Goal: Task Accomplishment & Management: Manage account settings

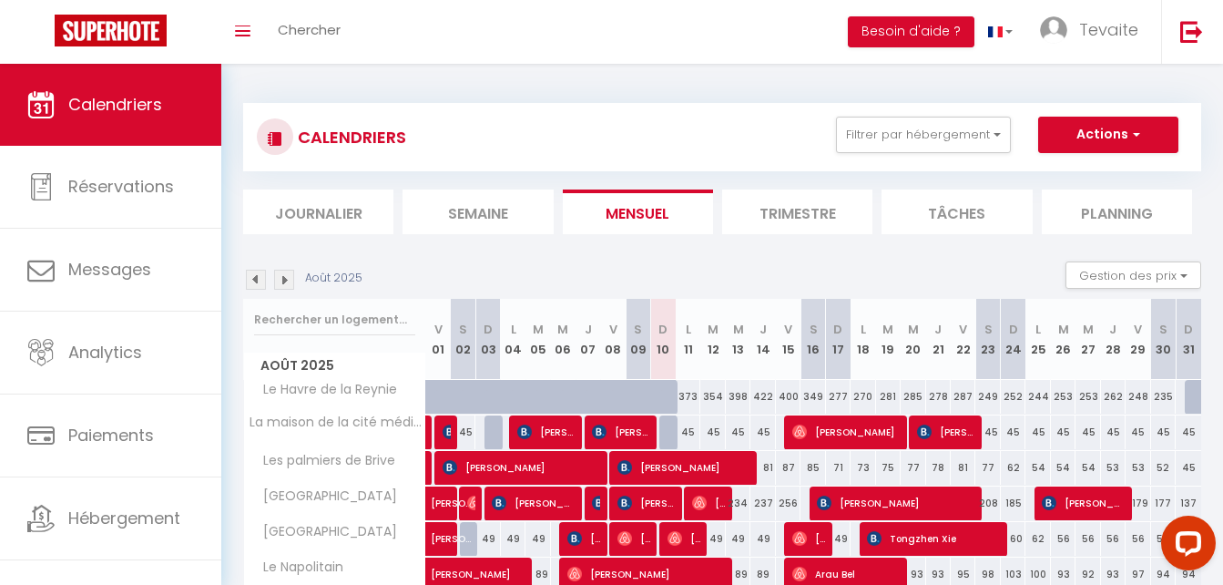
scroll to position [155, 0]
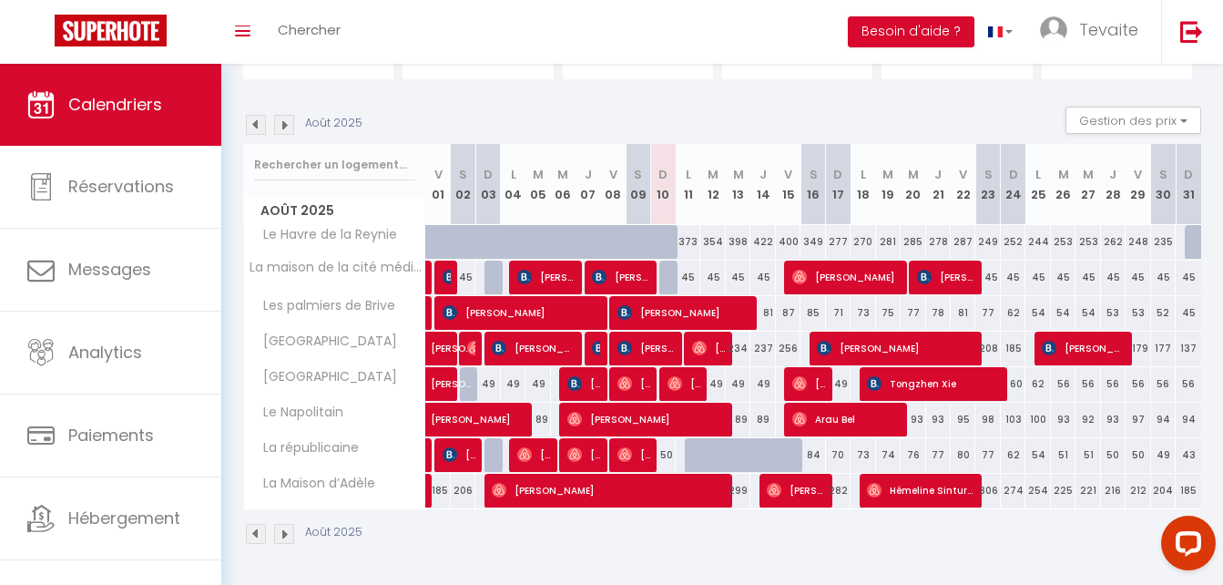
click at [692, 462] on div at bounding box center [697, 455] width 25 height 35
type input "56"
type input "Lun 11 Août 2025"
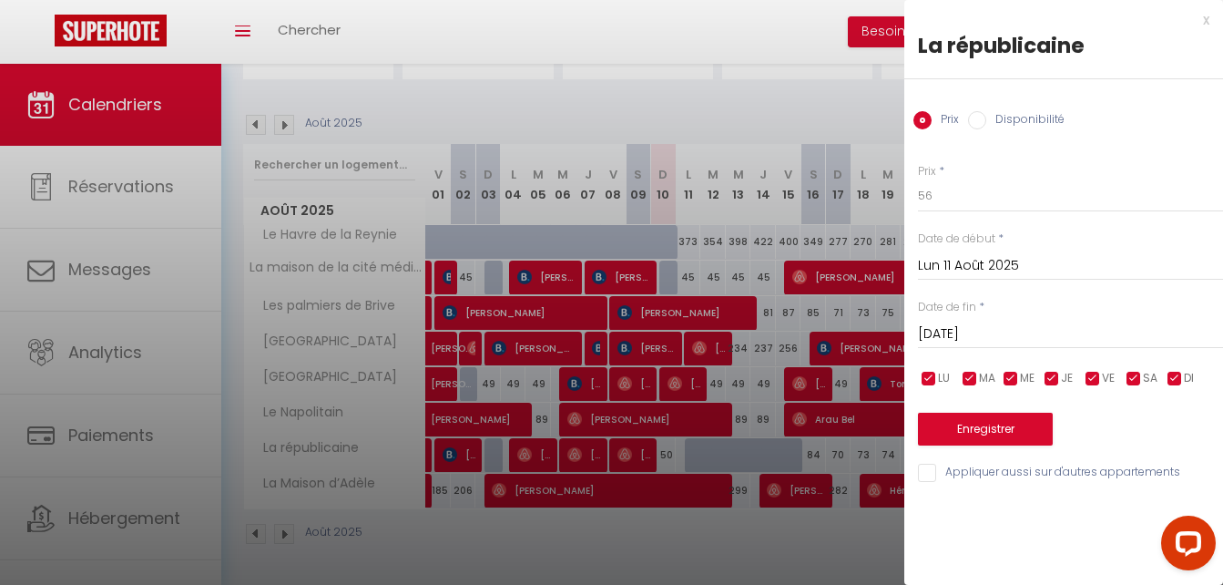
click at [958, 336] on input "[DATE]" at bounding box center [1070, 334] width 305 height 24
click at [1178, 510] on div at bounding box center [1185, 546] width 77 height 77
click at [1005, 336] on input "[DATE]" at bounding box center [1070, 334] width 305 height 24
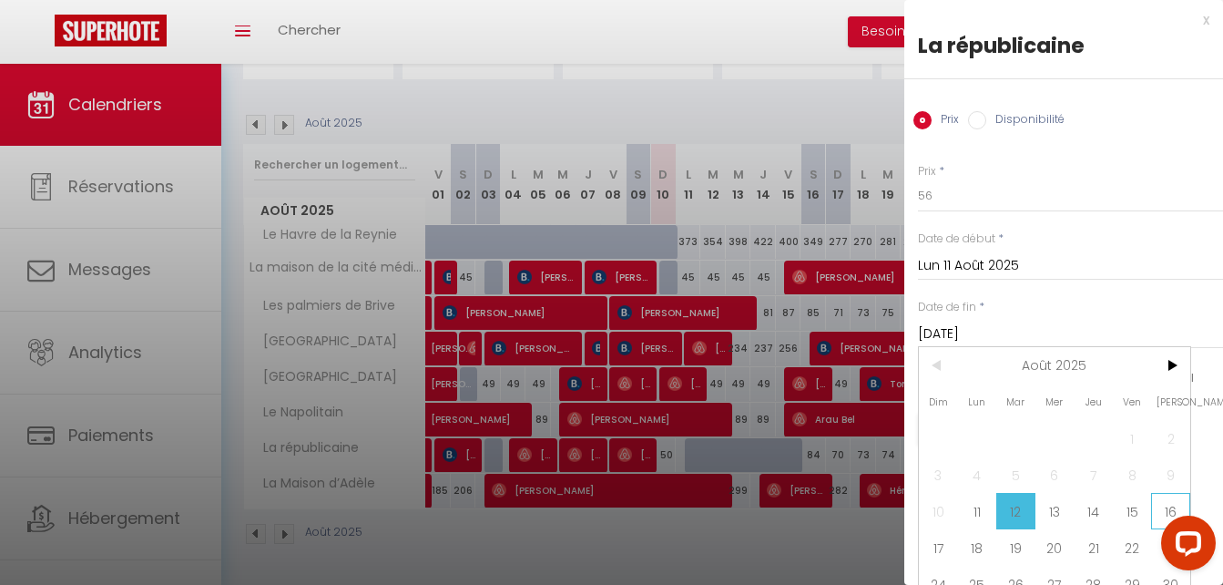
click at [1161, 506] on span "16" at bounding box center [1170, 511] width 39 height 36
type input "[PERSON_NAME][DATE]"
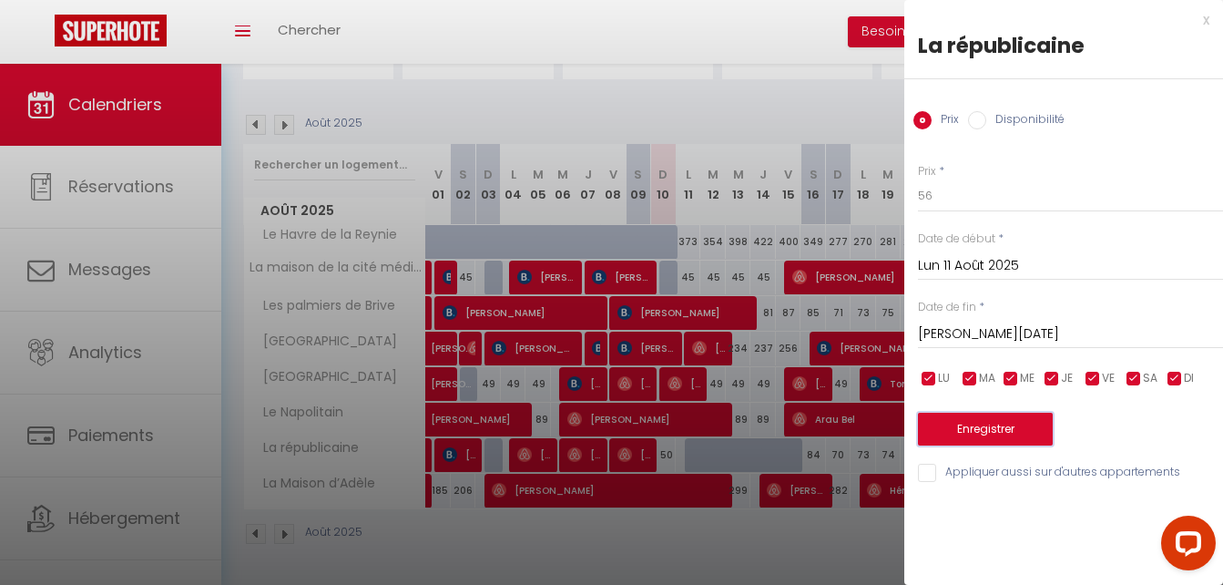
click at [1007, 416] on button "Enregistrer" at bounding box center [985, 429] width 135 height 33
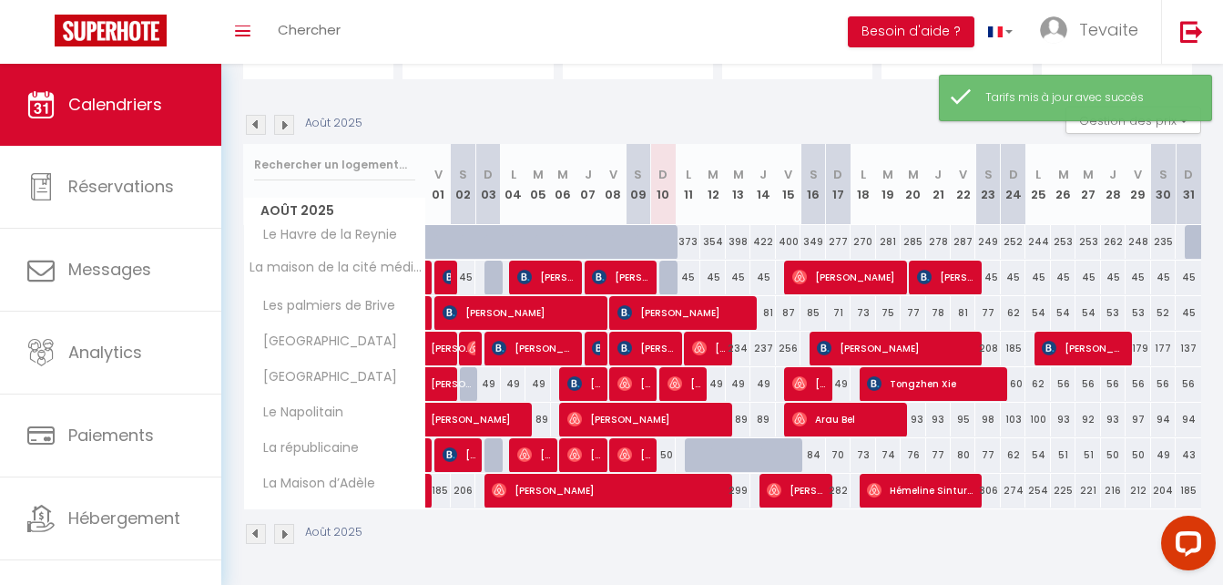
click at [687, 461] on div at bounding box center [697, 455] width 25 height 35
type input "56"
type input "Lun 11 Août 2025"
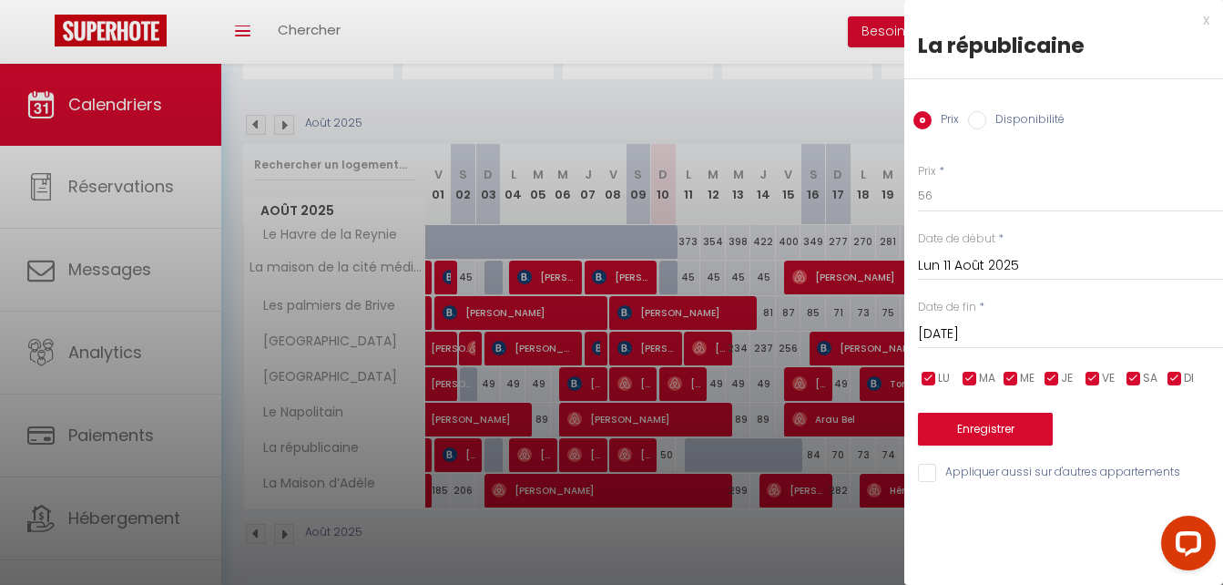
click at [976, 332] on input "[DATE]" at bounding box center [1070, 334] width 305 height 24
click at [1173, 509] on div at bounding box center [1185, 546] width 77 height 77
click at [1024, 340] on input "[DATE]" at bounding box center [1070, 334] width 305 height 24
click at [1179, 509] on div at bounding box center [1185, 546] width 77 height 77
click at [1005, 327] on input "[DATE]" at bounding box center [1070, 334] width 305 height 24
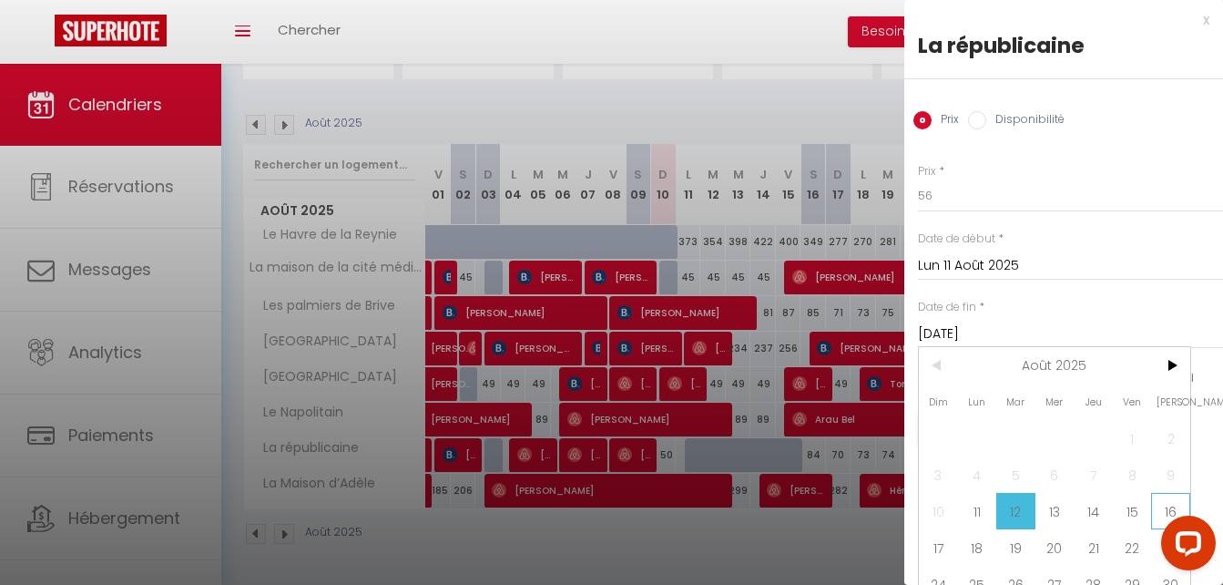
click at [1173, 503] on span "16" at bounding box center [1170, 511] width 39 height 36
type input "[PERSON_NAME][DATE]"
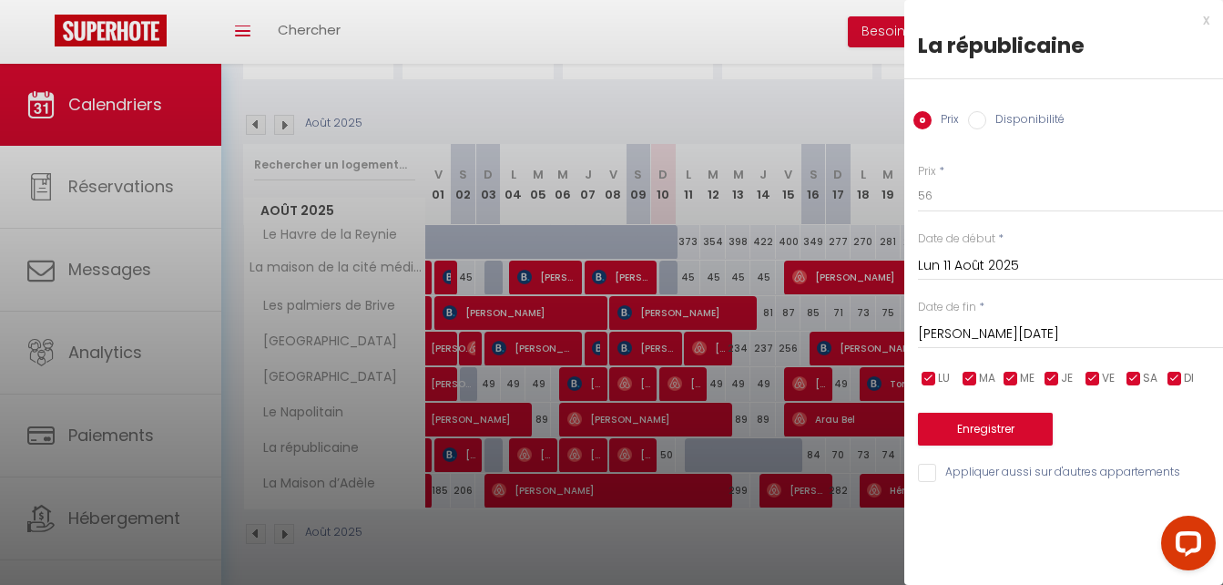
click at [978, 117] on input "Disponibilité" at bounding box center [977, 120] width 18 height 18
radio input "true"
radio input "false"
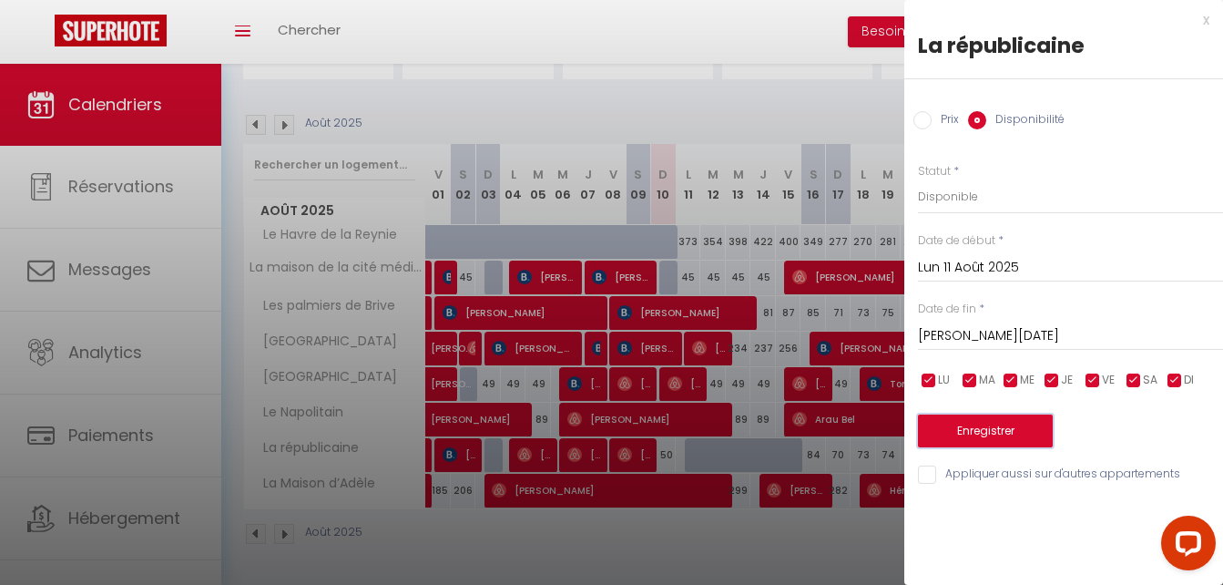
click at [996, 435] on button "Enregistrer" at bounding box center [985, 430] width 135 height 33
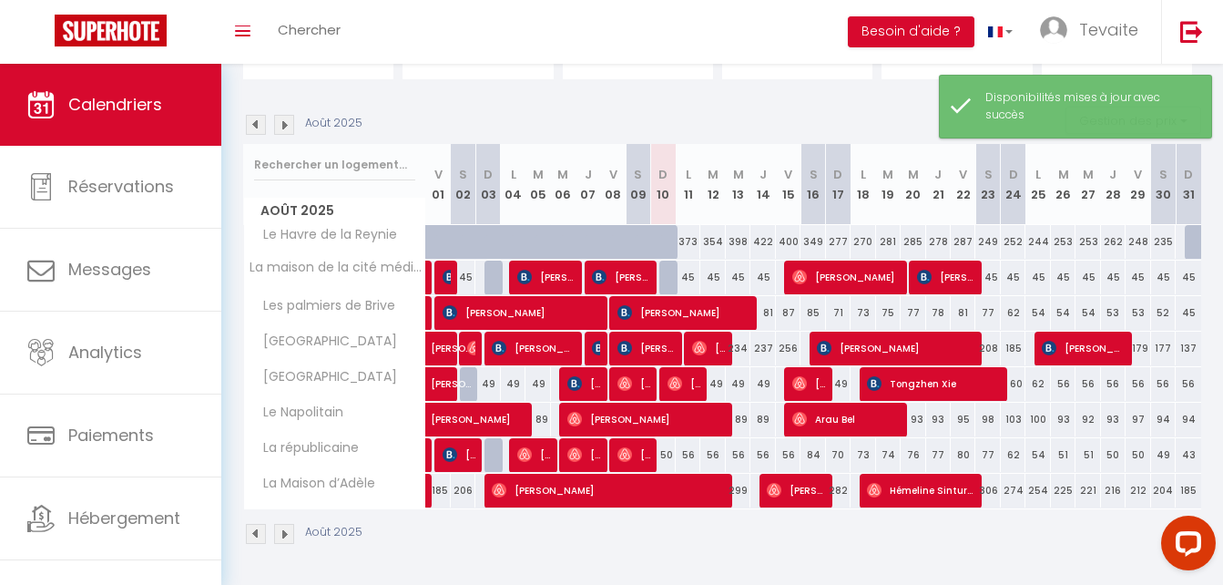
click at [684, 455] on div "56" at bounding box center [688, 455] width 25 height 34
select select "1"
type input "Lun 11 Août 2025"
type input "[DATE]"
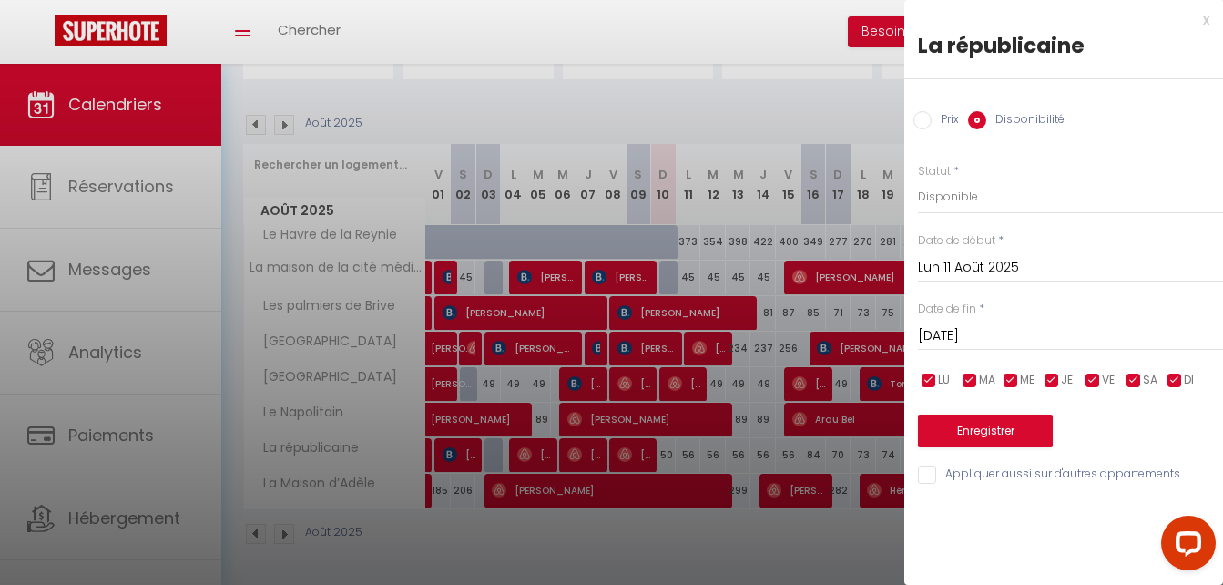
click at [686, 457] on div at bounding box center [611, 292] width 1223 height 585
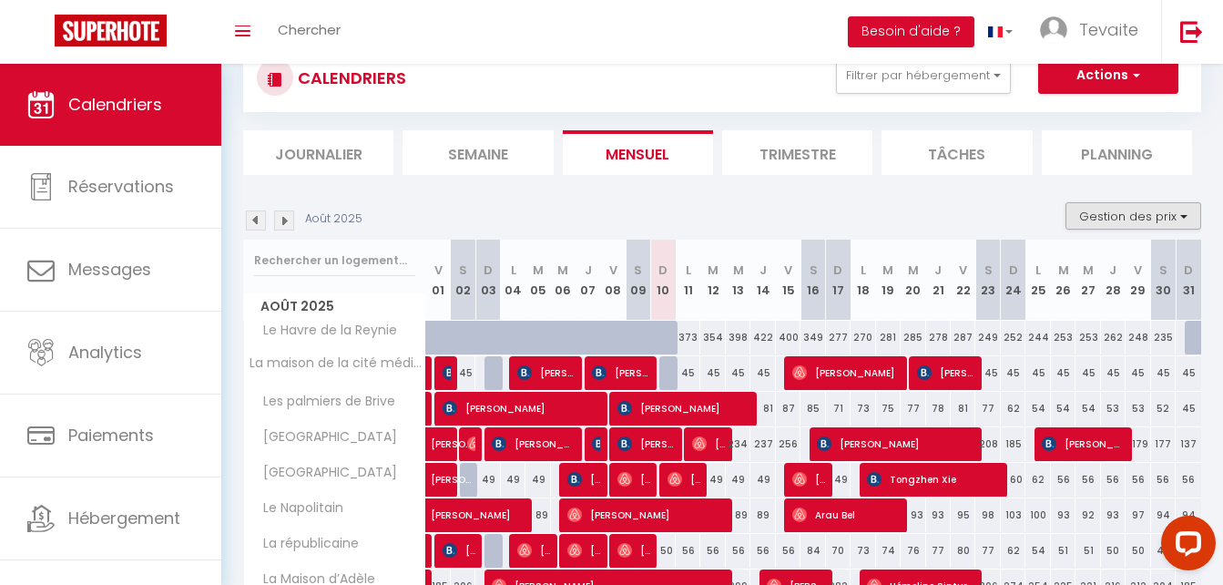
scroll to position [52, 0]
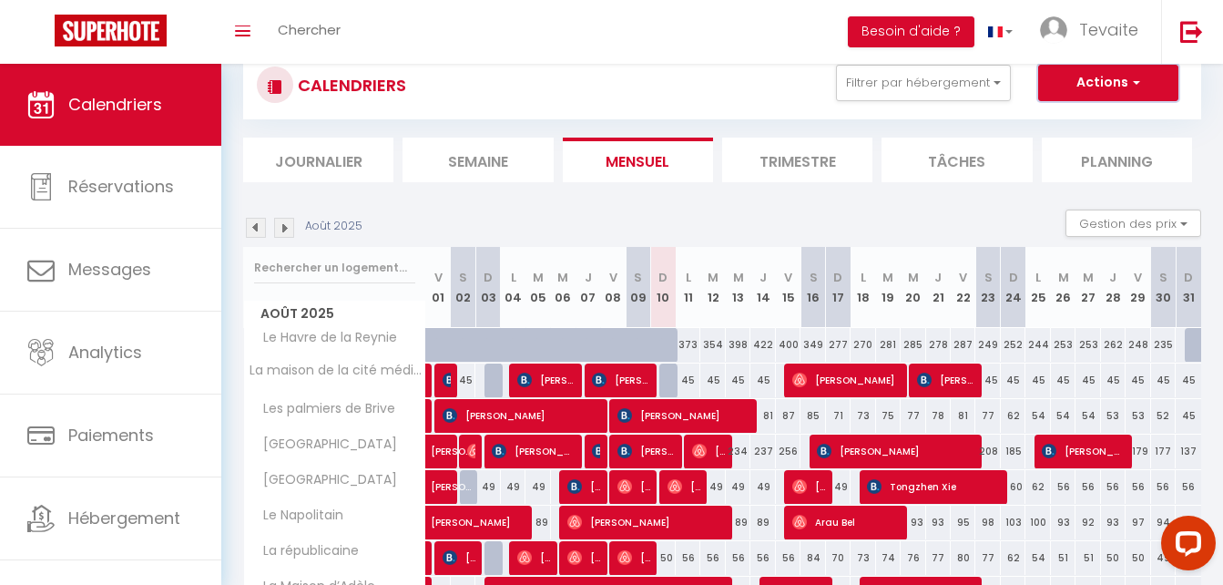
click at [1116, 89] on button "Actions" at bounding box center [1108, 83] width 140 height 36
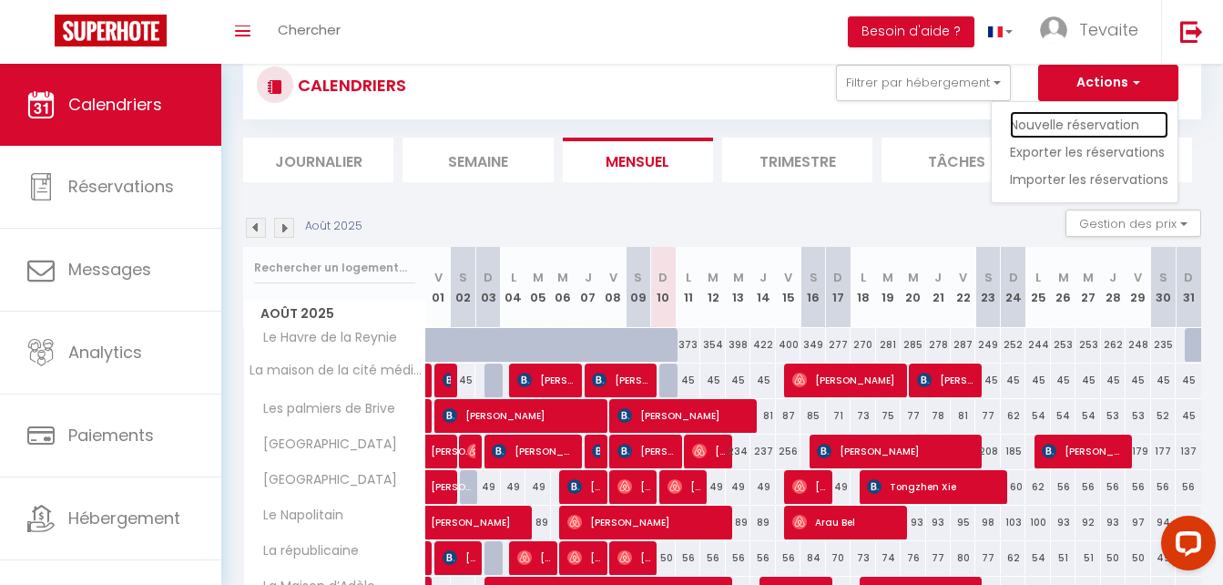
click at [1103, 130] on link "Nouvelle réservation" at bounding box center [1089, 124] width 158 height 27
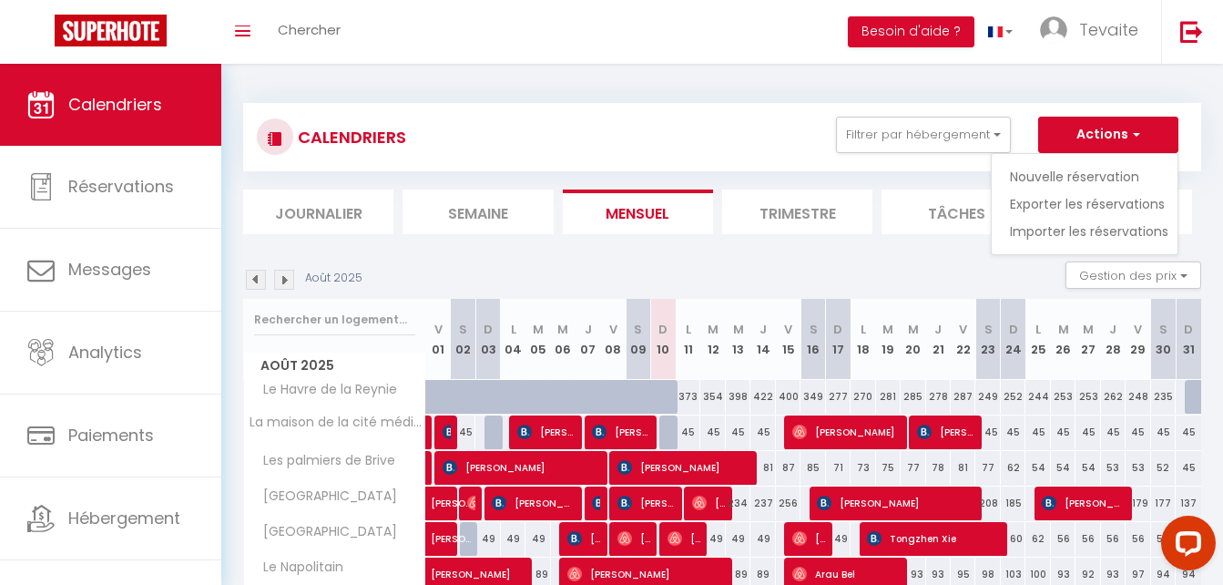
select select
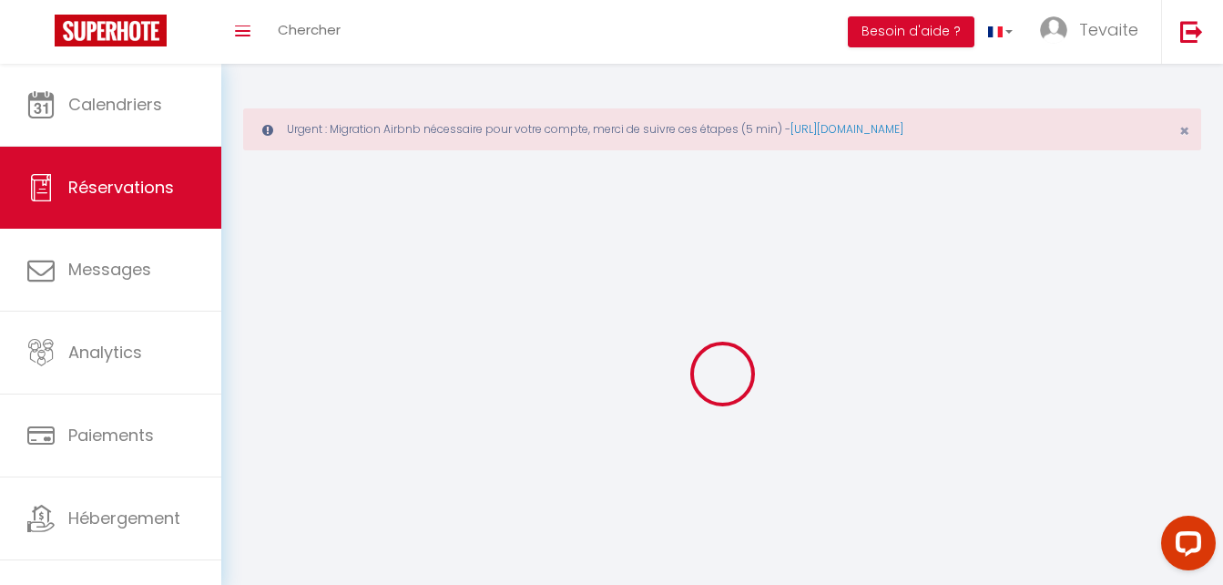
select select
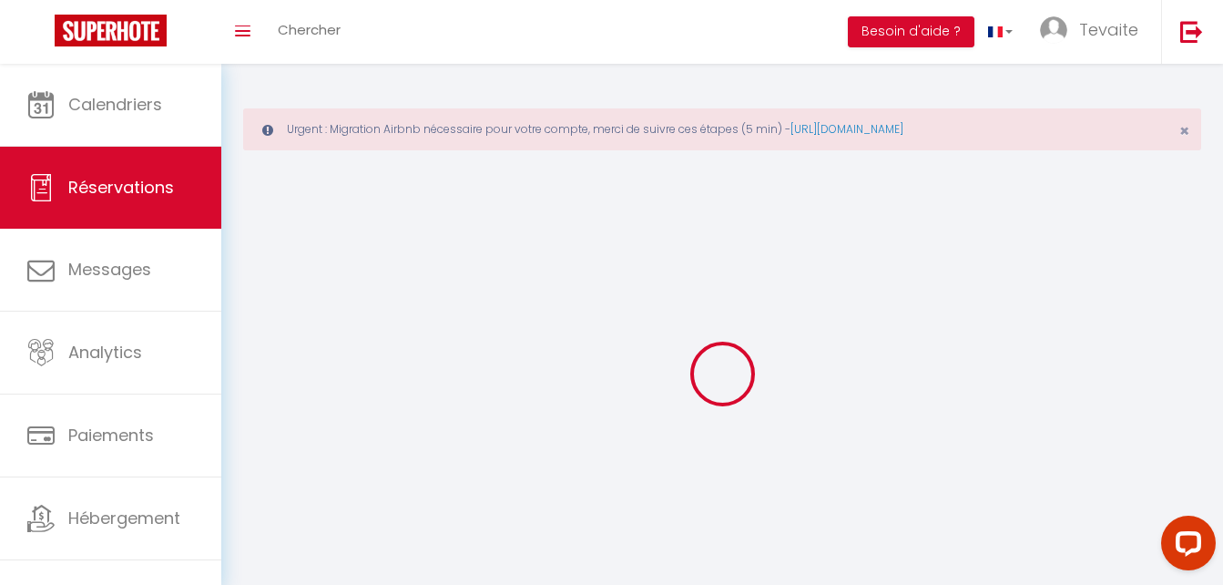
select select
checkbox input "false"
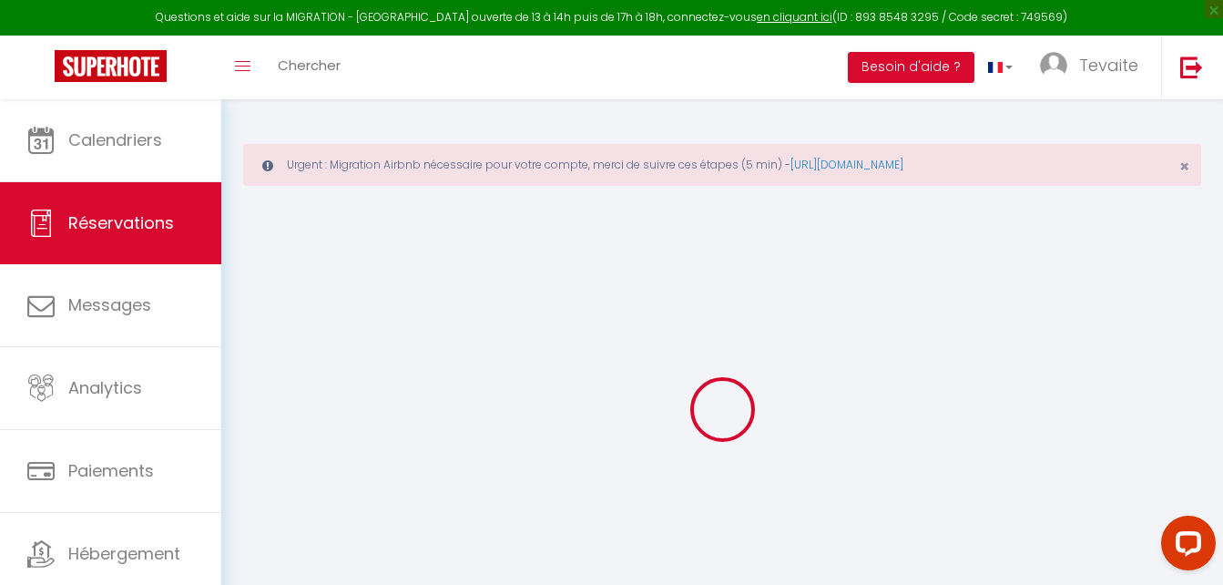
select select
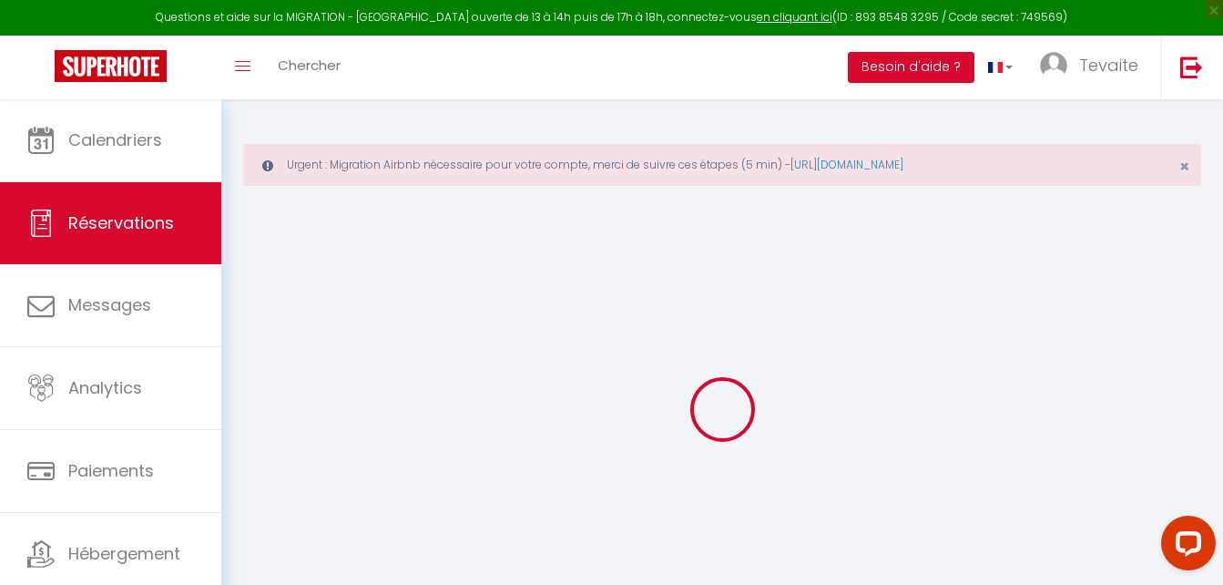
select select
checkbox input "false"
select select
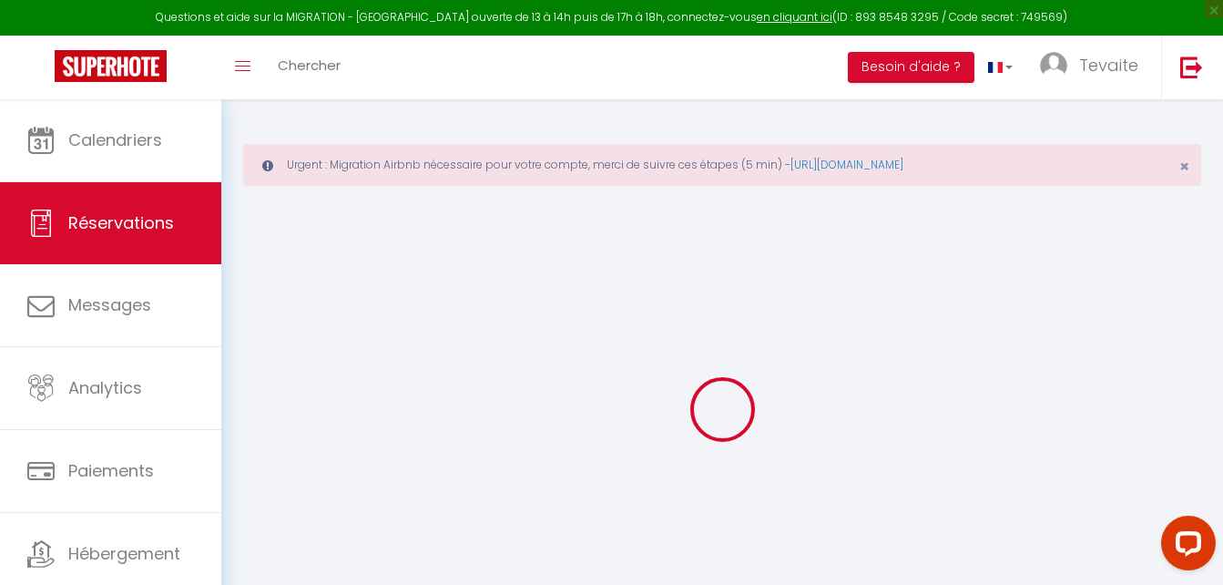
select select
checkbox input "false"
select select
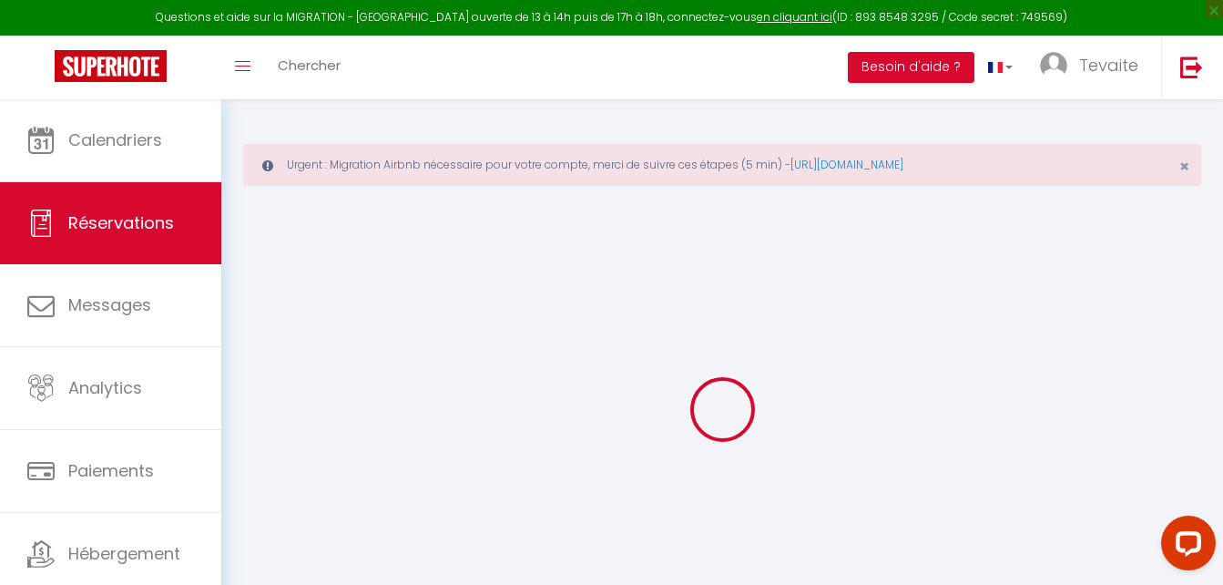
select select
checkbox input "false"
select select
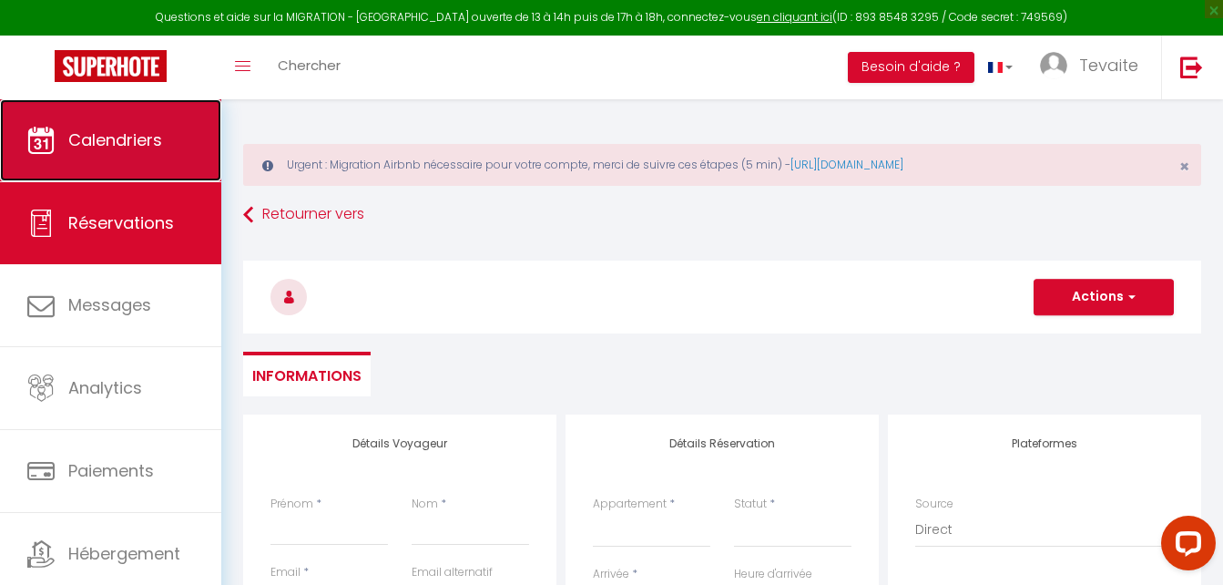
click at [133, 138] on span "Calendriers" at bounding box center [115, 139] width 94 height 23
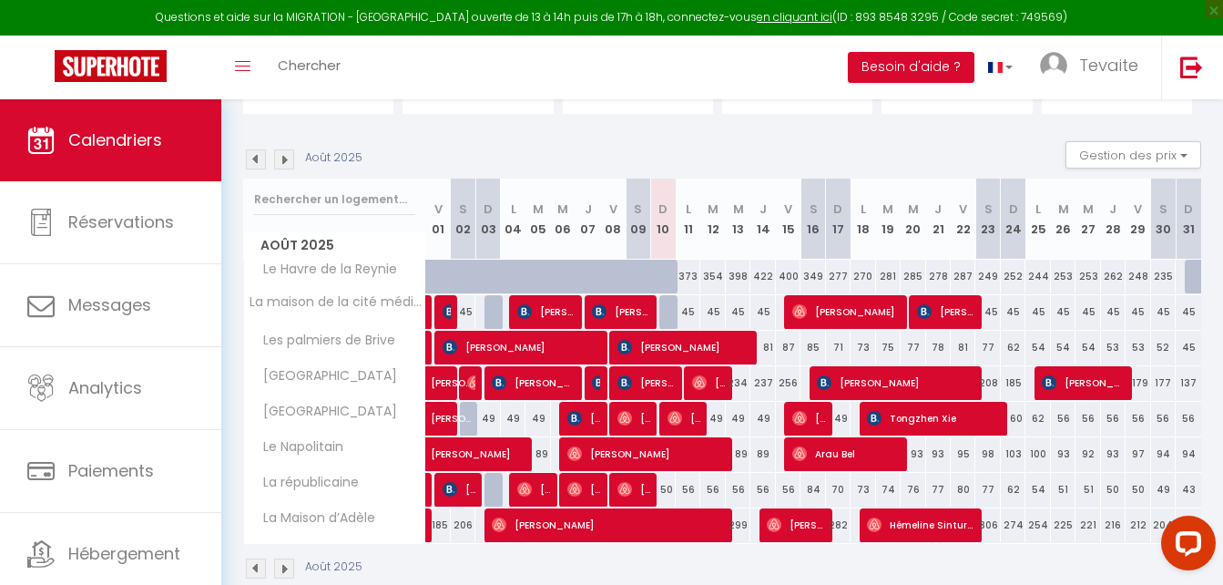
scroll to position [240, 0]
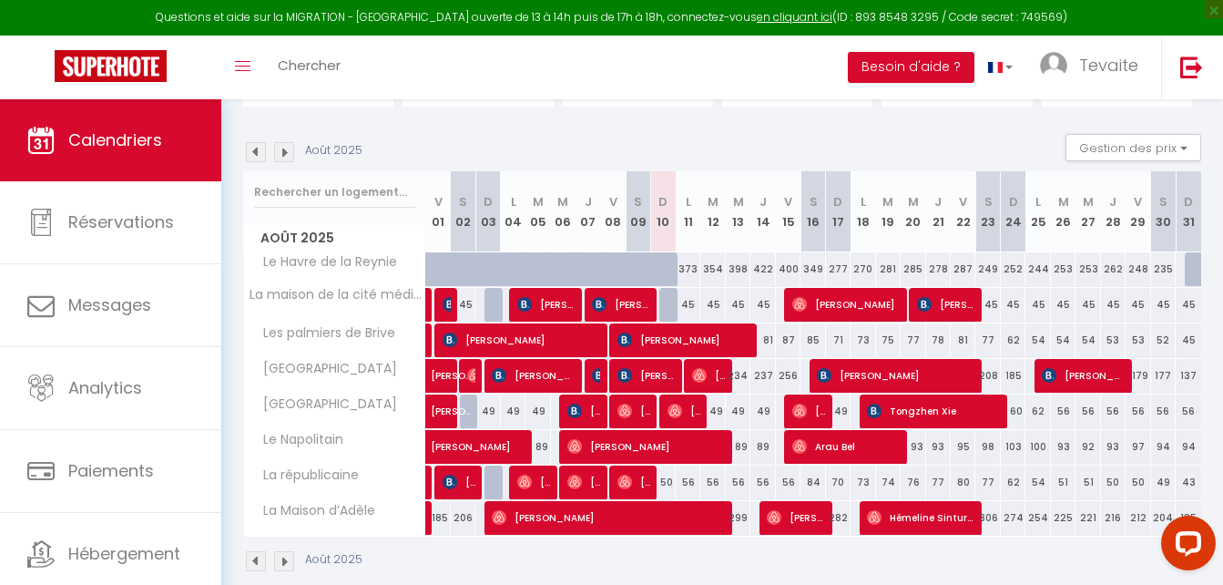
click at [687, 474] on div "56" at bounding box center [688, 482] width 25 height 34
type input "56"
type input "Lun 11 Août 2025"
type input "[DATE]"
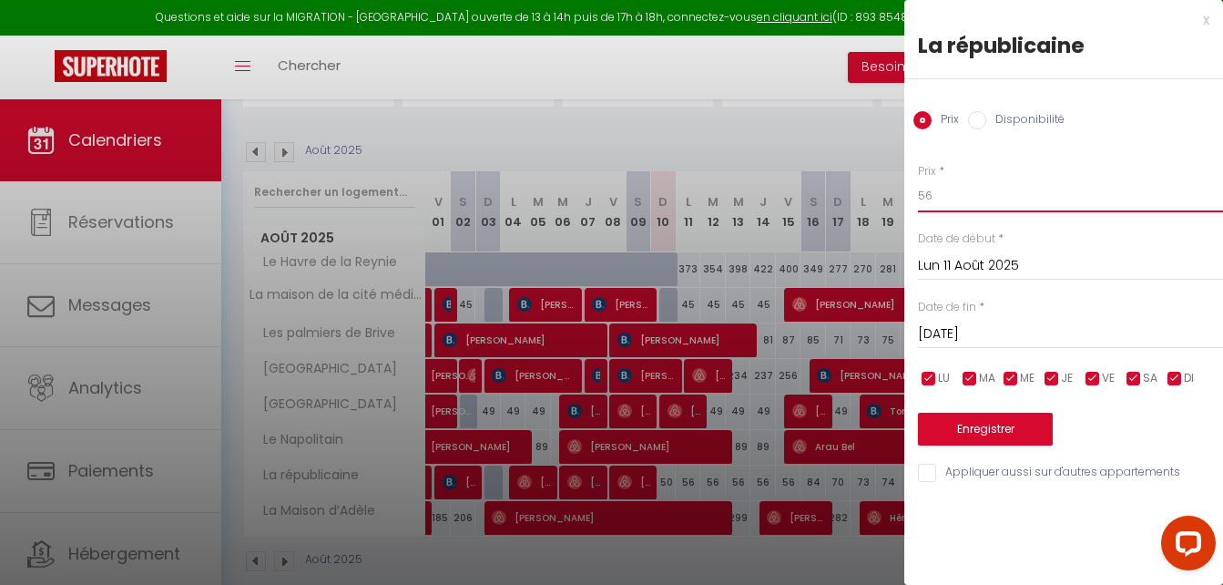
click at [989, 193] on input "56" at bounding box center [1070, 195] width 305 height 33
type input "5"
type input "68"
click at [984, 326] on input "[DATE]" at bounding box center [1070, 334] width 305 height 24
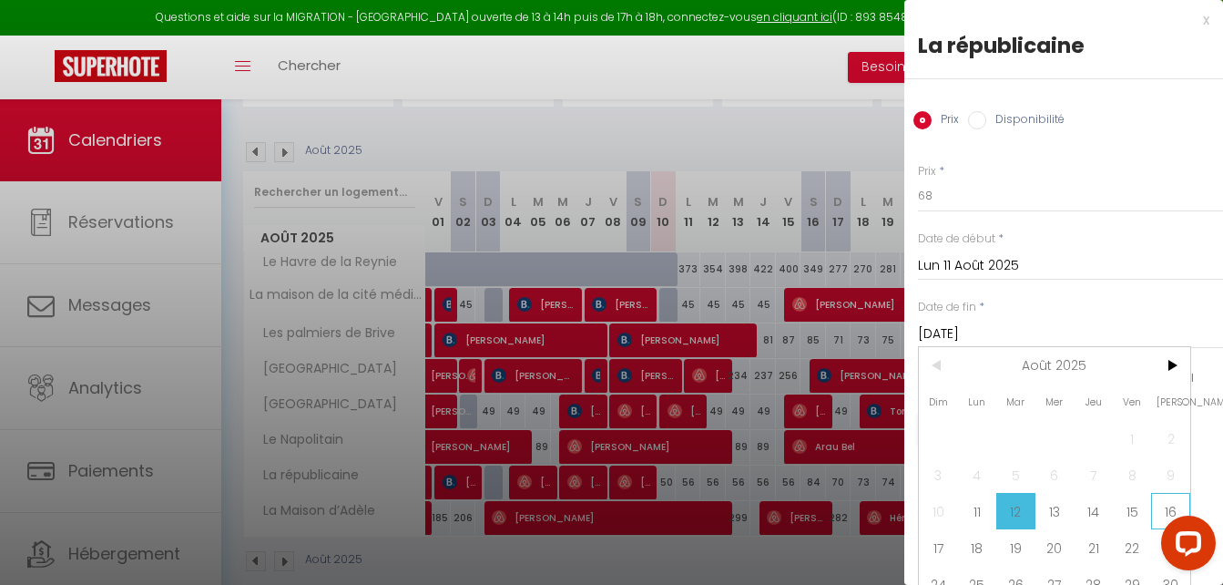
click at [1168, 504] on span "16" at bounding box center [1170, 511] width 39 height 36
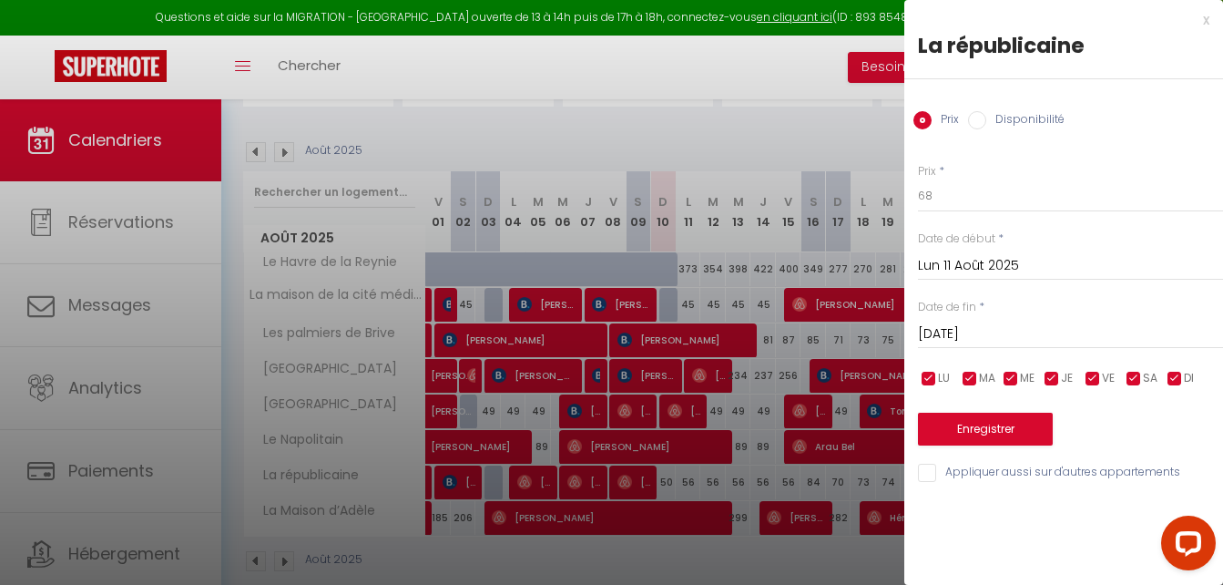
type input "[PERSON_NAME][DATE]"
click at [1022, 426] on button "Enregistrer" at bounding box center [985, 429] width 135 height 33
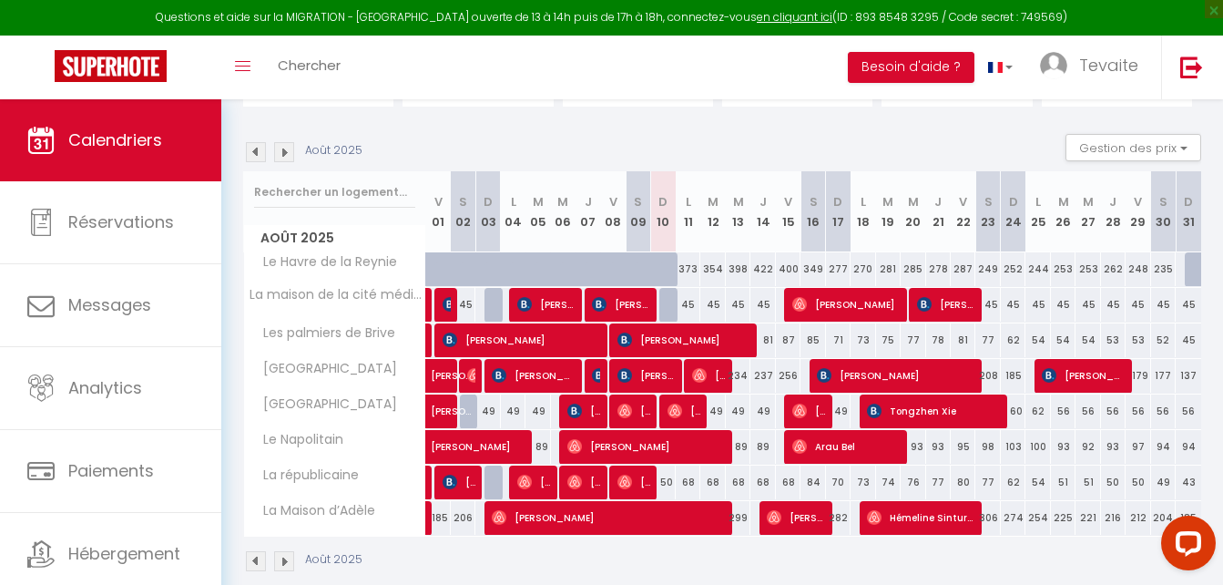
click at [689, 480] on div "68" at bounding box center [688, 482] width 25 height 34
type input "68"
type input "Lun 11 Août 2025"
type input "[DATE]"
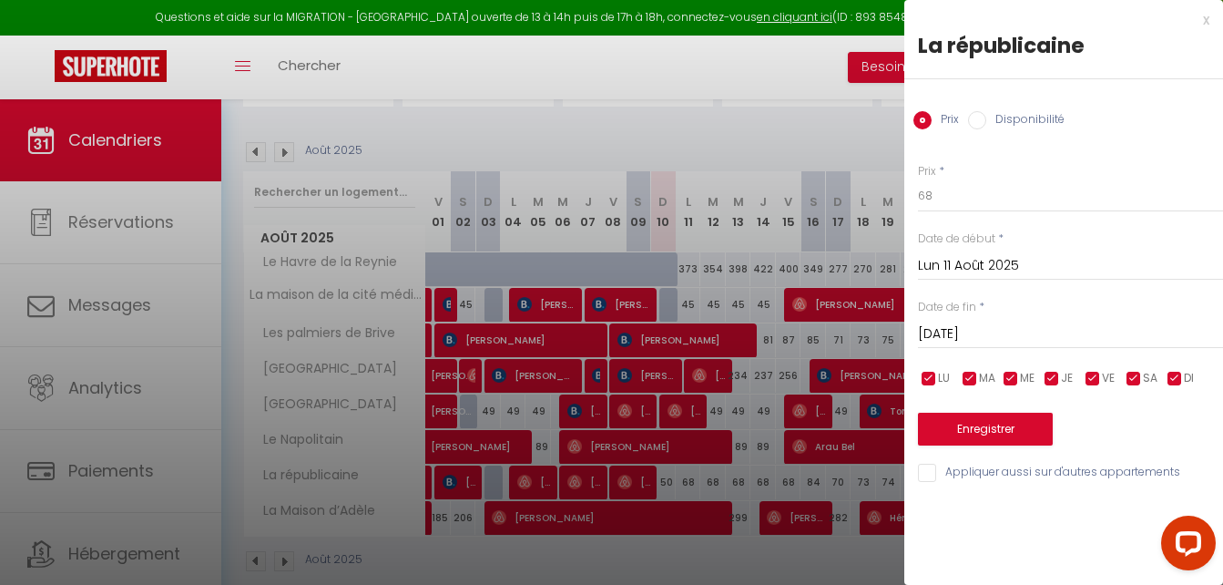
click at [689, 480] on div at bounding box center [611, 292] width 1223 height 585
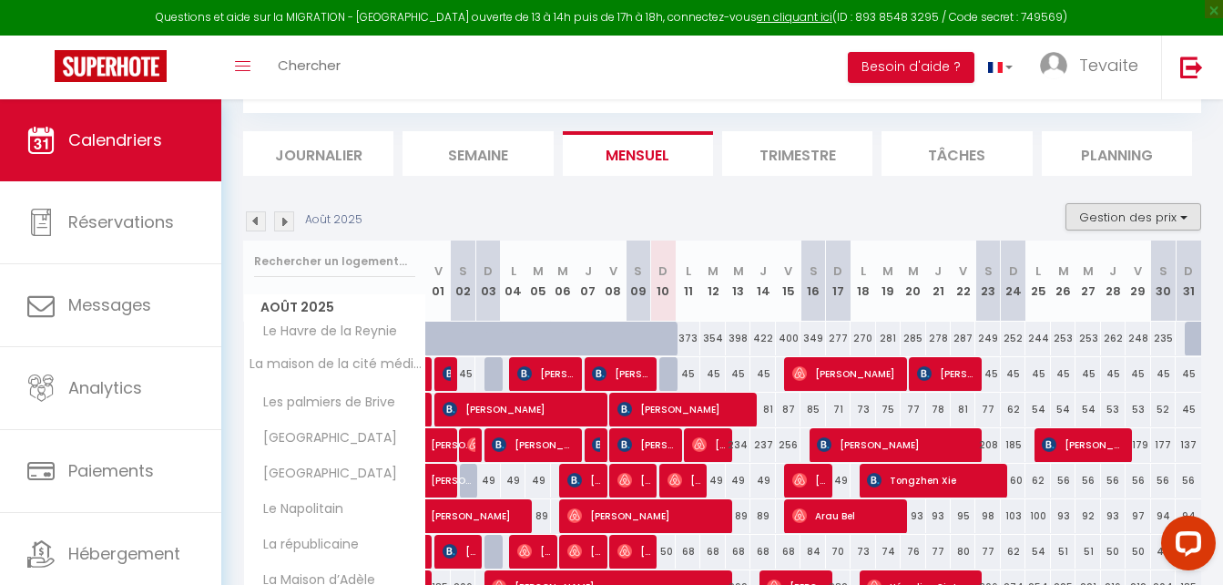
scroll to position [30, 0]
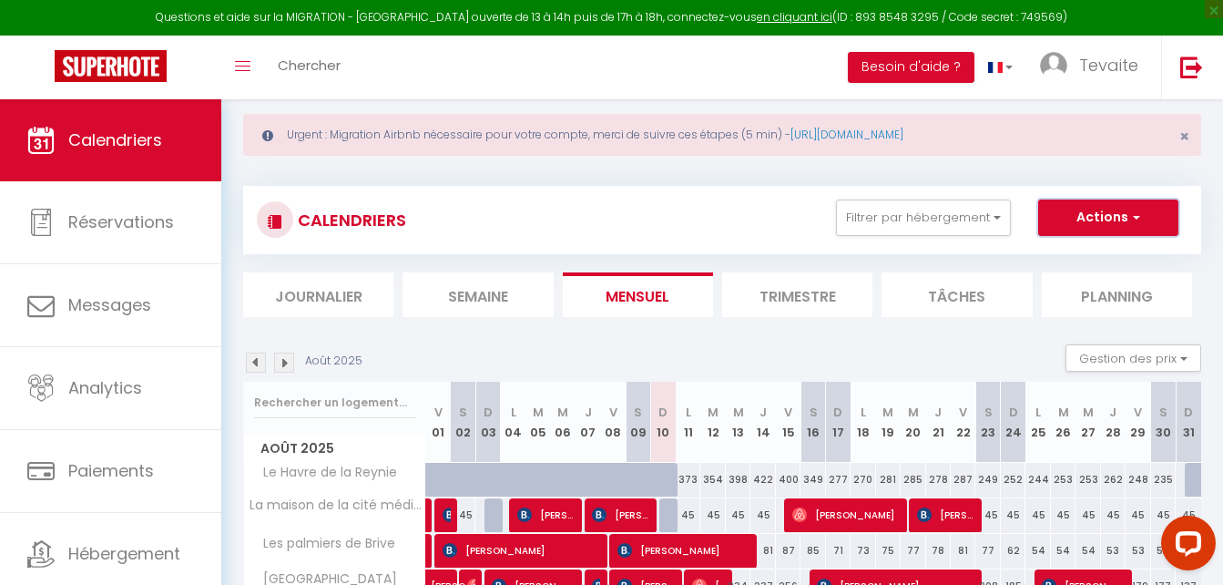
click at [1119, 220] on button "Actions" at bounding box center [1108, 217] width 140 height 36
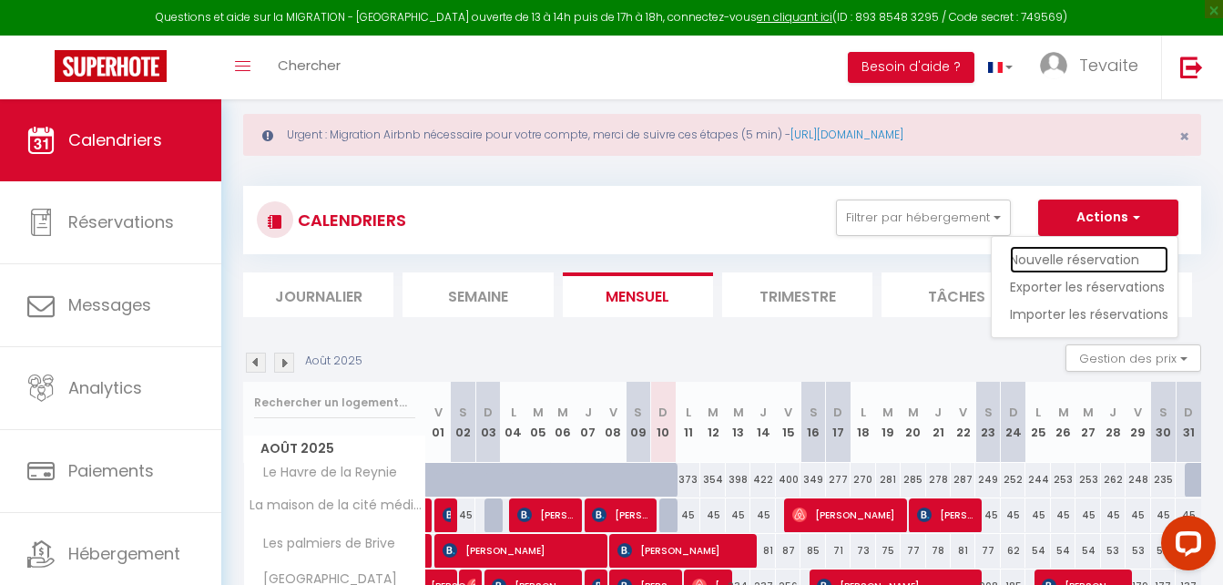
click at [1105, 256] on link "Nouvelle réservation" at bounding box center [1089, 259] width 158 height 27
select select
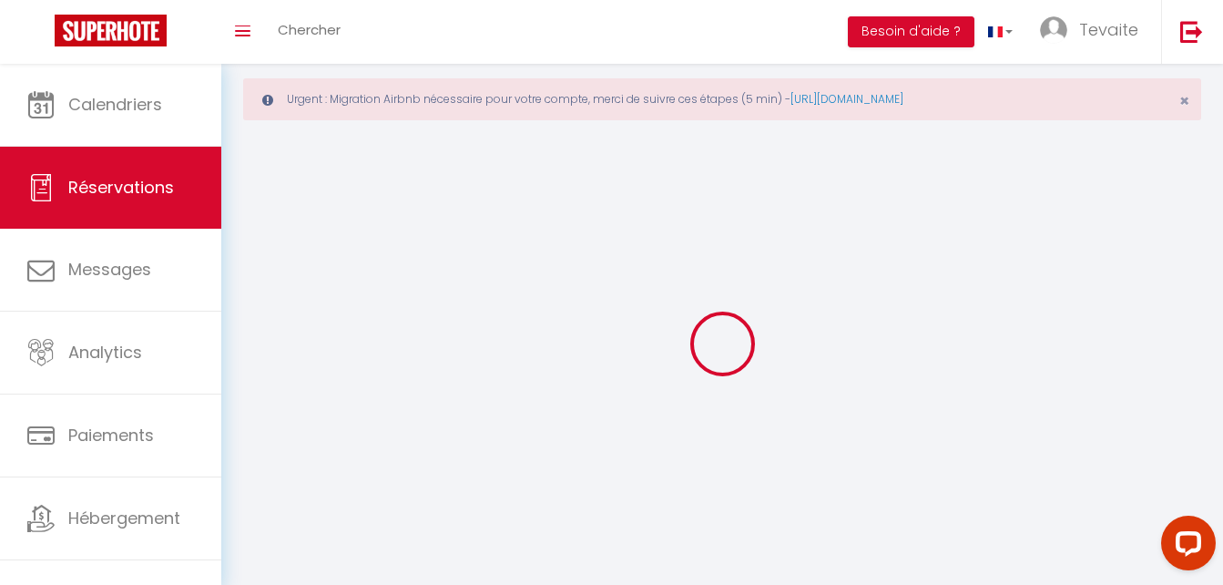
select select
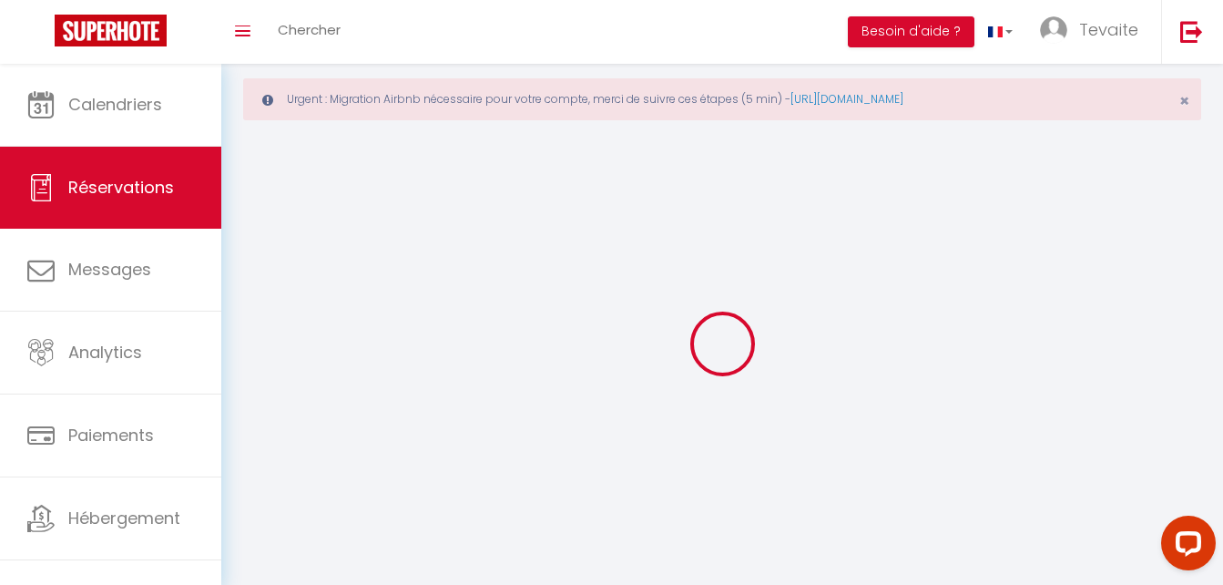
select select
checkbox input "false"
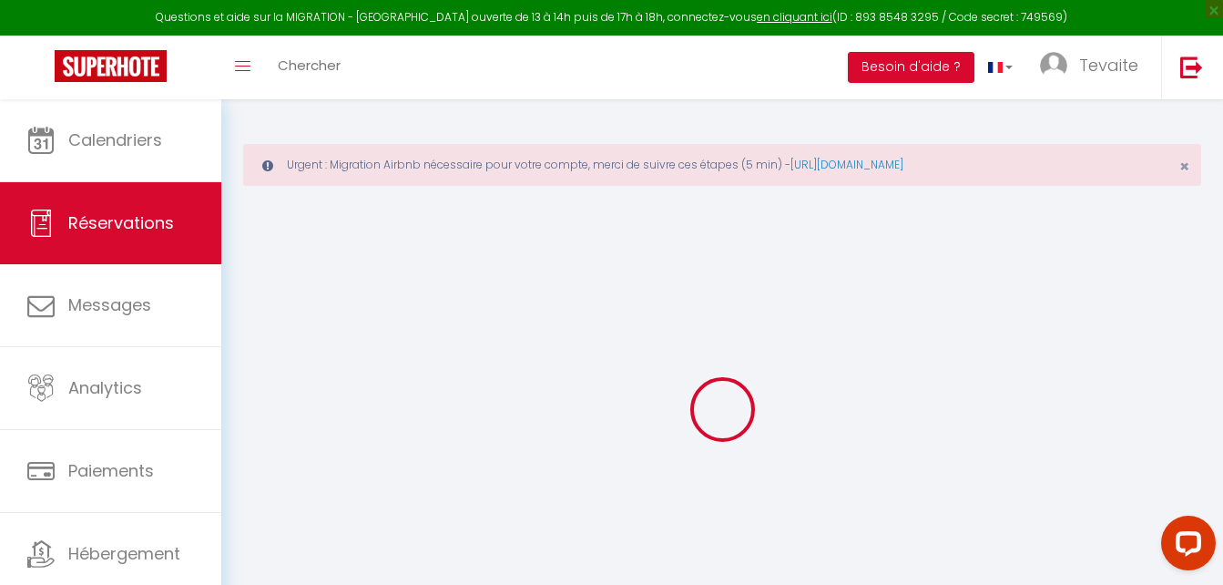
select select
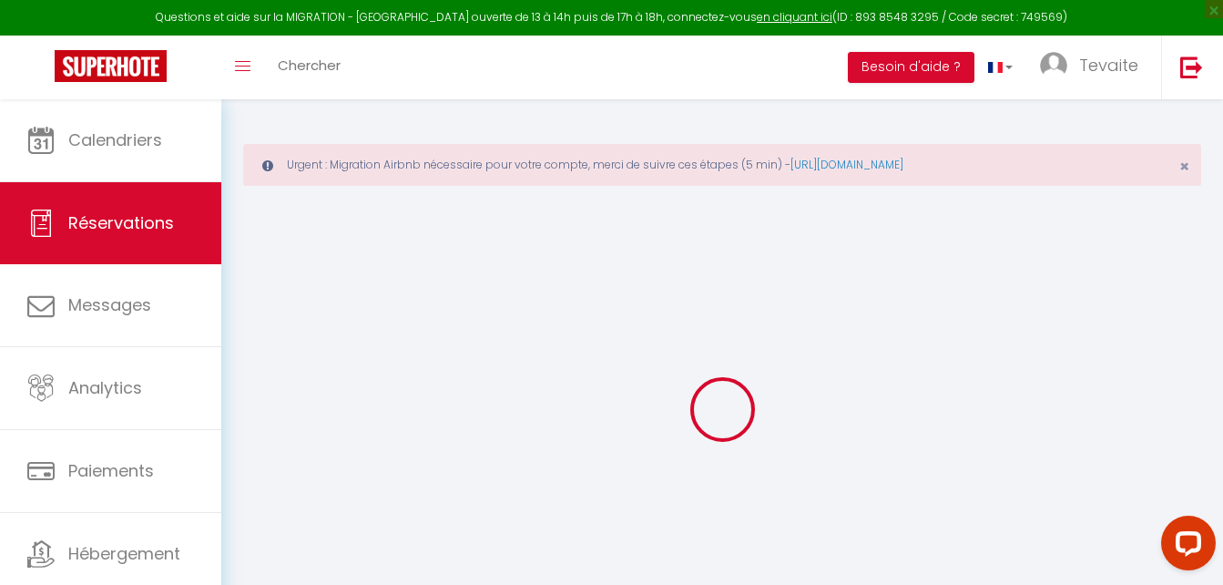
select select
checkbox input "false"
select select
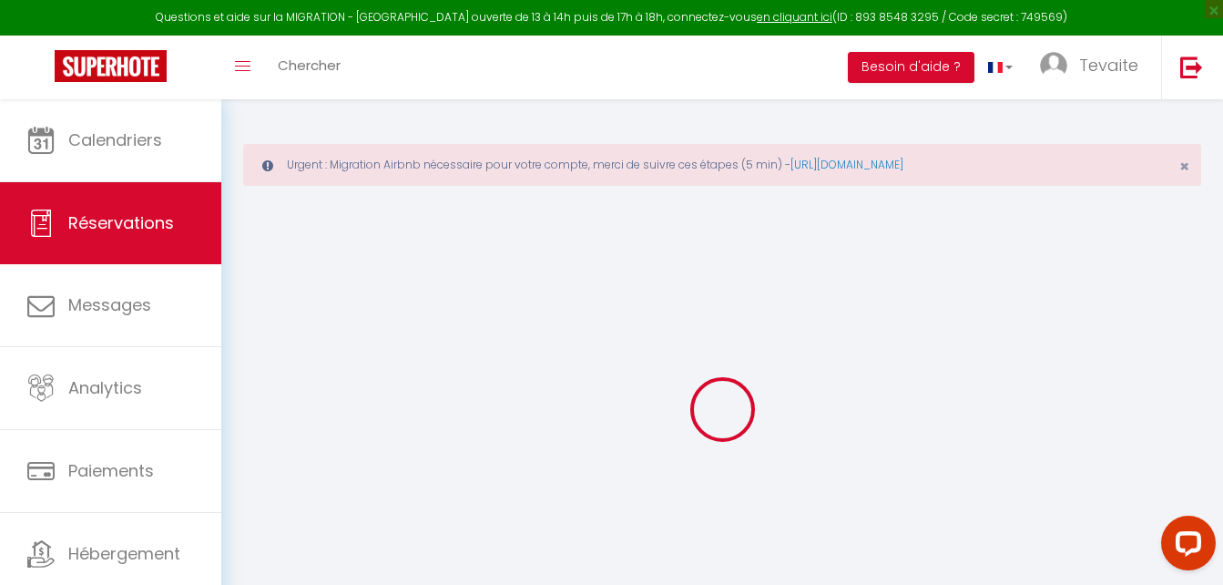
select select
checkbox input "false"
select select
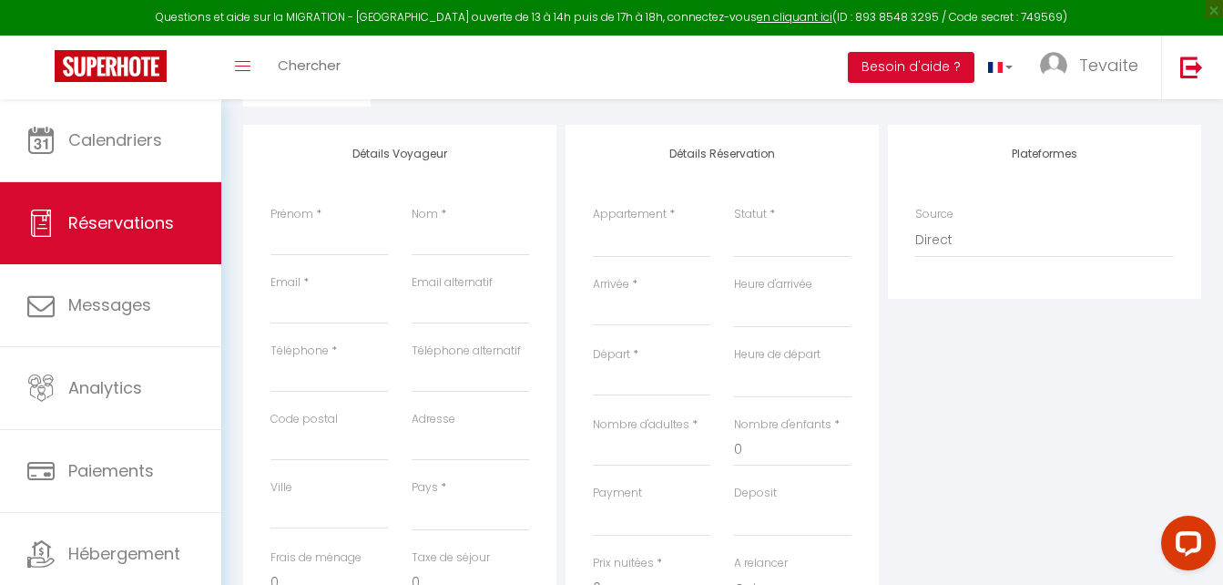
scroll to position [289, 0]
click at [668, 237] on select "Le Havre de la Reynie Les palmiers de Brive [GEOGRAPHIC_DATA] La [GEOGRAPHIC_DA…" at bounding box center [651, 241] width 117 height 35
select select "51744"
click at [593, 224] on select "Le Havre de la Reynie Les palmiers de Brive [GEOGRAPHIC_DATA] La [GEOGRAPHIC_DA…" at bounding box center [651, 241] width 117 height 35
select select
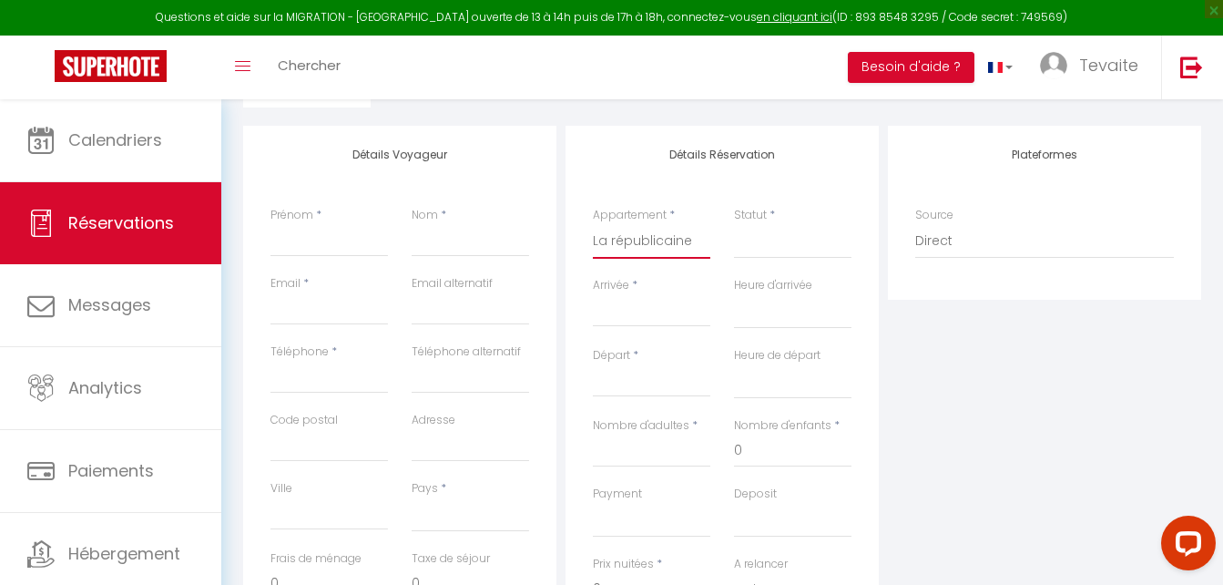
select select
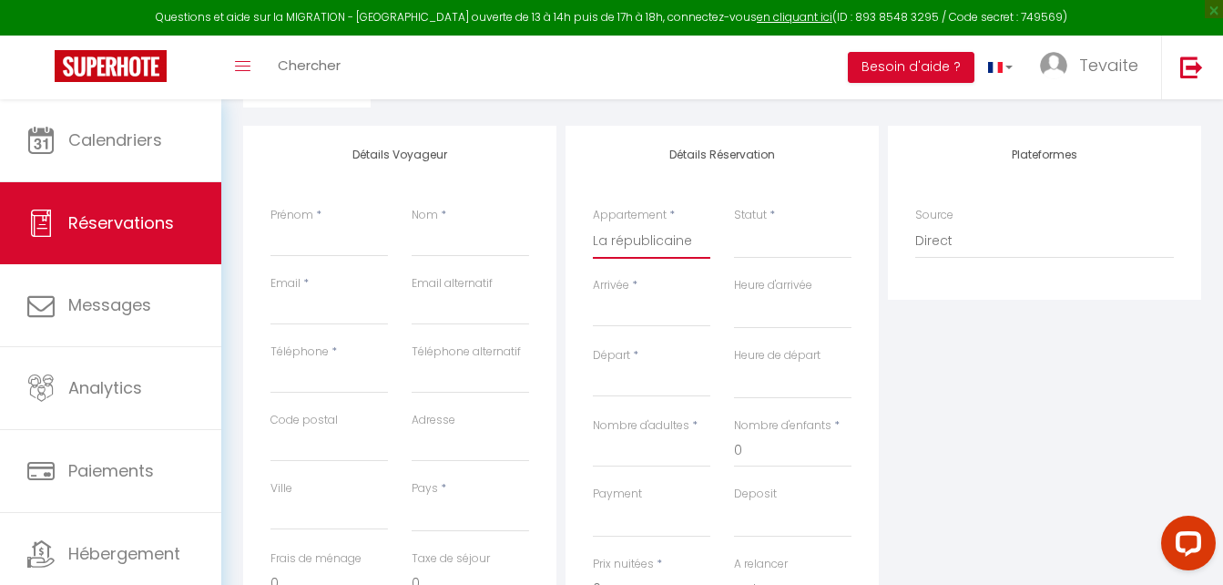
checkbox input "false"
select select
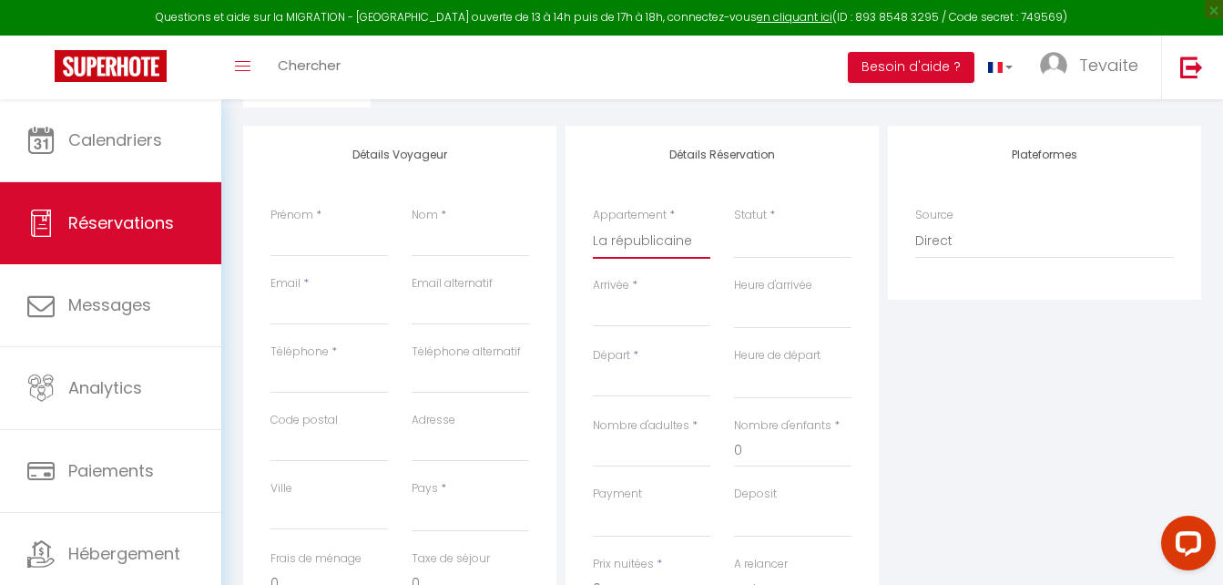
select select
checkbox input "false"
click at [628, 321] on input "Arrivée" at bounding box center [651, 313] width 117 height 24
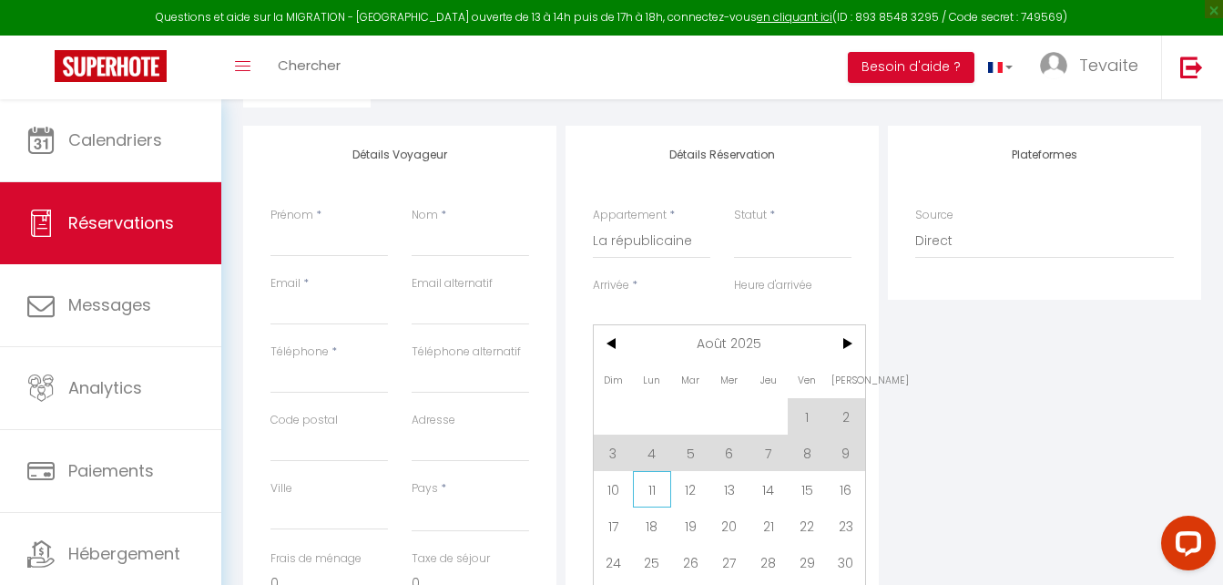
click at [641, 487] on span "11" at bounding box center [652, 489] width 39 height 36
select select
type input "Lun 11 Août 2025"
select select
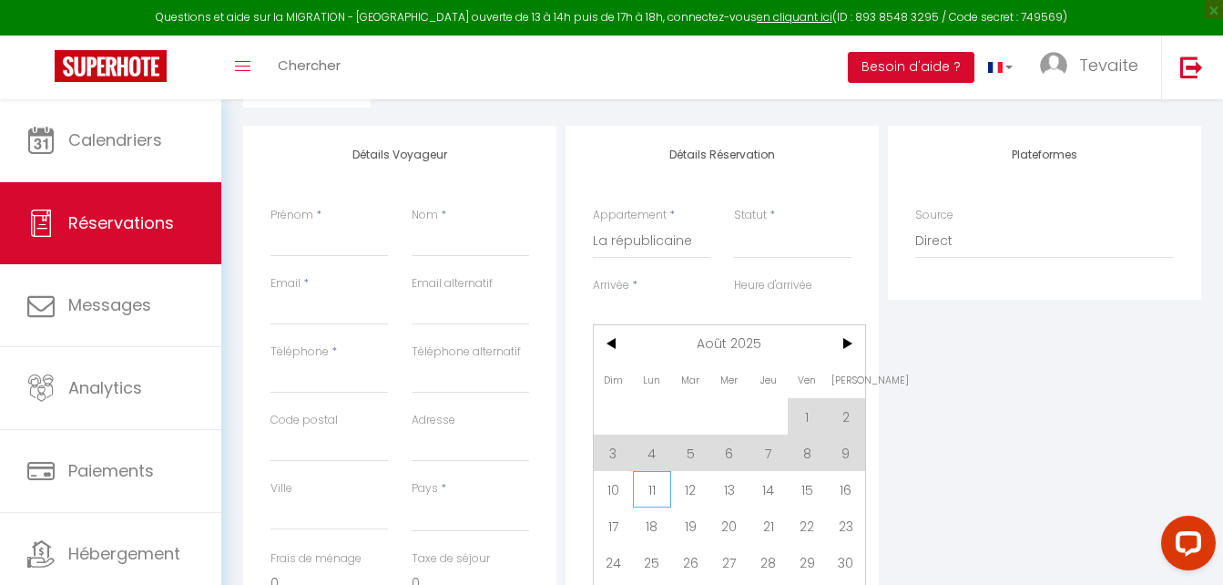
type input "[DATE]"
select select
checkbox input "false"
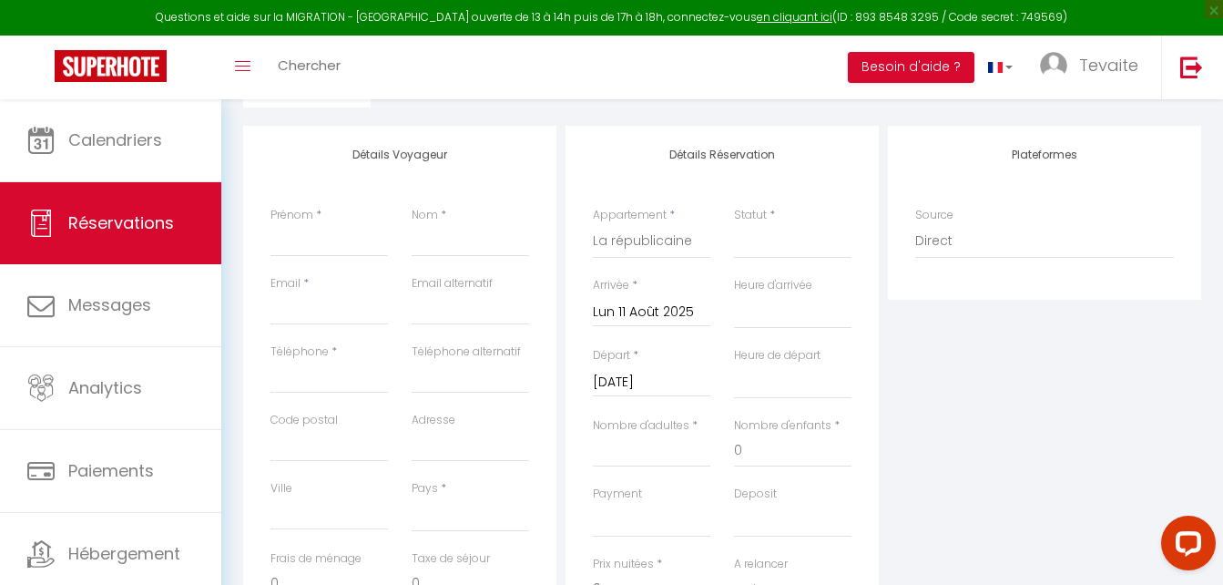
click at [641, 487] on label "Payment" at bounding box center [617, 493] width 49 height 17
click at [734, 259] on select "Confirmé Non Confirmé [PERSON_NAME] par le voyageur No Show Request" at bounding box center [792, 241] width 117 height 35
click at [648, 380] on input "[DATE]" at bounding box center [651, 383] width 117 height 24
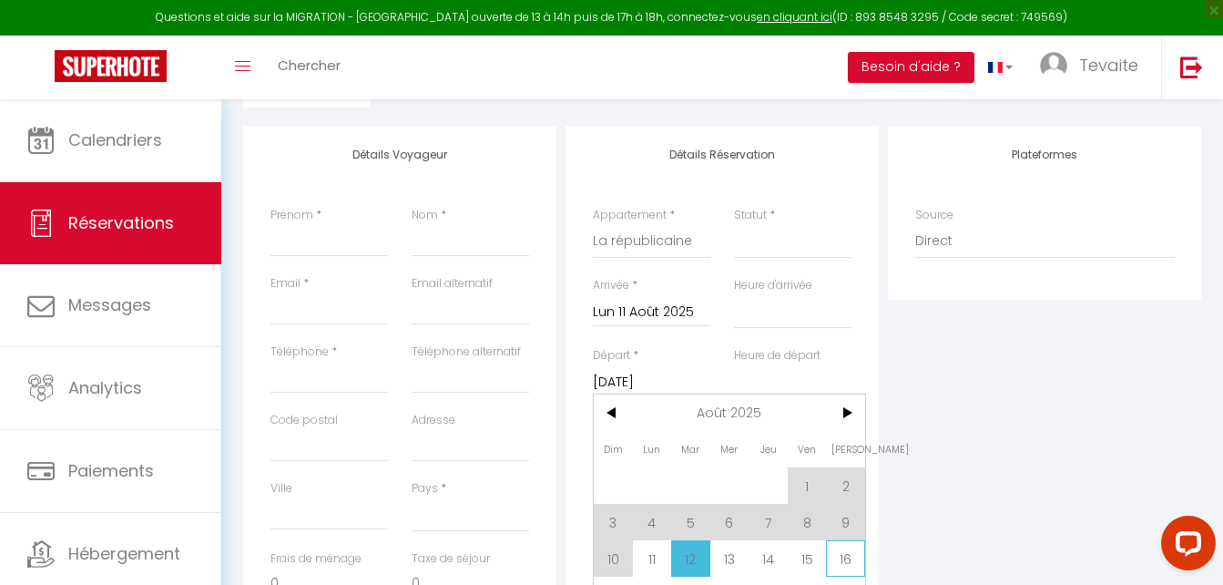
click at [836, 568] on span "16" at bounding box center [845, 558] width 39 height 36
select select
type input "[PERSON_NAME][DATE]"
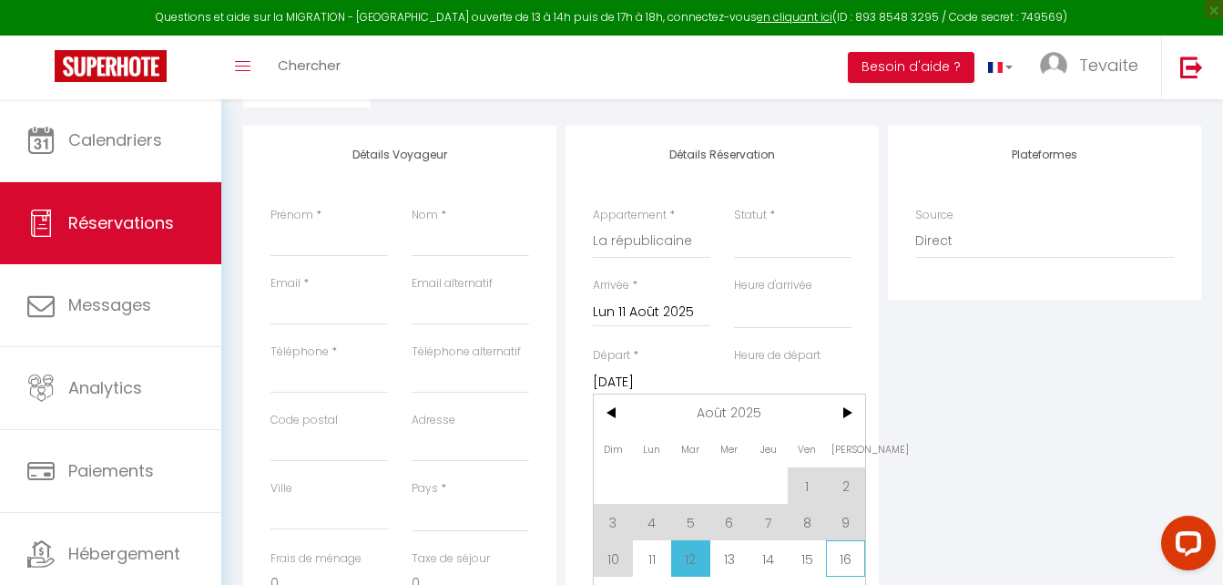
select select
checkbox input "false"
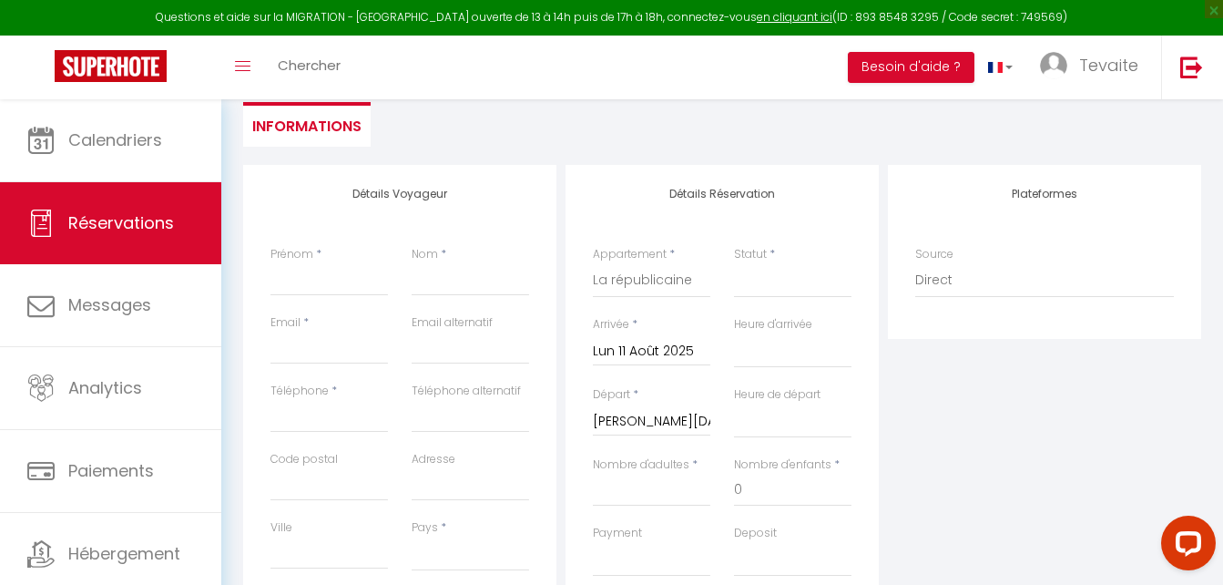
scroll to position [249, 0]
click at [809, 283] on select "Confirmé Non Confirmé [PERSON_NAME] par le voyageur No Show Request" at bounding box center [792, 281] width 117 height 35
select select "1"
click at [734, 264] on select "Confirmé Non Confirmé [PERSON_NAME] par le voyageur No Show Request" at bounding box center [792, 281] width 117 height 35
select select
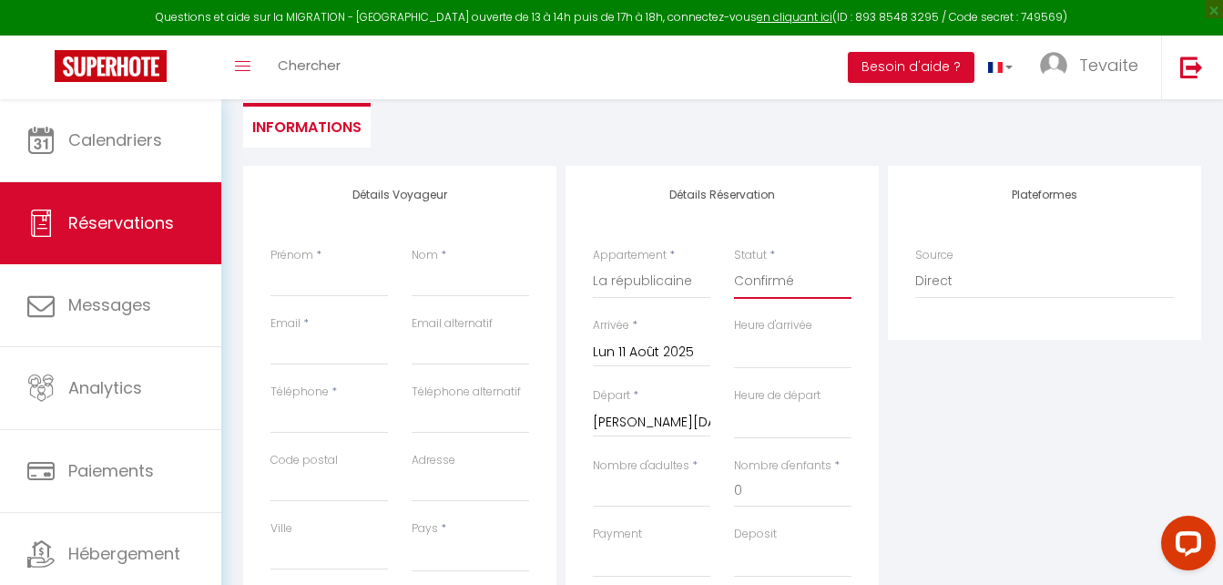
select select
checkbox input "false"
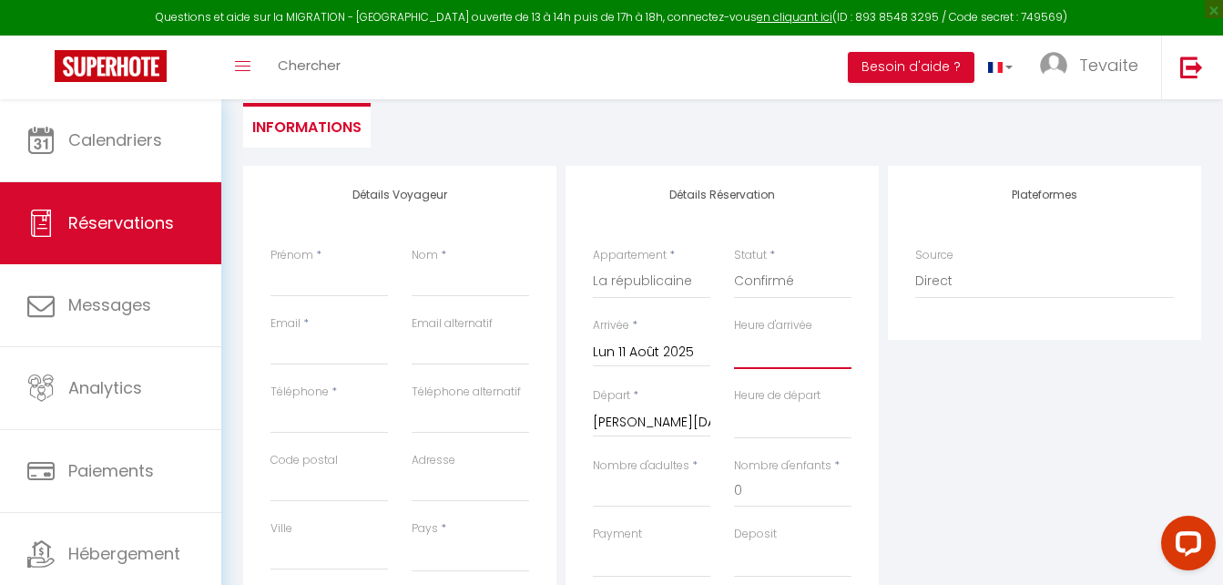
click at [761, 362] on select "00:00 00:30 01:00 01:30 02:00 02:30 03:00 03:30 04:00 04:30 05:00 05:30 06:00 0…" at bounding box center [792, 351] width 117 height 35
select select "15:00"
click at [734, 334] on select "00:00 00:30 01:00 01:30 02:00 02:30 03:00 03:30 04:00 04:30 05:00 05:30 06:00 0…" at bounding box center [792, 351] width 117 height 35
select select
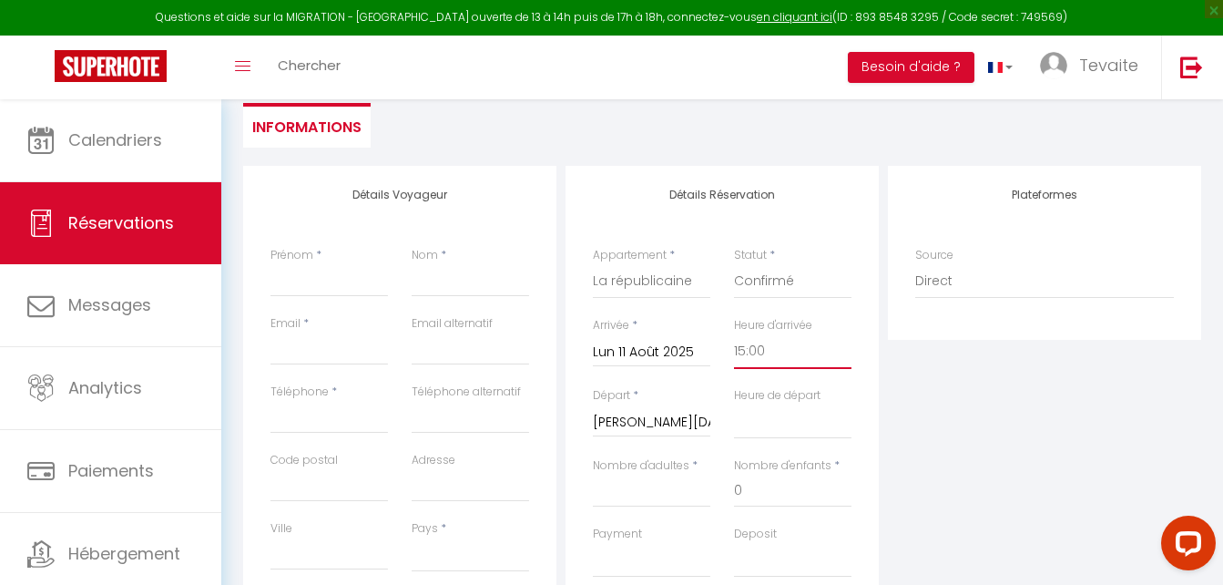
select select
checkbox input "false"
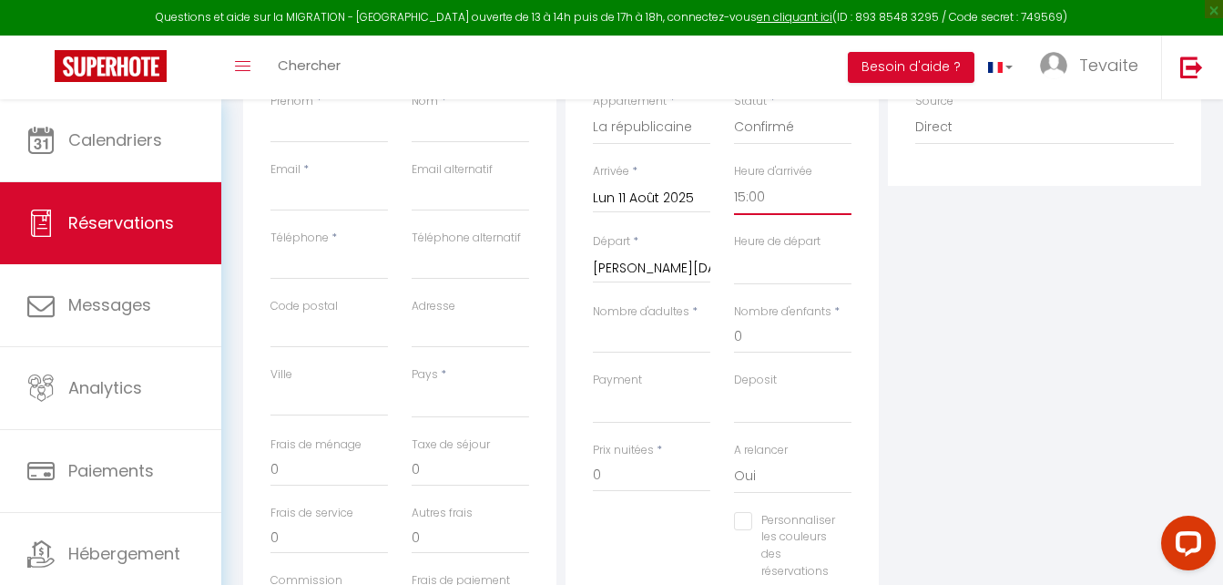
scroll to position [419, 0]
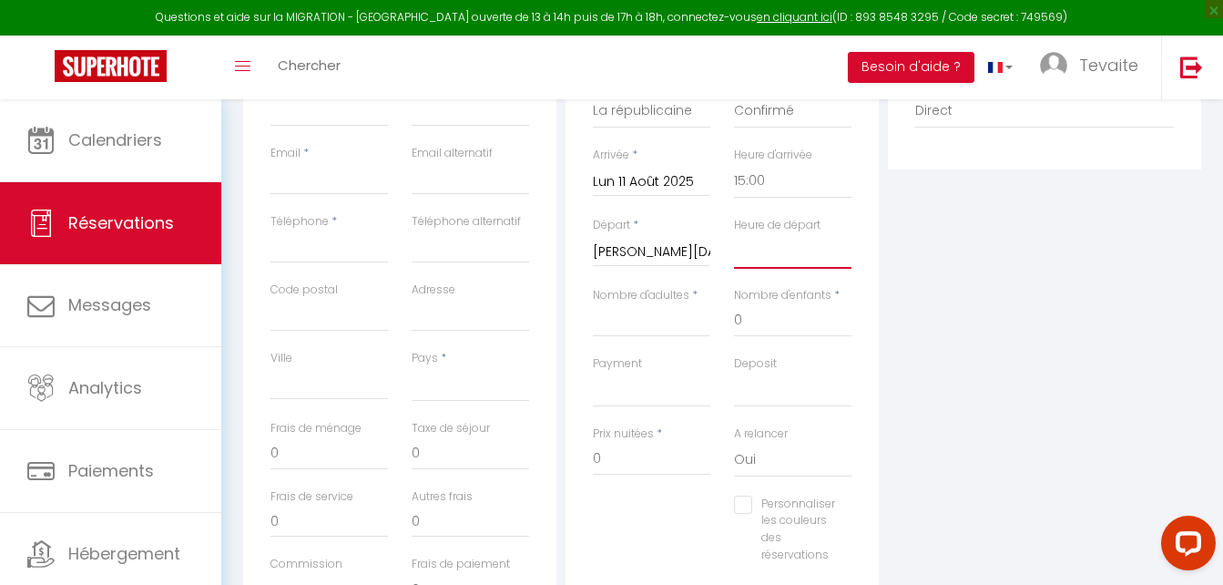
click at [784, 262] on select "00:00 00:30 01:00 01:30 02:00 02:30 03:00 03:30 04:00 04:30 05:00 05:30 06:00 0…" at bounding box center [792, 251] width 117 height 35
select select "11:00"
click at [734, 234] on select "00:00 00:30 01:00 01:30 02:00 02:30 03:00 03:30 04:00 04:30 05:00 05:30 06:00 0…" at bounding box center [792, 251] width 117 height 35
select select
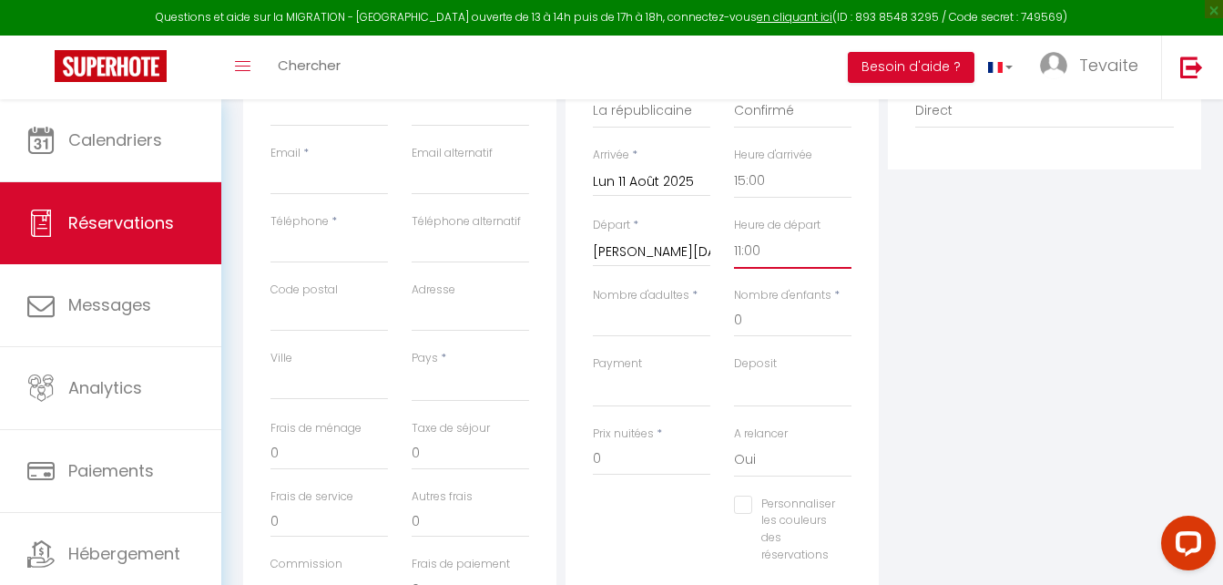
select select
checkbox input "false"
click at [651, 325] on input "Nombre d'adultes" at bounding box center [651, 320] width 117 height 33
type input "1"
select select
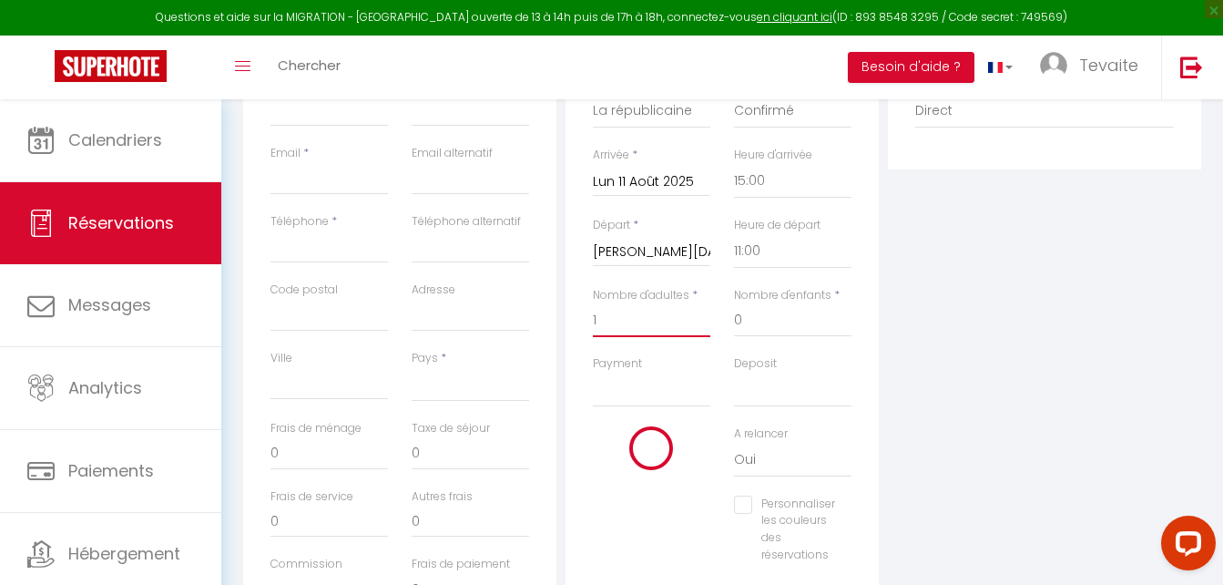
select select
checkbox input "false"
select select
type input "25"
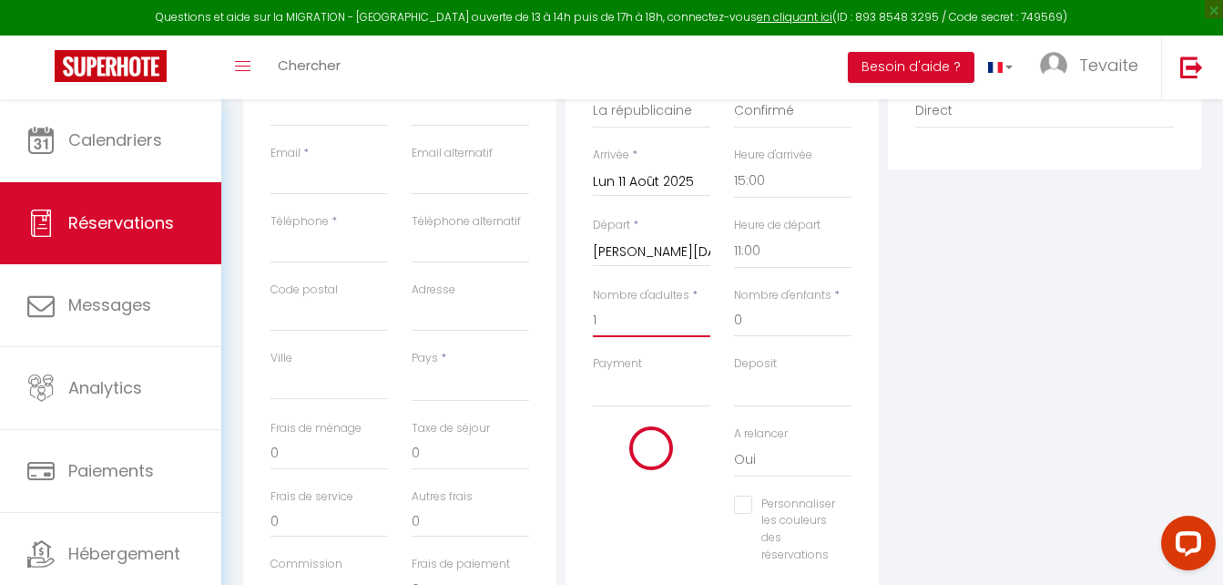
type input "12"
select select
type input "340"
checkbox input "false"
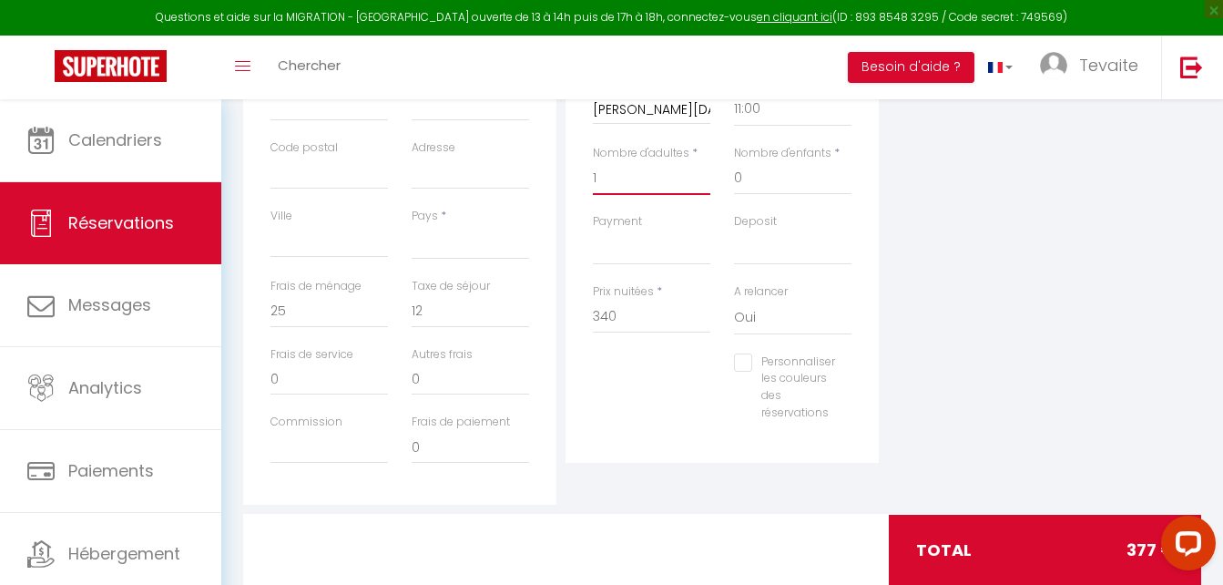
scroll to position [608, 0]
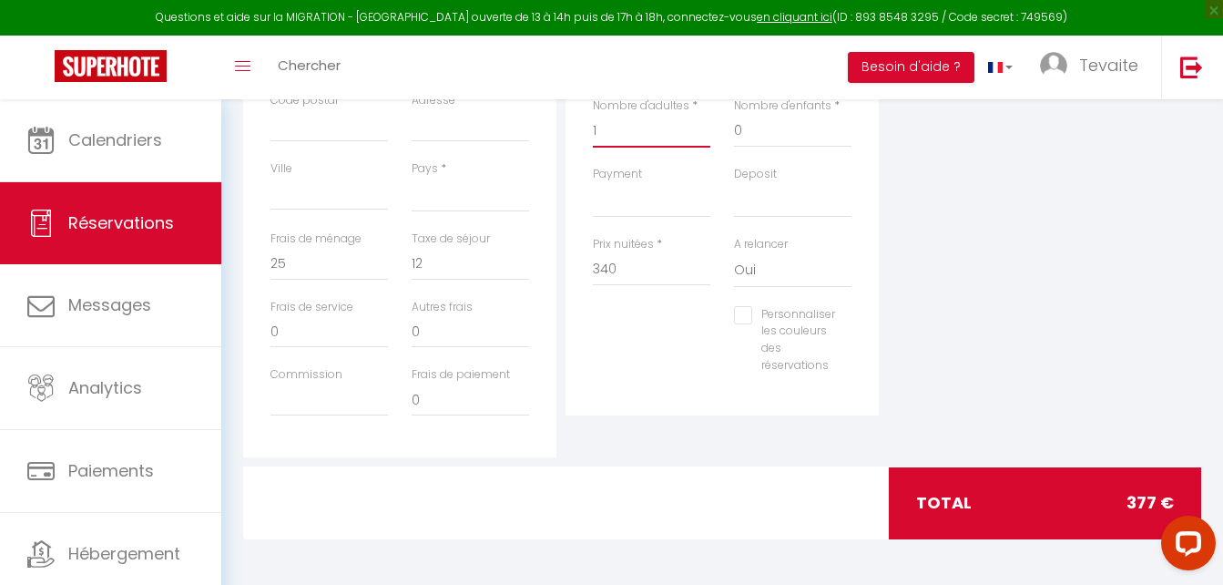
type input "1"
click at [618, 271] on input "340" at bounding box center [651, 269] width 117 height 33
type input "34"
select select
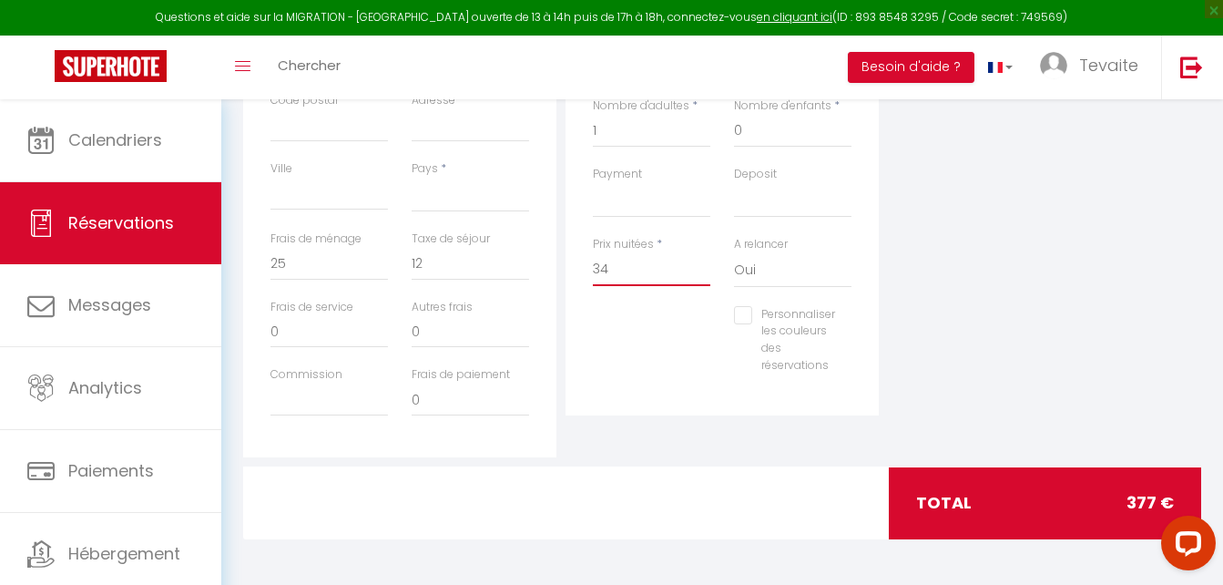
select select
checkbox input "false"
type input "3"
select select
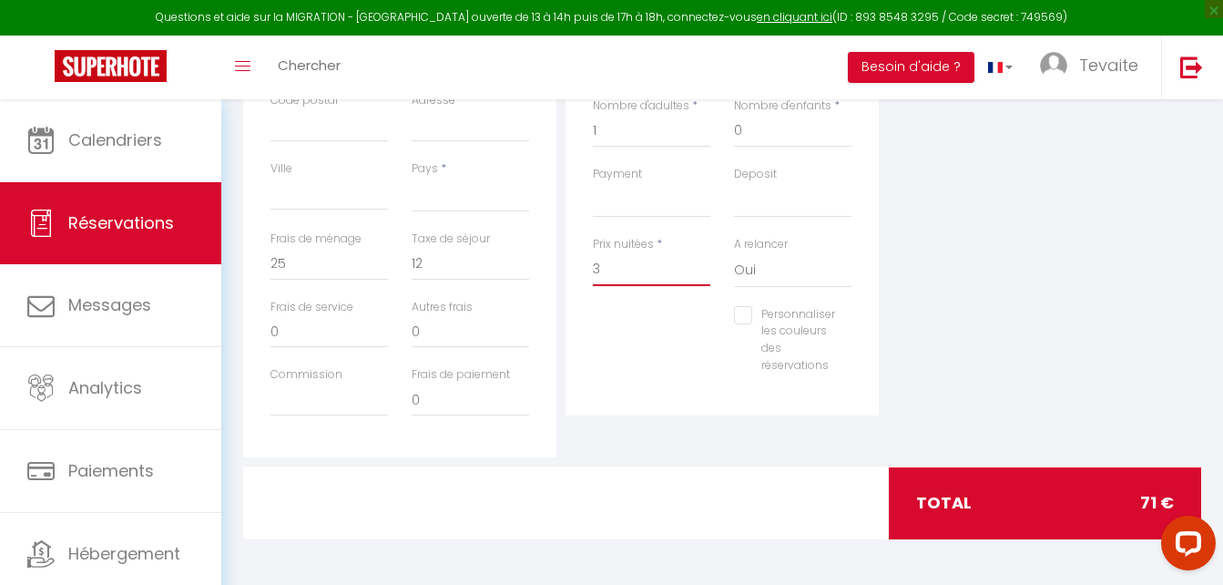
select select
checkbox input "false"
type input "35"
select select
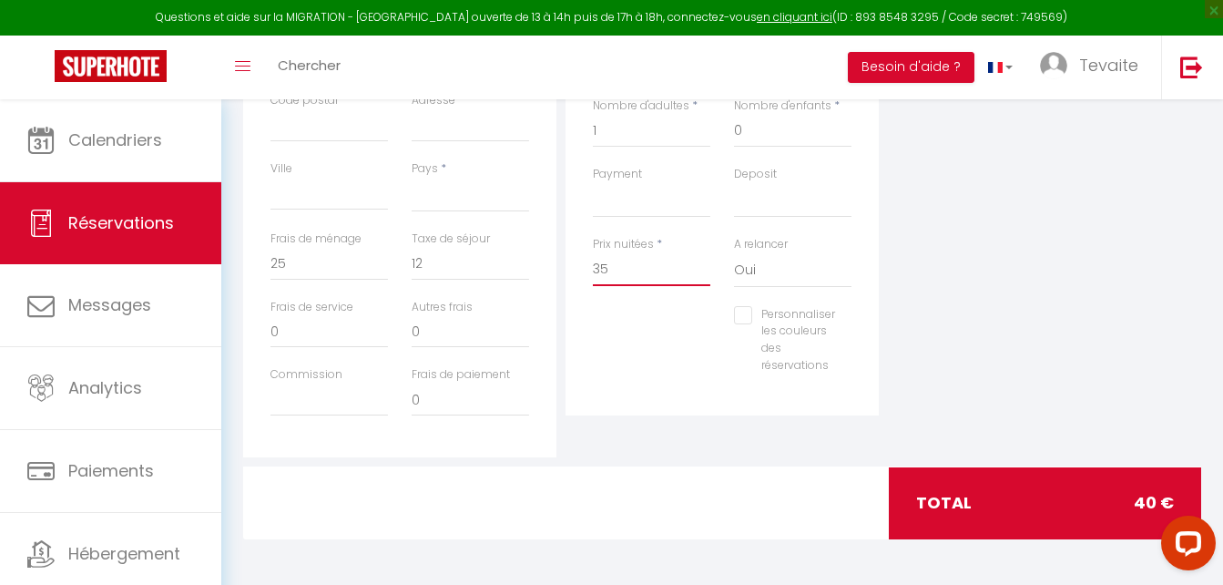
select select
checkbox input "false"
type input "352"
select select
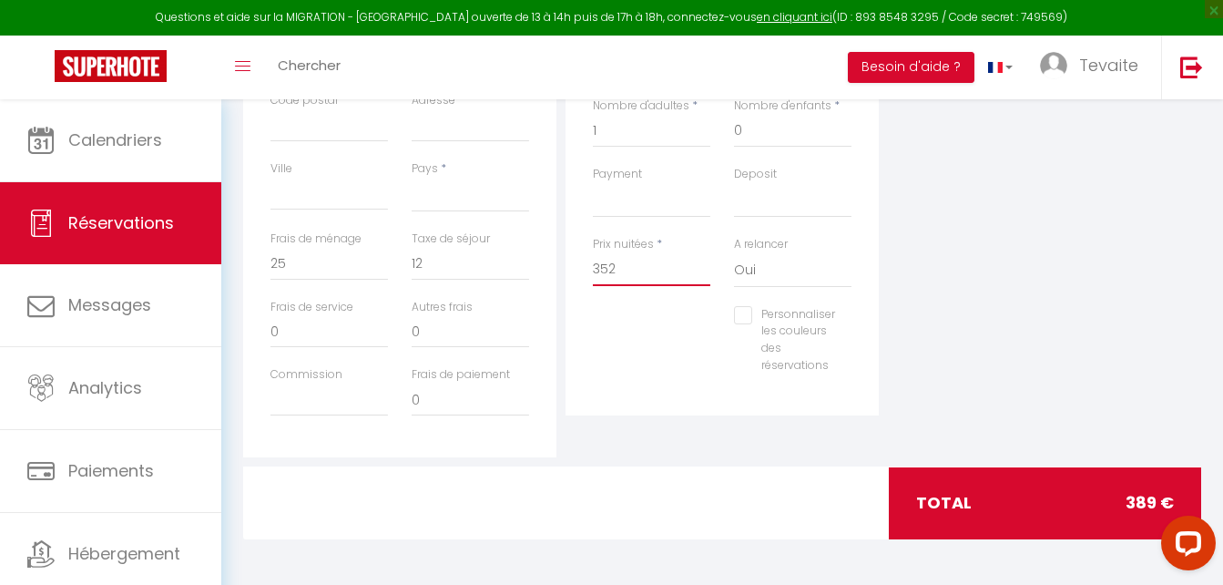
select select
checkbox input "false"
type input "352"
select select
type input "0"
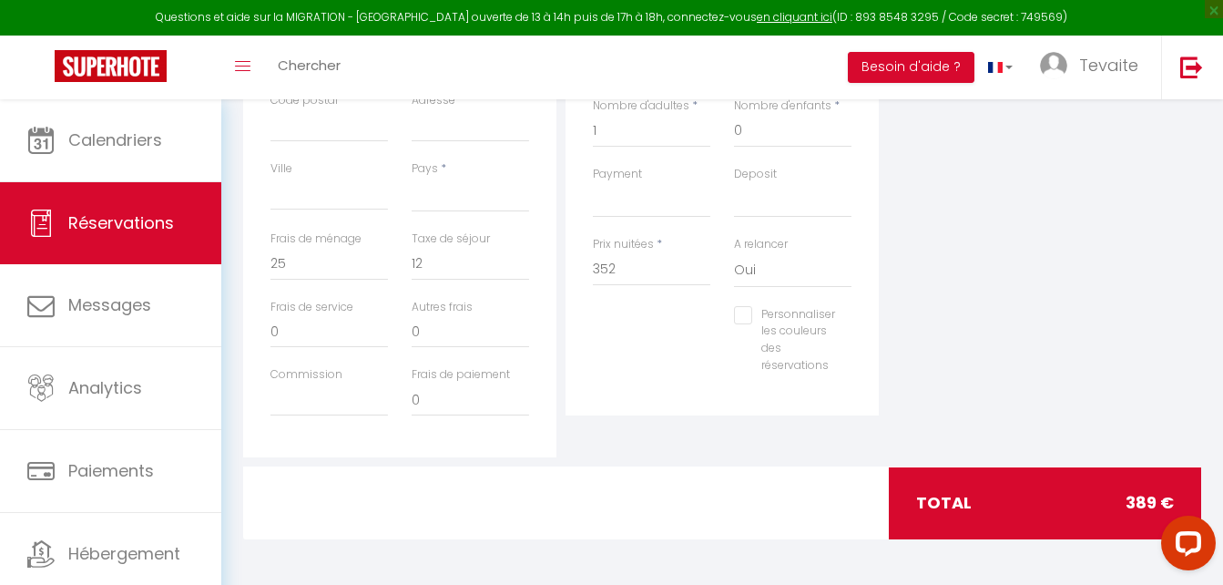
type input "0"
select select
checkbox input "false"
click at [1141, 179] on div "Plateformes Source Direct [DOMAIN_NAME] [DOMAIN_NAME] Chalet montagne Expedia G…" at bounding box center [1044, 131] width 322 height 651
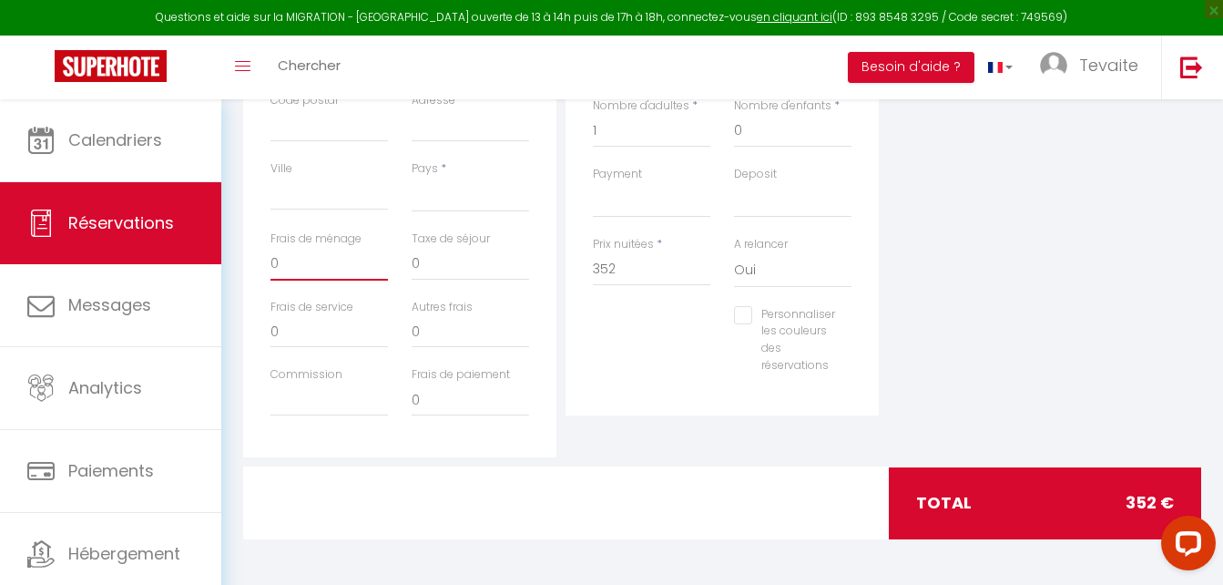
click at [317, 277] on input "0" at bounding box center [329, 264] width 117 height 33
select select
checkbox input "false"
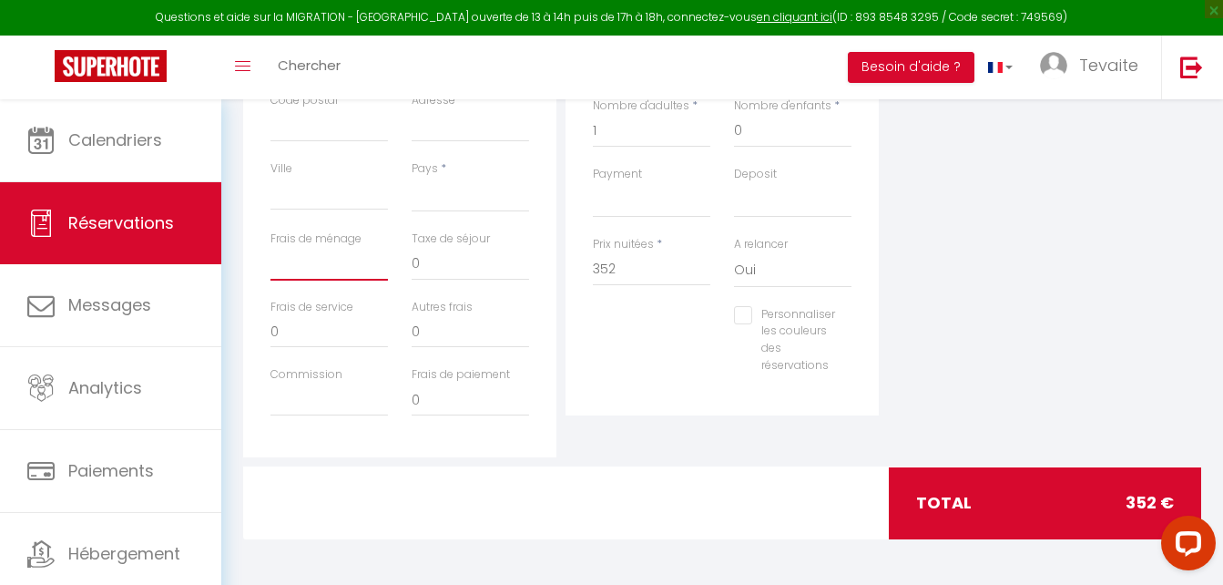
type input "2"
select select
checkbox input "false"
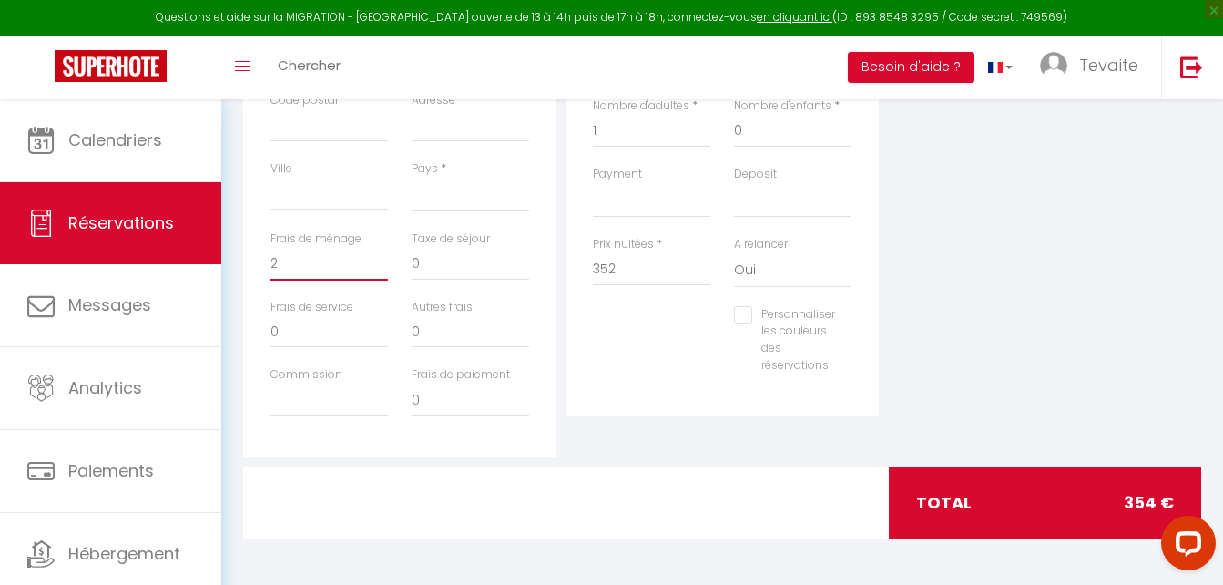
type input "25"
select select
checkbox input "false"
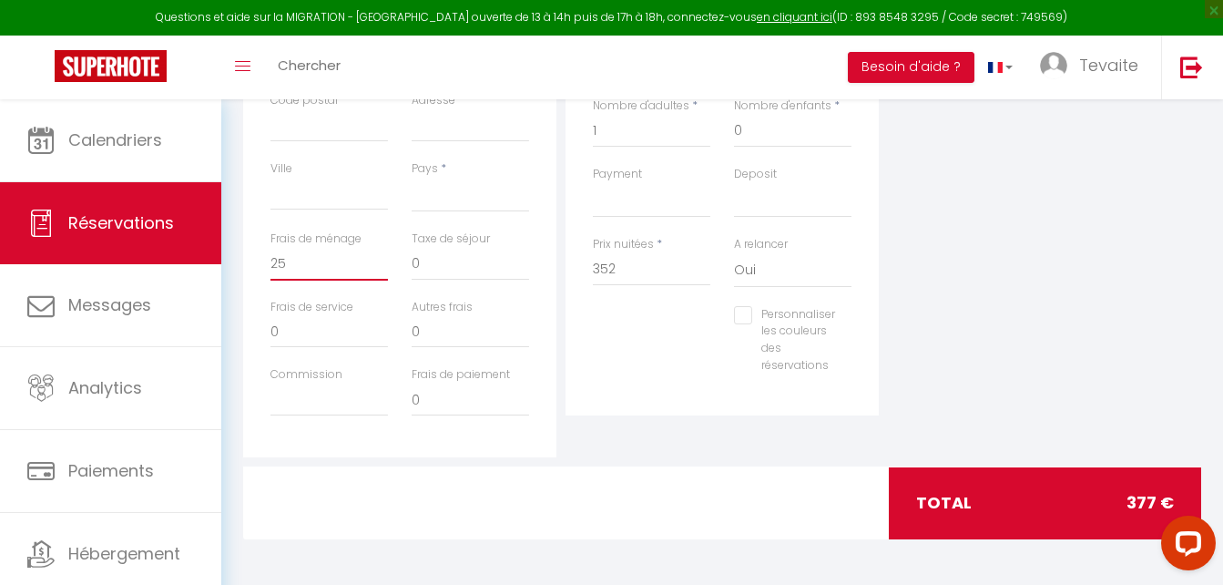
type input "25"
click at [437, 263] on input "0" at bounding box center [470, 264] width 117 height 33
select select
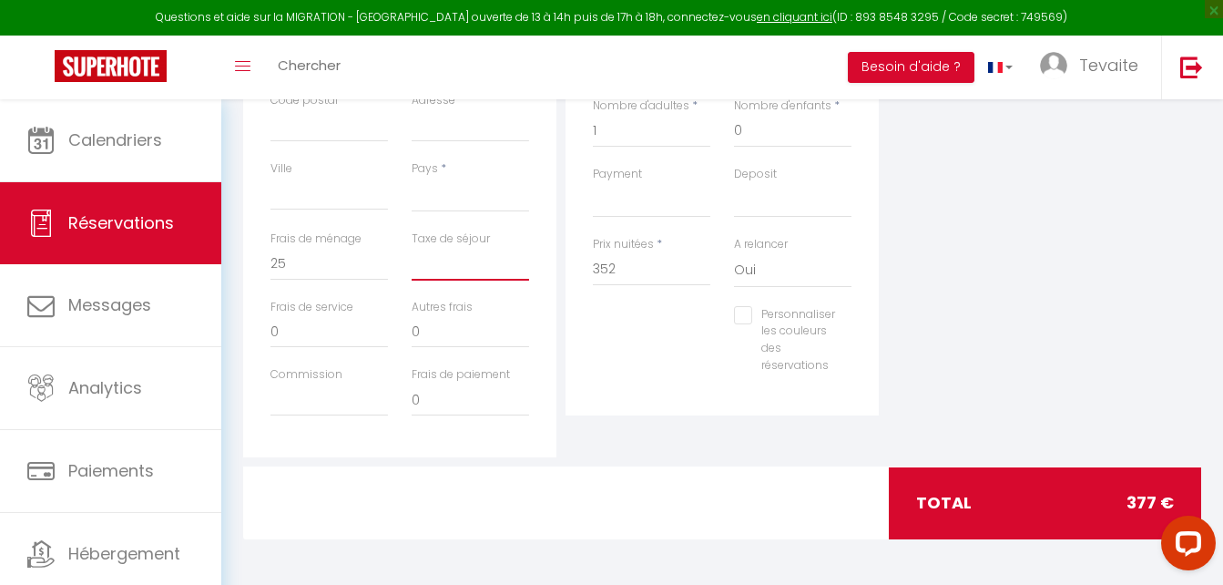
checkbox input "false"
type input "1"
select select
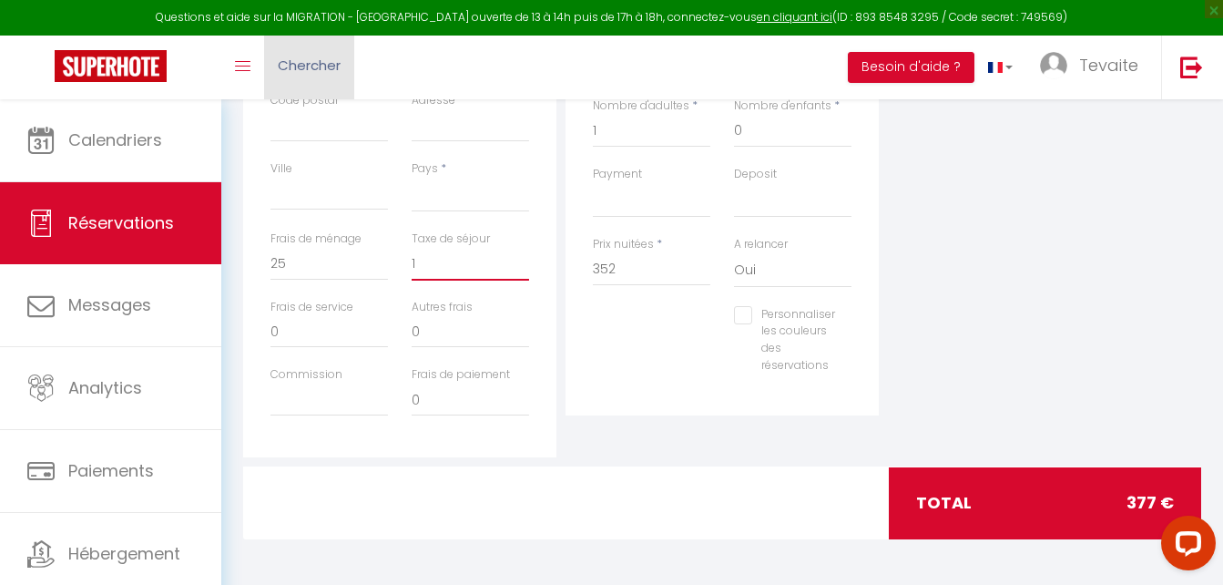
checkbox input "false"
type input "12"
select select
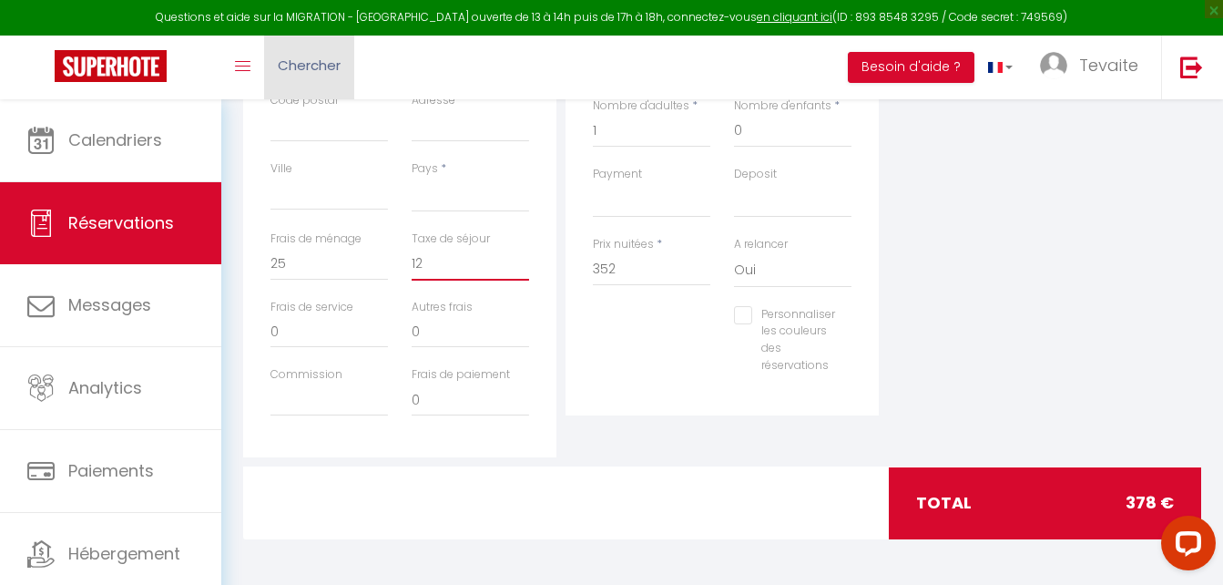
checkbox input "false"
click at [951, 301] on div "Plateformes Source Direct [DOMAIN_NAME] [DOMAIN_NAME] Chalet montagne Expedia G…" at bounding box center [1044, 131] width 322 height 651
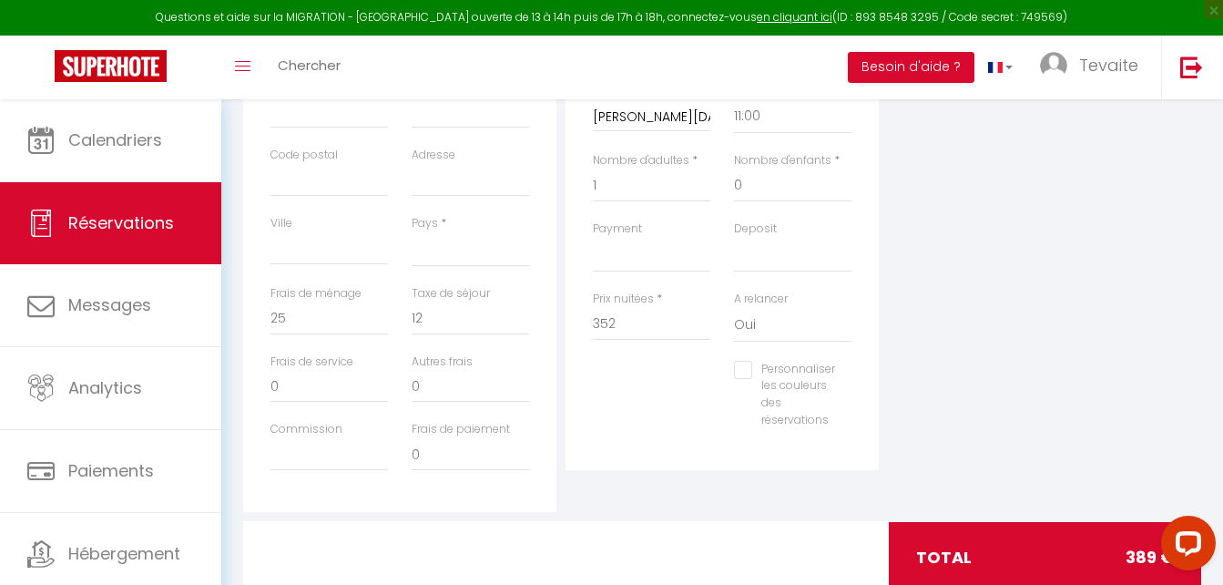
scroll to position [555, 0]
click at [678, 310] on input "352" at bounding box center [651, 323] width 117 height 33
click at [1137, 317] on div "Plateformes Source Direct [DOMAIN_NAME] [DOMAIN_NAME] Chalet montagne Expedia G…" at bounding box center [1044, 185] width 322 height 651
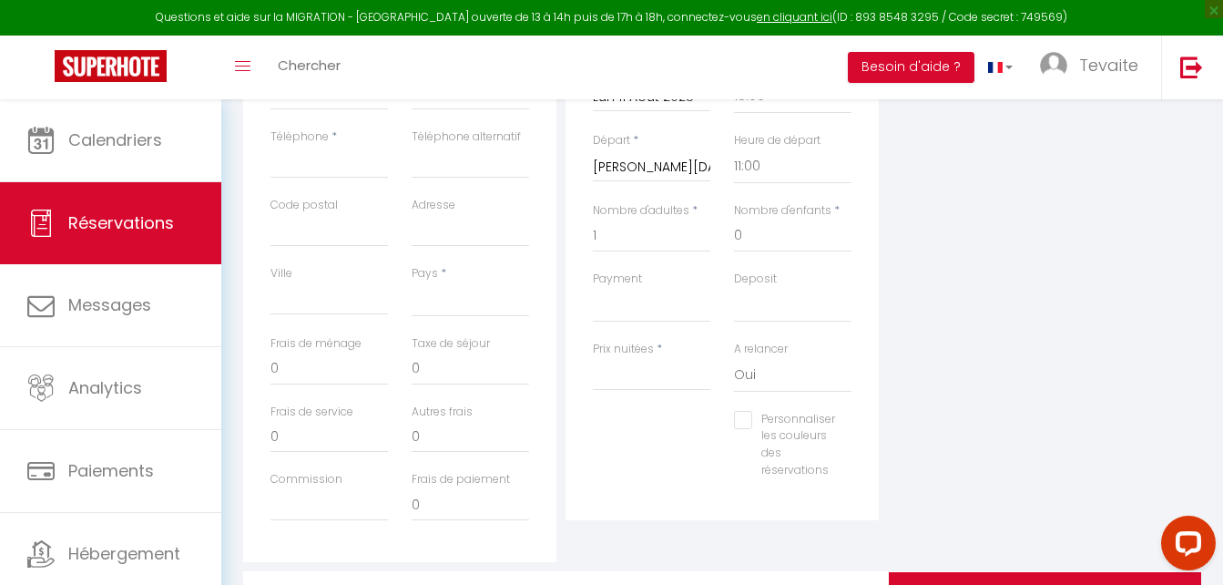
scroll to position [608, 0]
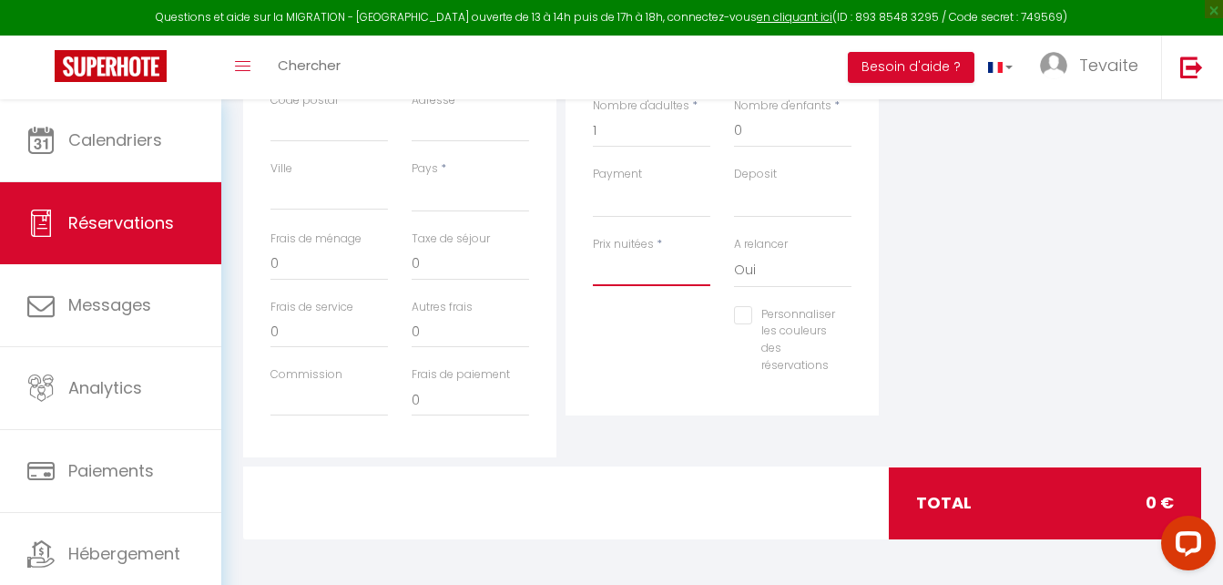
click at [651, 270] on input "Prix nuitées" at bounding box center [651, 269] width 117 height 33
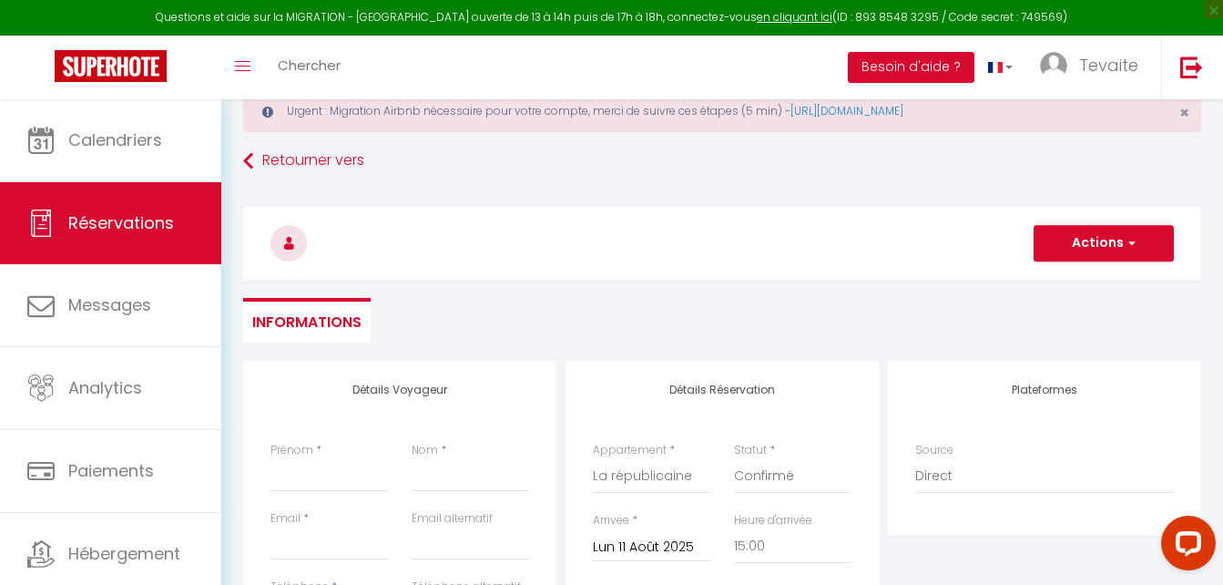
scroll to position [53, 0]
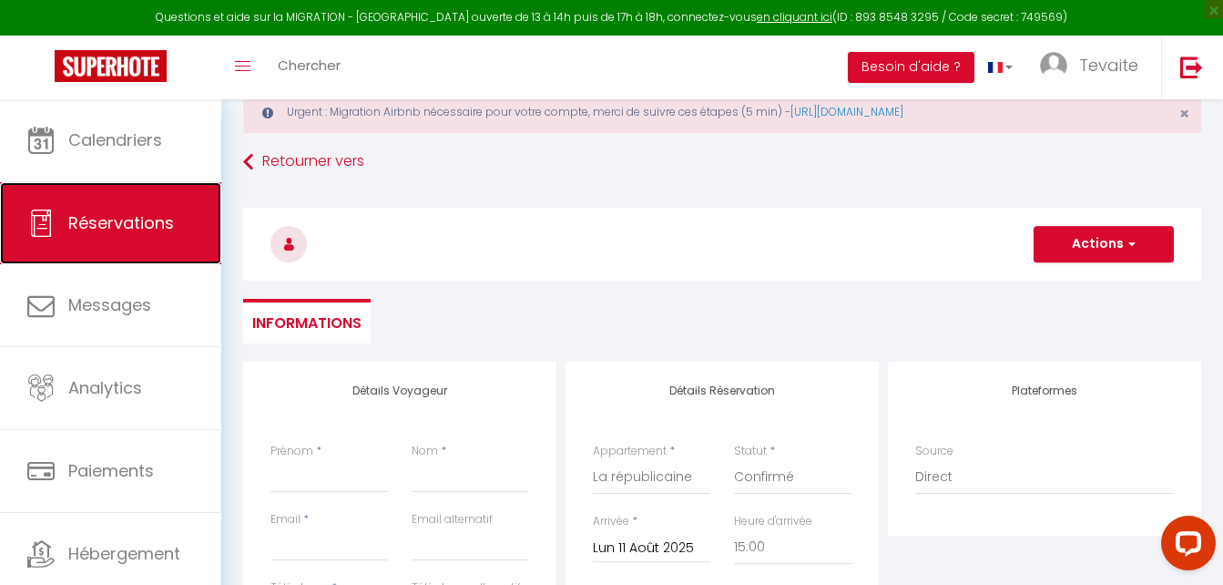
click at [92, 216] on span "Réservations" at bounding box center [121, 222] width 106 height 23
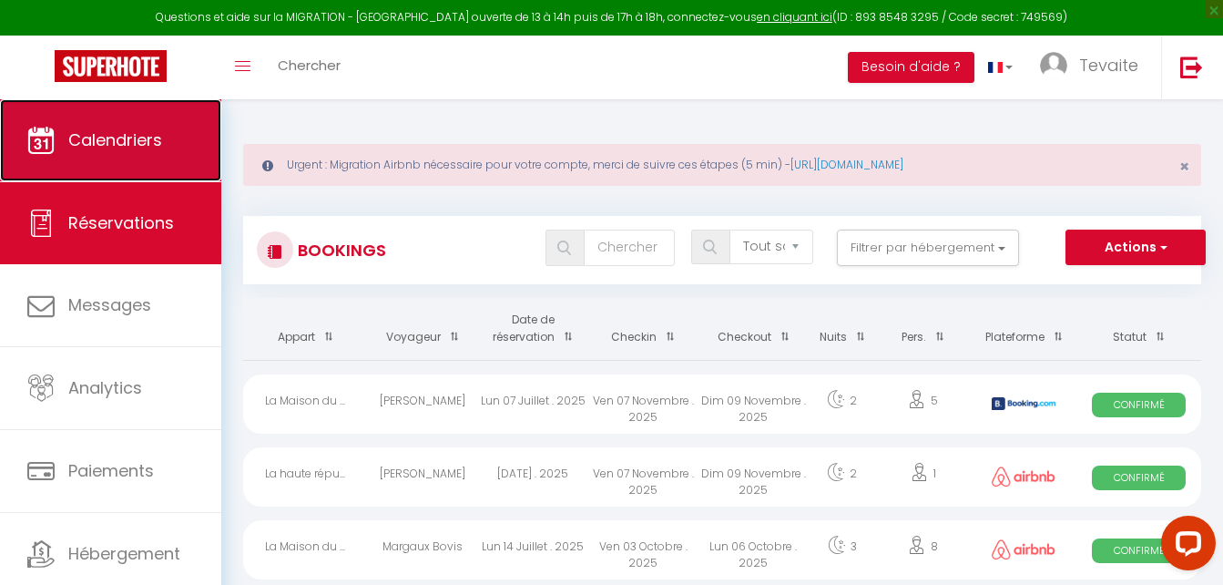
click at [114, 148] on span "Calendriers" at bounding box center [115, 139] width 94 height 23
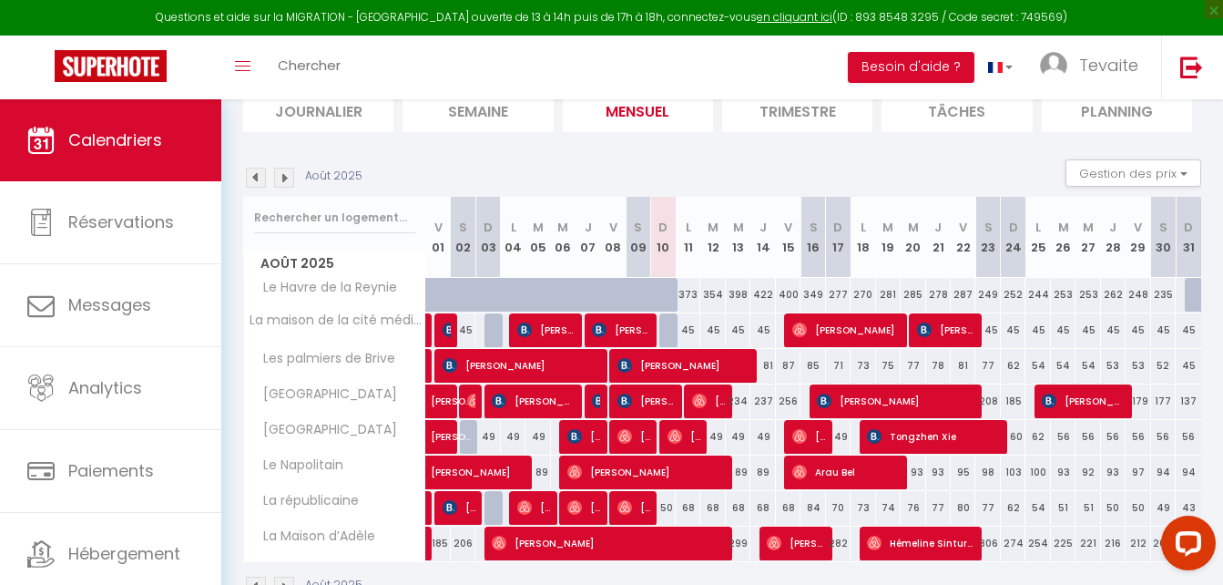
scroll to position [268, 0]
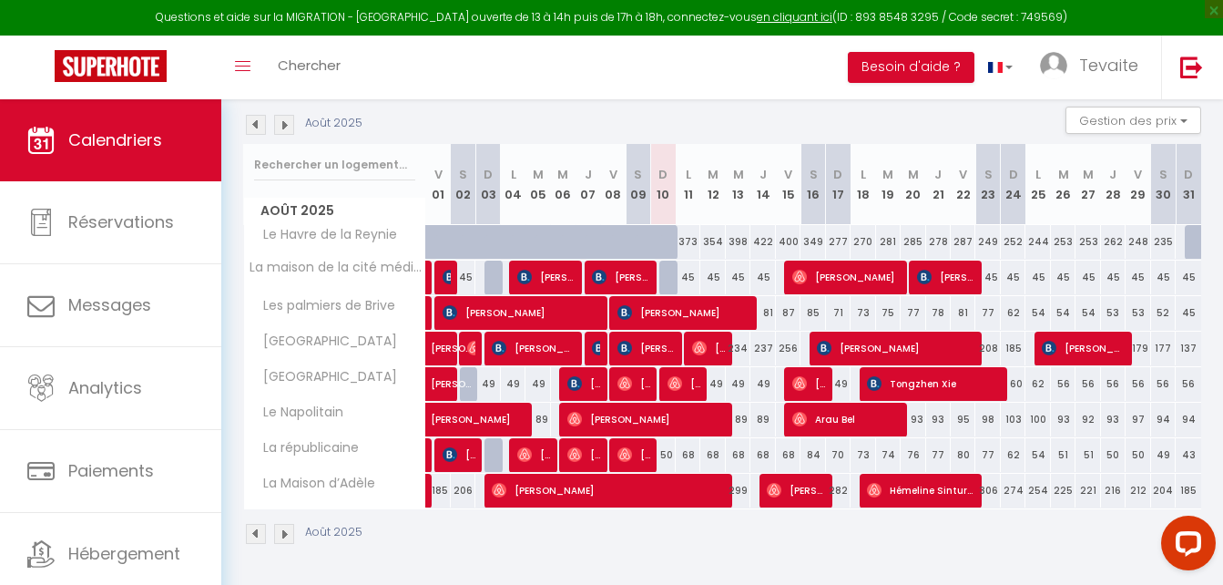
click at [690, 451] on div "68" at bounding box center [688, 455] width 25 height 34
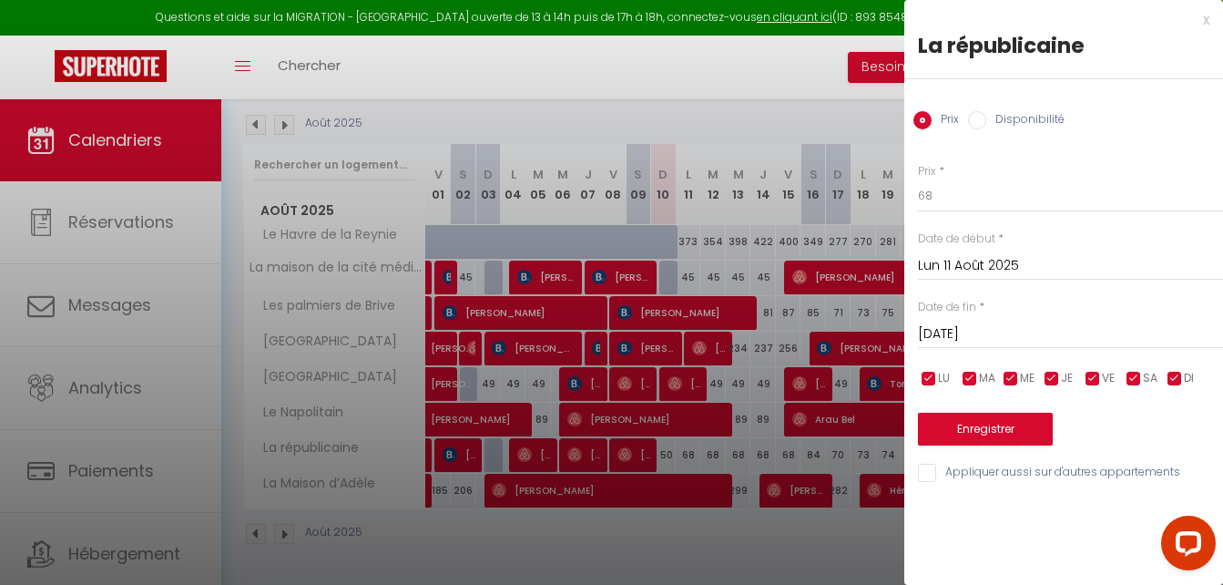
click at [791, 478] on div at bounding box center [611, 292] width 1223 height 585
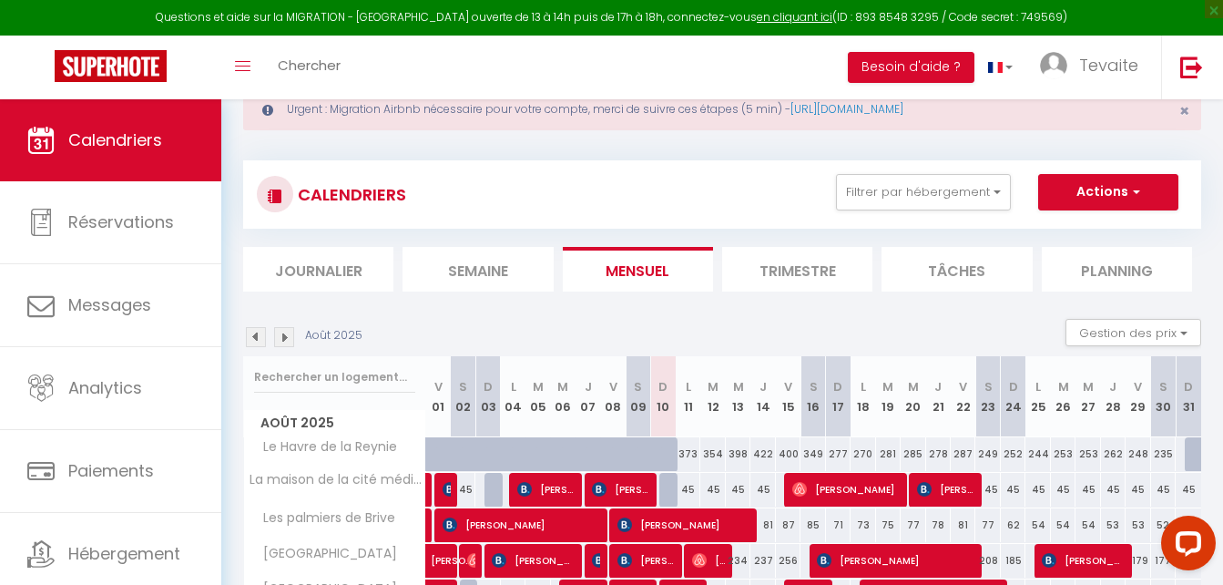
scroll to position [0, 0]
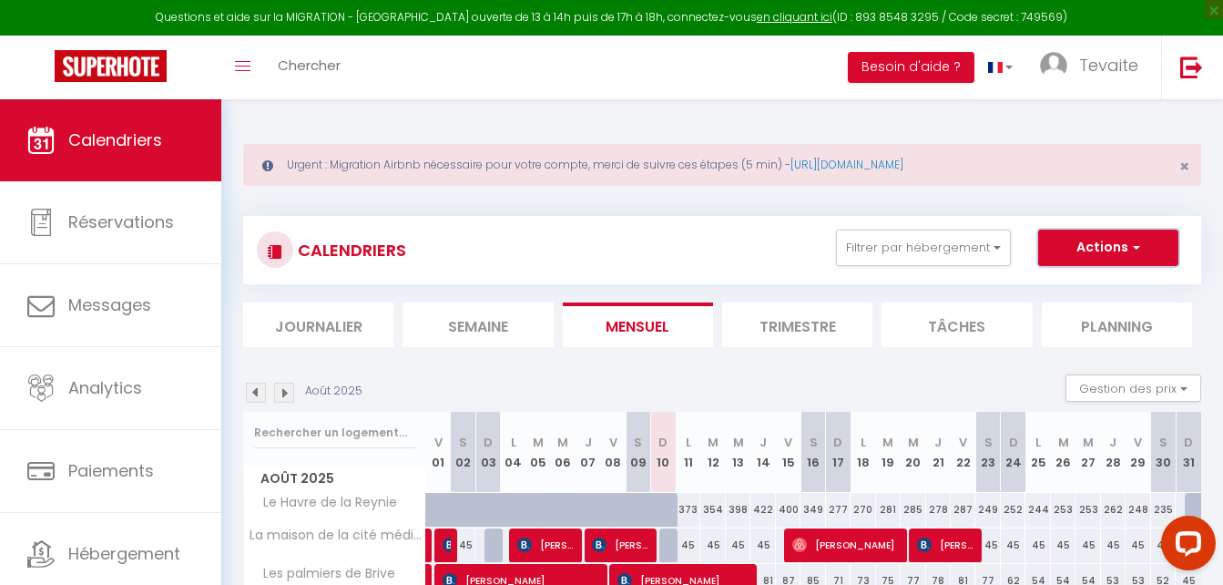
click at [1126, 251] on button "Actions" at bounding box center [1108, 248] width 140 height 36
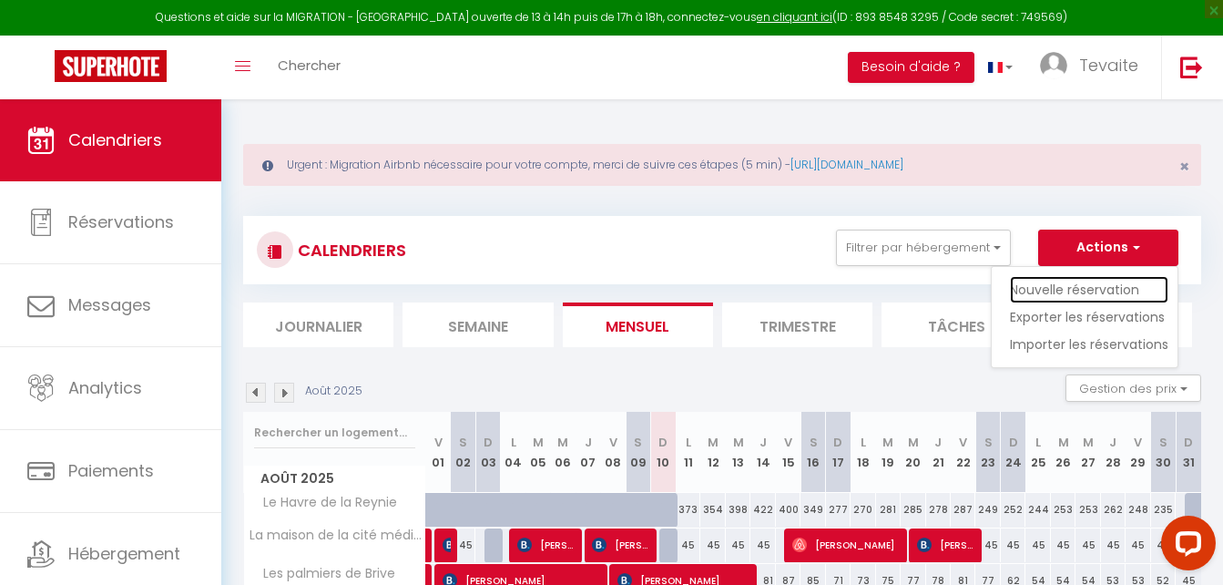
click at [1106, 291] on link "Nouvelle réservation" at bounding box center [1089, 289] width 158 height 27
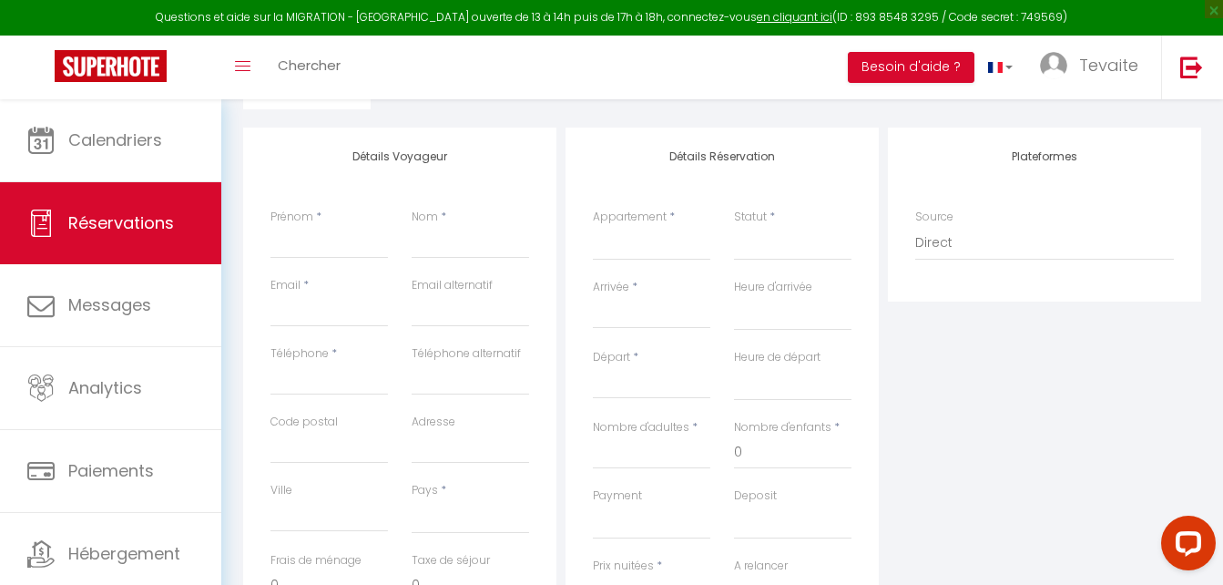
scroll to position [284, 0]
click at [628, 241] on select "Le Havre de la Reynie Les palmiers de Brive [GEOGRAPHIC_DATA] La [GEOGRAPHIC_DA…" at bounding box center [651, 246] width 117 height 35
click at [593, 229] on select "Le Havre de la Reynie Les palmiers de Brive [GEOGRAPHIC_DATA] La [GEOGRAPHIC_DA…" at bounding box center [651, 246] width 117 height 35
click at [782, 253] on select "Confirmé Non Confirmé [PERSON_NAME] par le voyageur No Show Request" at bounding box center [792, 246] width 117 height 35
click at [734, 229] on select "Confirmé Non Confirmé [PERSON_NAME] par le voyageur No Show Request" at bounding box center [792, 246] width 117 height 35
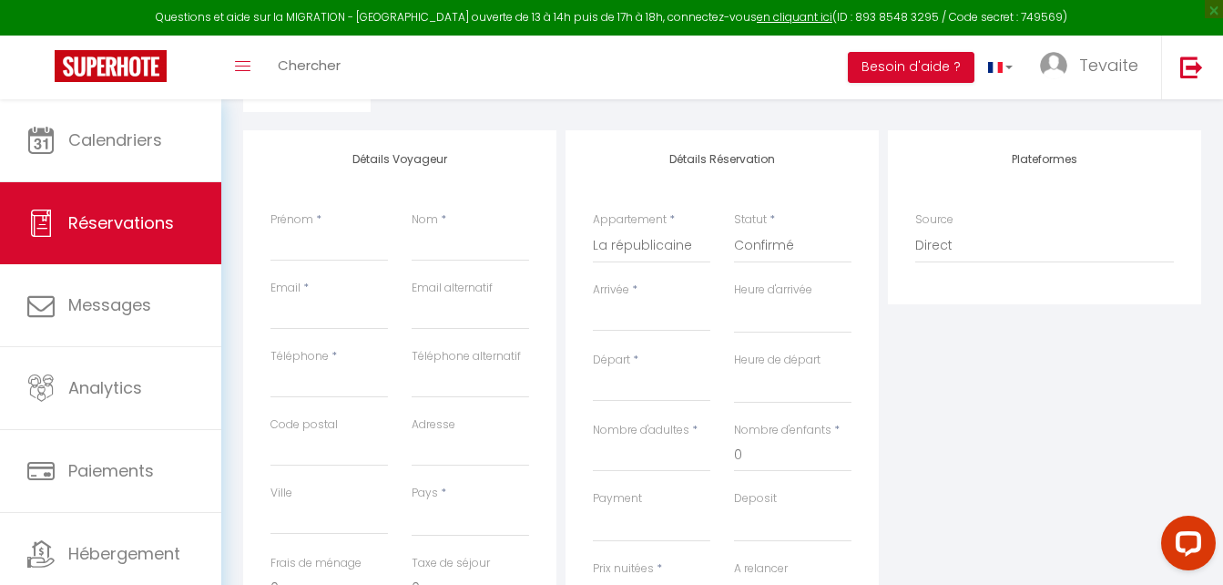
click at [646, 328] on input "Arrivée" at bounding box center [651, 317] width 117 height 24
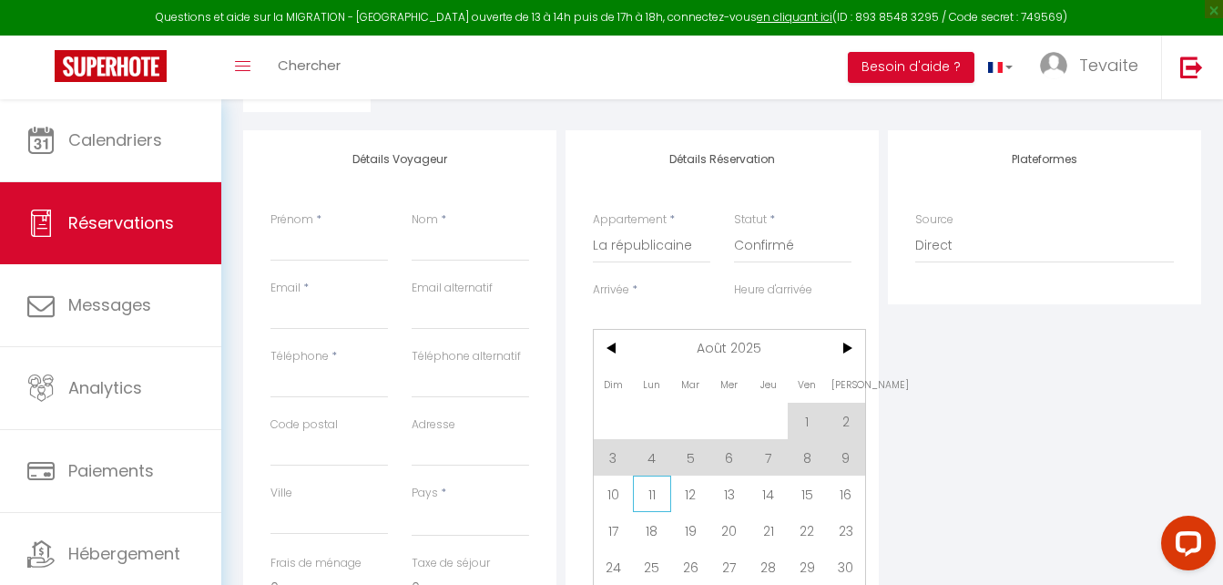
click at [657, 484] on span "11" at bounding box center [652, 493] width 39 height 36
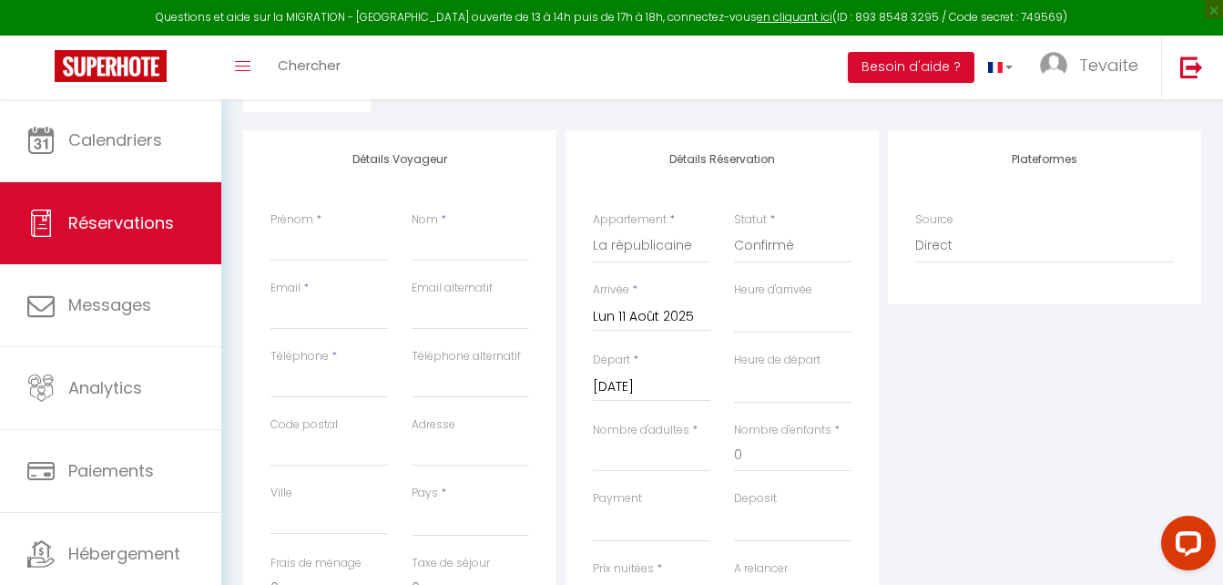
click at [660, 474] on div "Nombre d'adultes *" at bounding box center [651, 456] width 141 height 68
click at [661, 381] on input "[DATE]" at bounding box center [651, 387] width 117 height 24
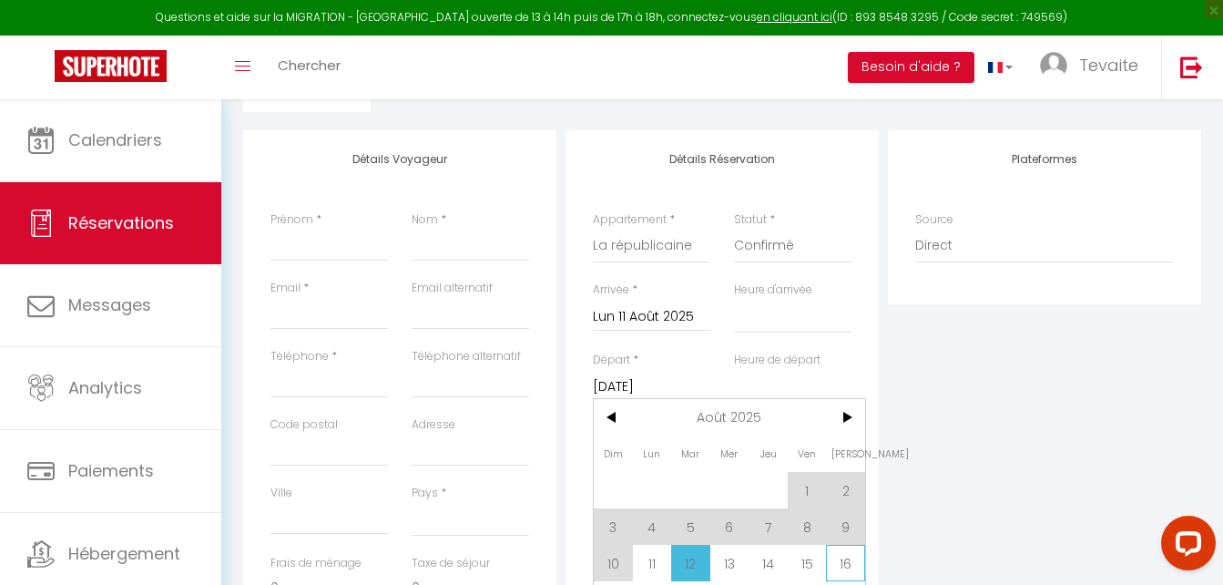
click at [826, 563] on span "16" at bounding box center [845, 563] width 39 height 36
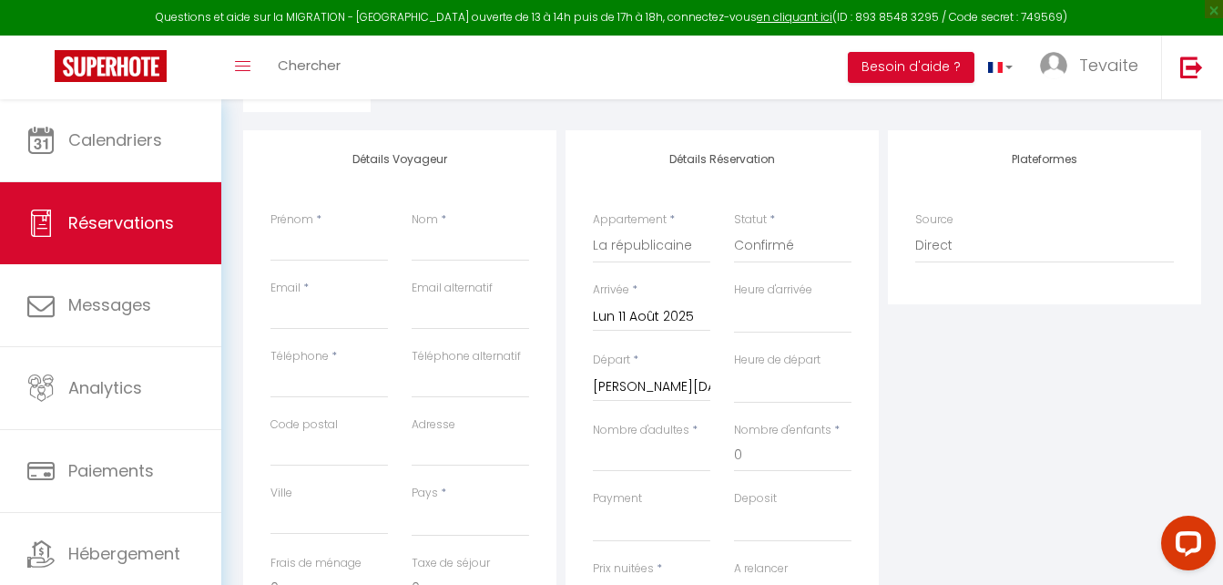
click at [826, 563] on div "A relancer Oui Non" at bounding box center [792, 586] width 117 height 52
click at [659, 457] on input "Nombre d'adultes" at bounding box center [651, 455] width 117 height 33
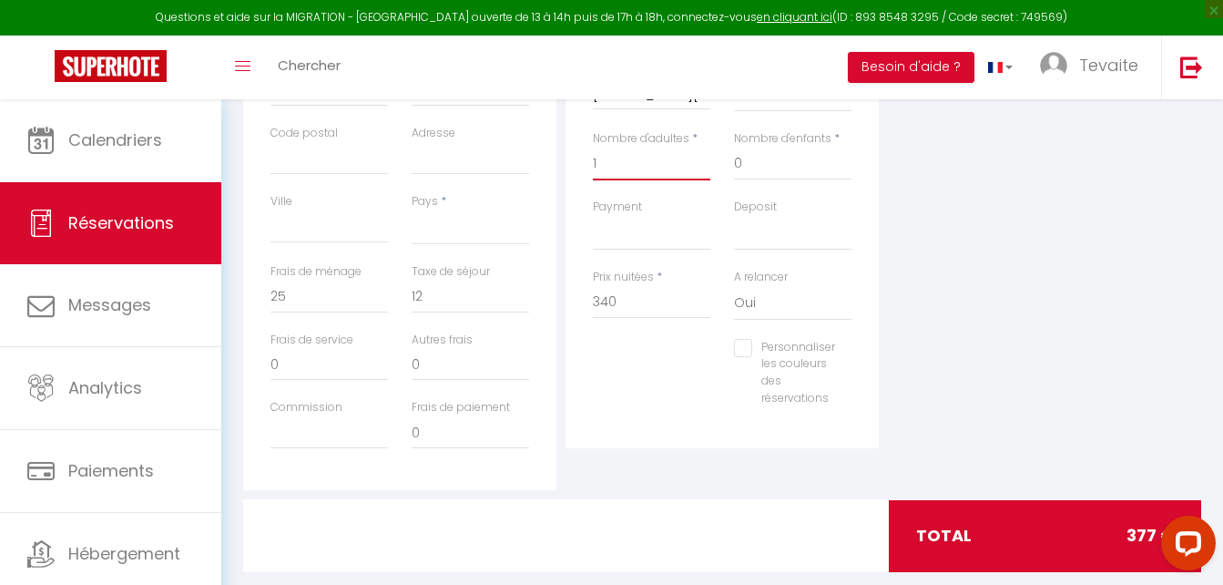
scroll to position [608, 0]
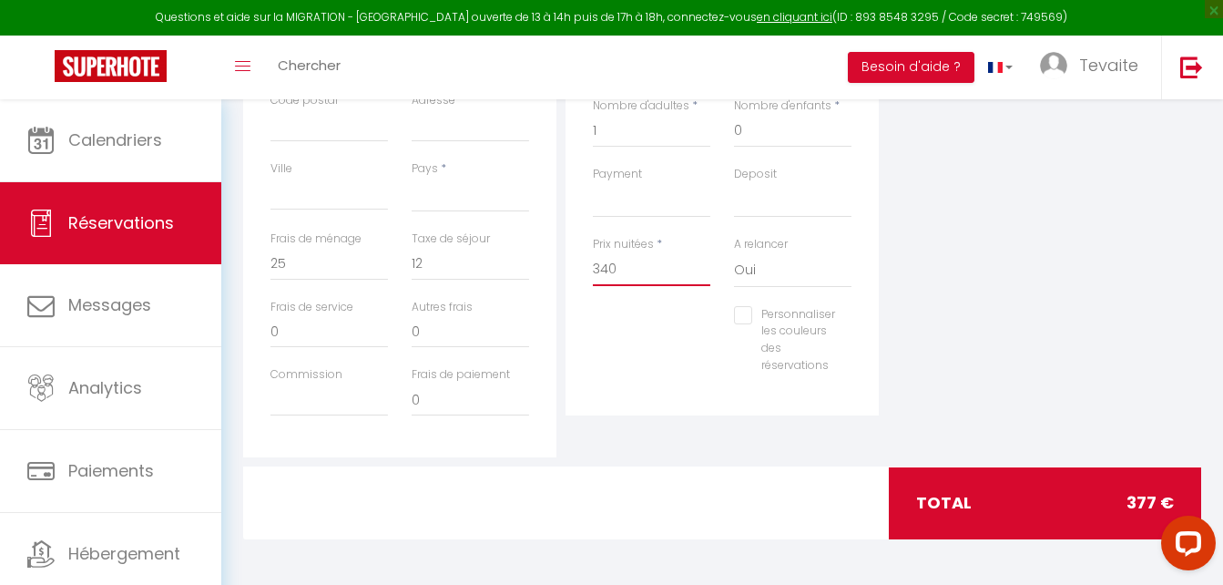
click at [657, 271] on input "340" at bounding box center [651, 269] width 117 height 33
click at [986, 217] on div "Plateformes Source Direct [DOMAIN_NAME] [DOMAIN_NAME] Chalet montagne Expedia G…" at bounding box center [1044, 131] width 322 height 651
click at [306, 269] on input "0" at bounding box center [329, 264] width 117 height 33
click at [449, 260] on input "0" at bounding box center [470, 264] width 117 height 33
click at [991, 242] on div "Plateformes Source Direct [DOMAIN_NAME] [DOMAIN_NAME] Chalet montagne Expedia G…" at bounding box center [1044, 131] width 322 height 651
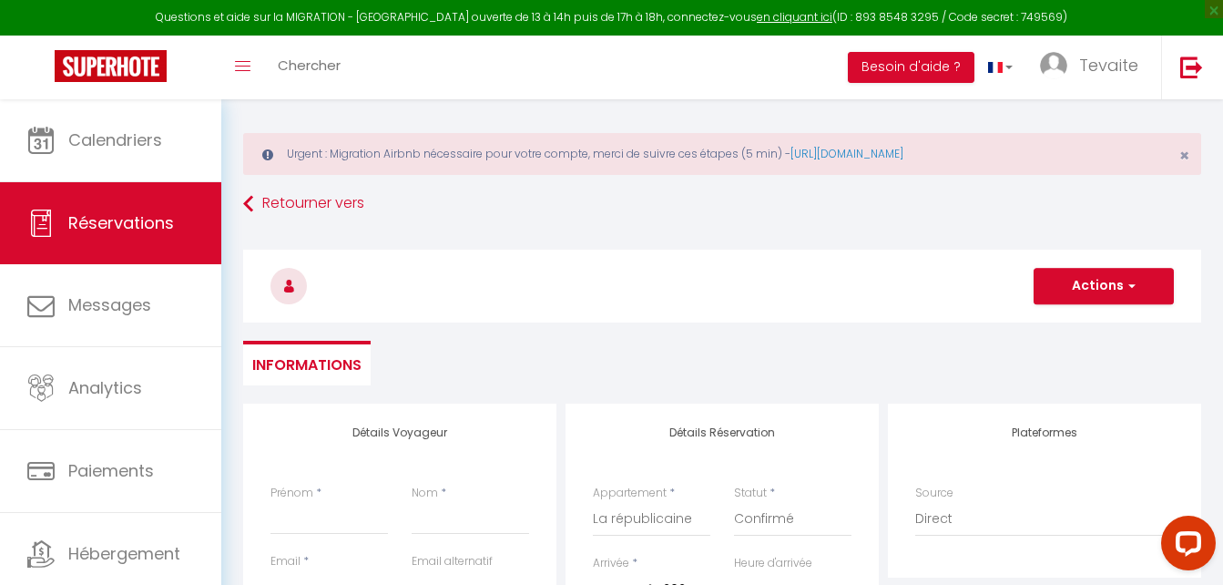
scroll to position [0, 0]
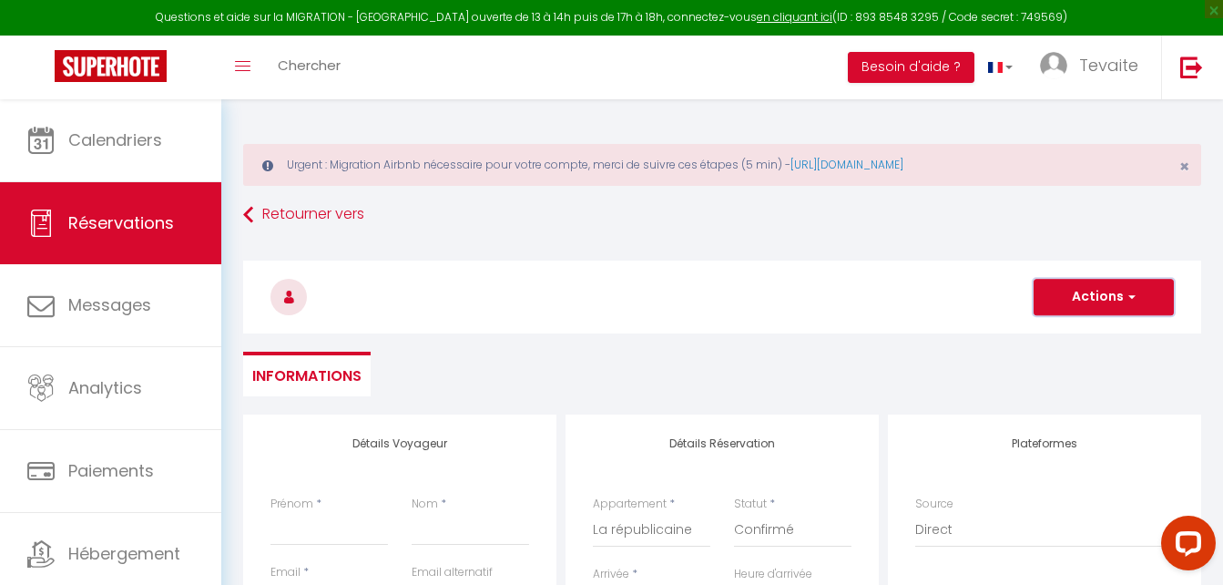
click at [1087, 289] on button "Actions" at bounding box center [1104, 297] width 140 height 36
click at [344, 522] on input "Prénom" at bounding box center [329, 529] width 117 height 33
click at [444, 540] on input "Nom" at bounding box center [470, 529] width 117 height 33
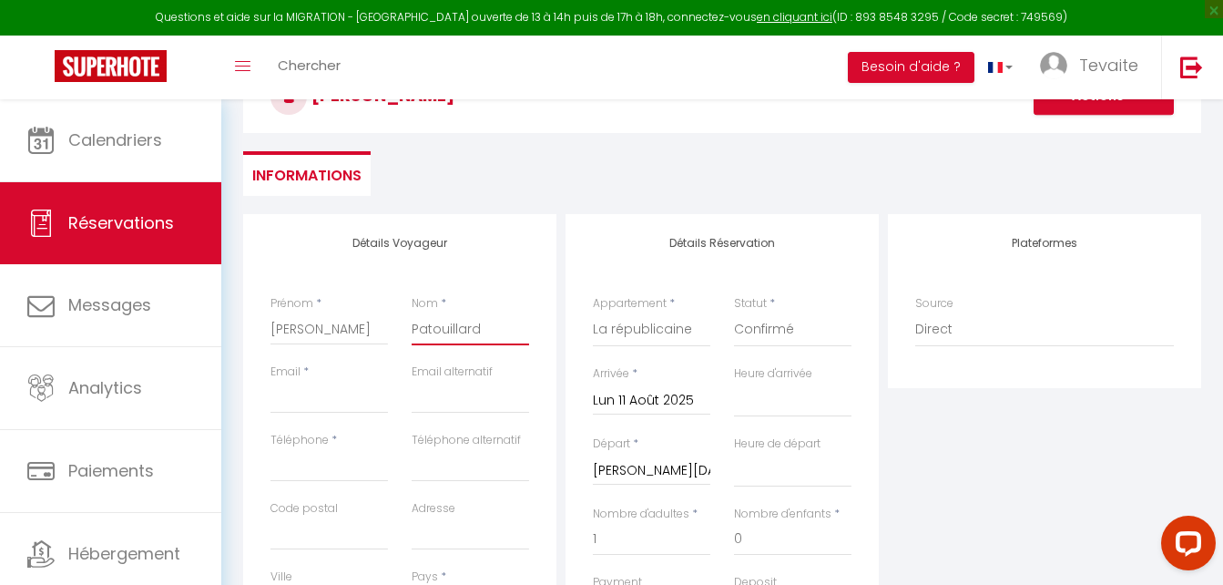
scroll to position [206, 0]
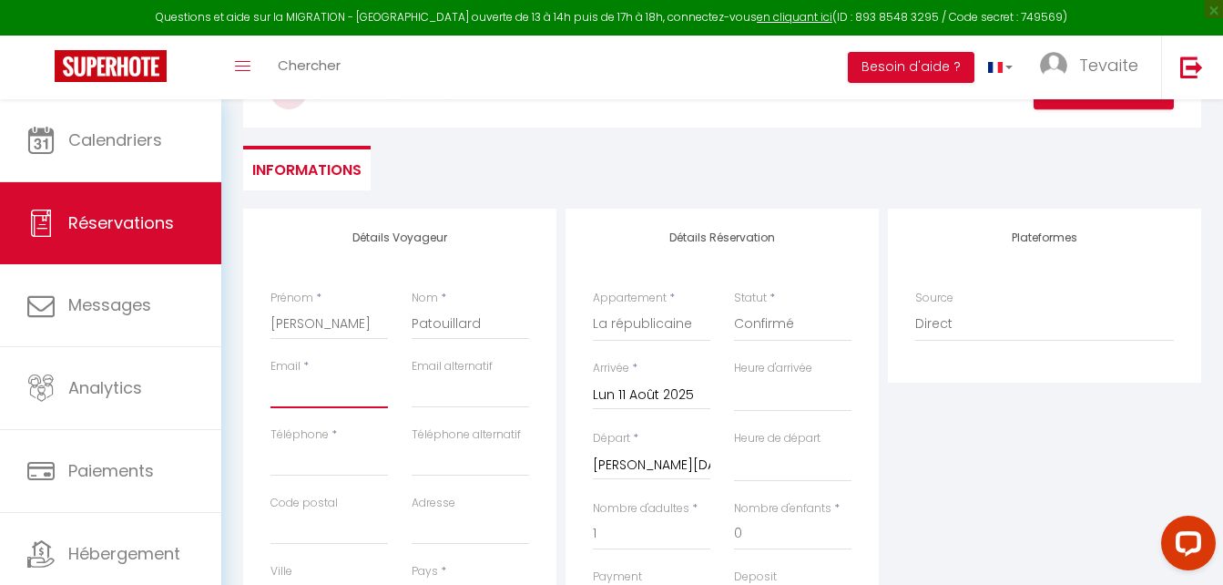
click at [297, 395] on input "Email client" at bounding box center [329, 391] width 117 height 33
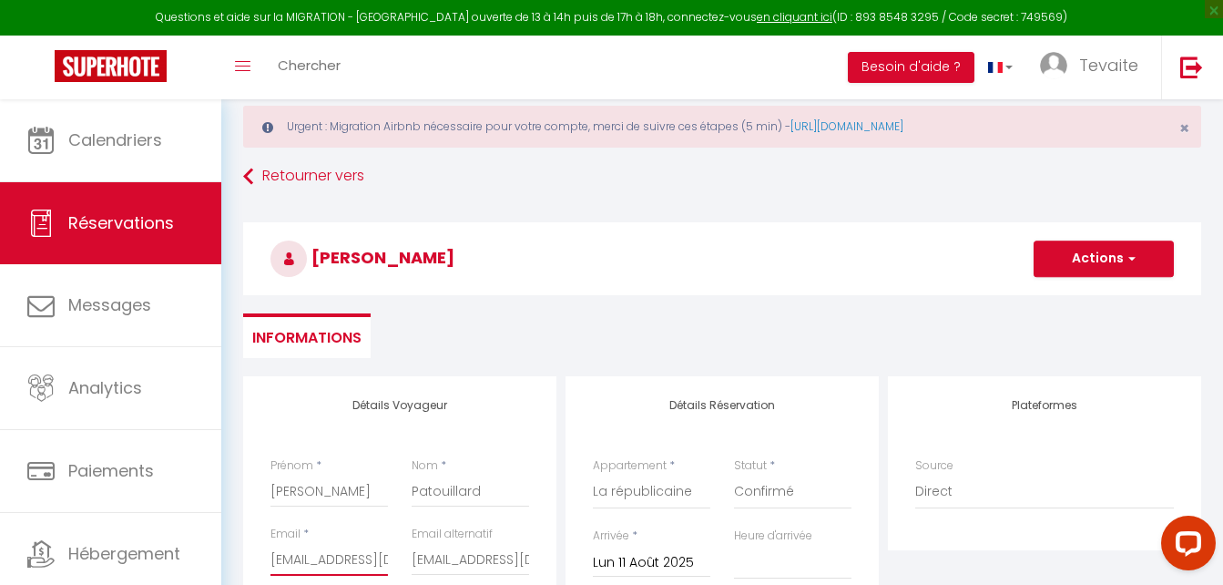
scroll to position [0, 0]
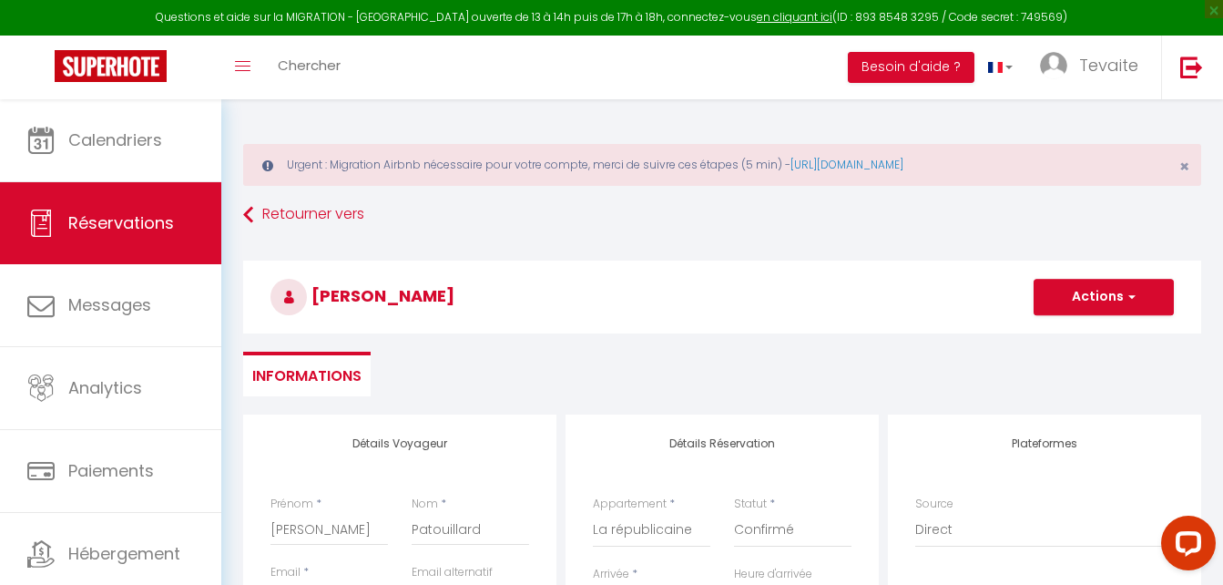
drag, startPoint x: 1147, startPoint y: 318, endPoint x: 1131, endPoint y: 299, distance: 24.6
click at [1131, 299] on div "[PERSON_NAME] Actions Enregistrer Actions Enregistrer [PERSON_NAME] et éditer E…" at bounding box center [722, 296] width 958 height 73
click at [1131, 299] on span "button" at bounding box center [1129, 297] width 11 height 16
click at [1053, 335] on link "Enregistrer" at bounding box center [1086, 337] width 144 height 24
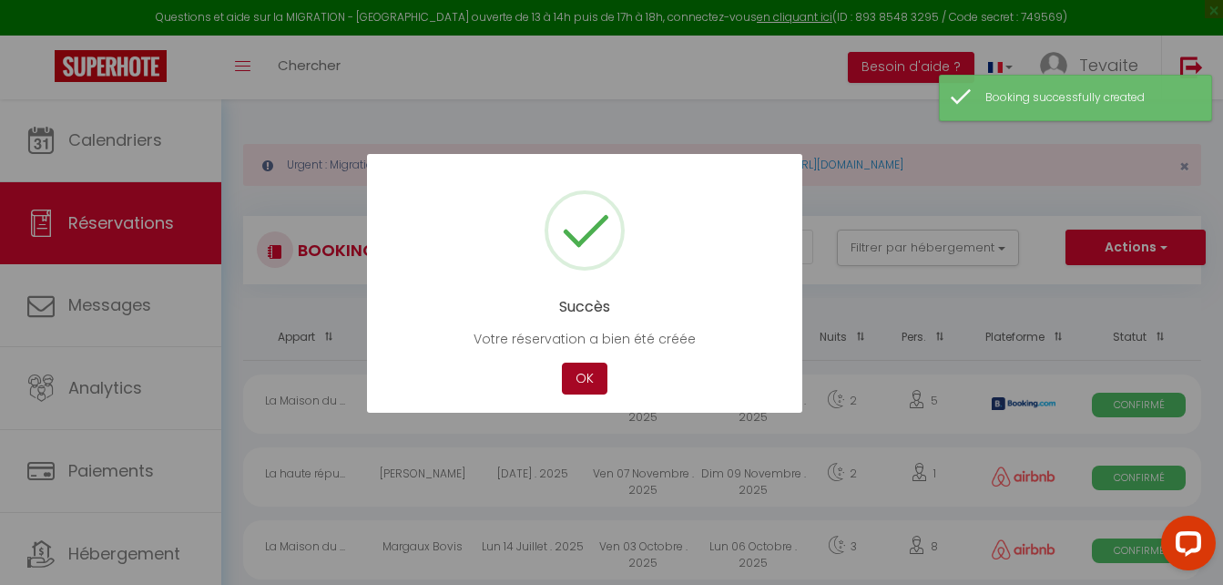
click at [587, 376] on button "OK" at bounding box center [585, 378] width 46 height 32
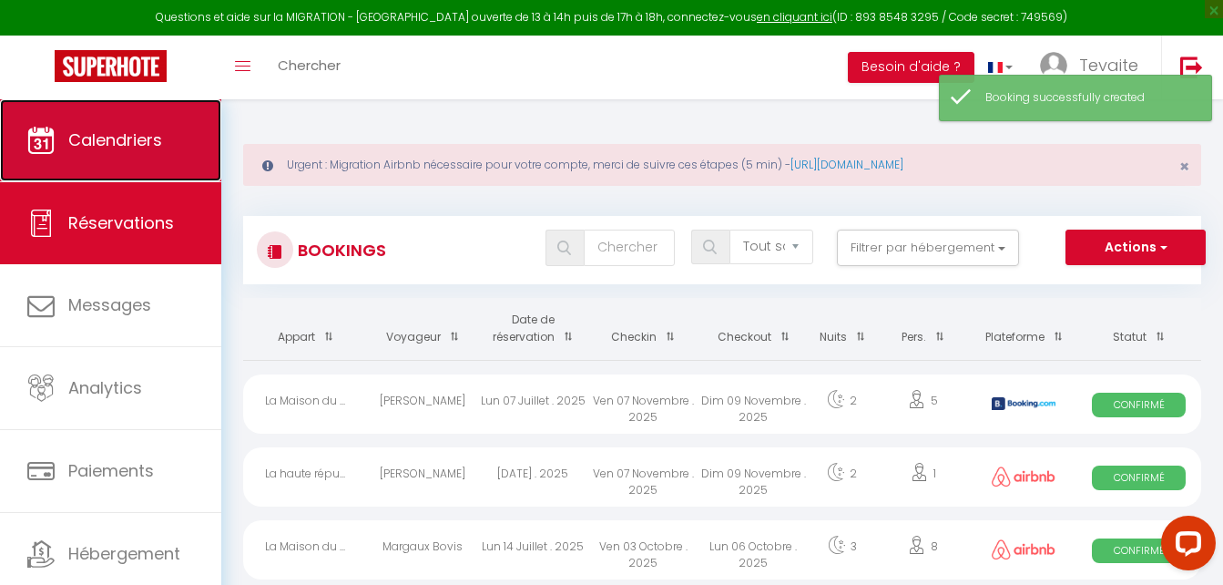
click at [113, 134] on span "Calendriers" at bounding box center [115, 139] width 94 height 23
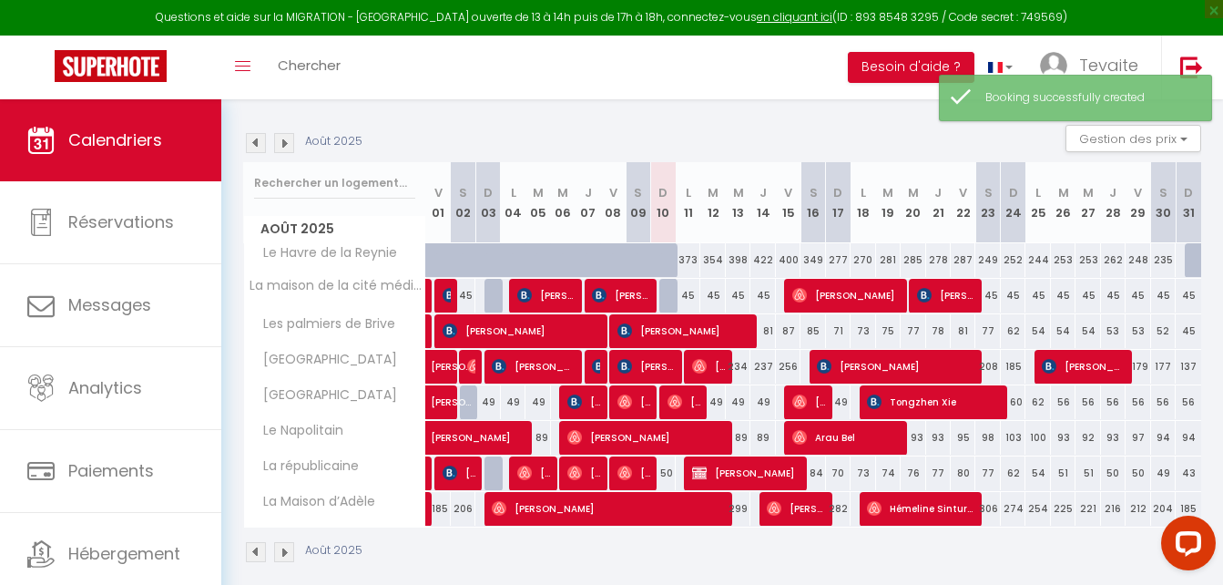
scroll to position [252, 0]
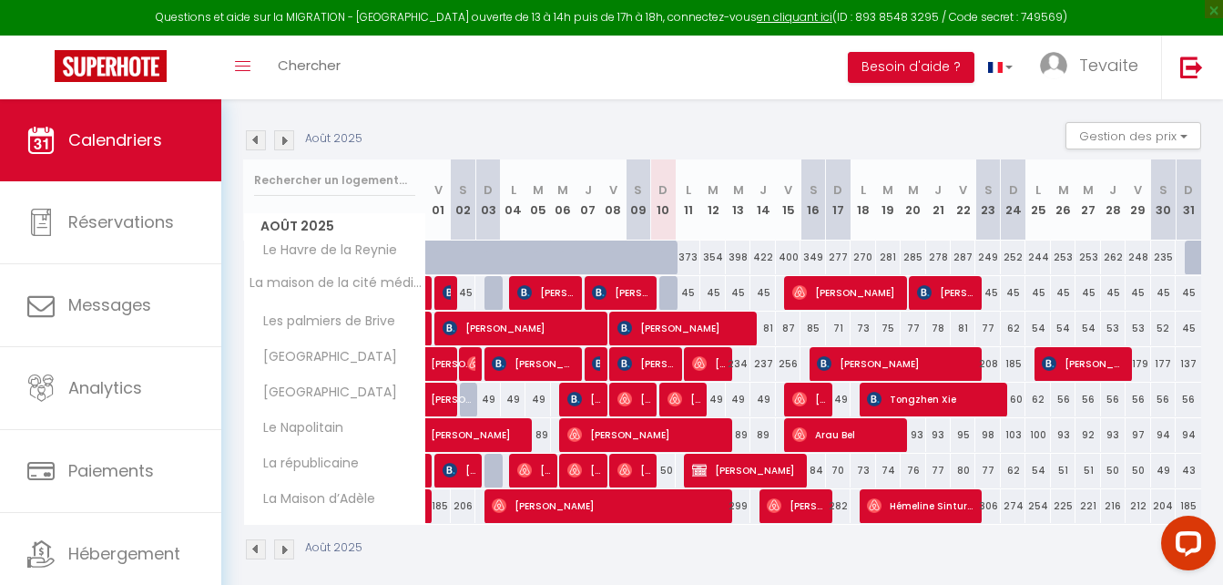
click at [665, 299] on div at bounding box center [671, 293] width 25 height 35
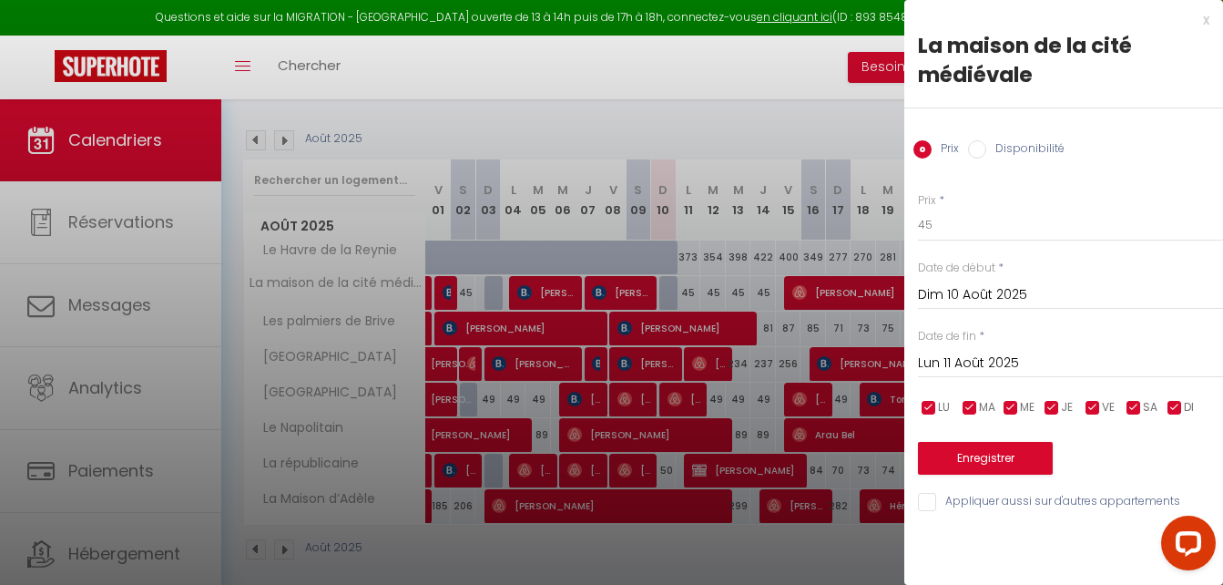
click at [980, 144] on input "Disponibilité" at bounding box center [977, 149] width 18 height 18
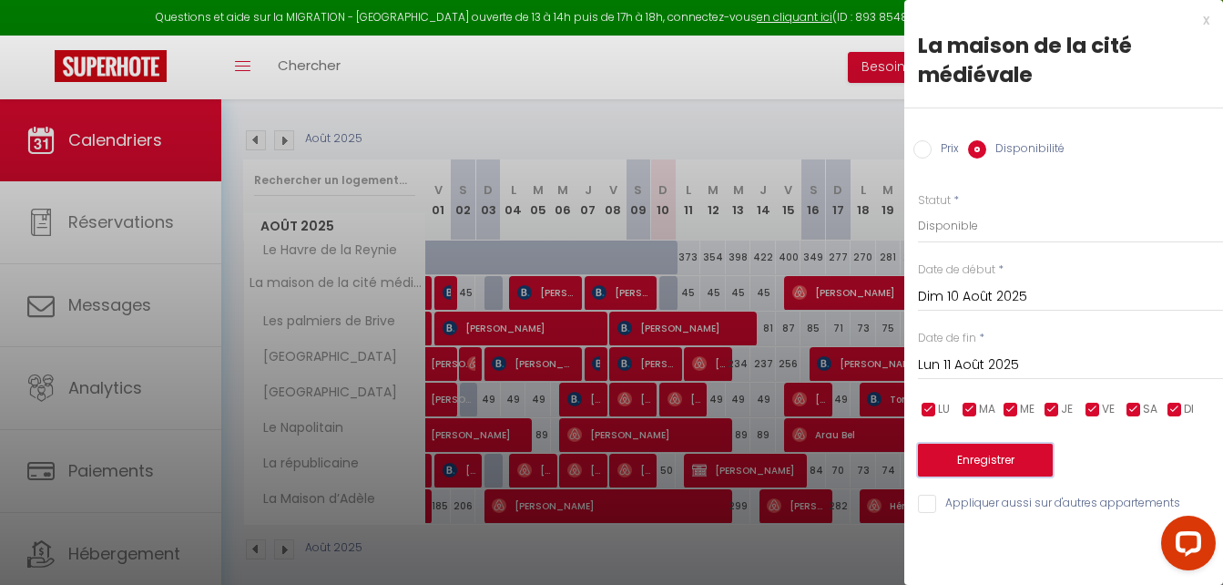
click at [976, 468] on button "Enregistrer" at bounding box center [985, 460] width 135 height 33
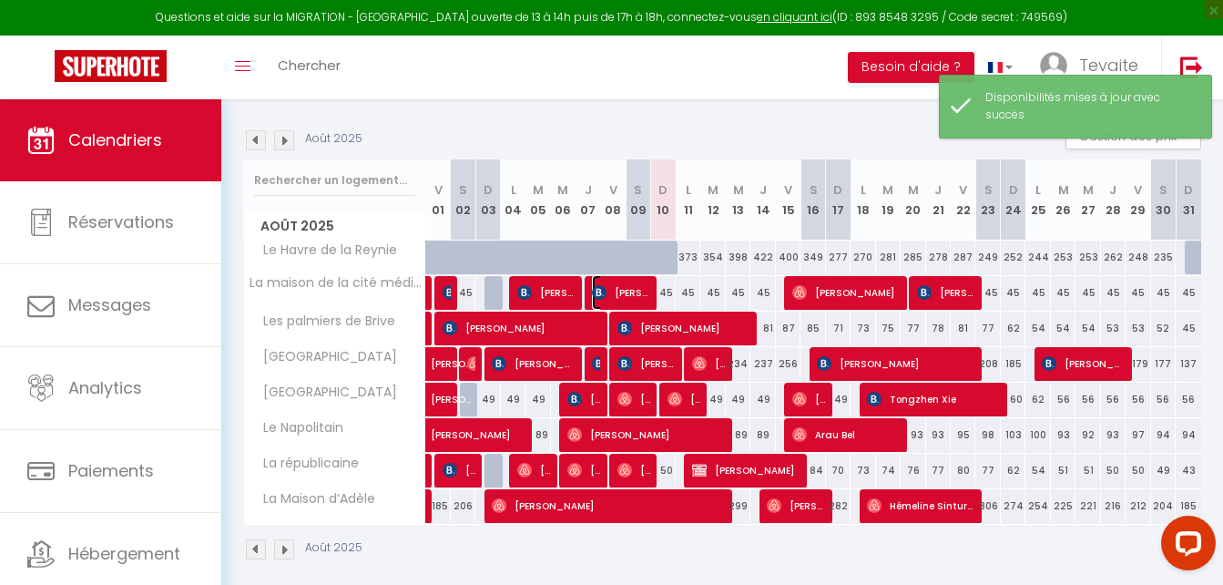
click at [622, 292] on span "[PERSON_NAME]" at bounding box center [620, 292] width 57 height 35
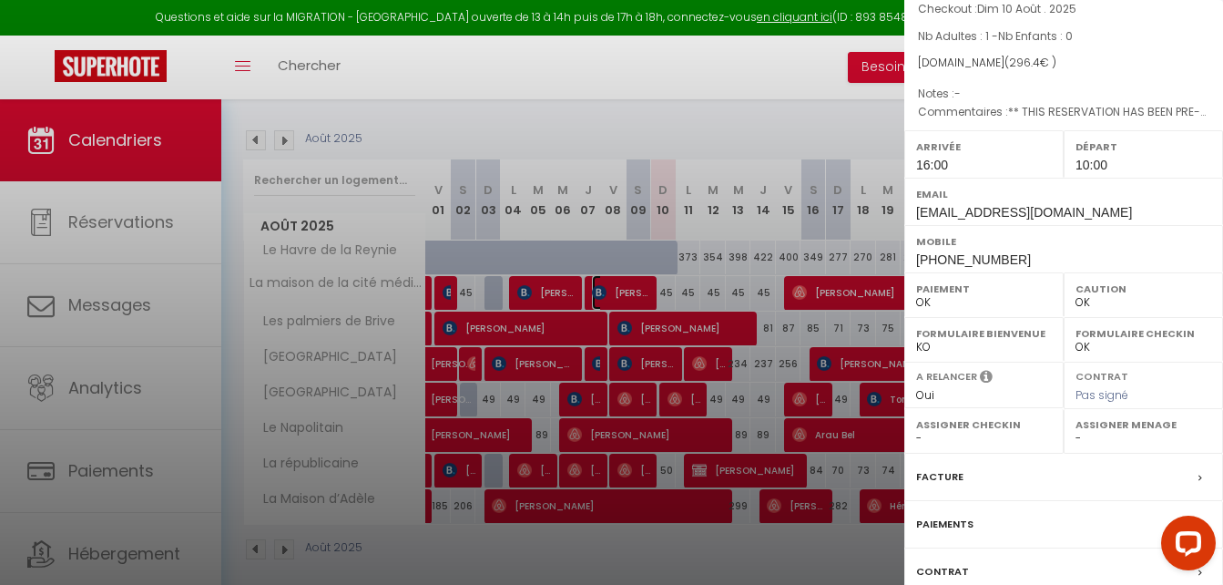
scroll to position [0, 0]
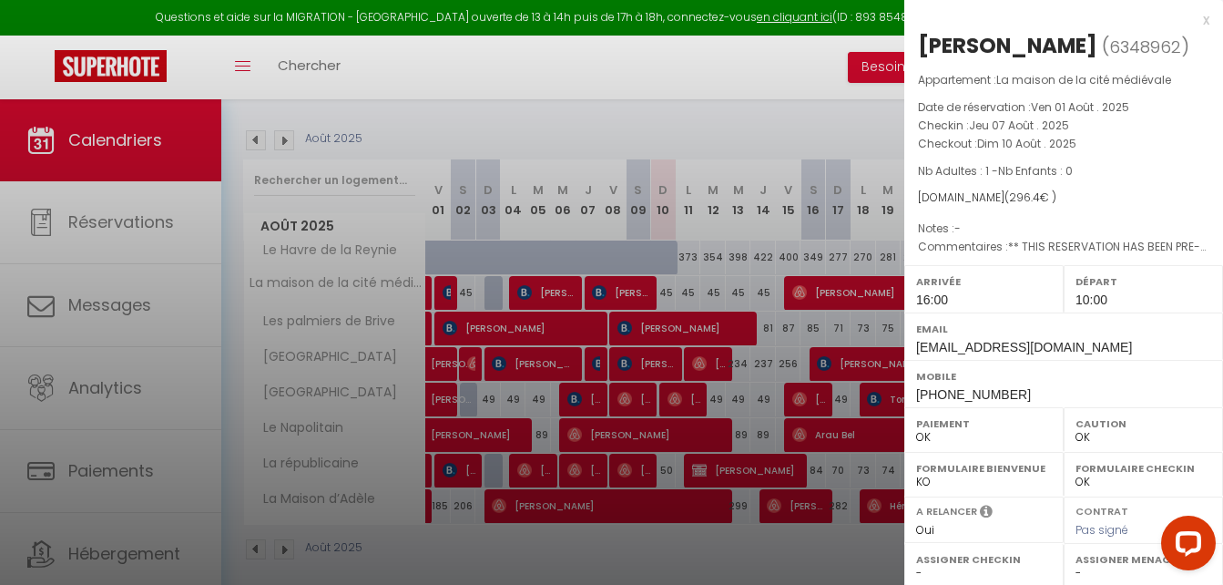
click at [956, 445] on select "OK KO" at bounding box center [984, 437] width 136 height 16
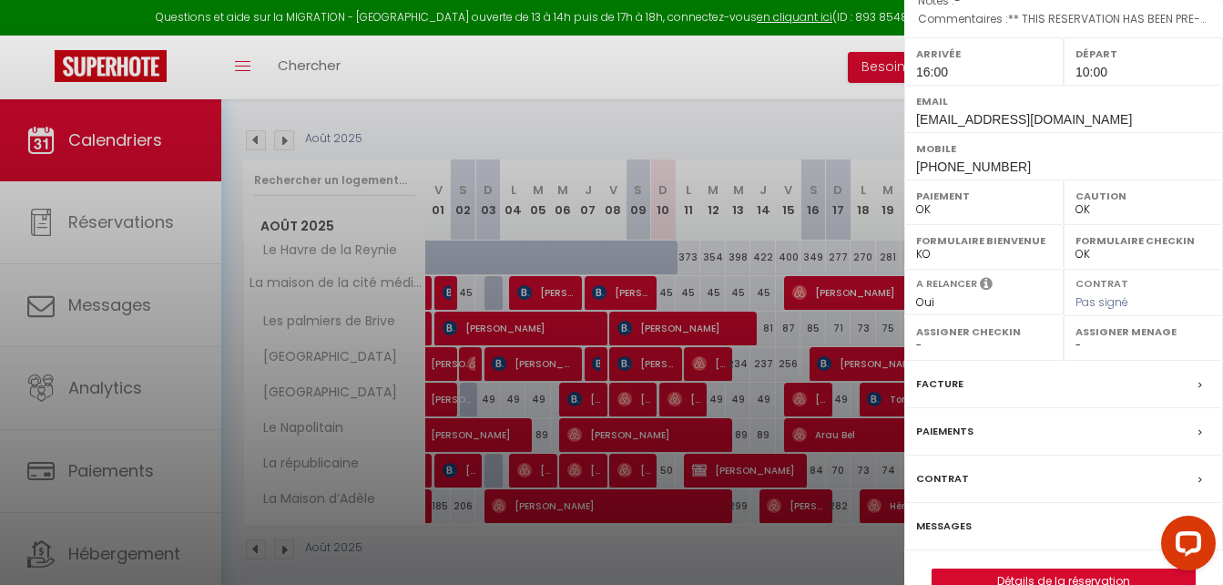
scroll to position [293, 0]
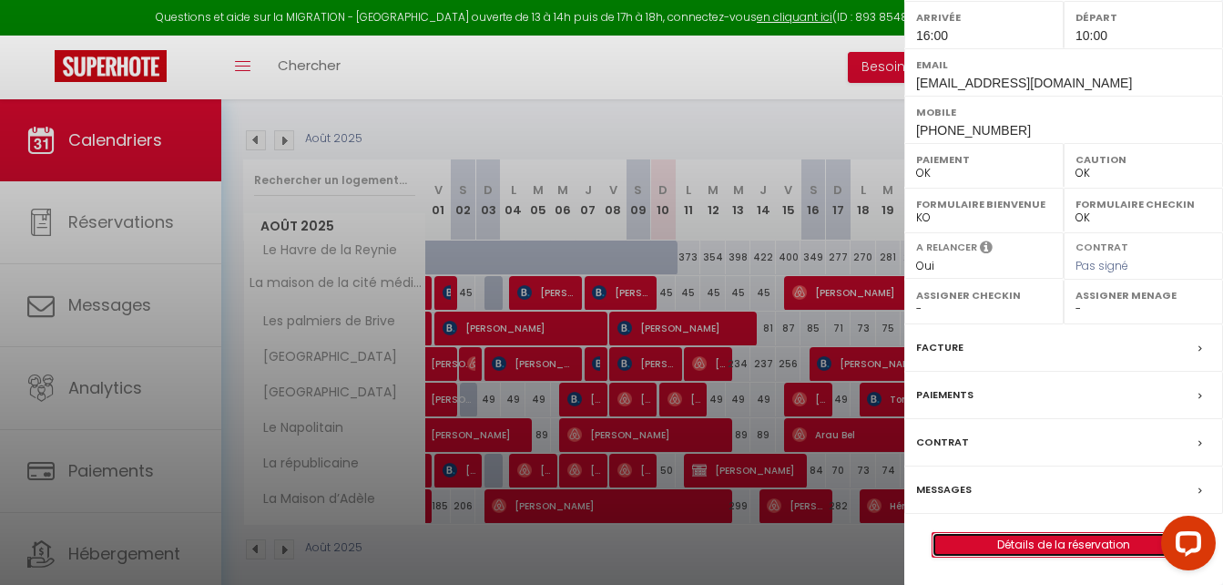
click at [999, 553] on link "Détails de la réservation" at bounding box center [1064, 545] width 262 height 24
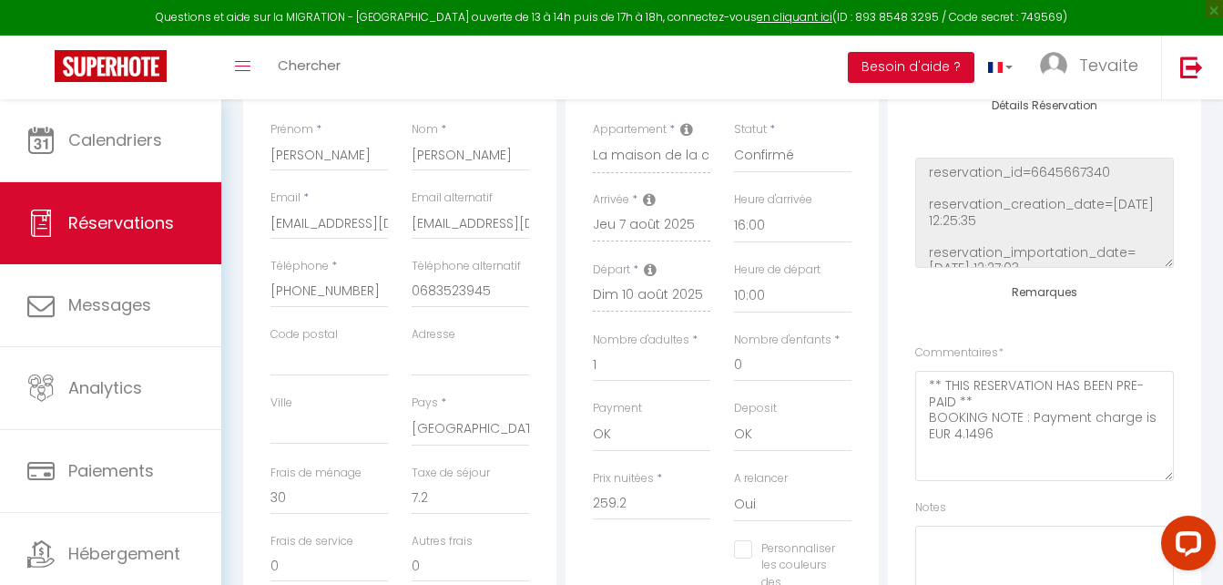
scroll to position [375, 0]
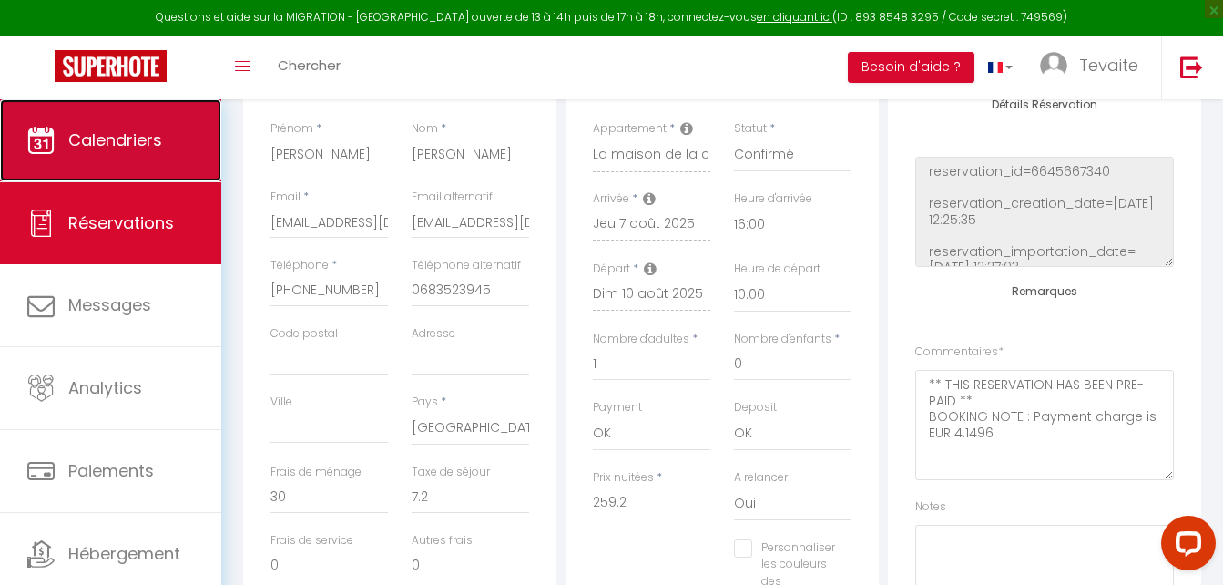
click at [187, 129] on link "Calendriers" at bounding box center [110, 140] width 221 height 82
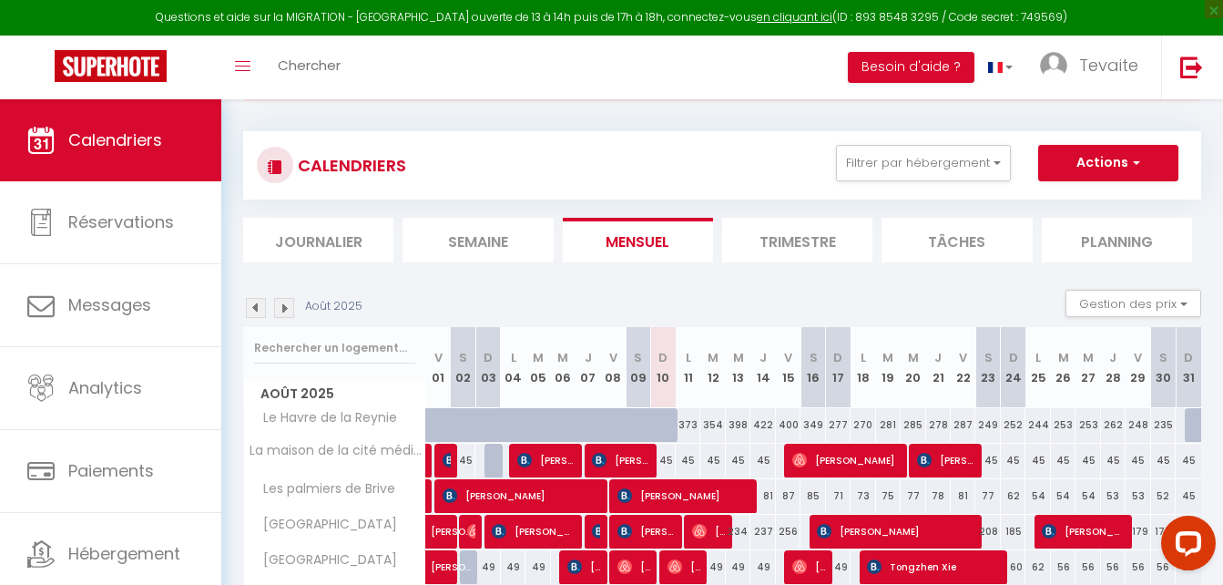
scroll to position [87, 0]
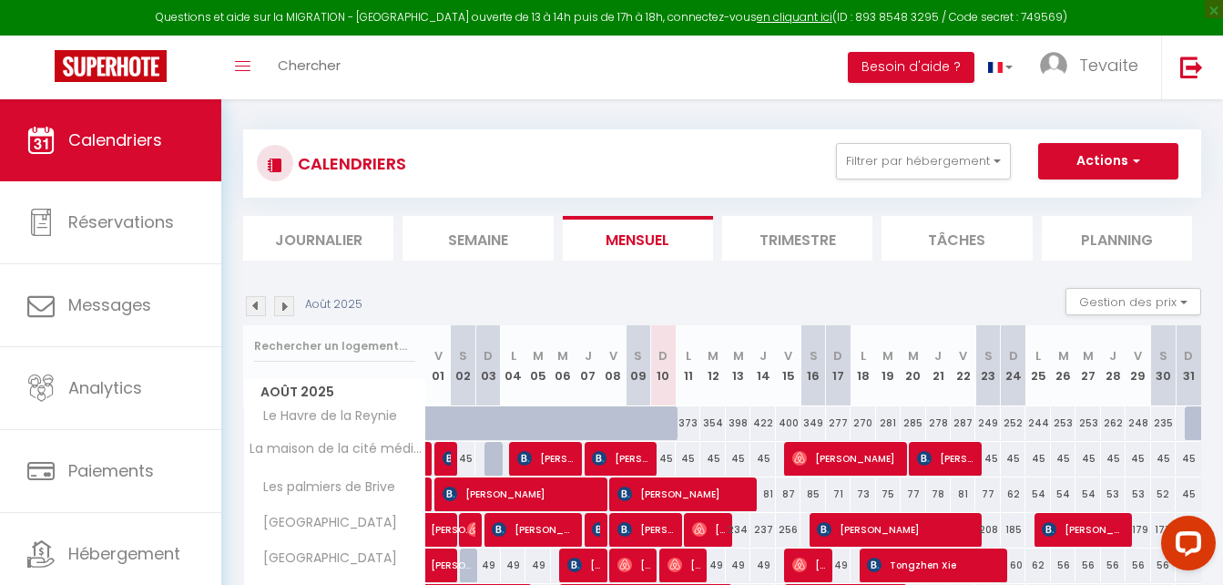
click at [669, 459] on div "45" at bounding box center [663, 459] width 25 height 34
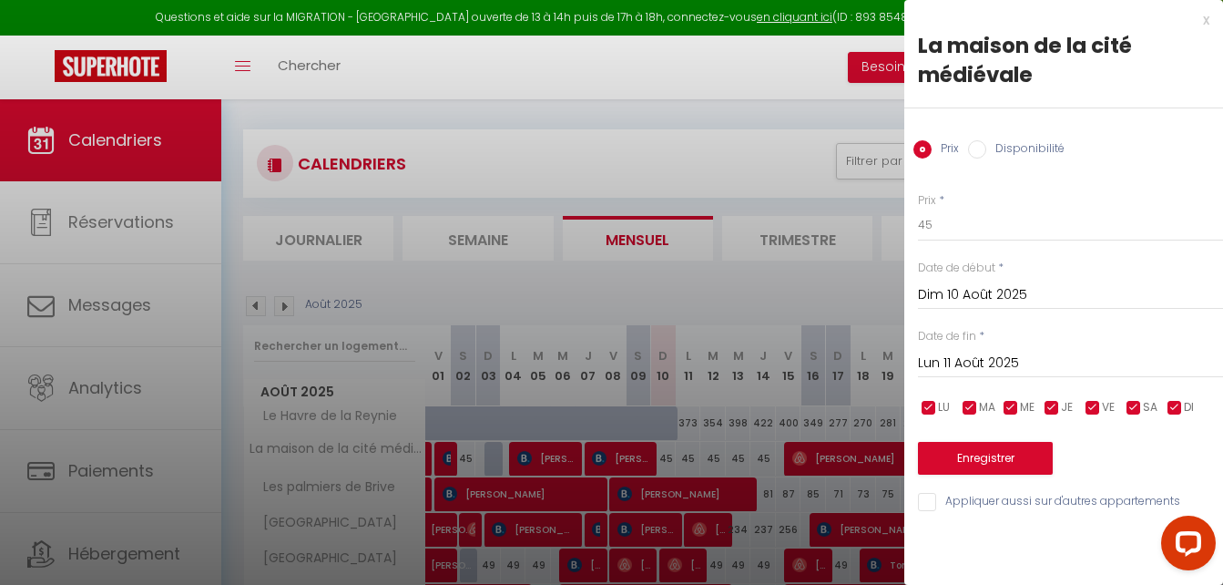
click at [665, 457] on div at bounding box center [611, 292] width 1223 height 585
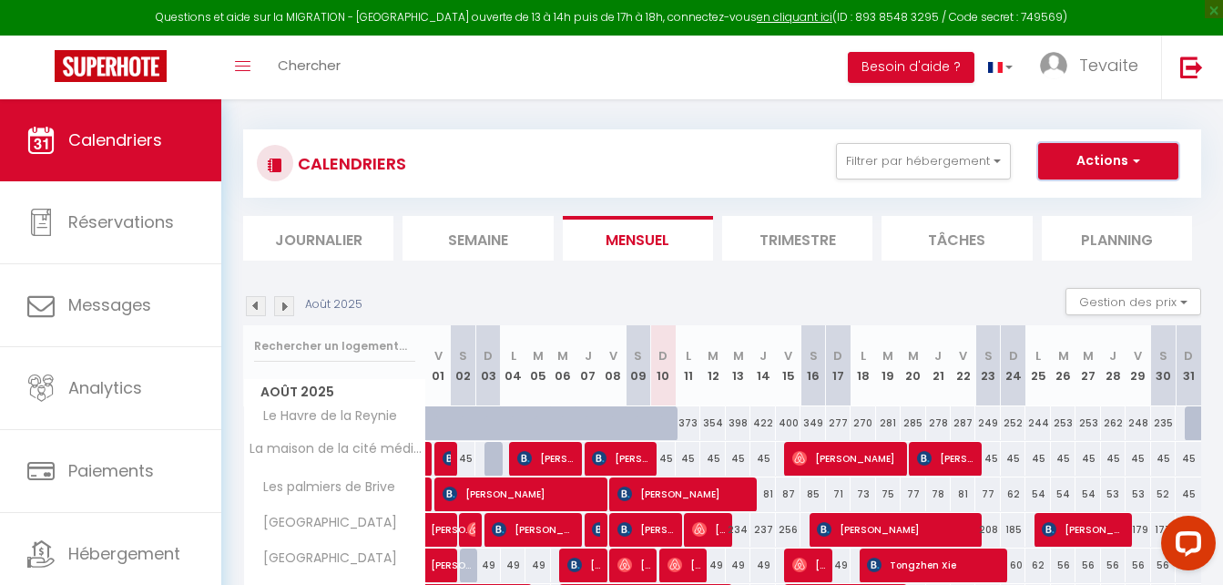
click at [1092, 152] on button "Actions" at bounding box center [1108, 161] width 140 height 36
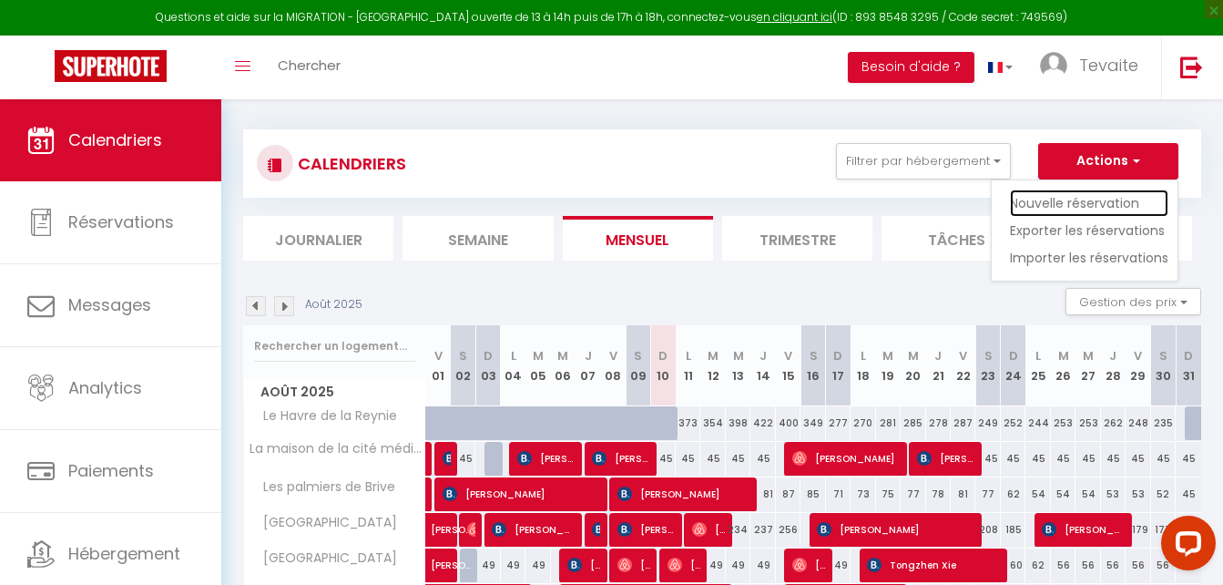
click at [1082, 199] on link "Nouvelle réservation" at bounding box center [1089, 202] width 158 height 27
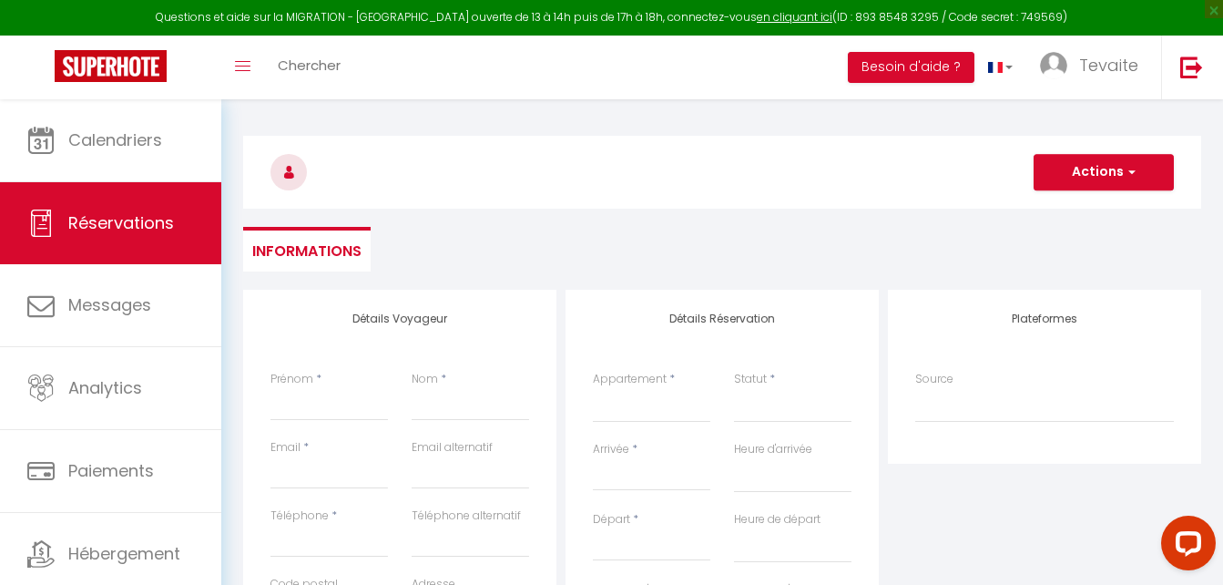
scroll to position [131, 0]
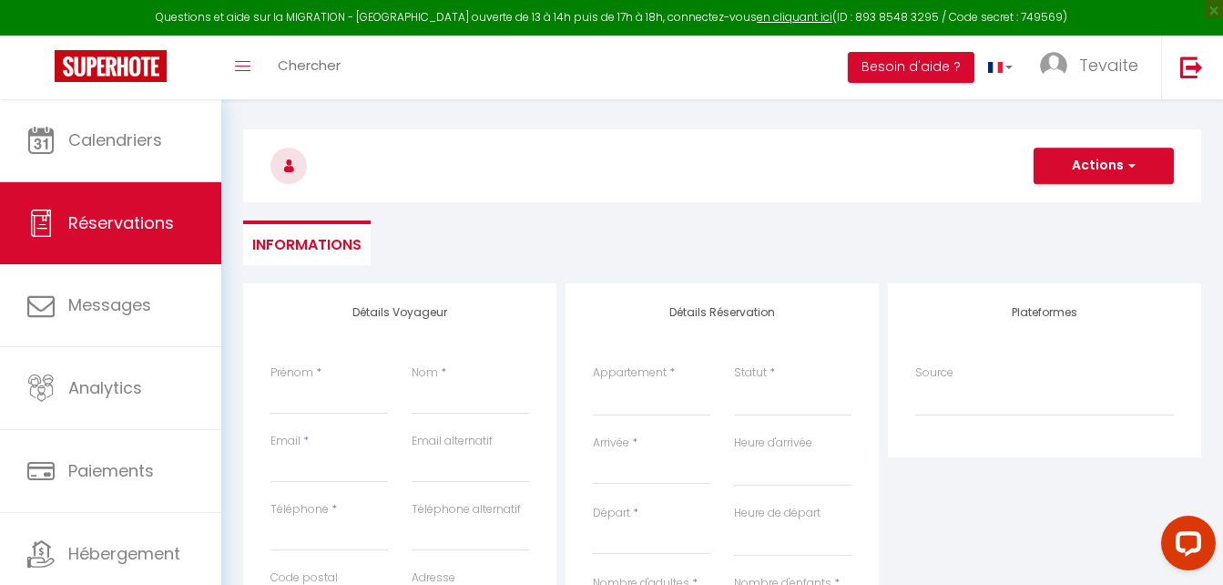
drag, startPoint x: 1082, startPoint y: 199, endPoint x: 792, endPoint y: 209, distance: 289.8
click at [792, 209] on div "Actions Enregistrer Actions Enregistrer [PERSON_NAME] et éditer Envoyer la fact…" at bounding box center [722, 162] width 982 height 97
click at [635, 395] on select "Le Havre de la Reynie Les palmiers de Brive [GEOGRAPHIC_DATA] La [GEOGRAPHIC_DA…" at bounding box center [651, 399] width 117 height 35
click at [593, 382] on select "Le Havre de la Reynie Les palmiers de Brive [GEOGRAPHIC_DATA] La [GEOGRAPHIC_DA…" at bounding box center [651, 399] width 117 height 35
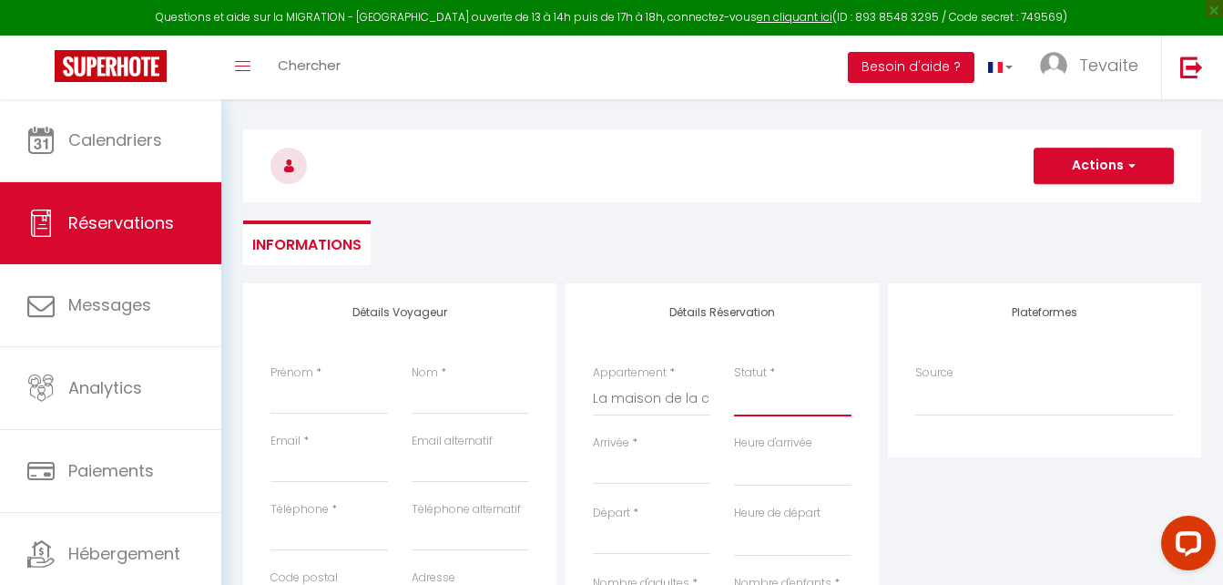
click at [766, 403] on select "Confirmé Non Confirmé [PERSON_NAME] par le voyageur No Show Request" at bounding box center [792, 399] width 117 height 35
click at [734, 382] on select "Confirmé Non Confirmé [PERSON_NAME] par le voyageur No Show Request" at bounding box center [792, 399] width 117 height 35
click at [373, 401] on input "Prénom" at bounding box center [329, 398] width 117 height 33
click at [422, 406] on input "Nom" at bounding box center [470, 398] width 117 height 33
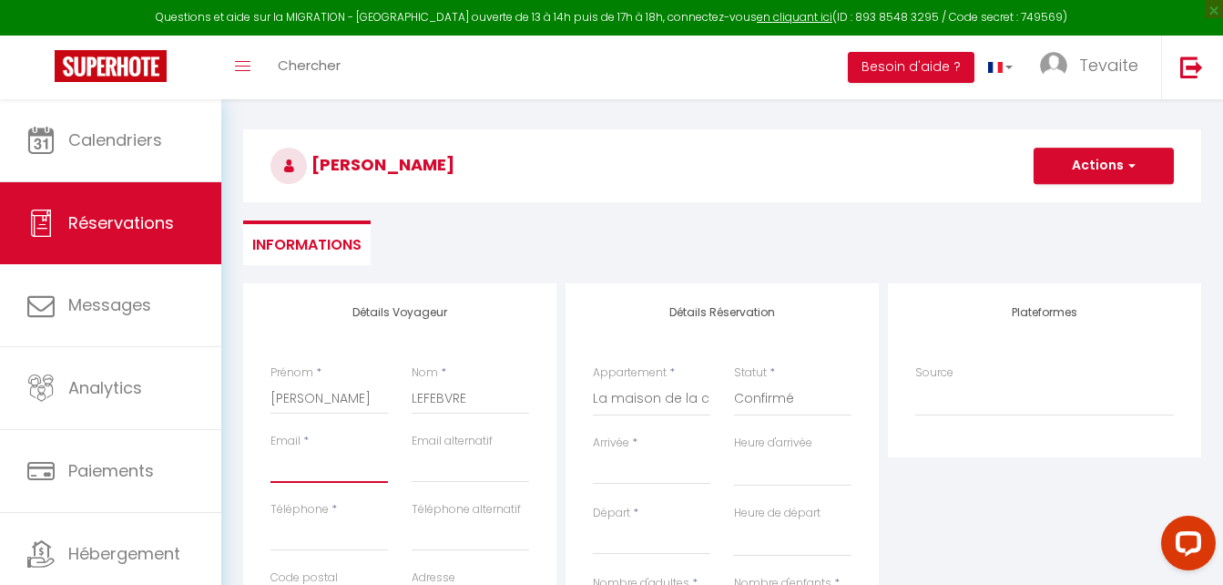
click at [311, 479] on input "Email client" at bounding box center [329, 466] width 117 height 33
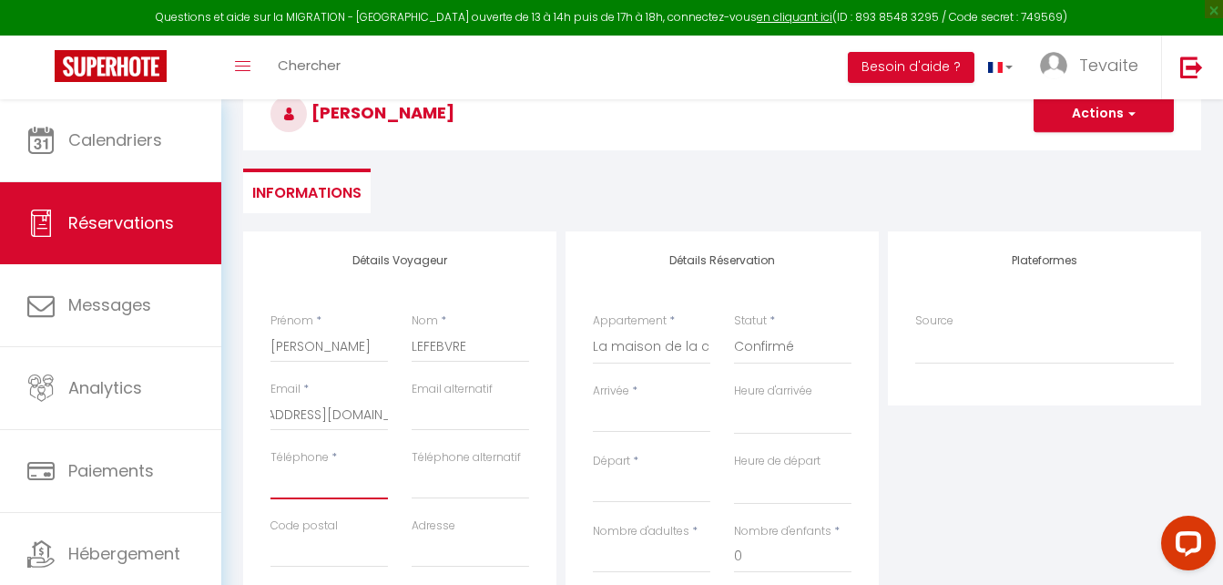
scroll to position [0, 0]
click at [311, 479] on input "Téléphone" at bounding box center [329, 482] width 117 height 33
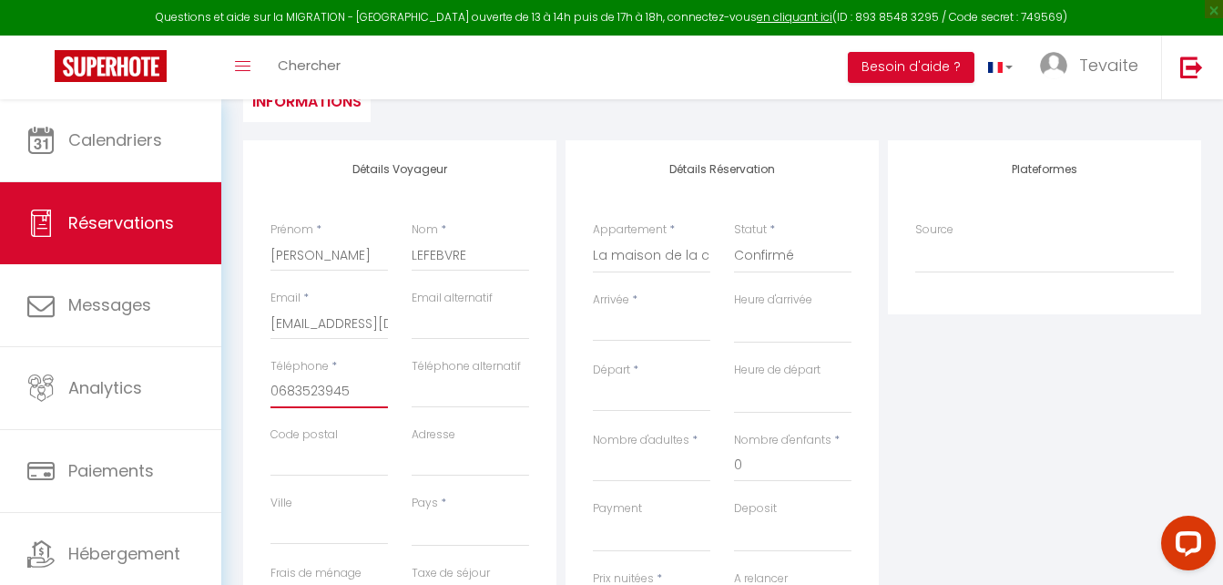
scroll to position [287, 0]
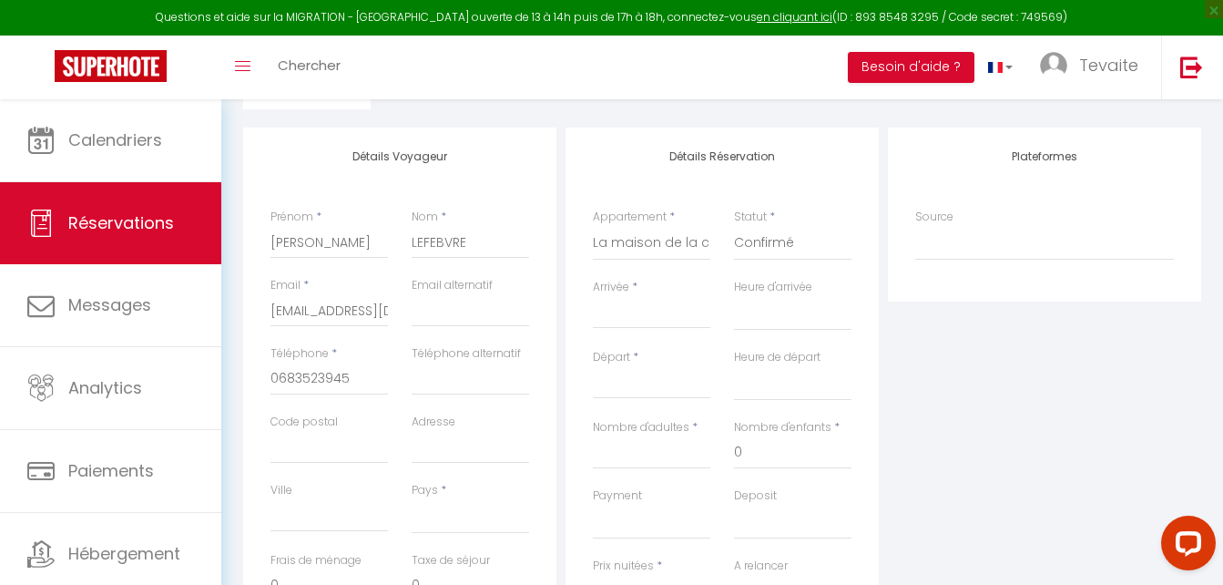
click at [667, 325] on input "Arrivée" at bounding box center [651, 314] width 117 height 24
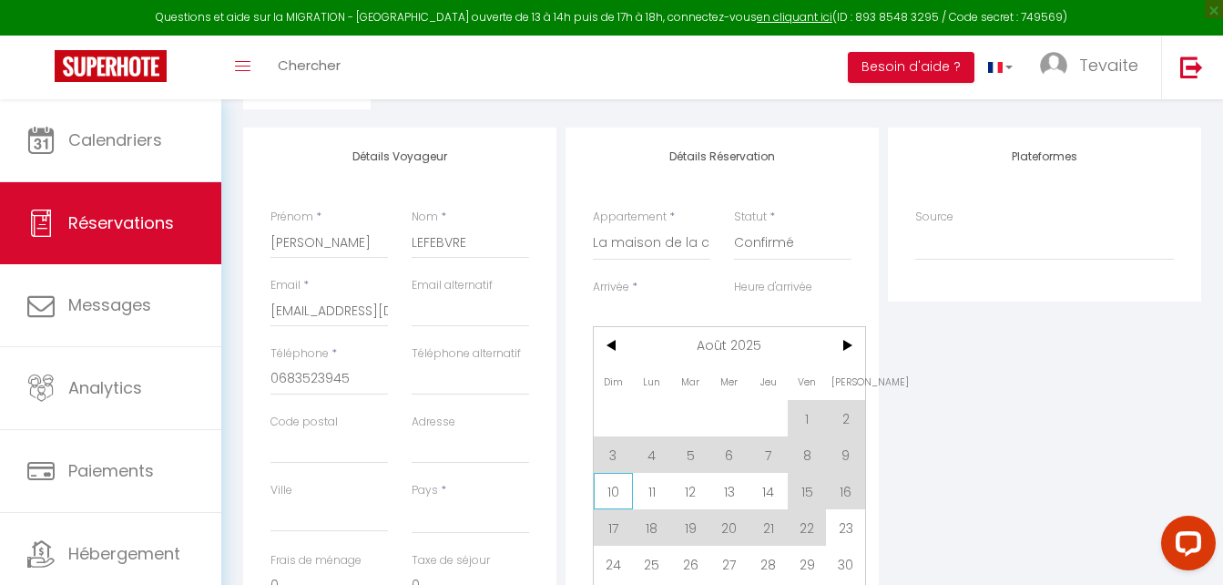
click at [620, 491] on span "10" at bounding box center [613, 491] width 39 height 36
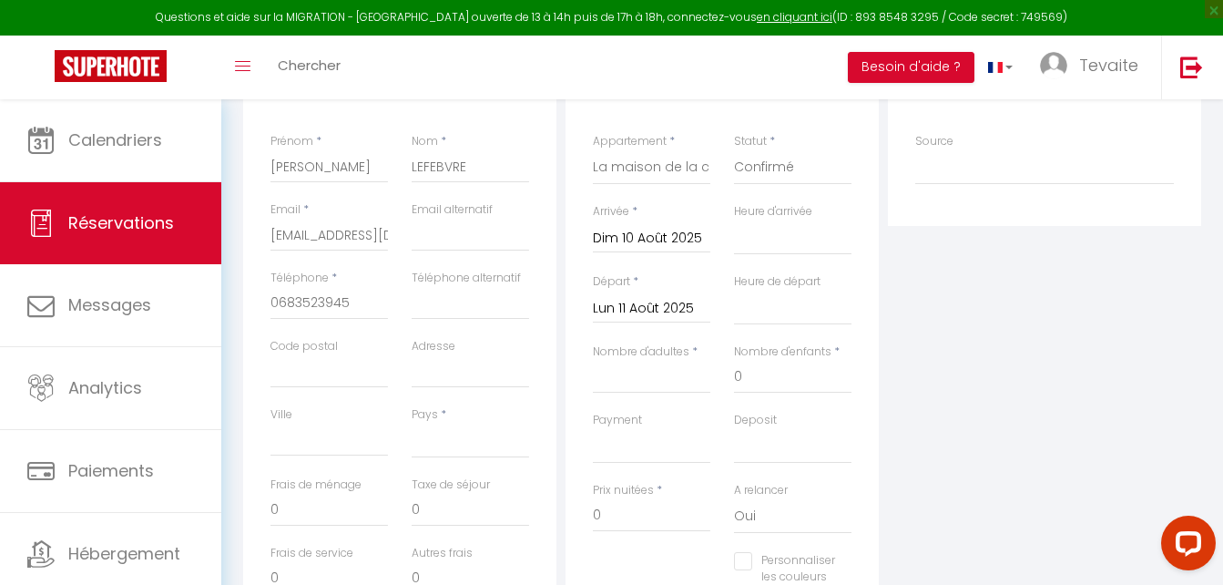
scroll to position [361, 0]
click at [786, 319] on select "00:00 00:30 01:00 01:30 02:00 02:30 03:00 03:30 04:00 04:30 05:00 05:30 06:00 0…" at bounding box center [792, 309] width 117 height 35
click at [734, 292] on select "00:00 00:30 01:00 01:30 02:00 02:30 03:00 03:30 04:00 04:30 05:00 05:30 06:00 0…" at bounding box center [792, 309] width 117 height 35
click at [645, 388] on input "Nombre d'adultes" at bounding box center [651, 378] width 117 height 33
click at [444, 457] on select "[GEOGRAPHIC_DATA] [GEOGRAPHIC_DATA] [GEOGRAPHIC_DATA] [GEOGRAPHIC_DATA] [GEOGRA…" at bounding box center [470, 442] width 117 height 35
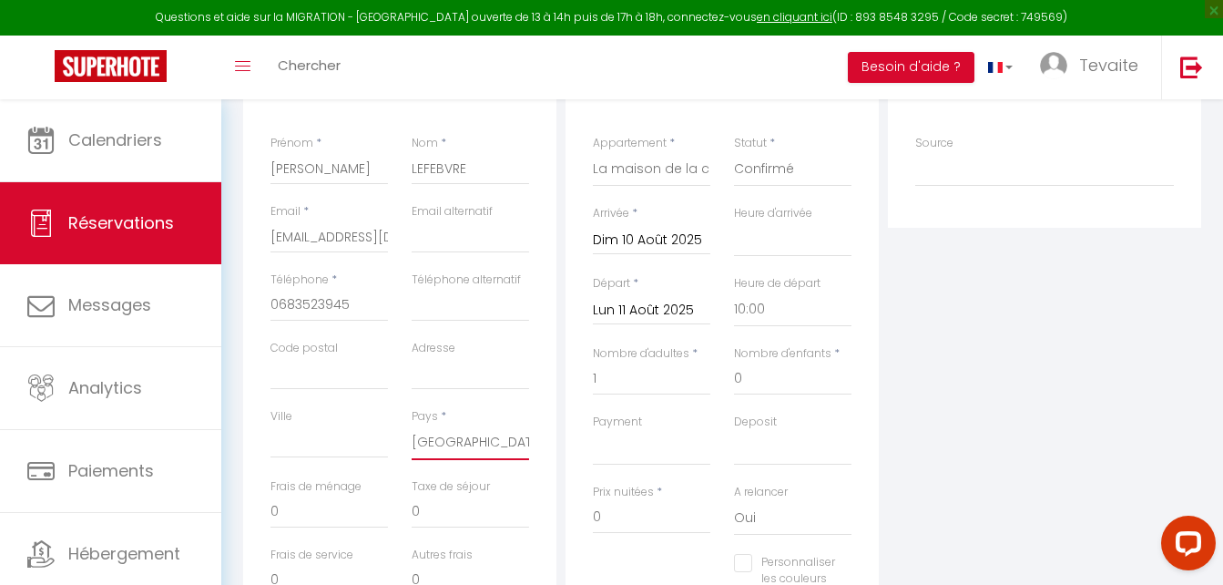
click at [412, 425] on select "[GEOGRAPHIC_DATA] [GEOGRAPHIC_DATA] [GEOGRAPHIC_DATA] [GEOGRAPHIC_DATA] [GEOGRA…" at bounding box center [470, 442] width 117 height 35
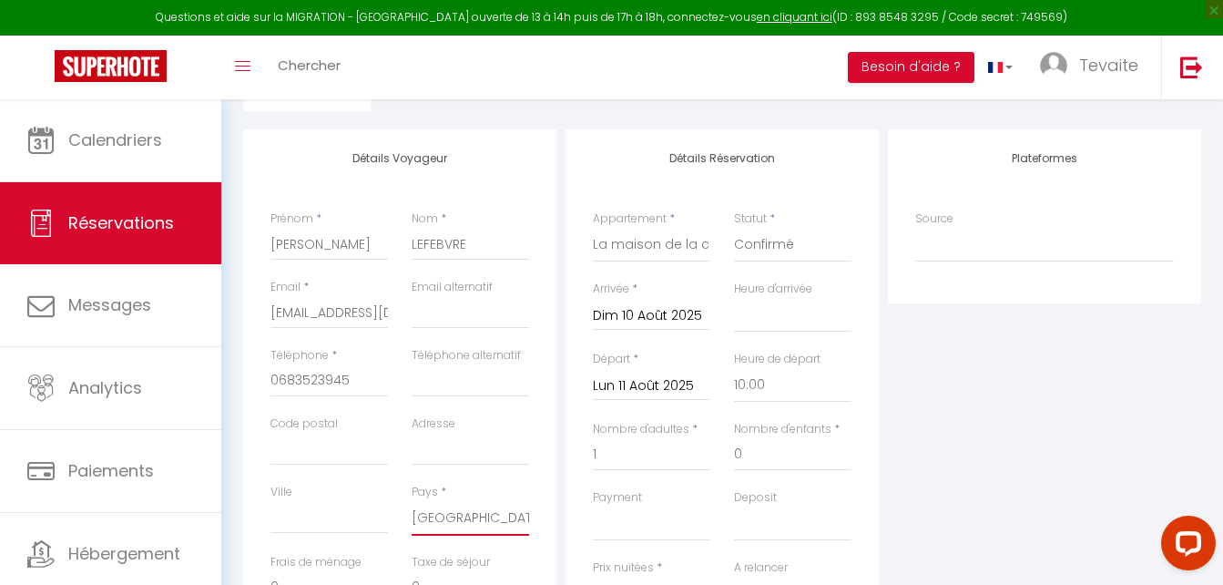
scroll to position [284, 0]
click at [683, 242] on select "Le Havre de la Reynie Les palmiers de Brive [GEOGRAPHIC_DATA] La [GEOGRAPHIC_DA…" at bounding box center [651, 246] width 117 height 35
click at [593, 229] on select "Le Havre de la Reynie Les palmiers de Brive [GEOGRAPHIC_DATA] La [GEOGRAPHIC_DA…" at bounding box center [651, 246] width 117 height 35
click at [668, 467] on input "1" at bounding box center [651, 455] width 117 height 33
click at [822, 250] on select "Confirmé Non Confirmé [PERSON_NAME] par le voyageur No Show Request" at bounding box center [792, 246] width 117 height 35
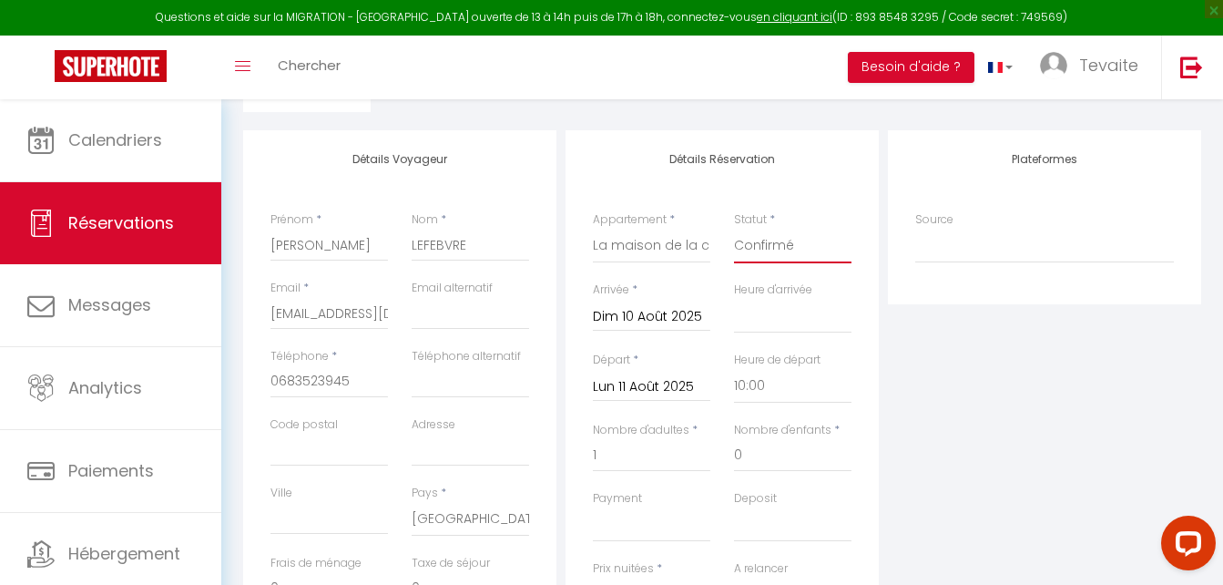
click at [734, 229] on select "Confirmé Non Confirmé [PERSON_NAME] par le voyageur No Show Request" at bounding box center [792, 246] width 117 height 35
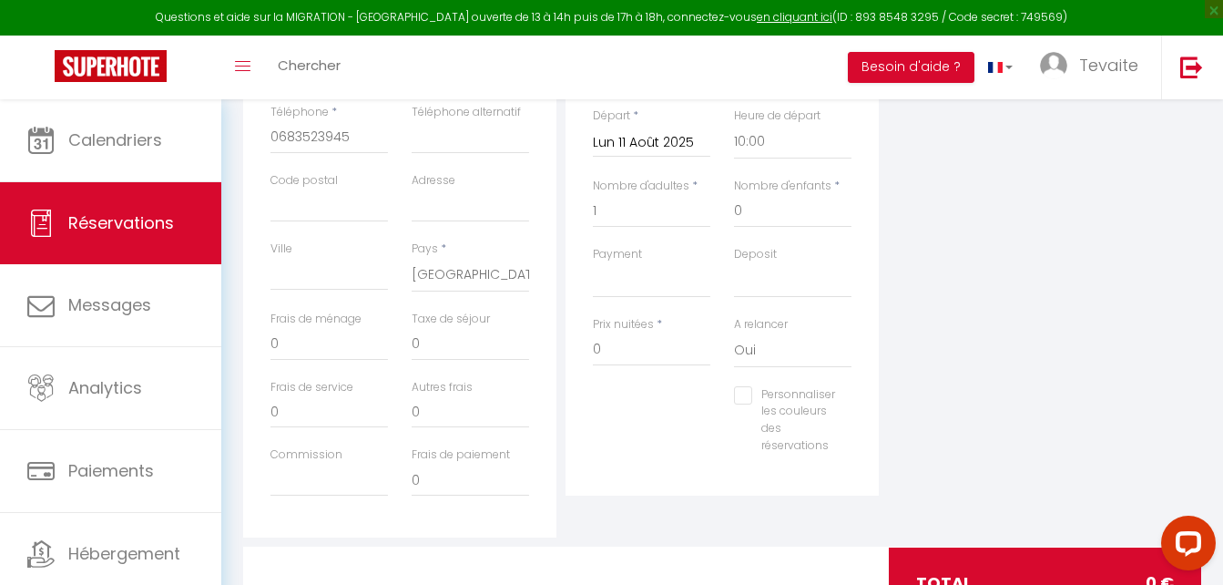
scroll to position [608, 0]
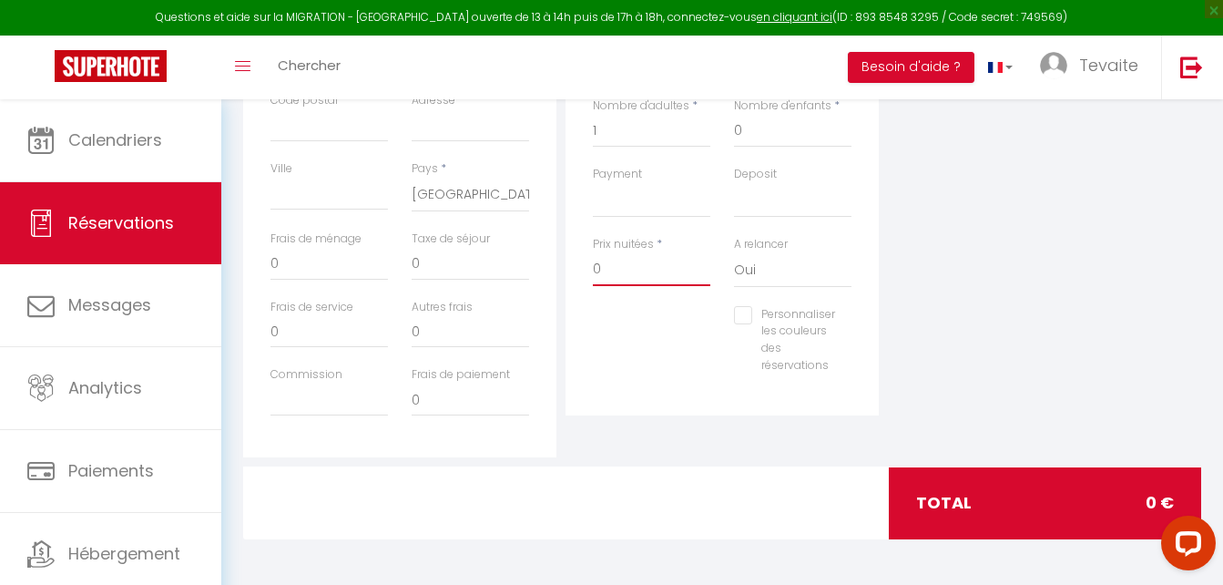
click at [597, 276] on input "0" at bounding box center [651, 269] width 117 height 33
click at [308, 262] on input "0" at bounding box center [329, 264] width 117 height 33
click at [436, 267] on input "0" at bounding box center [470, 264] width 117 height 33
click at [315, 263] on input "Frais de ménage" at bounding box center [329, 264] width 117 height 33
click at [424, 260] on input "2,25" at bounding box center [470, 264] width 117 height 33
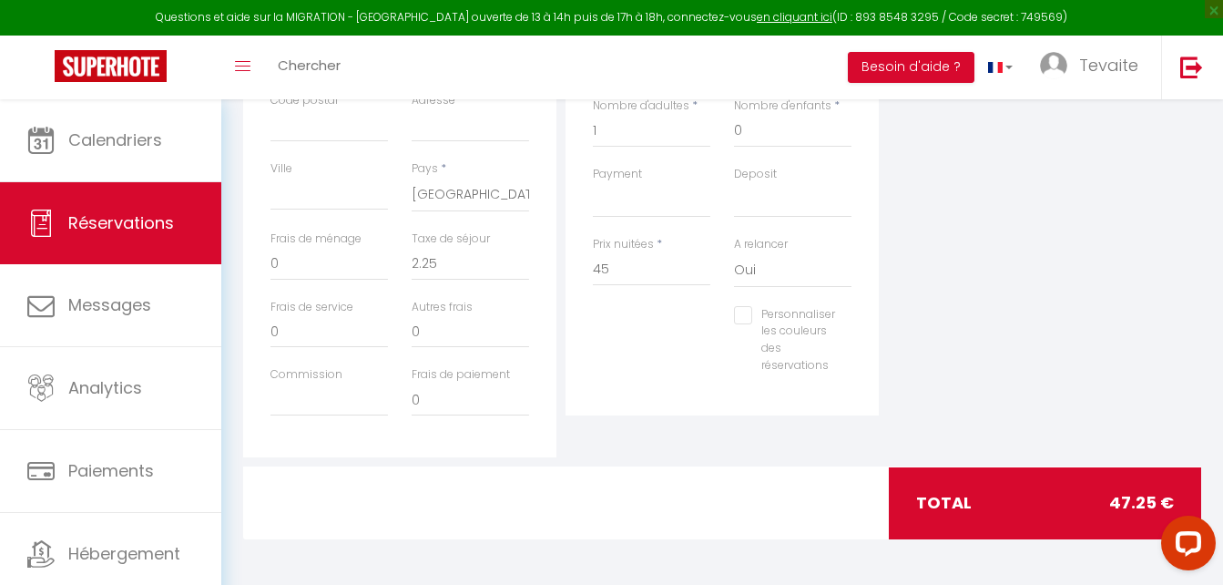
click at [974, 240] on div "Plateformes Source Direct [DOMAIN_NAME] [DOMAIN_NAME] Chalet montagne Expedia G…" at bounding box center [1044, 131] width 322 height 651
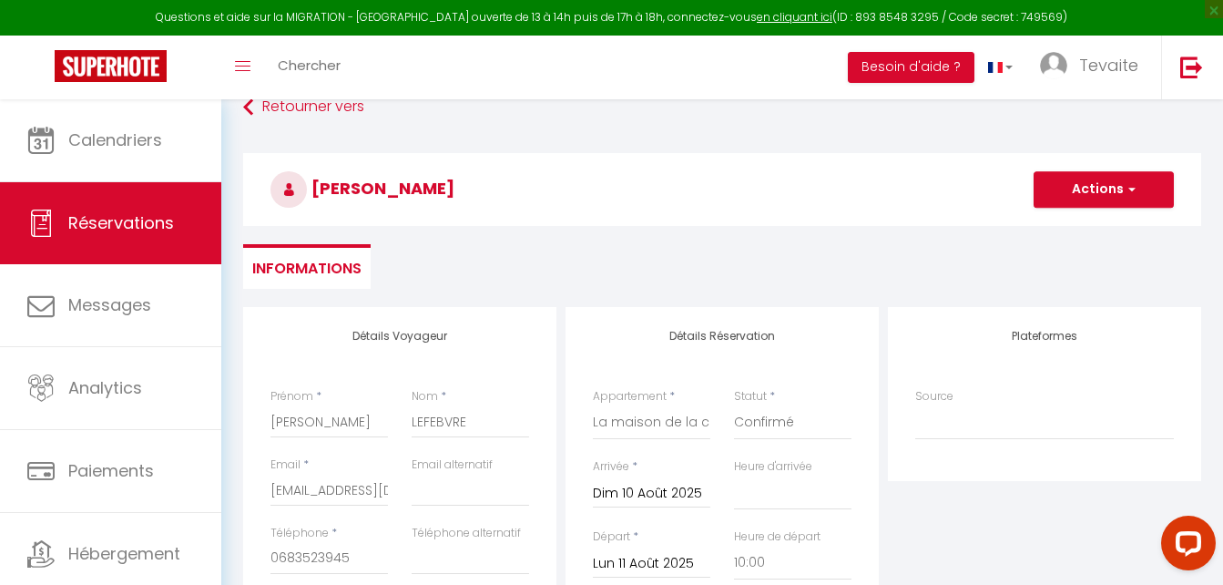
scroll to position [106, 0]
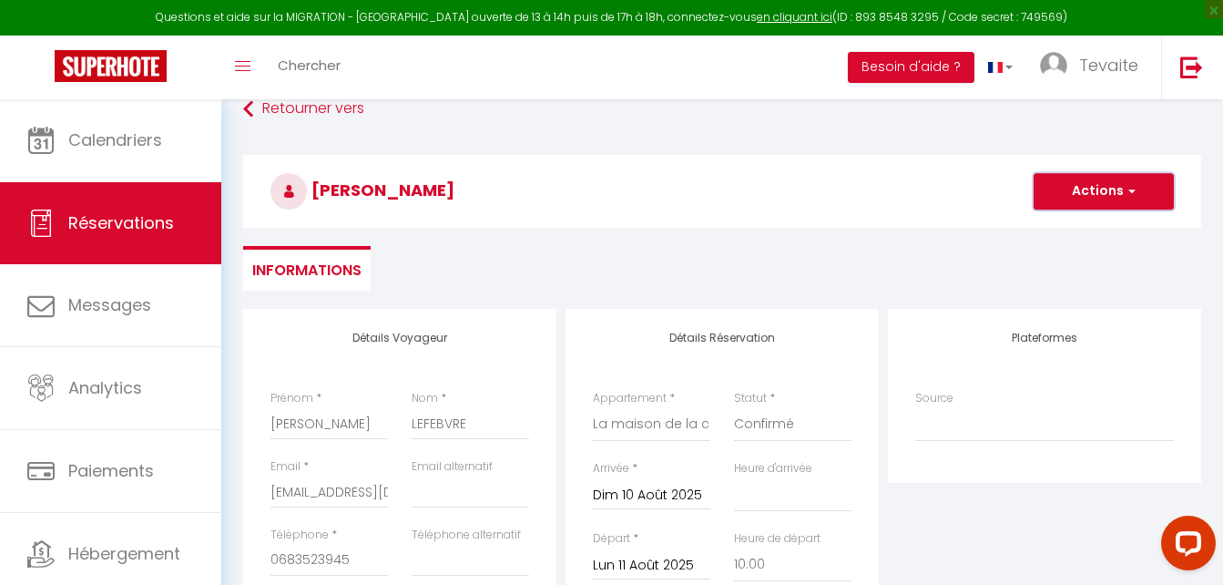
click at [1102, 177] on button "Actions" at bounding box center [1104, 191] width 140 height 36
click at [1068, 230] on link "Enregistrer" at bounding box center [1086, 232] width 144 height 24
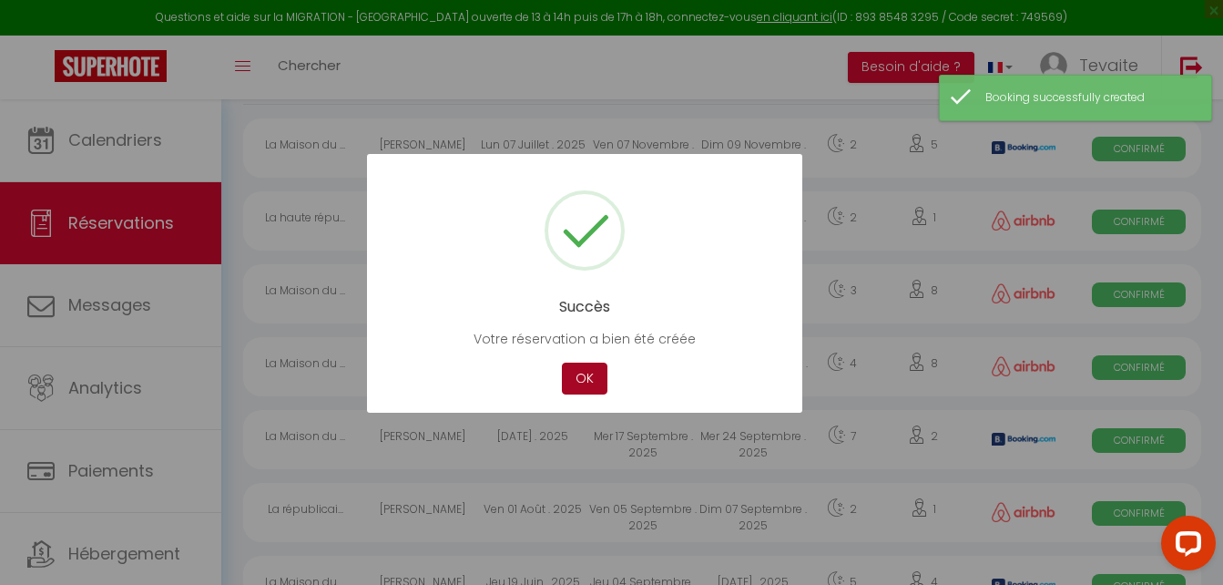
scroll to position [257, 0]
click at [150, 544] on div at bounding box center [611, 292] width 1223 height 585
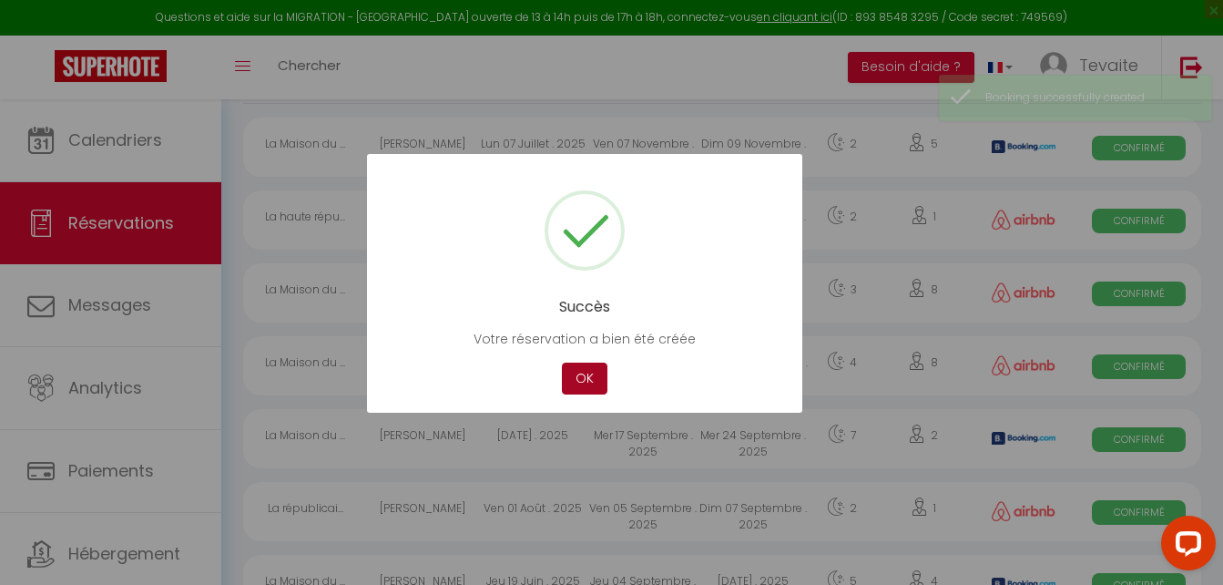
click at [583, 371] on button "OK" at bounding box center [585, 378] width 46 height 32
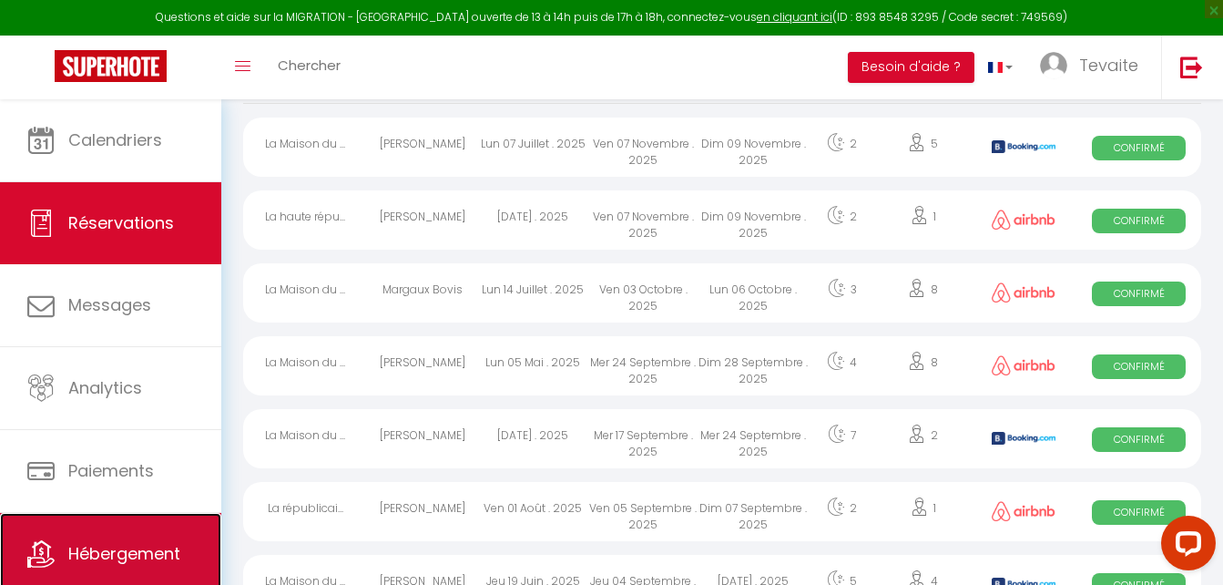
click at [73, 542] on span "Hébergement" at bounding box center [124, 553] width 112 height 23
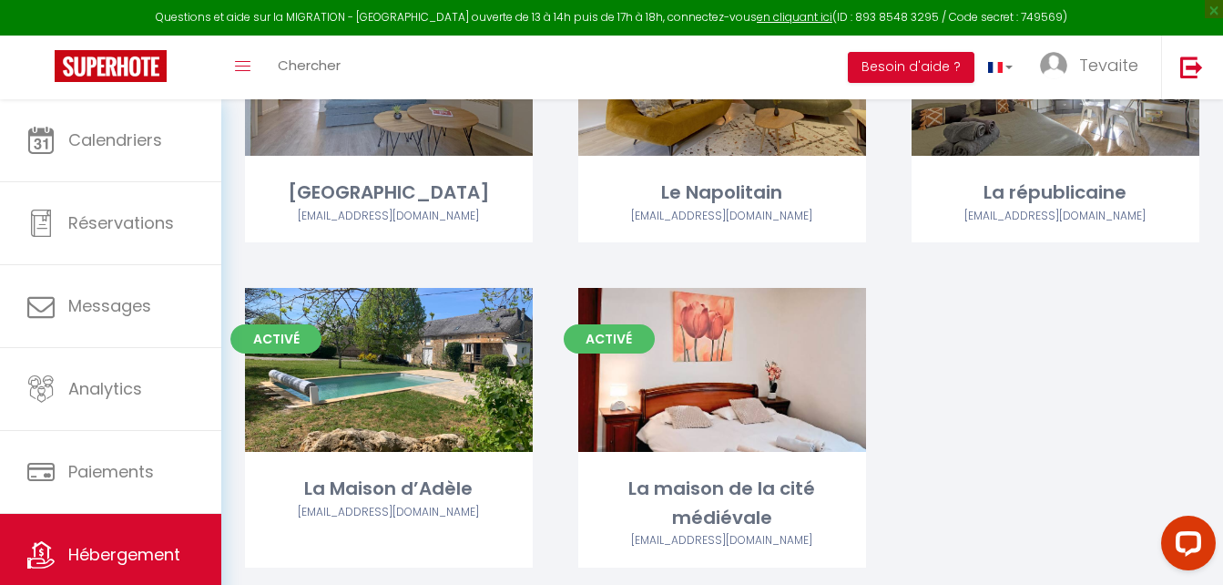
scroll to position [638, 0]
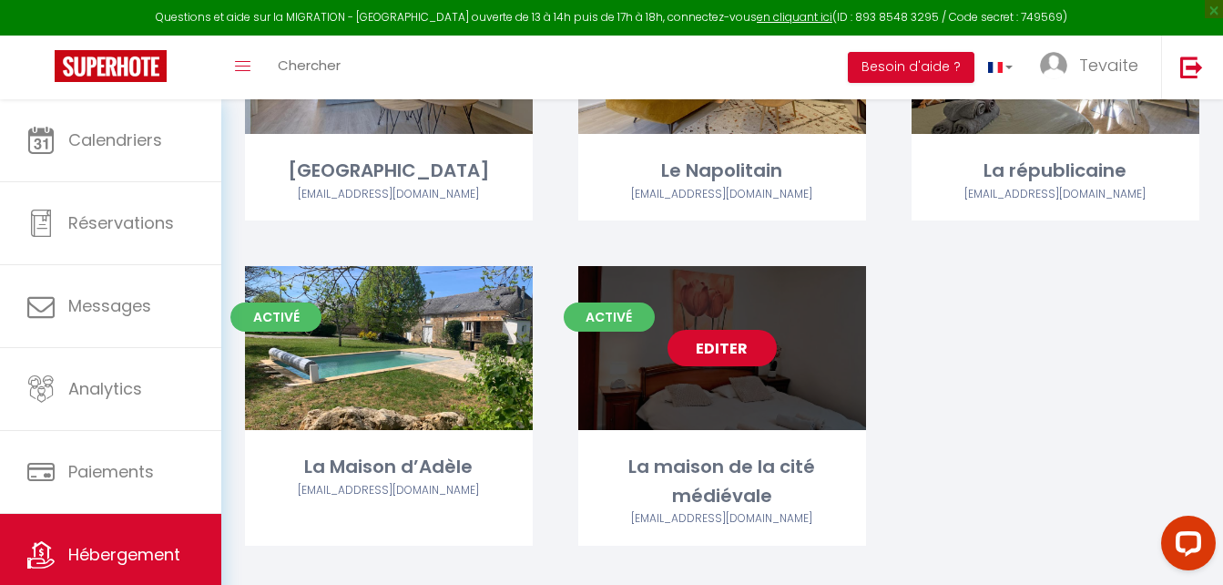
click at [730, 344] on link "Editer" at bounding box center [722, 348] width 109 height 36
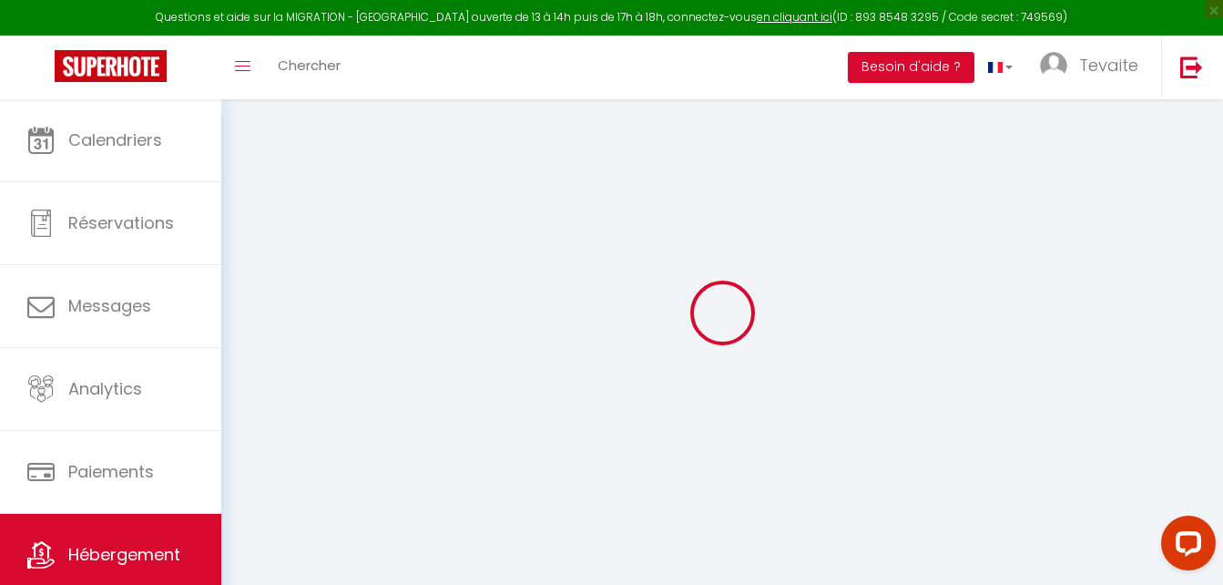
scroll to position [99, 0]
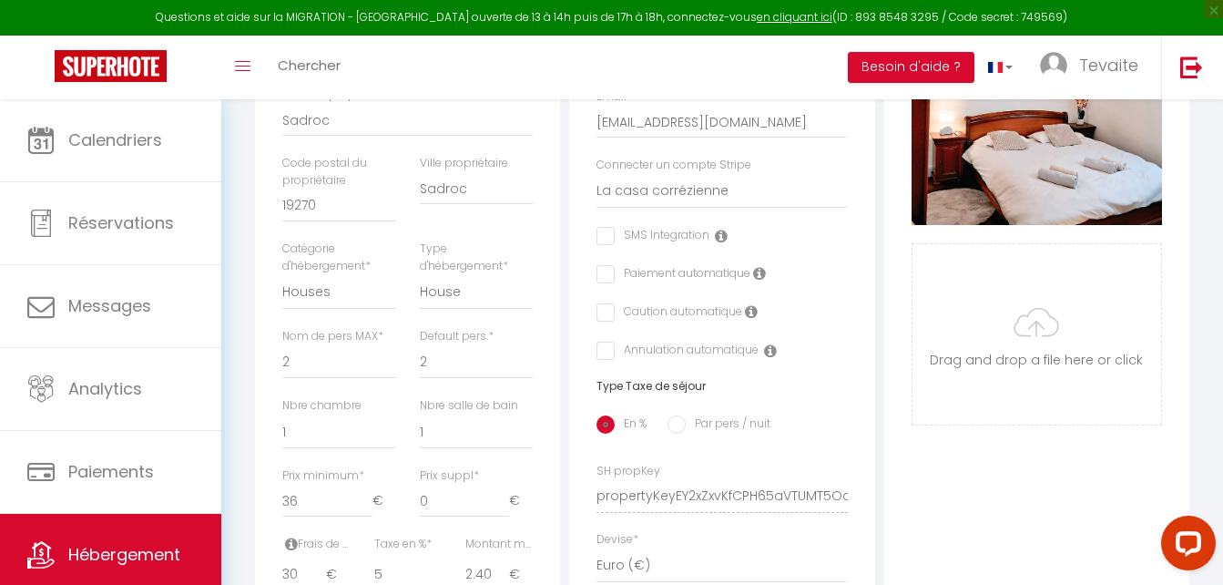
scroll to position [560, 0]
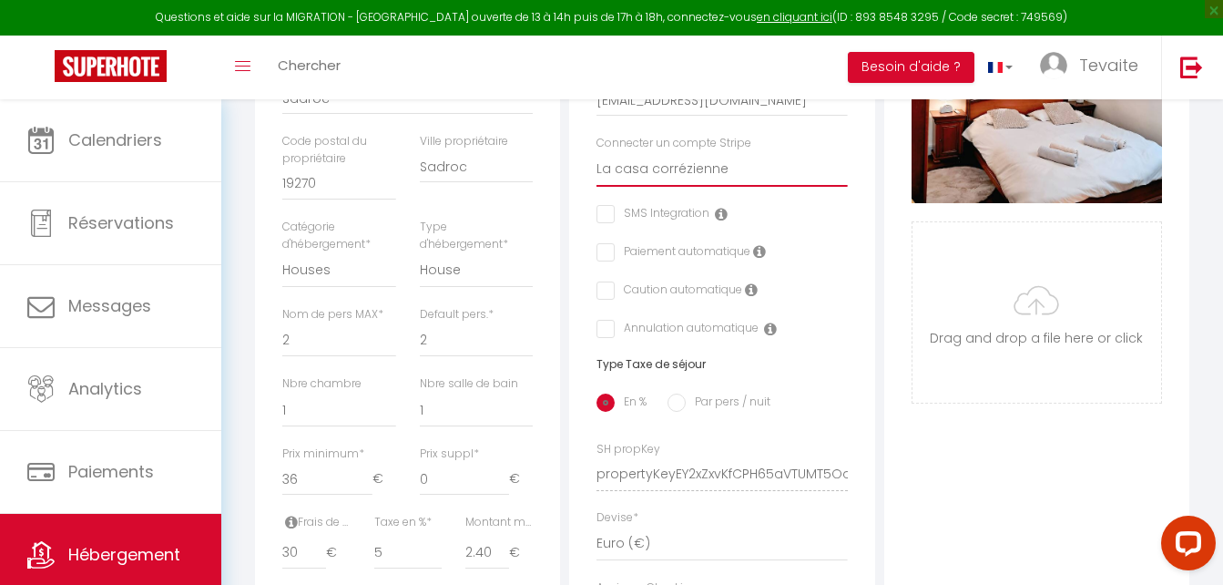
click at [653, 179] on select "La casa corrézienne [PERSON_NAME] [PERSON_NAME] RUE [PERSON_NAME] [EMAIL_ADDRES…" at bounding box center [722, 169] width 250 height 35
click at [781, 404] on div "En % Par pers / nuit" at bounding box center [722, 403] width 250 height 38
click at [607, 300] on input "checkbox" at bounding box center [603, 290] width 12 height 18
click at [603, 261] on input "checkbox" at bounding box center [603, 252] width 12 height 18
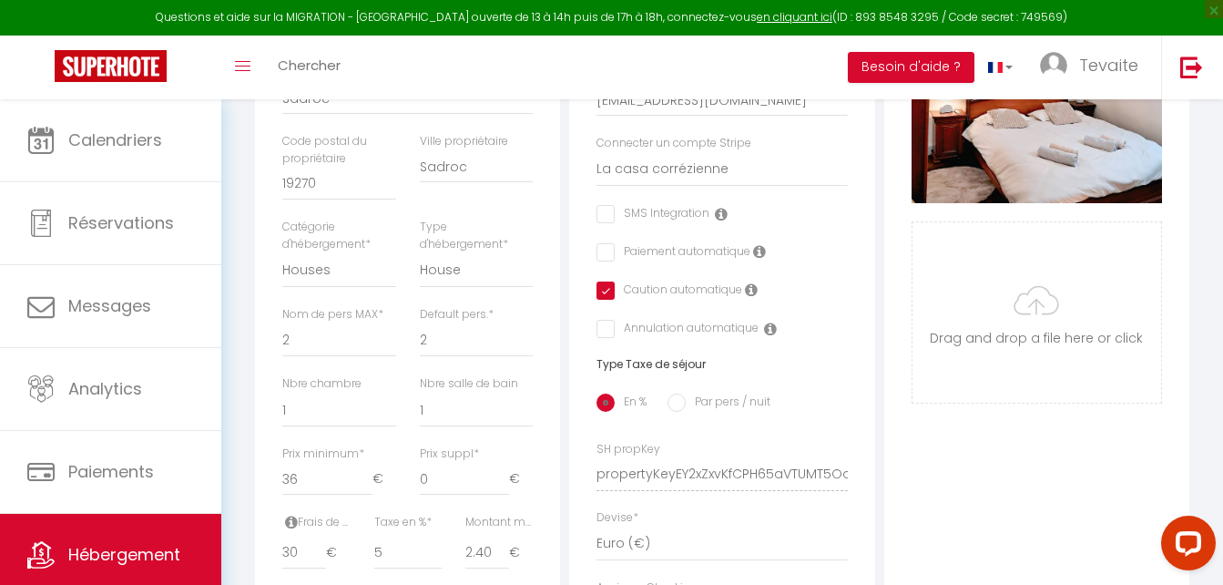
click at [602, 223] on input "checkbox" at bounding box center [653, 214] width 113 height 18
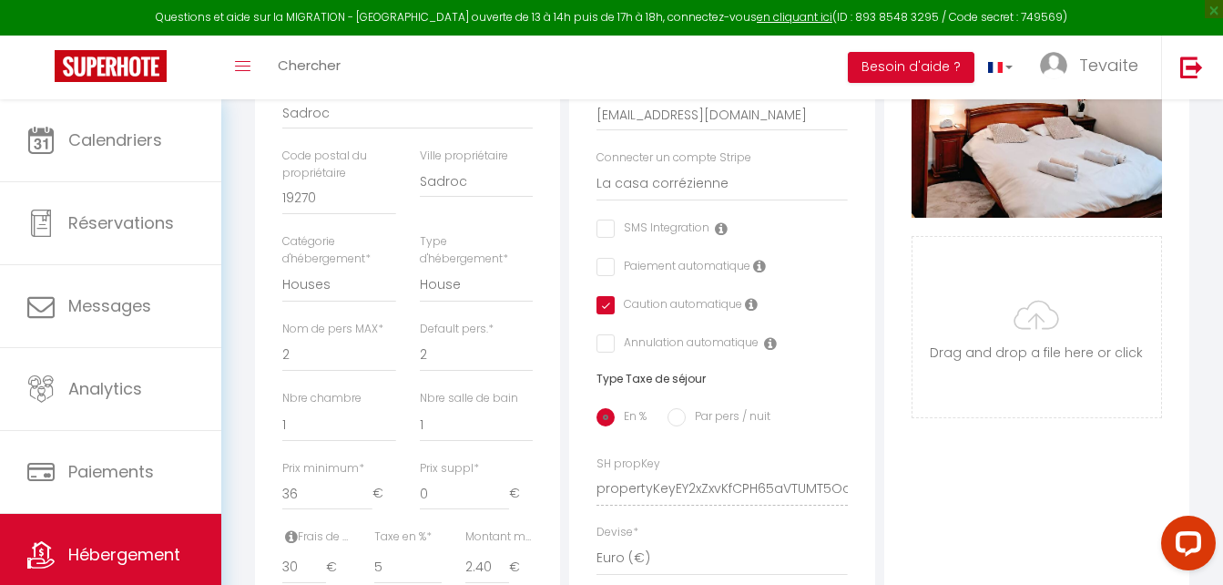
scroll to position [545, 0]
click at [754, 202] on select "La casa corrézienne [PERSON_NAME] [PERSON_NAME] RUE [PERSON_NAME] [EMAIL_ADDRES…" at bounding box center [722, 185] width 250 height 35
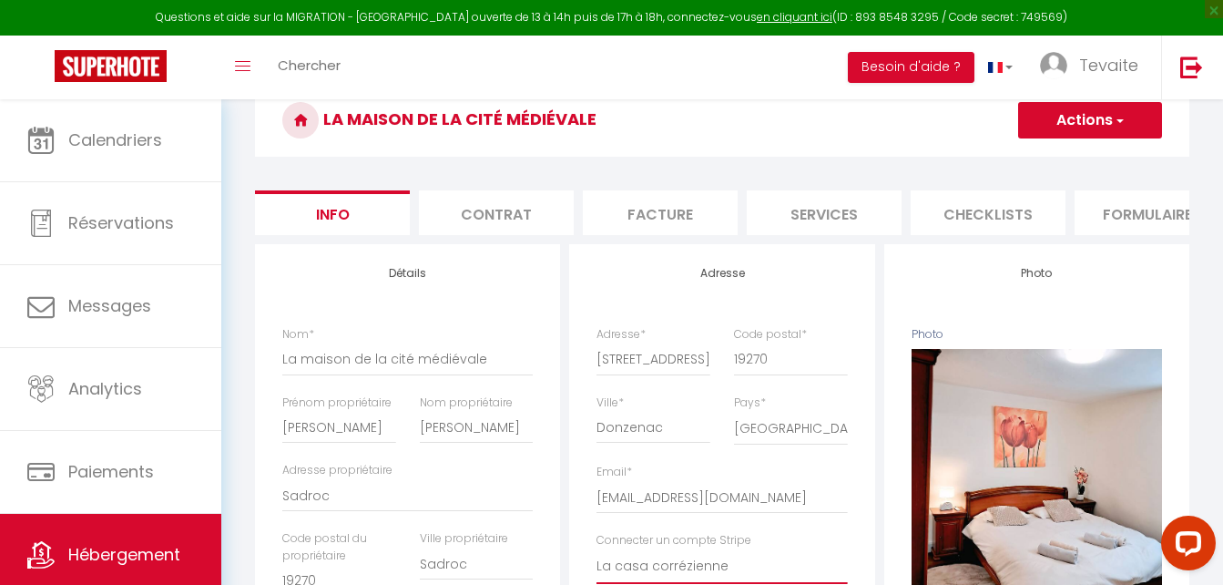
scroll to position [162, 0]
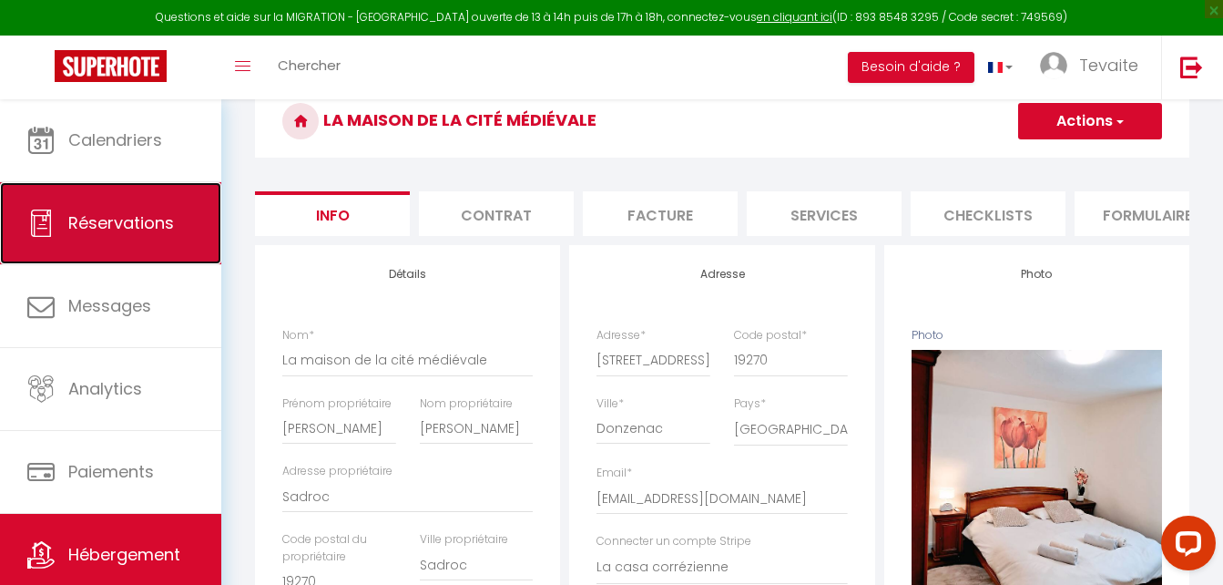
click at [133, 199] on link "Réservations" at bounding box center [110, 223] width 221 height 82
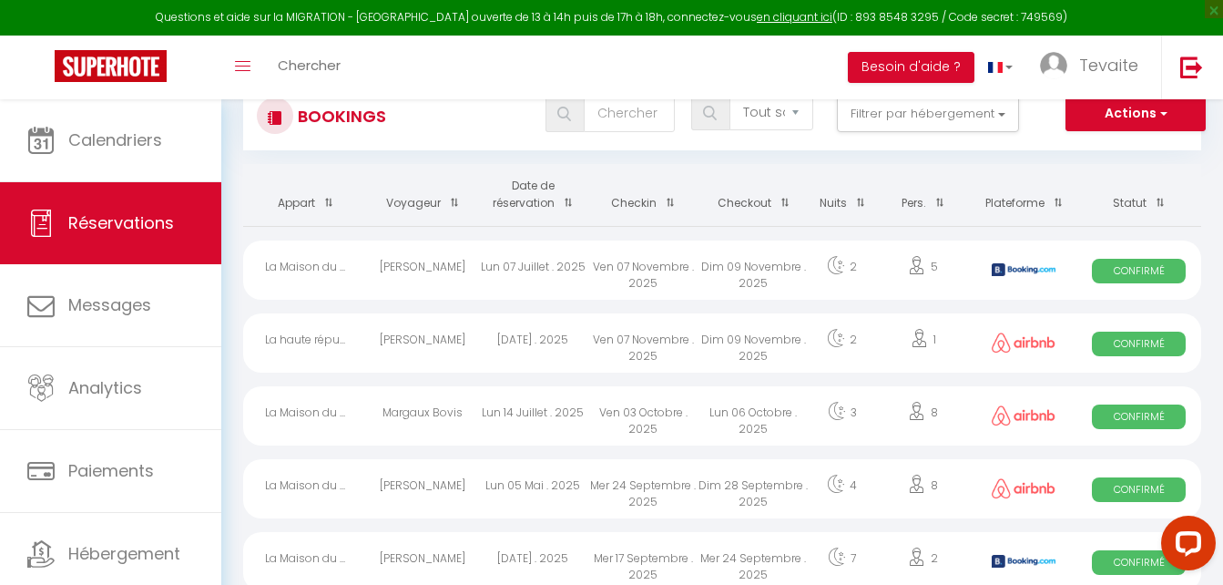
scroll to position [133, 0]
click at [720, 273] on div "Dim 09 Novembre . 2025" at bounding box center [754, 270] width 110 height 59
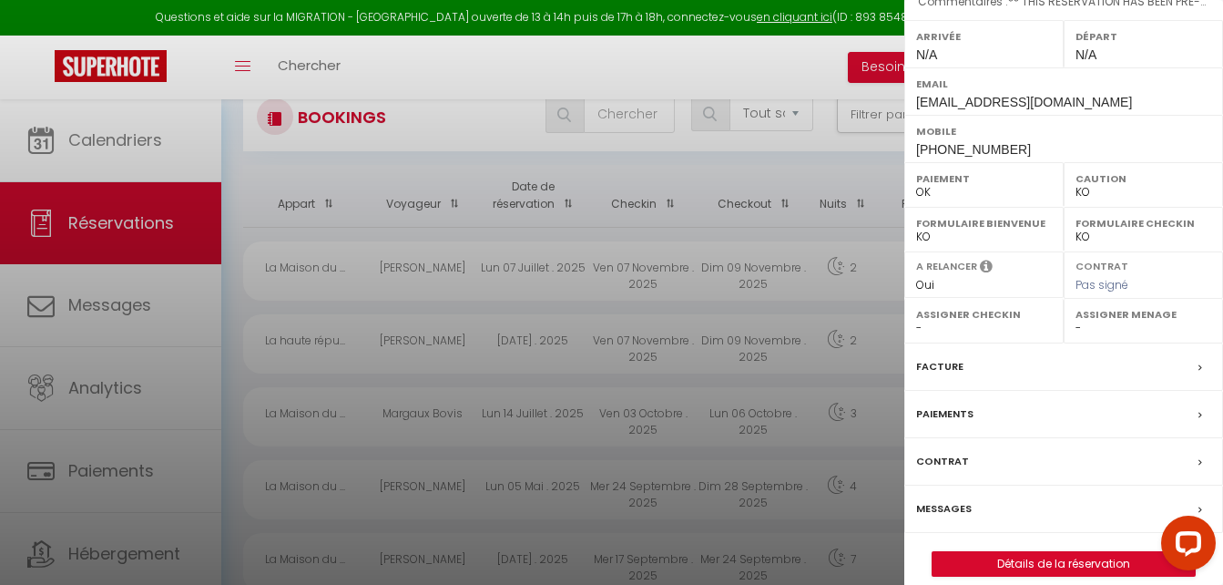
scroll to position [291, 0]
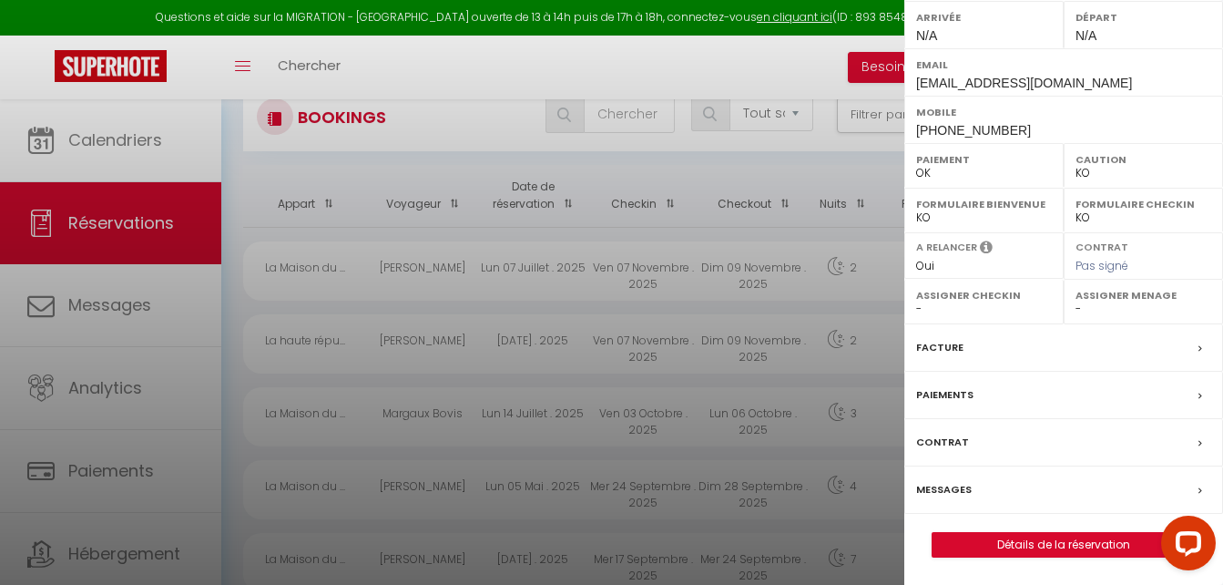
click at [950, 480] on label "Messages" at bounding box center [944, 489] width 56 height 19
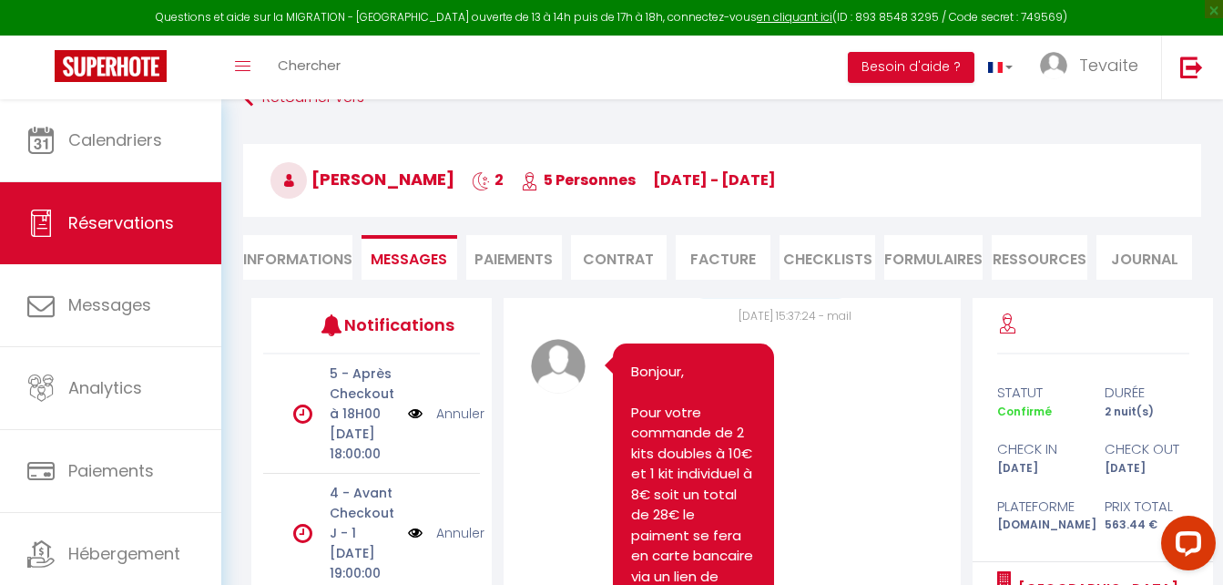
scroll to position [3238, 0]
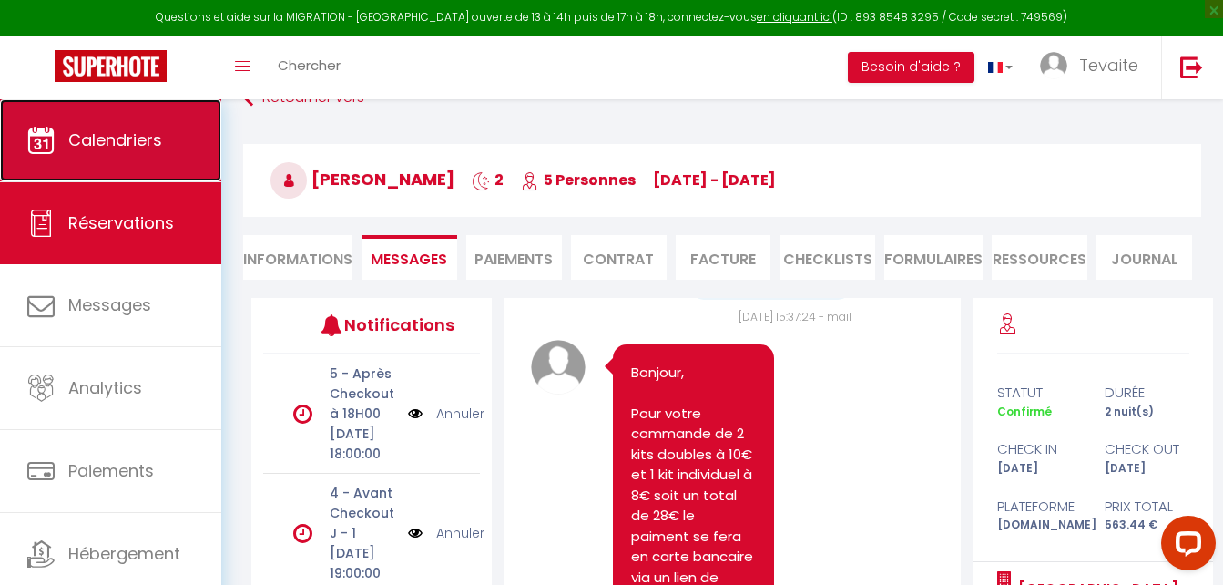
click at [148, 156] on link "Calendriers" at bounding box center [110, 140] width 221 height 82
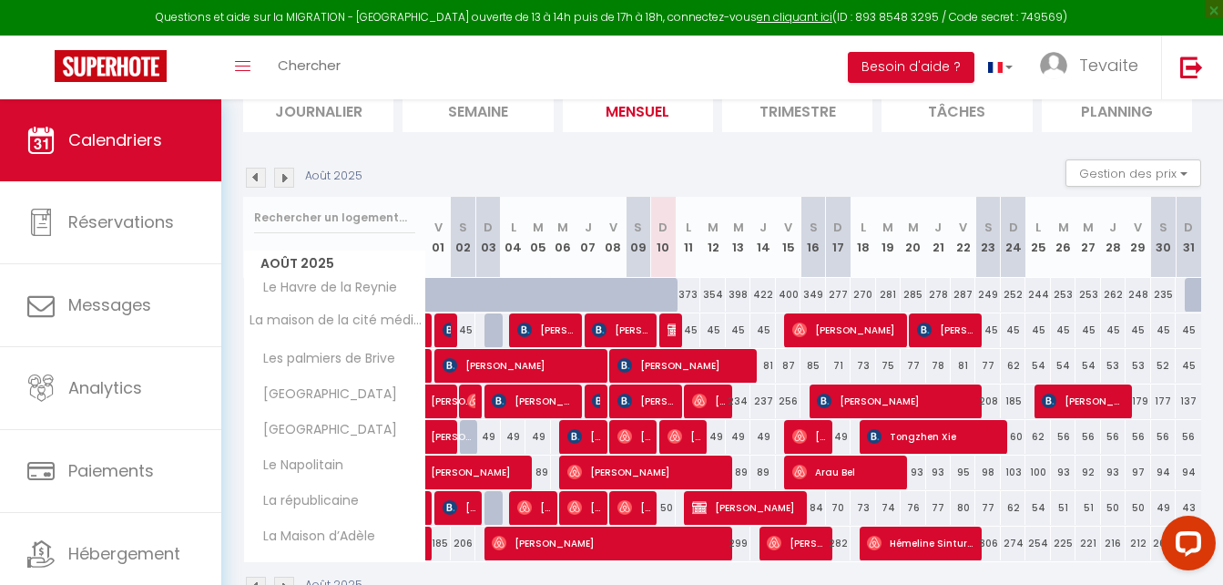
scroll to position [268, 0]
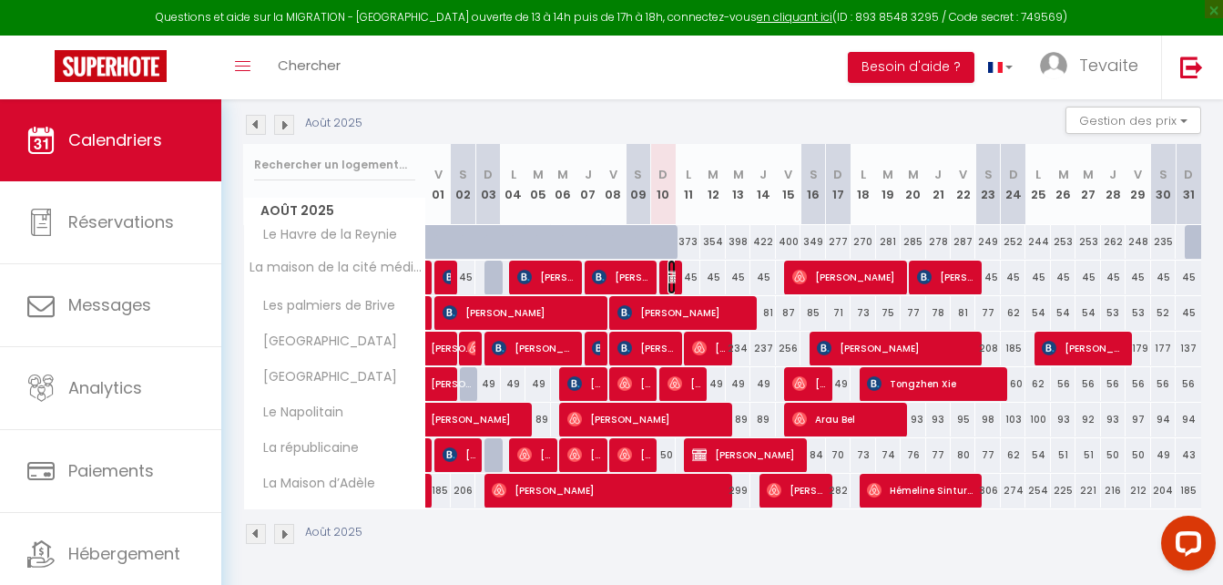
click at [672, 275] on img at bounding box center [675, 277] width 15 height 15
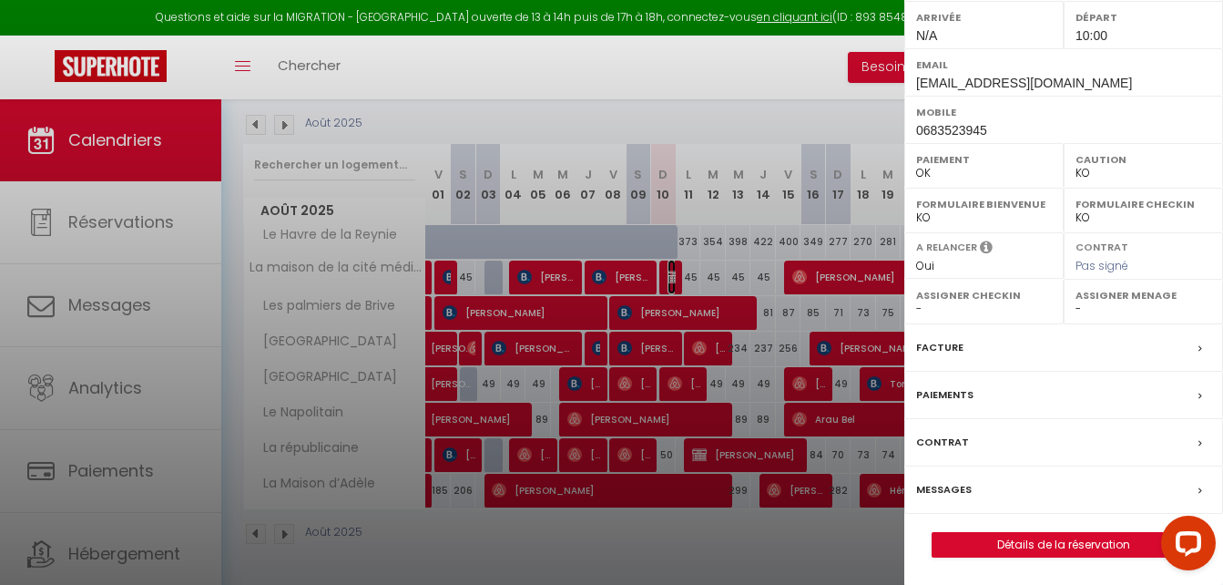
scroll to position [271, 0]
click at [956, 499] on label "Messages" at bounding box center [944, 489] width 56 height 19
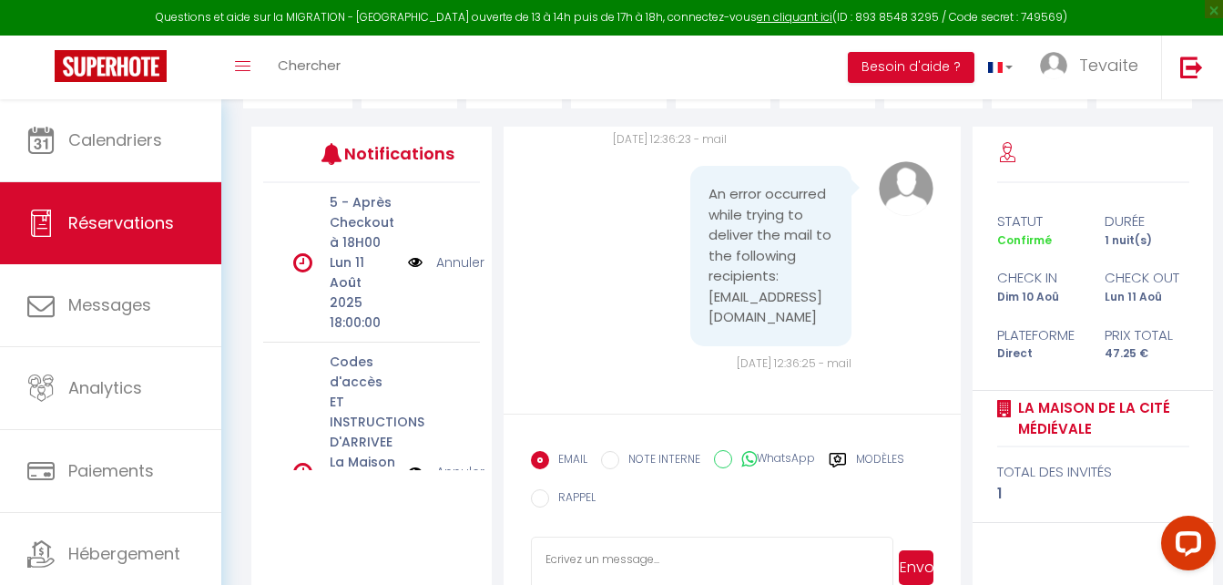
scroll to position [278, 0]
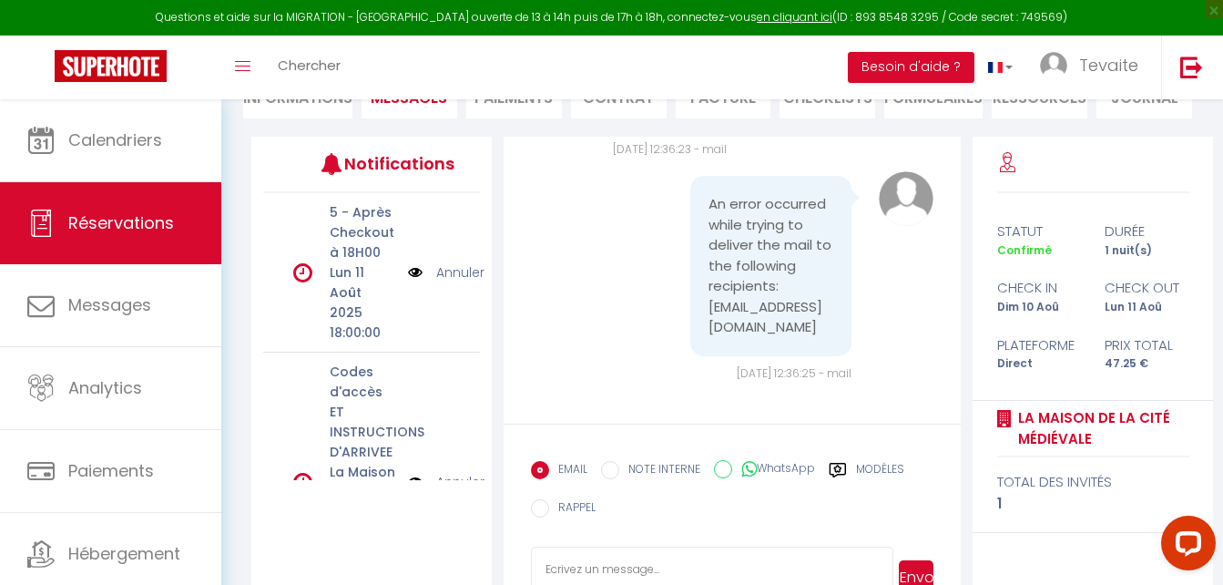
click at [778, 517] on div "EMAIL NOTE INTERNE WhatsApp Modèles 10 « ‹ » › [DATE] [PHONE_NUMBER] Dim Lun Ma…" at bounding box center [732, 495] width 403 height 86
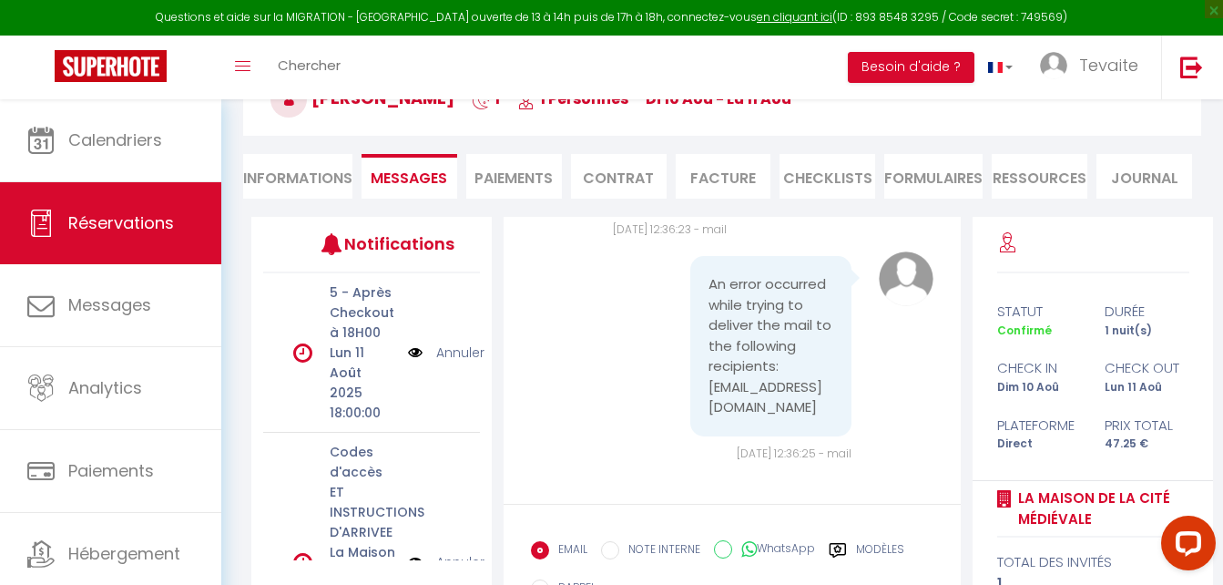
scroll to position [338, 0]
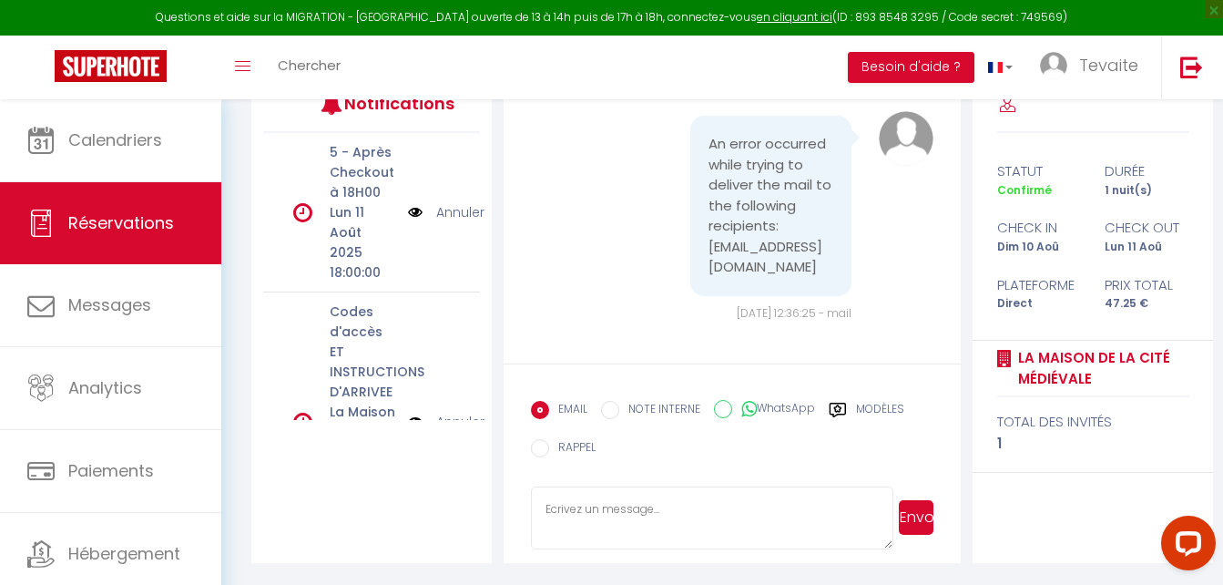
click at [748, 508] on textarea at bounding box center [712, 518] width 362 height 64
paste textarea "[URL][DOMAIN_NAME]"
click at [543, 505] on textarea "[URL][DOMAIN_NAME]" at bounding box center [712, 518] width 362 height 64
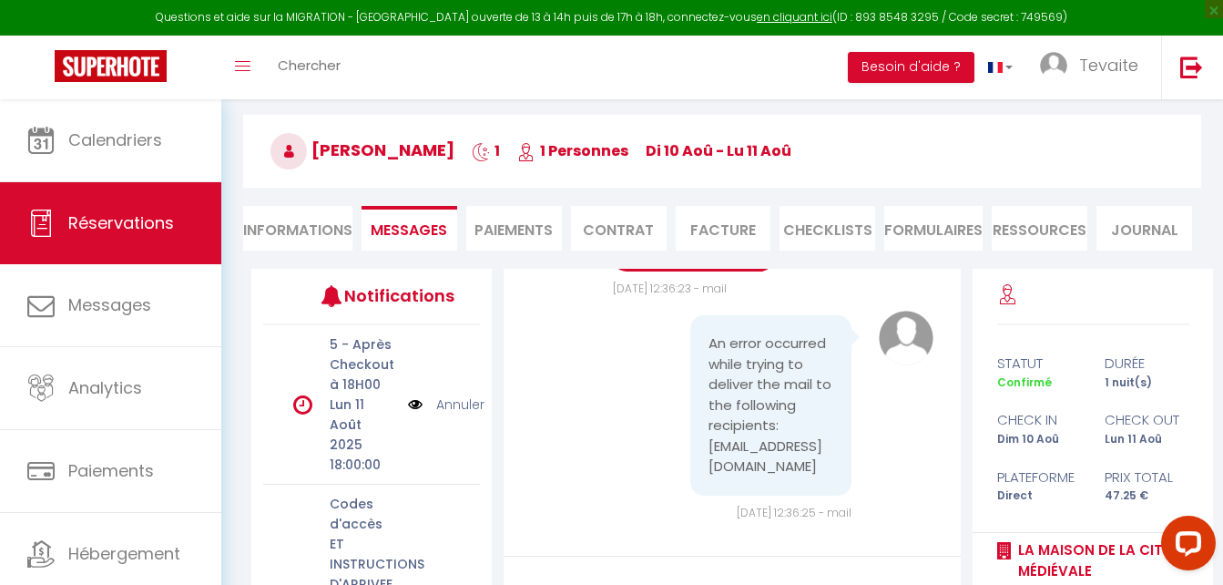
scroll to position [143, 0]
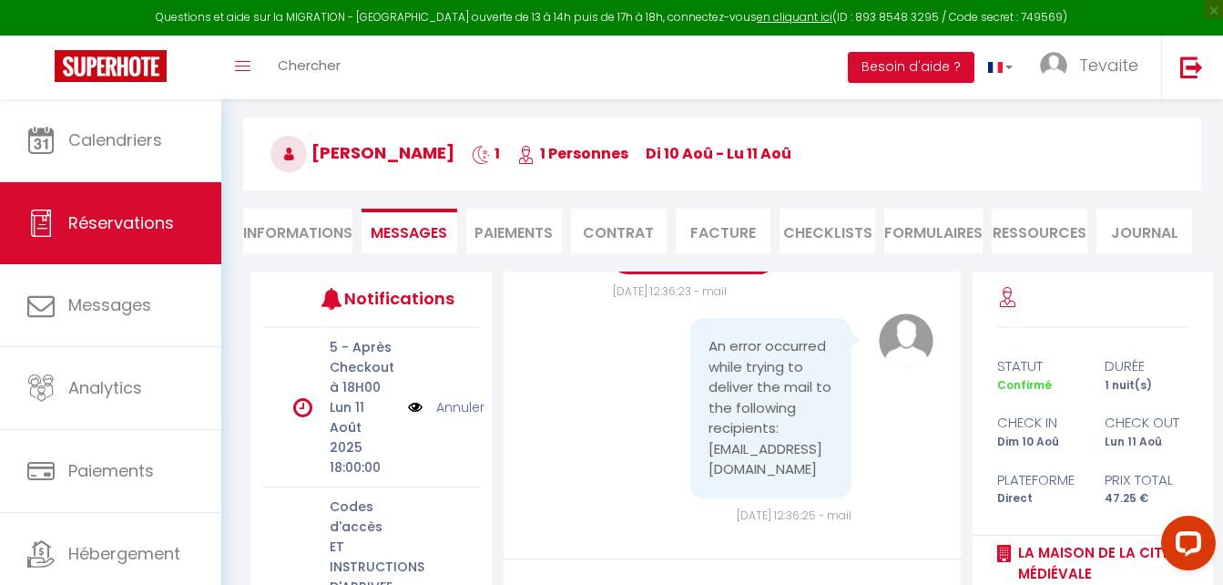
click at [318, 233] on li "Informations" at bounding box center [297, 231] width 109 height 45
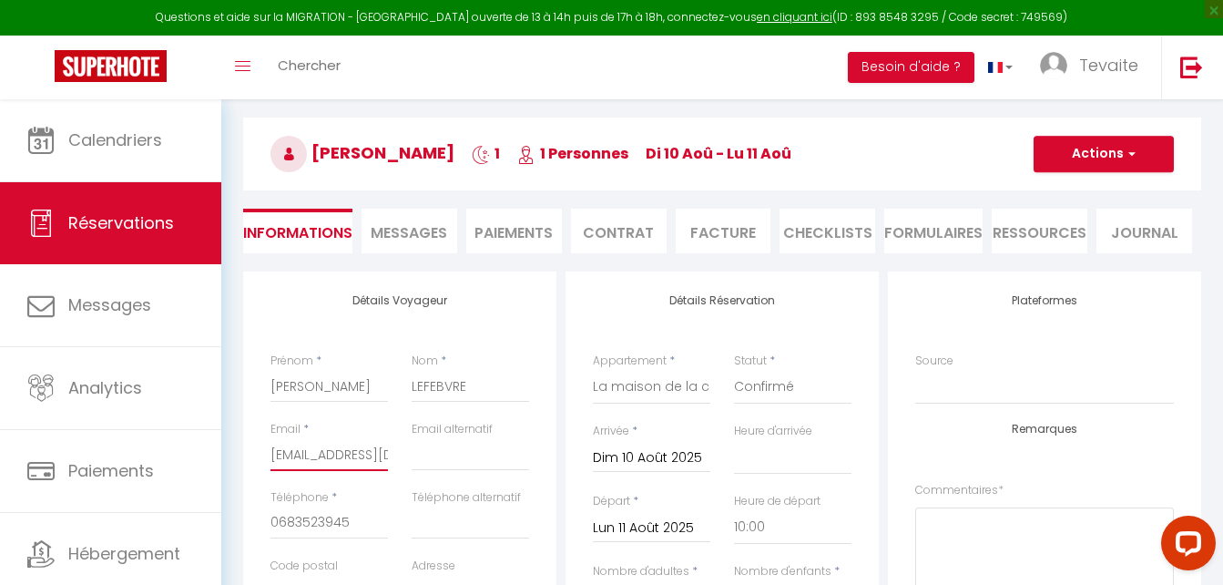
click at [373, 452] on input "[EMAIL_ADDRESS][DOMAIN_NAME]" at bounding box center [329, 454] width 117 height 33
click at [365, 445] on input "[DOMAIN_NAME]" at bounding box center [329, 454] width 117 height 33
click at [1114, 156] on button "Actions" at bounding box center [1104, 154] width 140 height 36
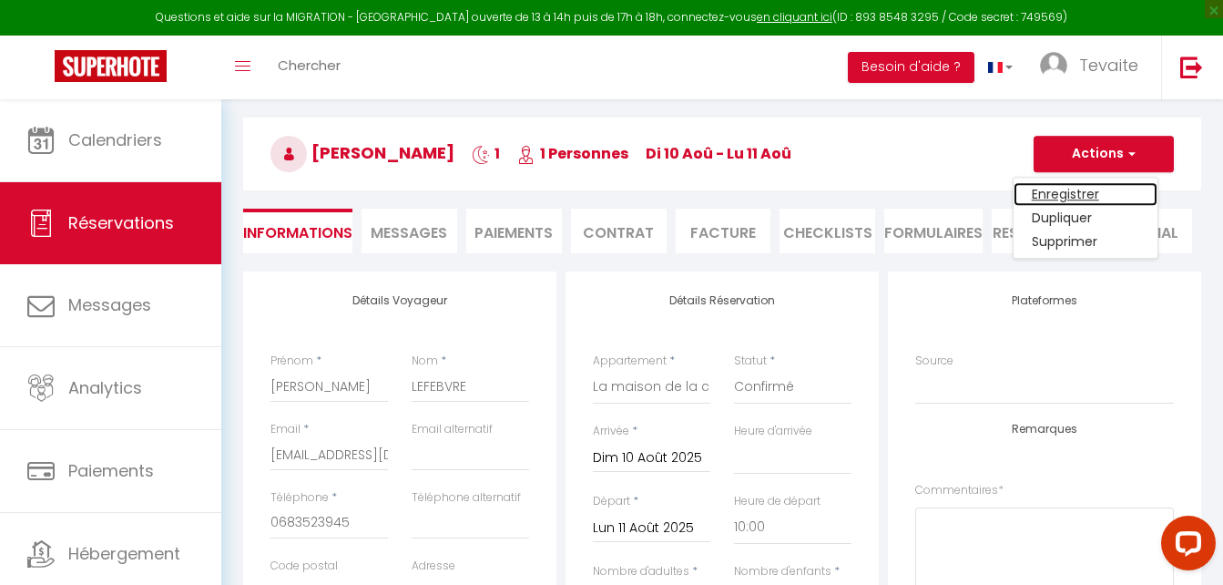
click at [1068, 193] on link "Enregistrer" at bounding box center [1086, 194] width 144 height 24
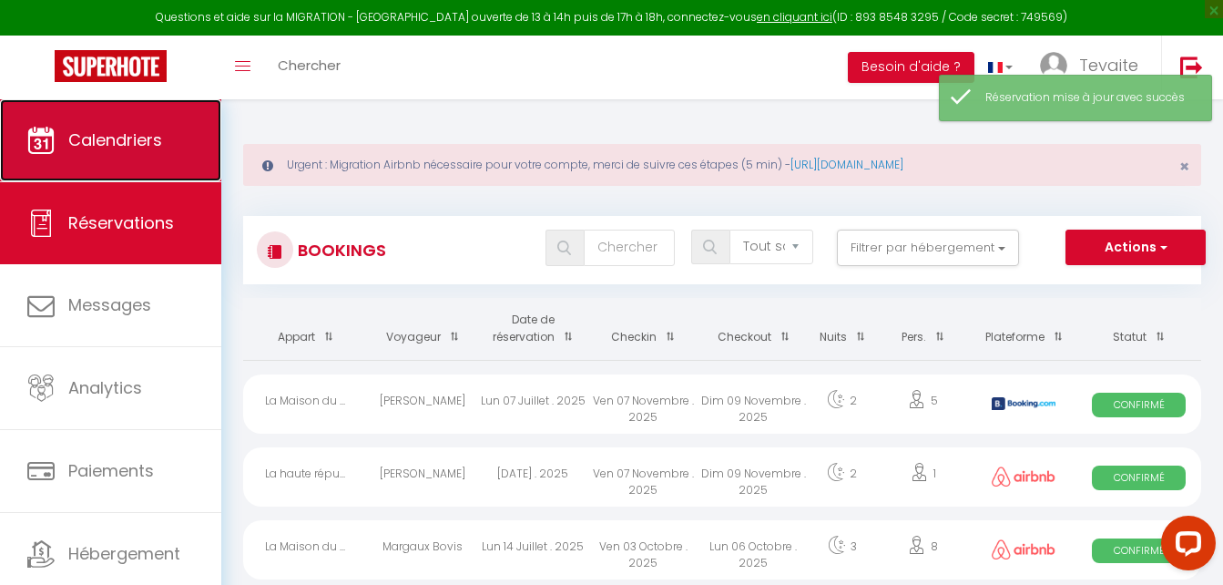
click at [179, 147] on link "Calendriers" at bounding box center [110, 140] width 221 height 82
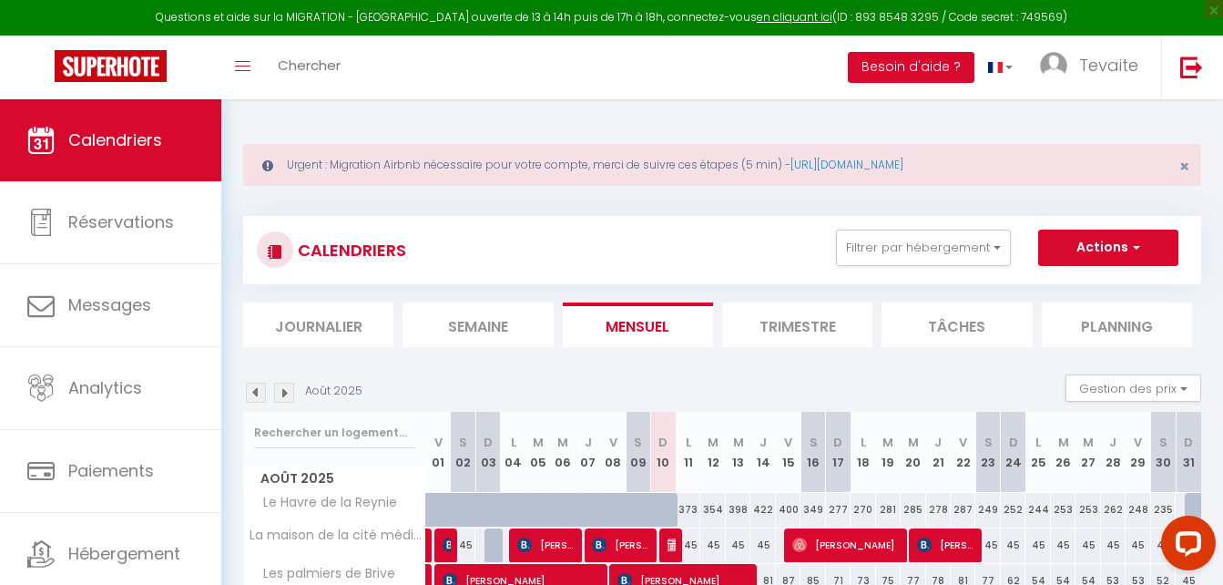
scroll to position [41, 0]
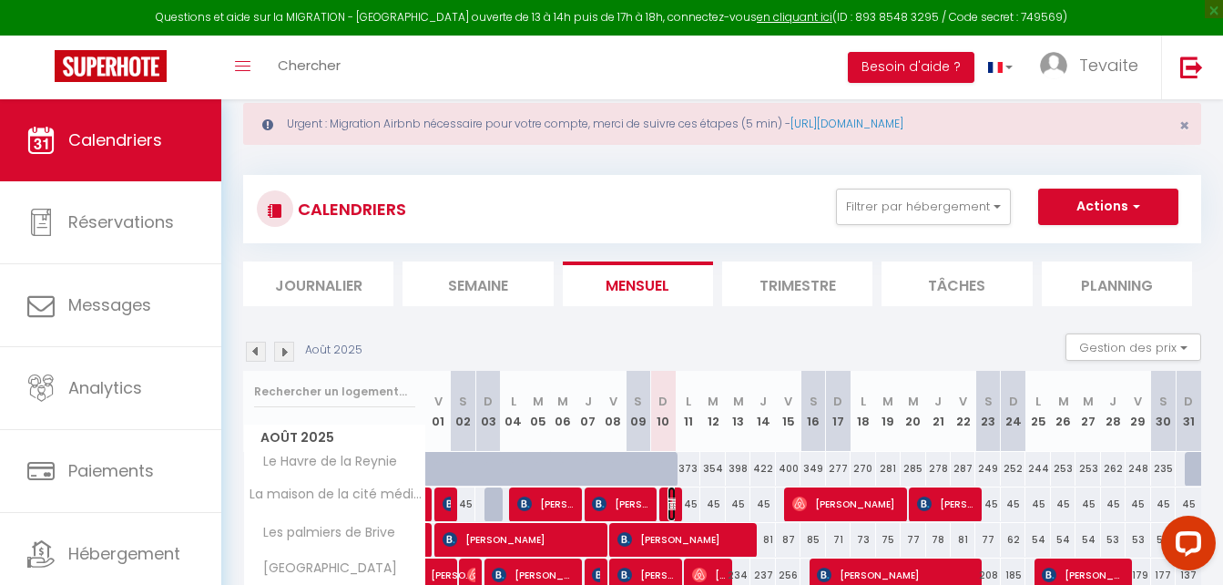
click at [669, 508] on img at bounding box center [675, 503] width 15 height 15
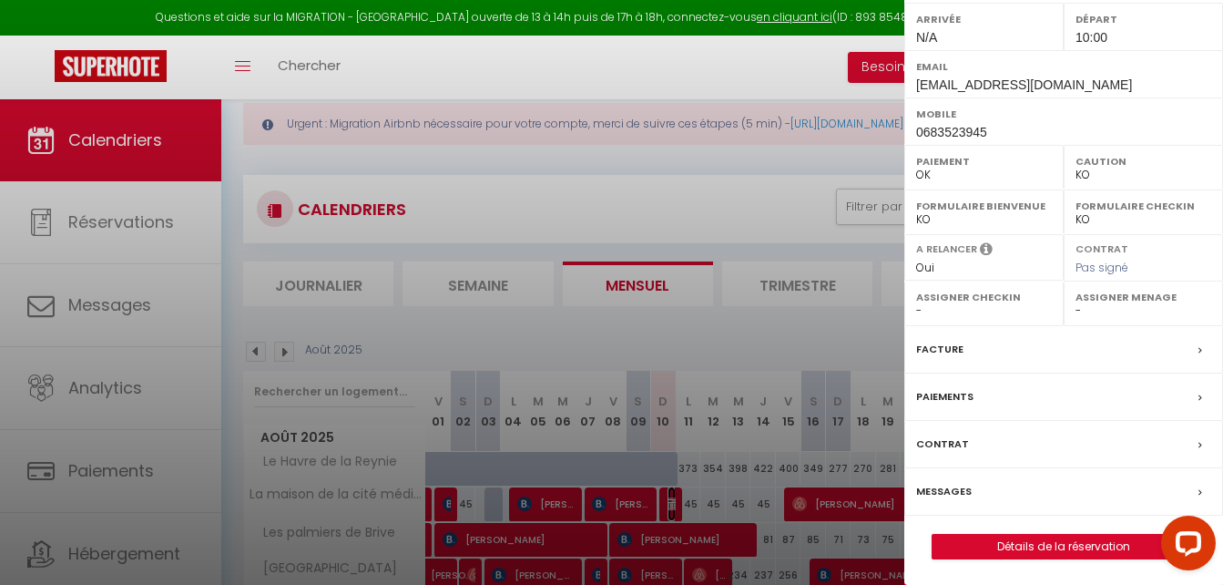
scroll to position [293, 0]
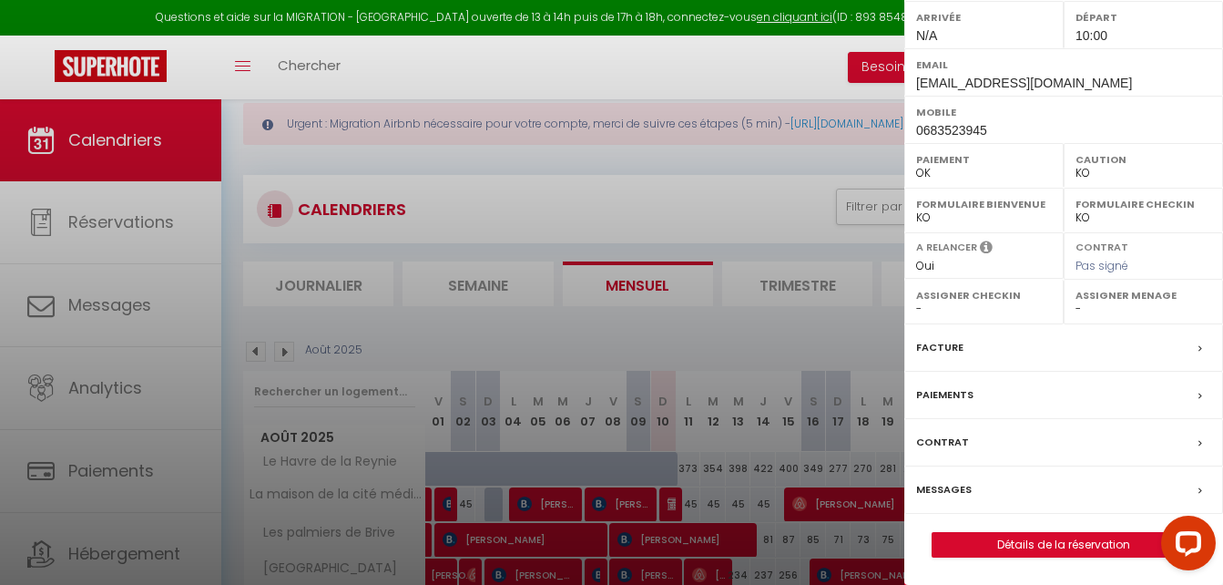
click at [961, 482] on label "Messages" at bounding box center [944, 489] width 56 height 19
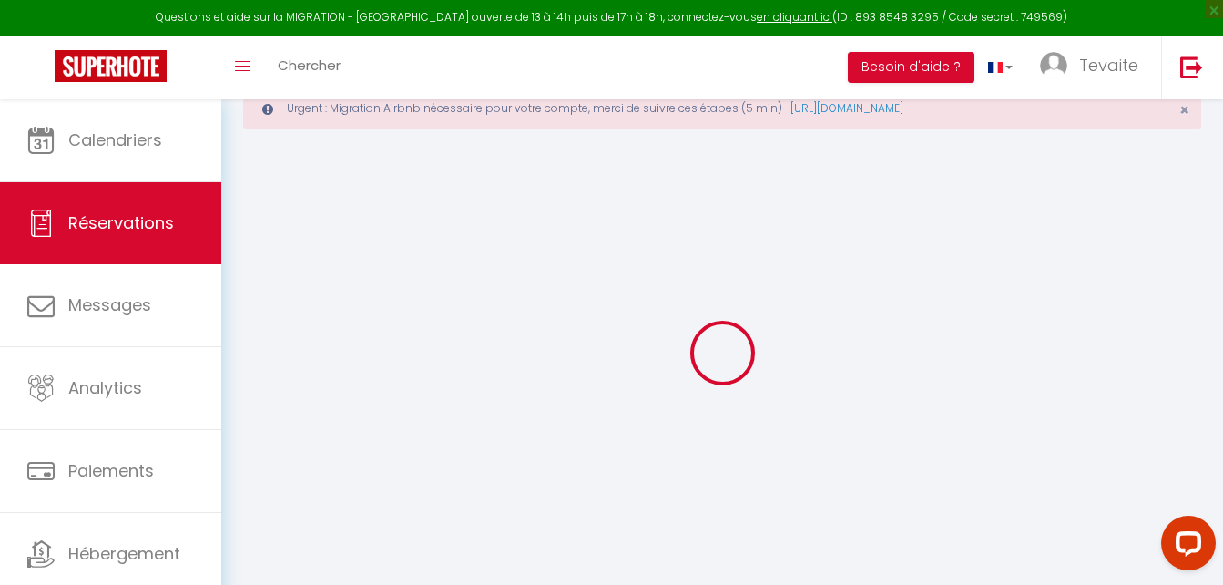
scroll to position [57, 0]
click at [961, 482] on div at bounding box center [722, 351] width 958 height 421
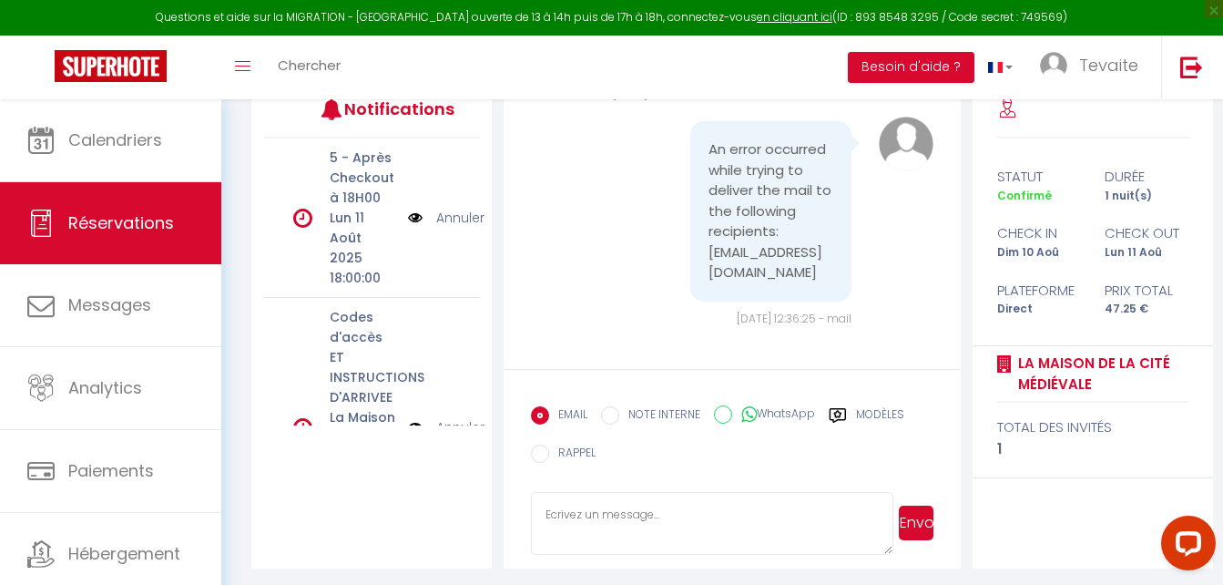
scroll to position [338, 0]
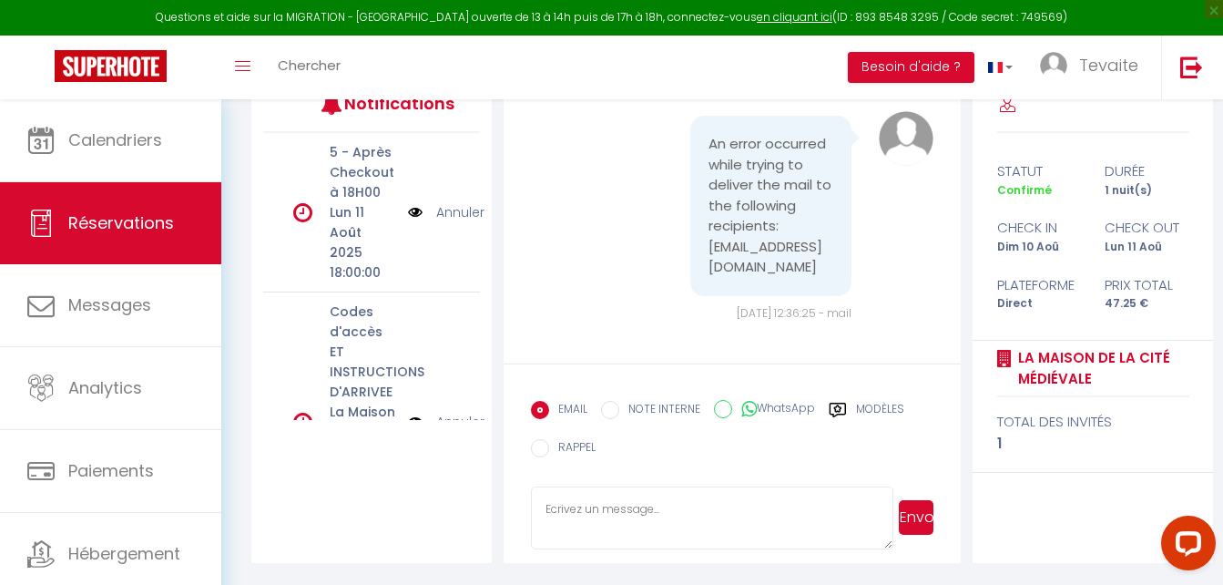
click at [859, 407] on label "Modèles" at bounding box center [880, 412] width 48 height 23
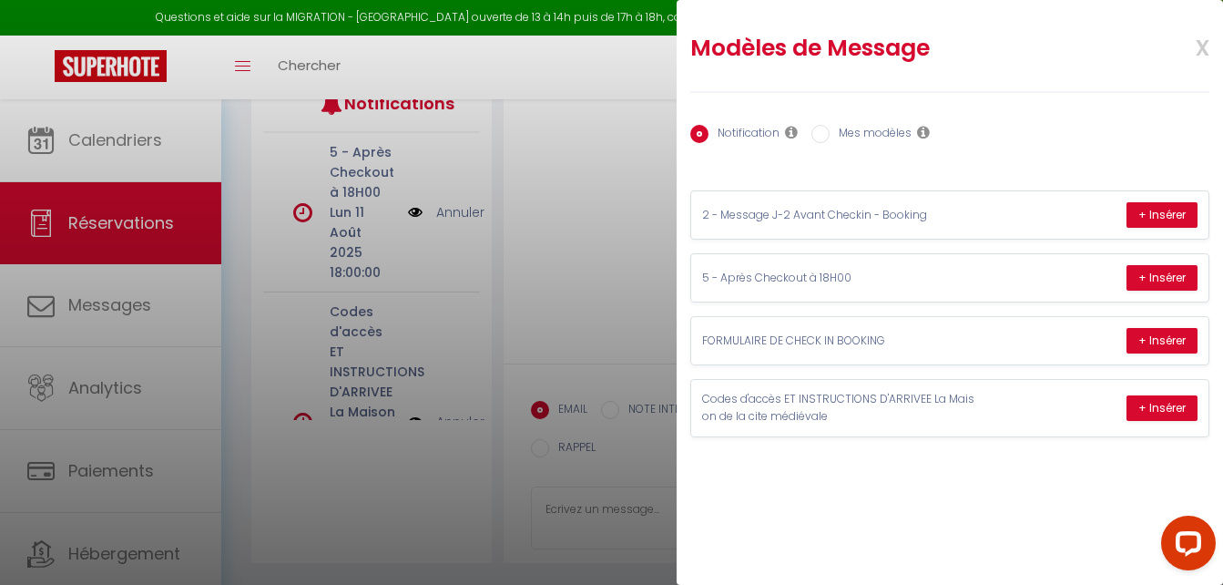
click at [556, 508] on div at bounding box center [611, 292] width 1223 height 585
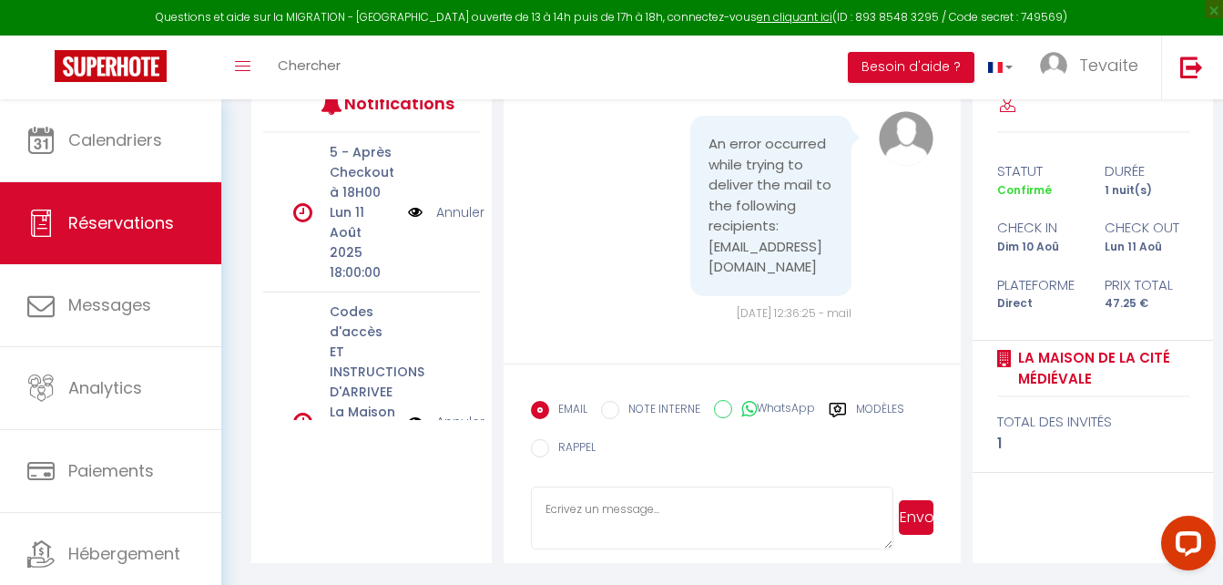
click at [556, 508] on textarea at bounding box center [712, 518] width 362 height 64
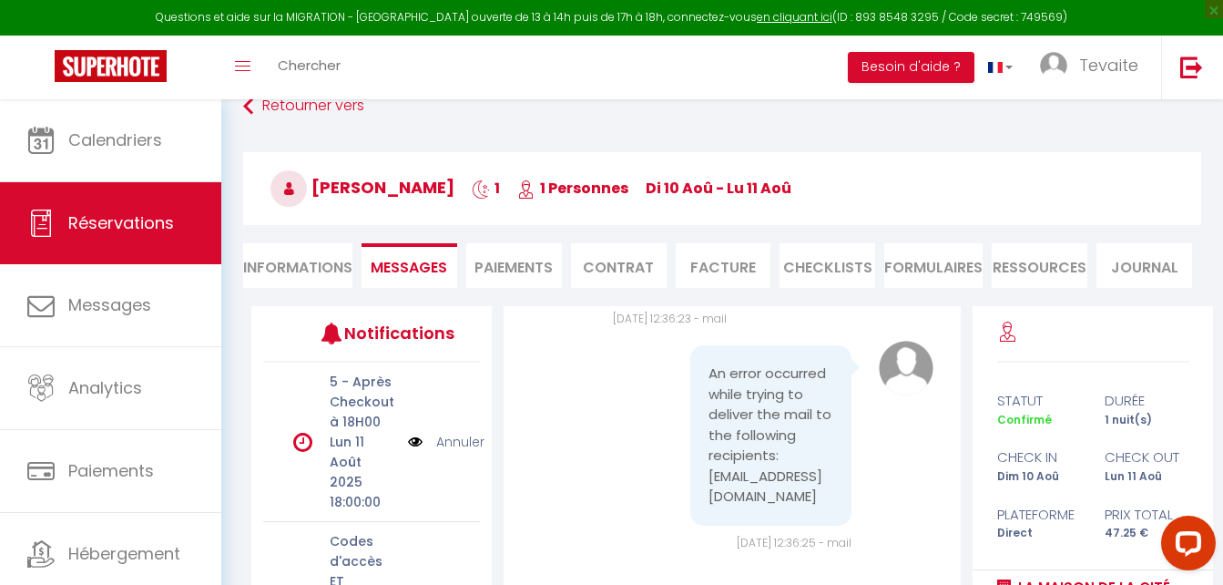
scroll to position [107, 0]
click at [306, 262] on li "Informations" at bounding box center [297, 266] width 109 height 45
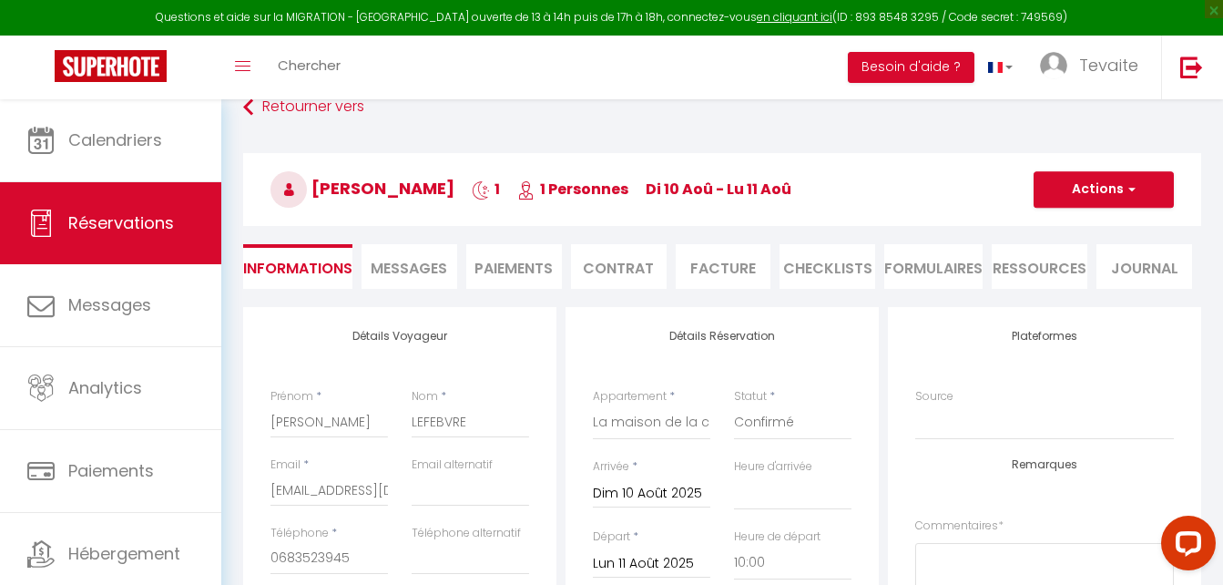
click at [306, 262] on li "Informations" at bounding box center [297, 266] width 109 height 45
drag, startPoint x: 1118, startPoint y: 206, endPoint x: 1111, endPoint y: 181, distance: 25.4
click at [1111, 181] on button "Actions" at bounding box center [1104, 189] width 140 height 36
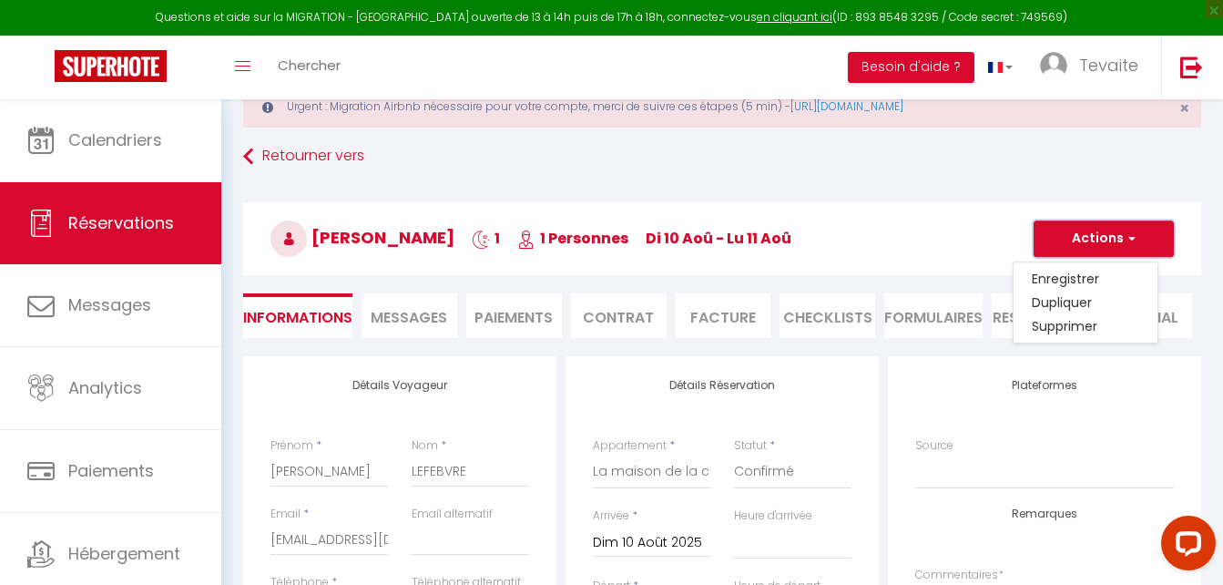
scroll to position [59, 0]
click at [419, 317] on span "Messages" at bounding box center [409, 316] width 77 height 21
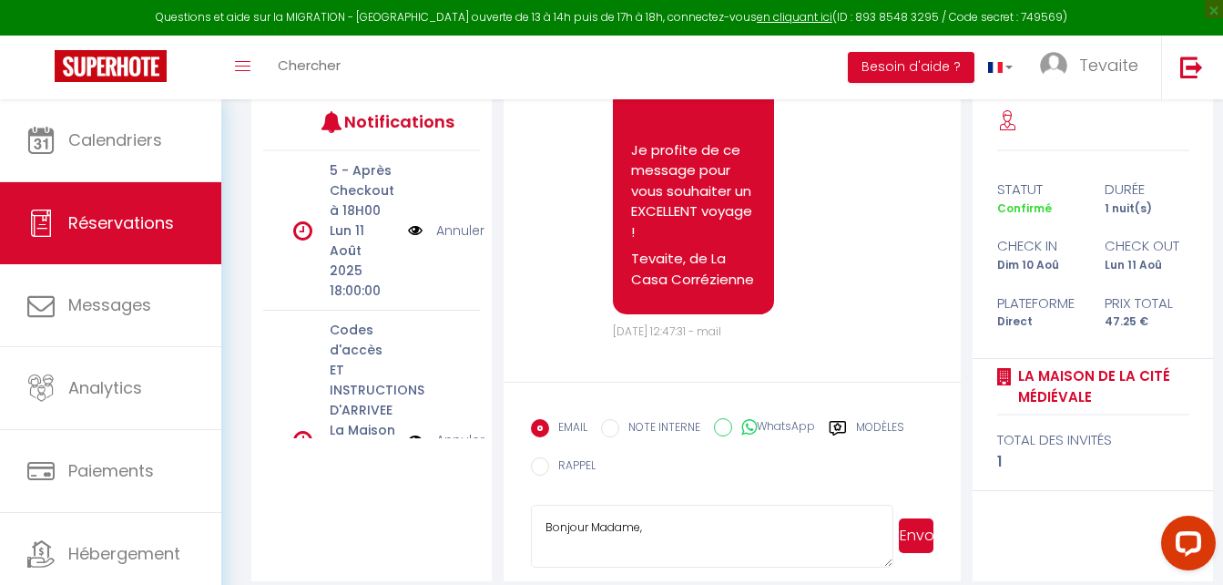
scroll to position [338, 0]
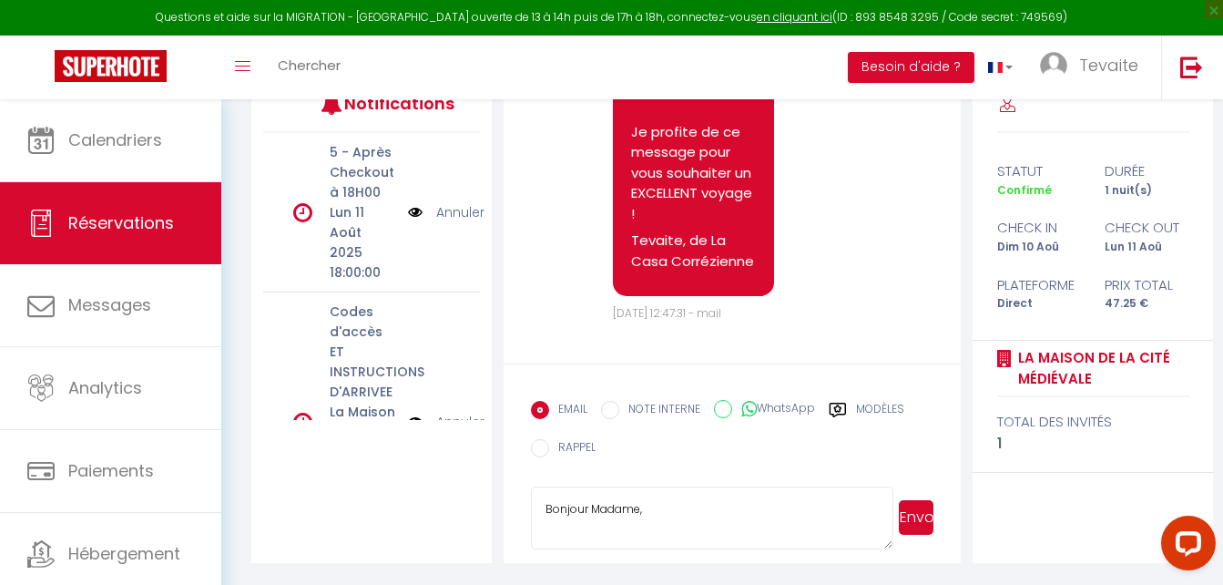
click at [699, 503] on textarea "Bonjour Madame," at bounding box center [712, 518] width 362 height 64
paste textarea "[URL][DOMAIN_NAME]"
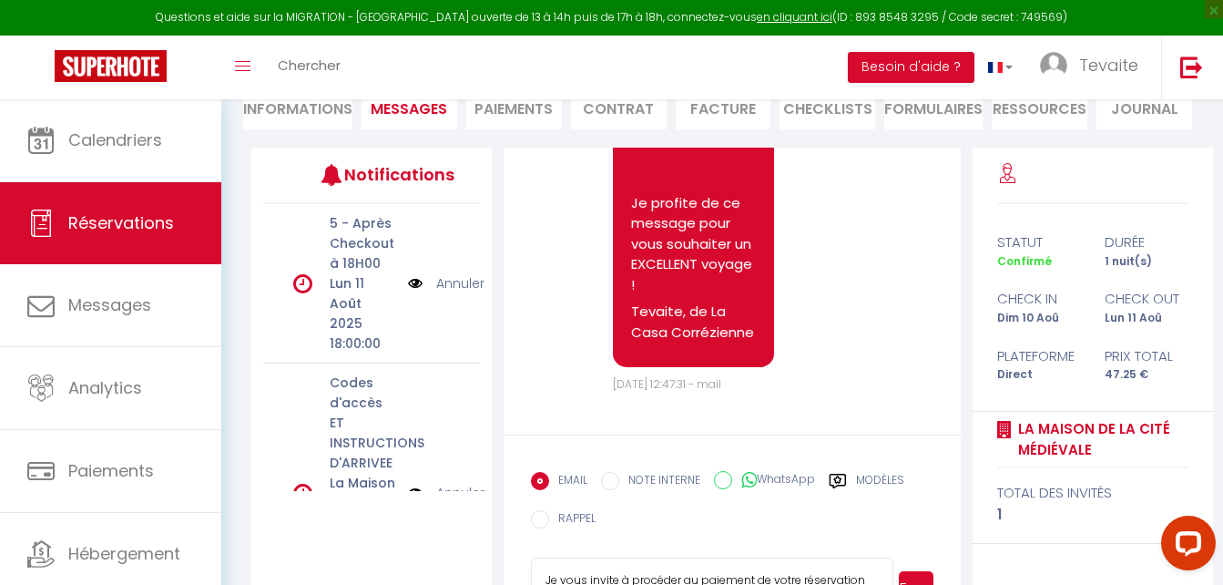
scroll to position [338, 0]
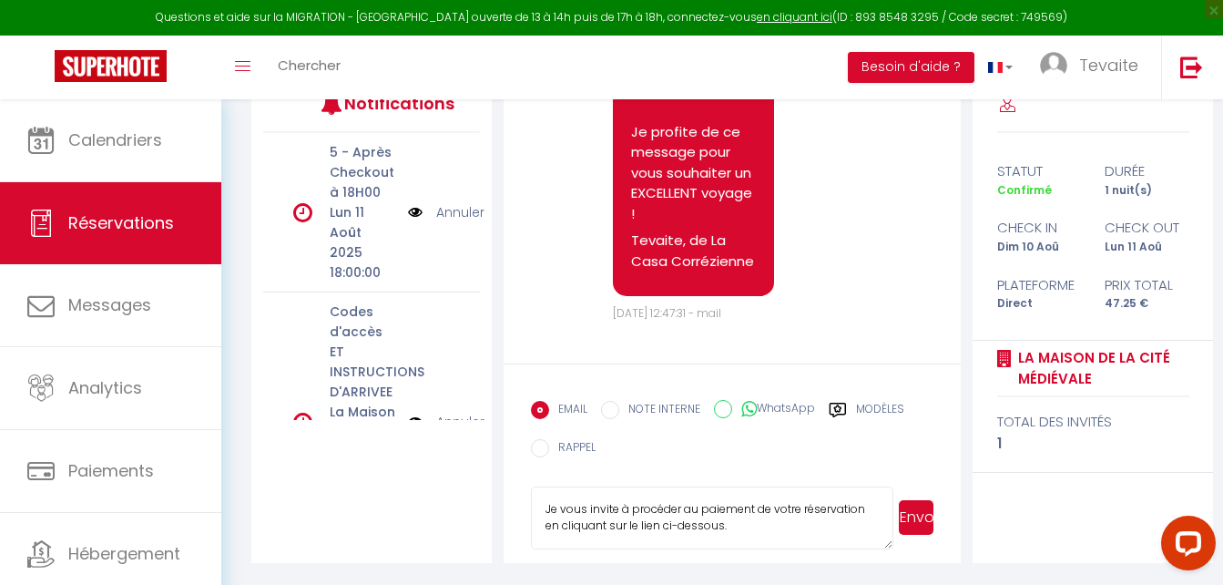
click at [849, 504] on textarea "Je vous invite à procéder au paiement de votre réservation en cliquant sur le l…" at bounding box center [712, 518] width 362 height 64
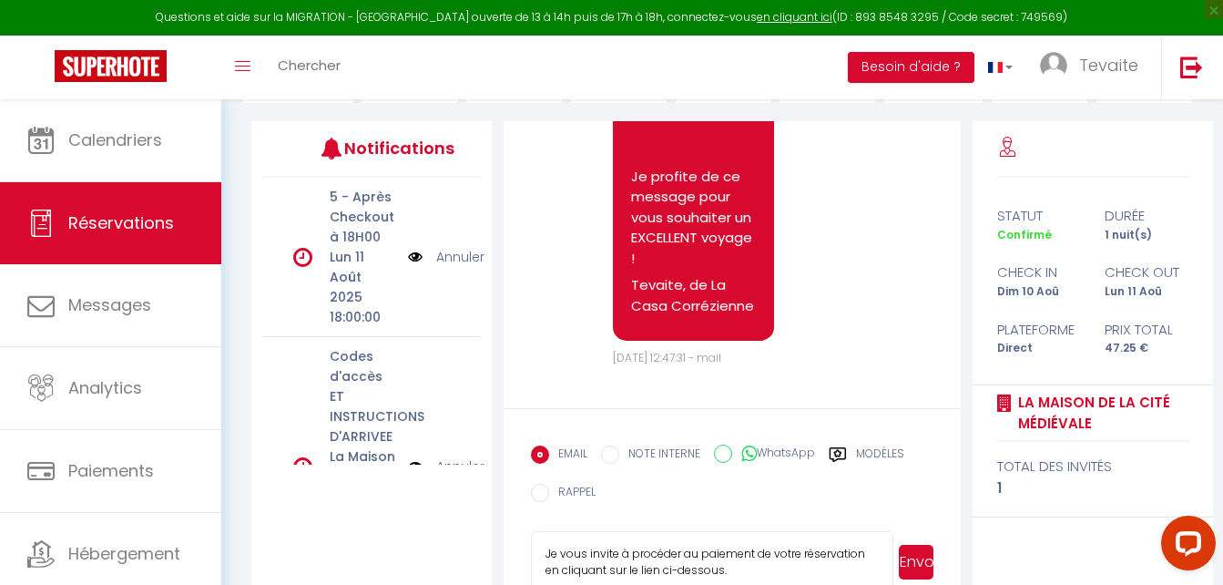
scroll to position [291, 0]
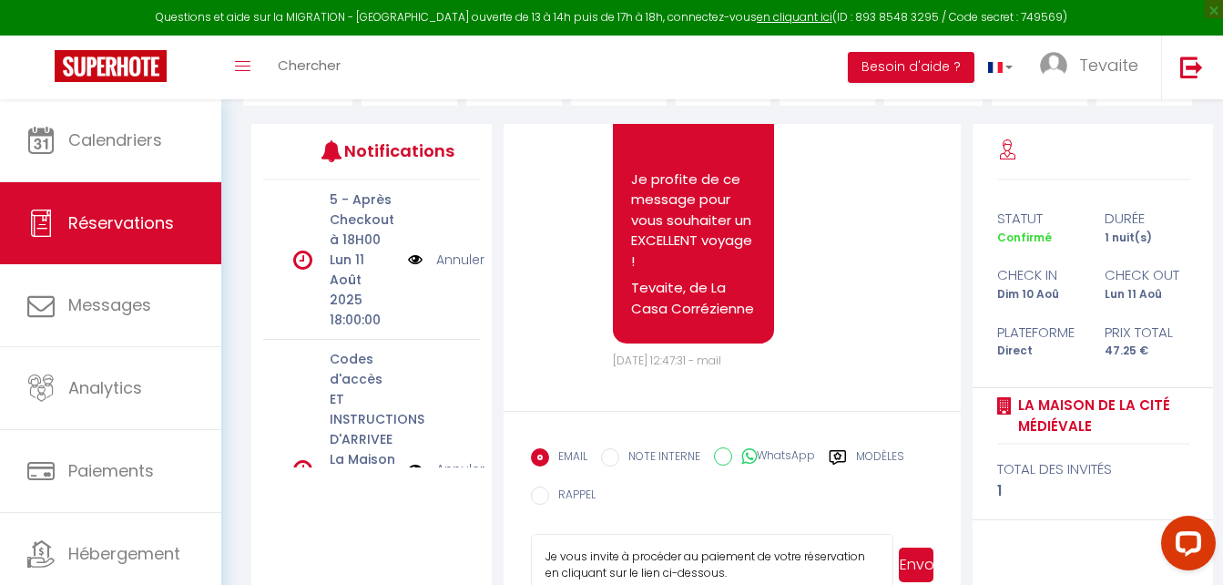
click at [546, 560] on textarea "Je vous invite à procéder au paiement de votre réservation en cliquant sur le l…" at bounding box center [712, 566] width 362 height 64
click at [546, 559] on textarea "Je vous invite à procéder au paiement de votre réservation en cliquant sur le l…" at bounding box center [712, 566] width 362 height 64
click at [917, 556] on button "Envoyer" at bounding box center [916, 564] width 35 height 35
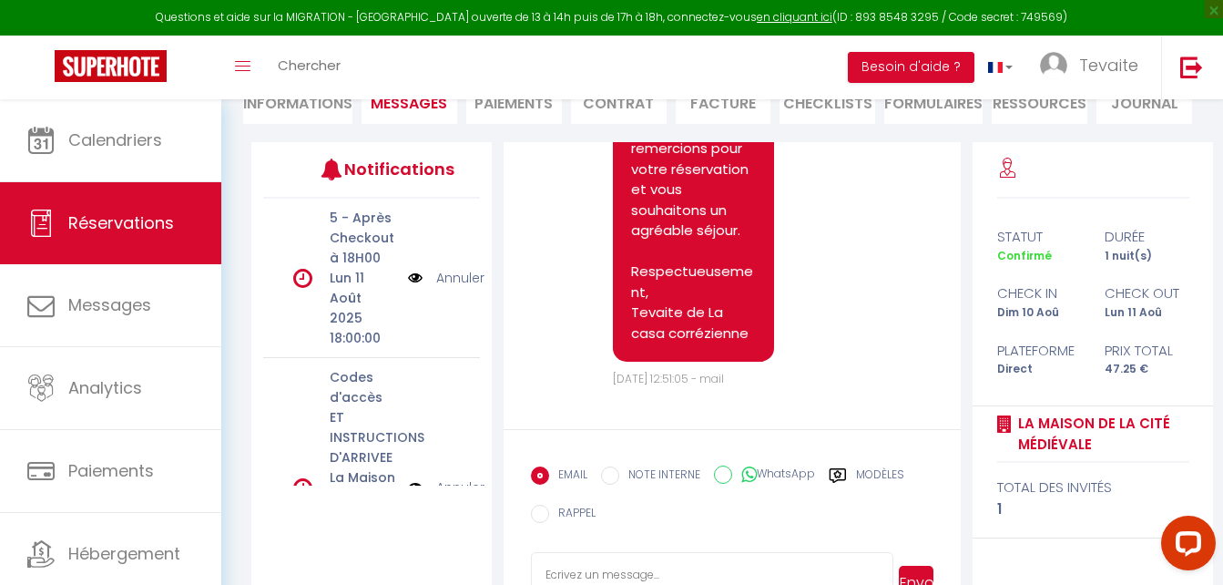
scroll to position [4314, 0]
click at [730, 331] on pre "Bonjour [PERSON_NAME], Je vous invite à procéder au paiement de votre réservati…" at bounding box center [693, 118] width 125 height 451
drag, startPoint x: 730, startPoint y: 331, endPoint x: 591, endPoint y: 287, distance: 145.2
click at [591, 287] on div "Note Sms Bonjour [PERSON_NAME], Je vous invite à procéder au paiement de votre …" at bounding box center [732, 129] width 403 height 518
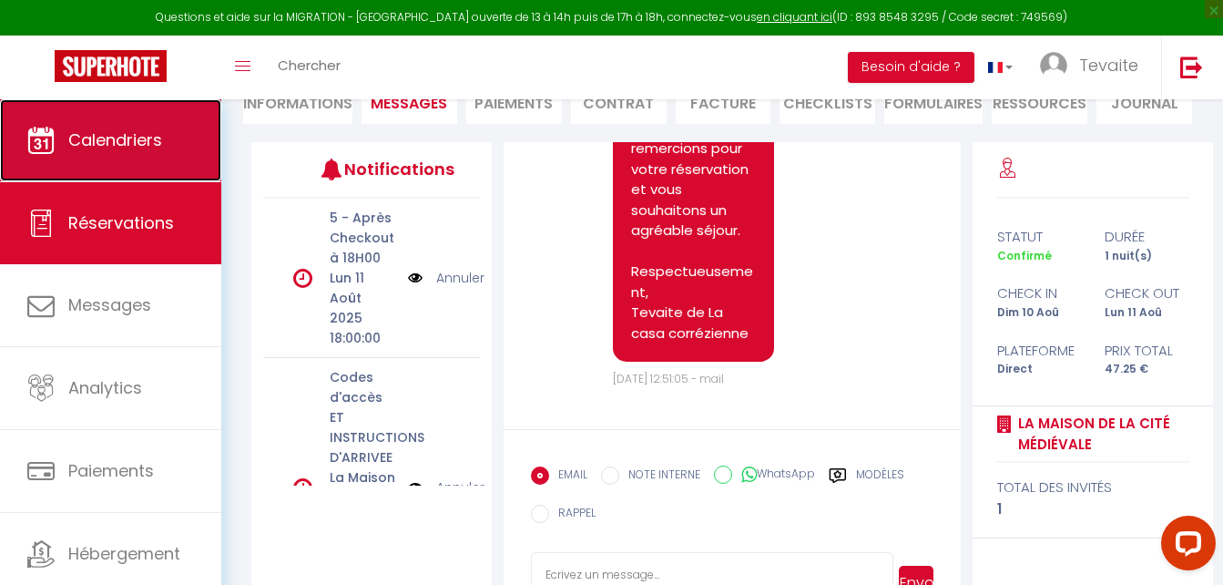
click at [46, 148] on icon at bounding box center [40, 140] width 27 height 27
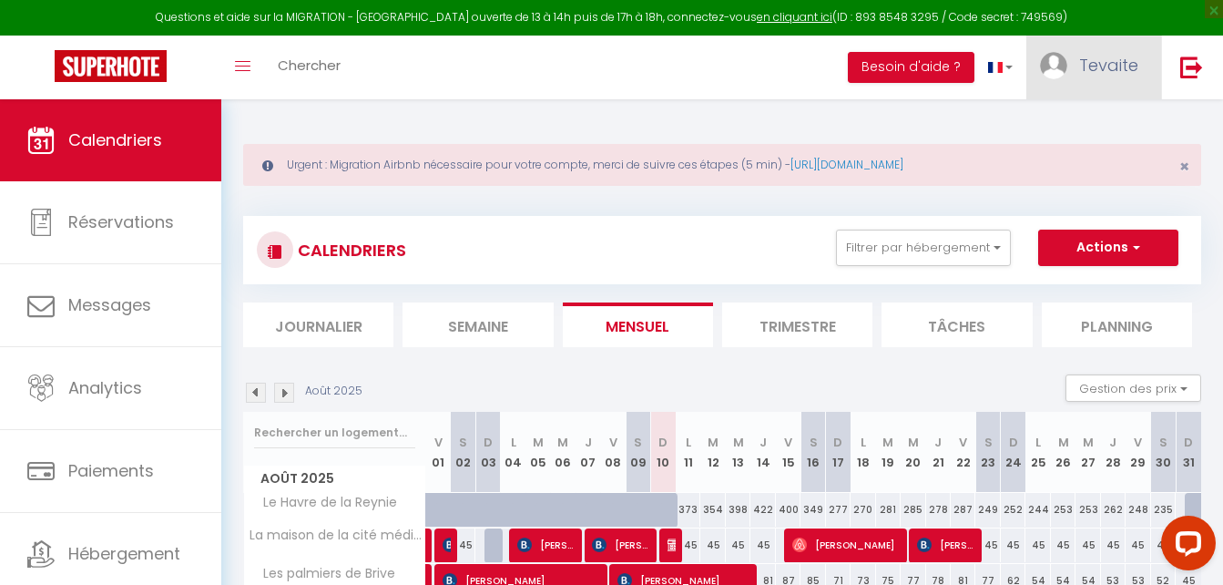
click at [1048, 72] on img at bounding box center [1053, 65] width 27 height 27
click at [1070, 159] on link "Équipe" at bounding box center [1088, 159] width 135 height 31
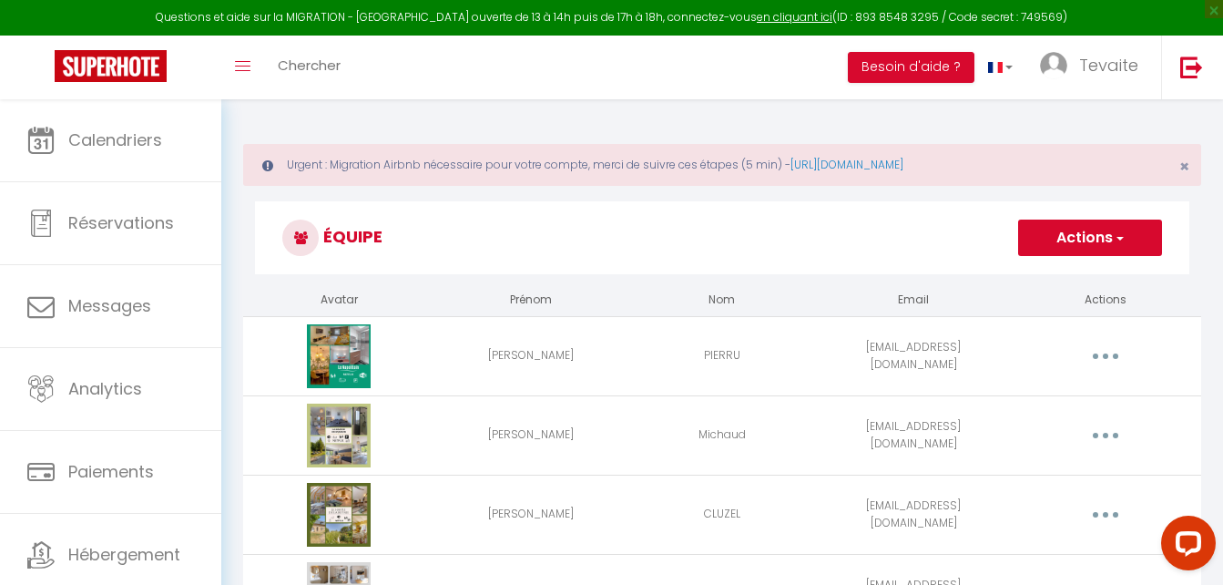
click at [1073, 240] on button "Actions" at bounding box center [1090, 238] width 144 height 36
click at [1077, 271] on link "Ajouter un nouvel utilisateur" at bounding box center [1053, 278] width 215 height 24
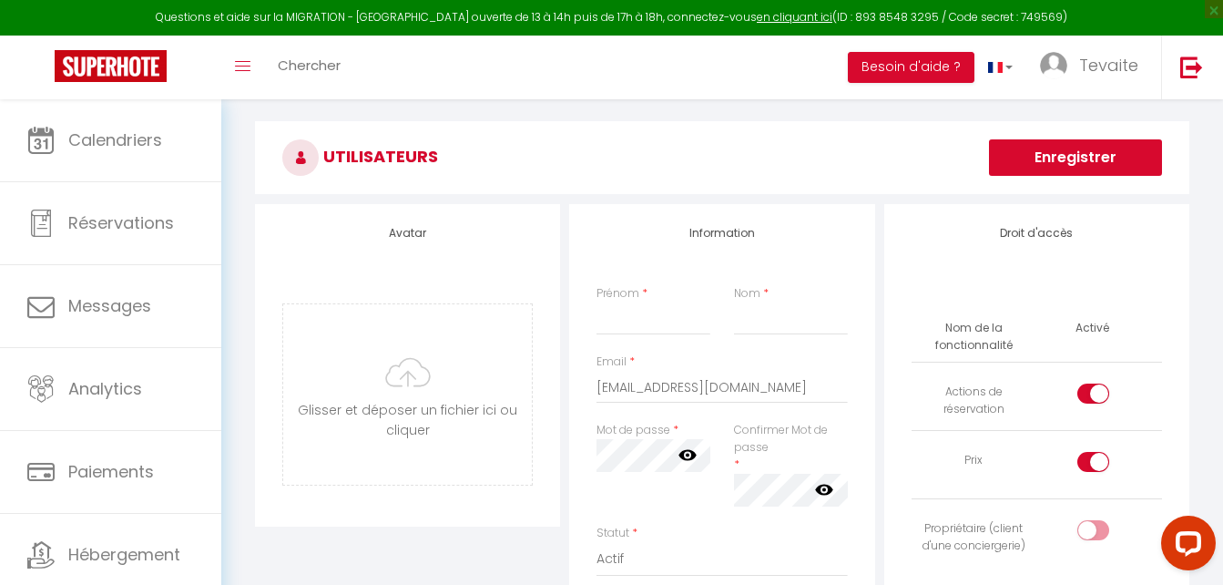
scroll to position [127, 0]
click at [679, 323] on input "Prénom" at bounding box center [654, 317] width 114 height 33
click at [782, 330] on input "Nom" at bounding box center [791, 317] width 114 height 33
click at [797, 386] on input "[EMAIL_ADDRESS][DOMAIN_NAME]" at bounding box center [722, 386] width 250 height 33
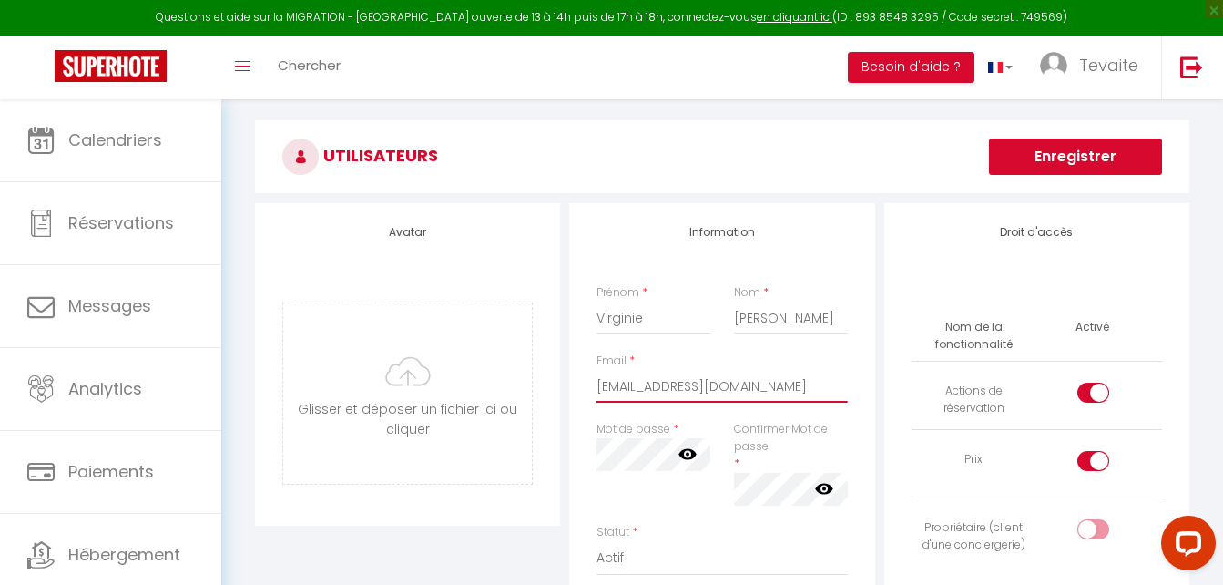
click at [797, 386] on input "[EMAIL_ADDRESS][DOMAIN_NAME]" at bounding box center [722, 386] width 250 height 33
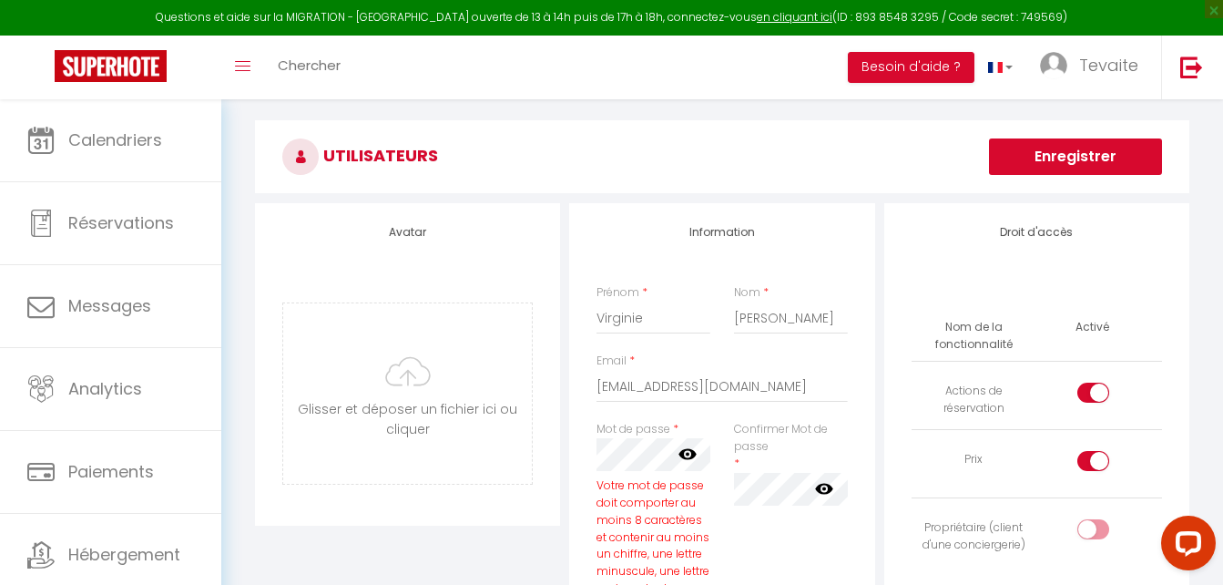
click at [685, 454] on icon at bounding box center [688, 453] width 18 height 18
click at [825, 487] on icon at bounding box center [825, 488] width 18 height 11
click at [795, 538] on div "Confirmer Mot de passe * false" at bounding box center [791, 527] width 138 height 212
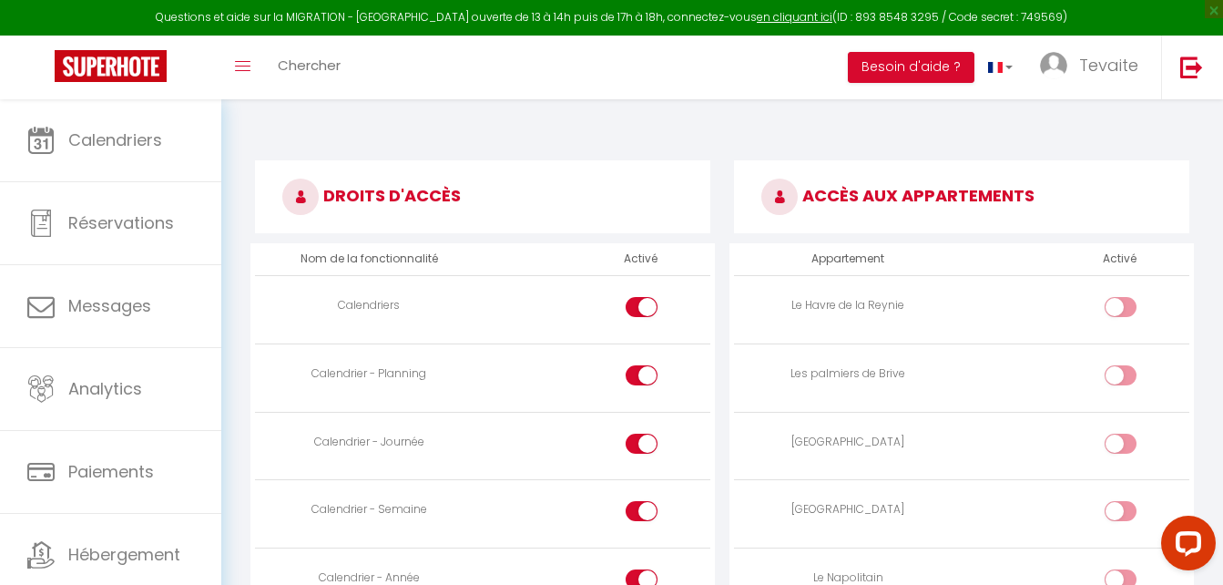
scroll to position [1098, 0]
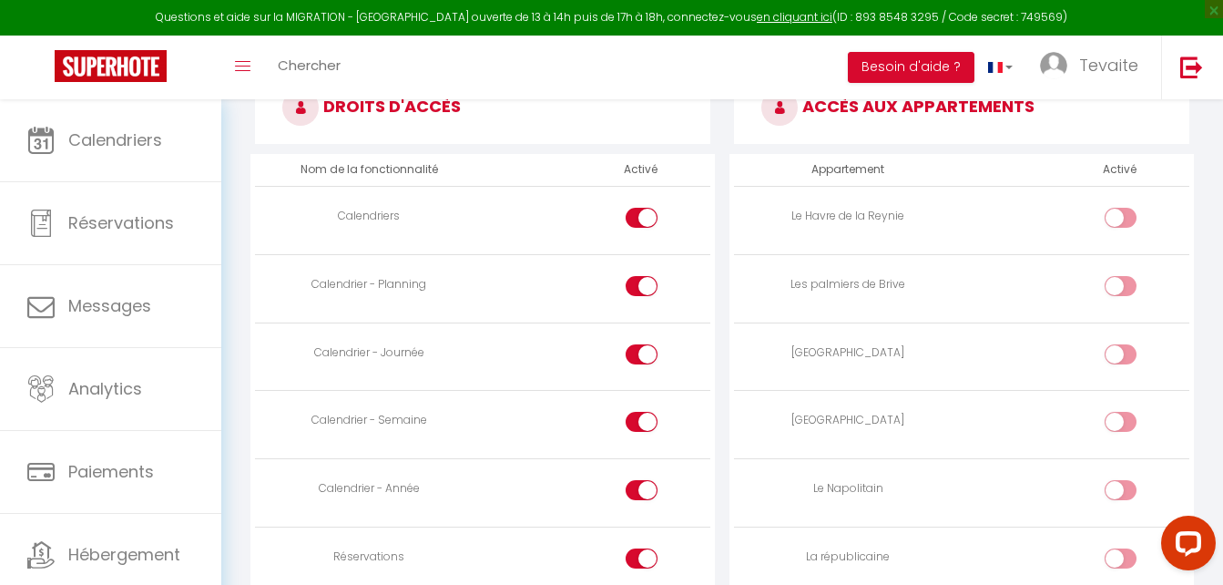
click at [1123, 285] on input "checkbox" at bounding box center [1136, 289] width 32 height 27
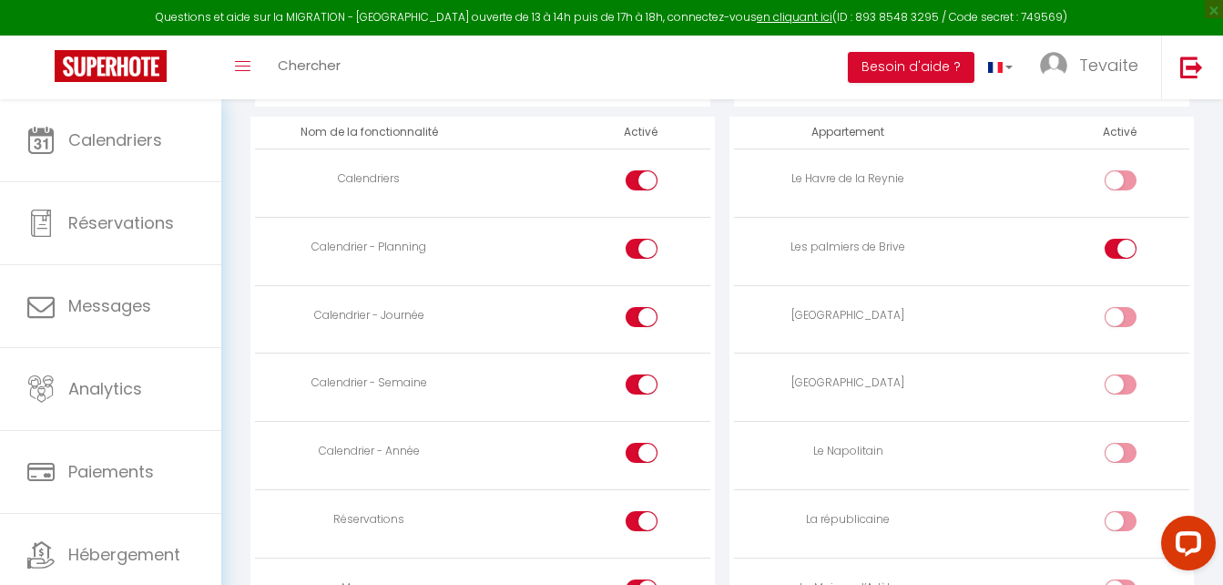
click at [1128, 314] on input "checkbox" at bounding box center [1136, 320] width 32 height 27
click at [1119, 391] on div at bounding box center [1121, 384] width 32 height 20
click at [1120, 391] on input "checkbox" at bounding box center [1136, 387] width 32 height 27
click at [1126, 451] on input "checkbox" at bounding box center [1136, 456] width 32 height 27
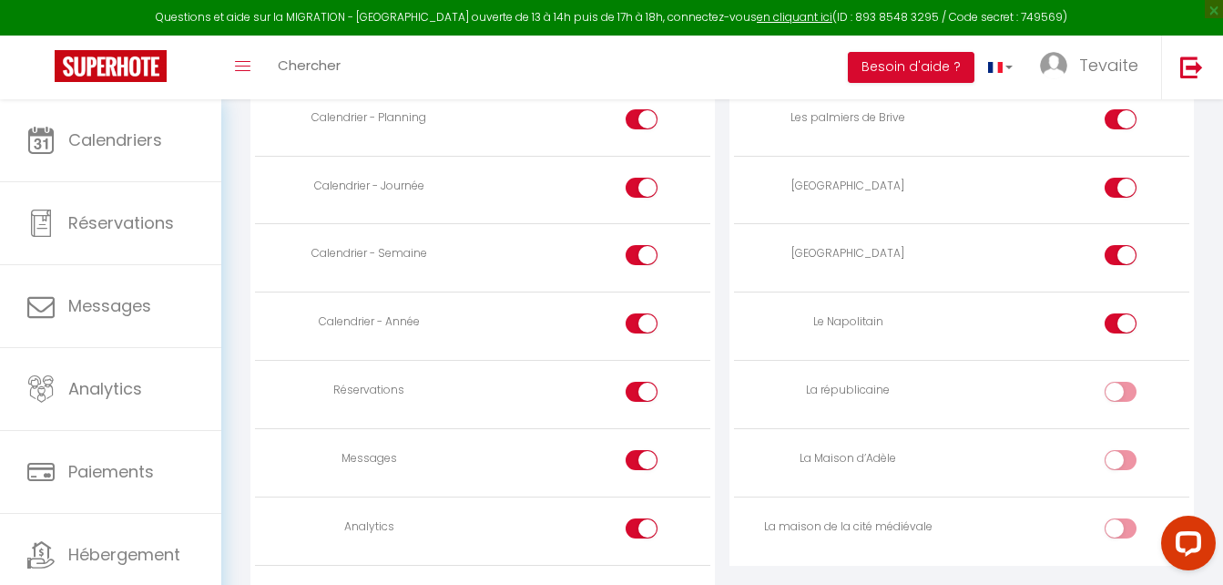
scroll to position [1271, 0]
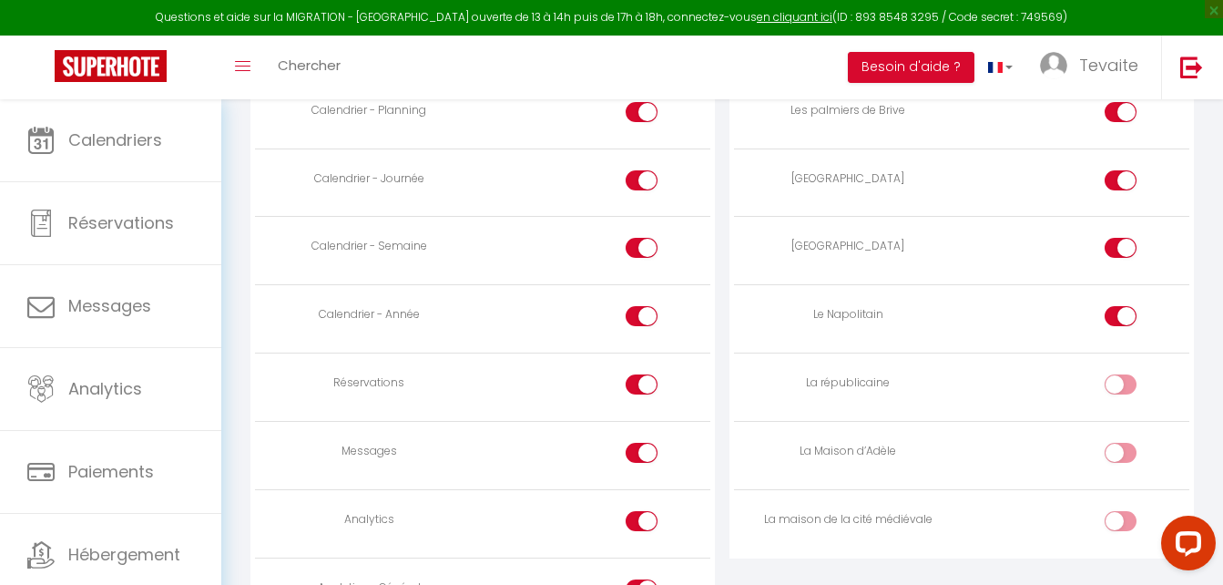
click at [1127, 386] on input "checkbox" at bounding box center [1136, 387] width 32 height 27
click at [1125, 458] on input "checkbox" at bounding box center [1136, 456] width 32 height 27
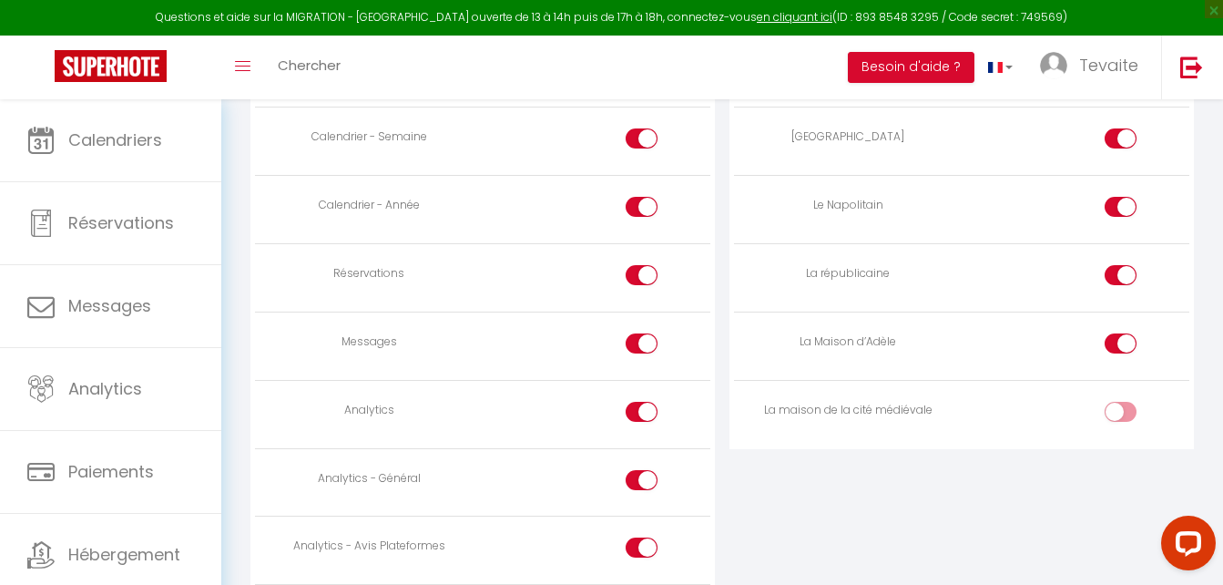
scroll to position [1400, 0]
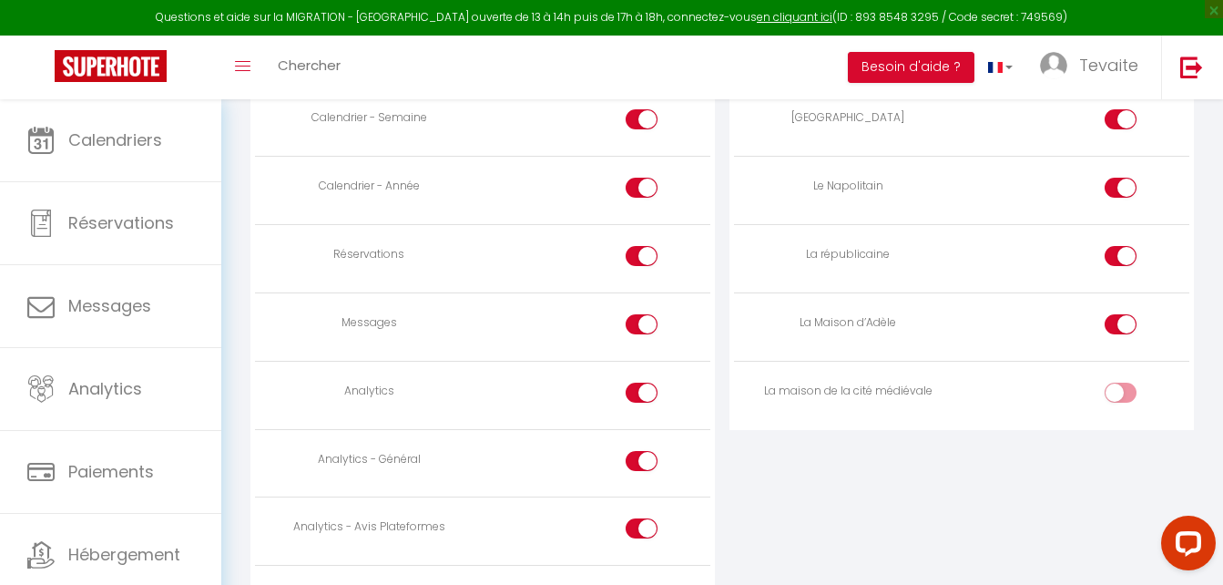
click at [638, 526] on div at bounding box center [642, 528] width 32 height 20
click at [641, 526] on input "checkbox" at bounding box center [657, 531] width 32 height 27
click at [640, 454] on div at bounding box center [642, 461] width 32 height 20
click at [641, 454] on input "checkbox" at bounding box center [657, 464] width 32 height 27
click at [638, 392] on div at bounding box center [642, 393] width 32 height 20
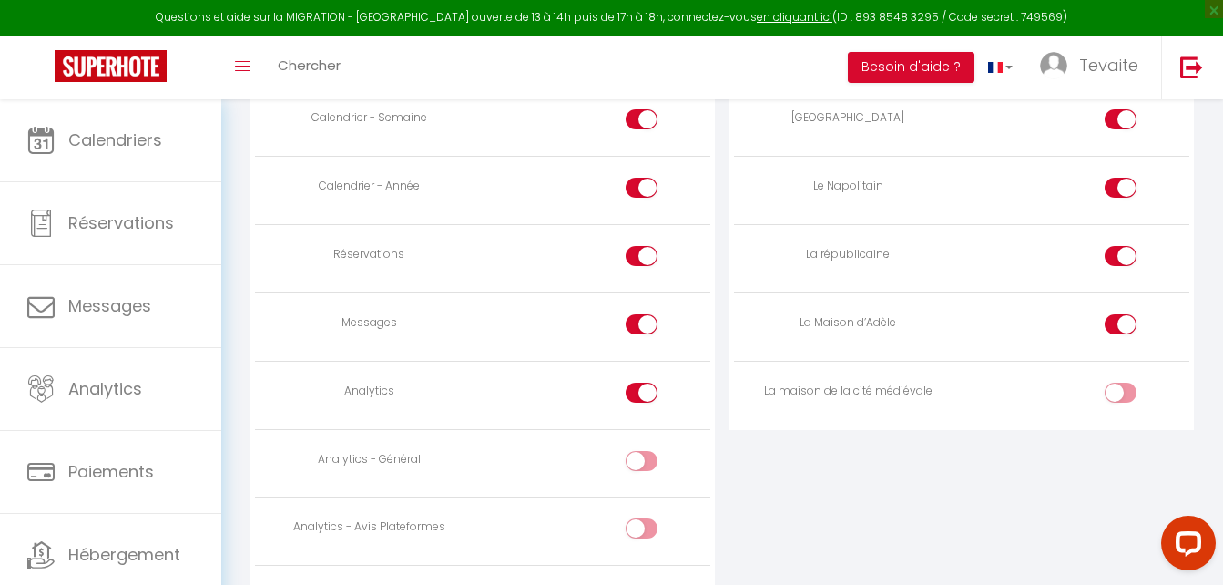
click at [641, 392] on input "checkbox" at bounding box center [657, 396] width 32 height 27
click at [639, 323] on div at bounding box center [642, 324] width 32 height 20
click at [641, 323] on input "checkbox" at bounding box center [657, 327] width 32 height 27
click at [633, 452] on div at bounding box center [642, 461] width 32 height 20
click at [641, 452] on input "checkbox" at bounding box center [657, 464] width 32 height 27
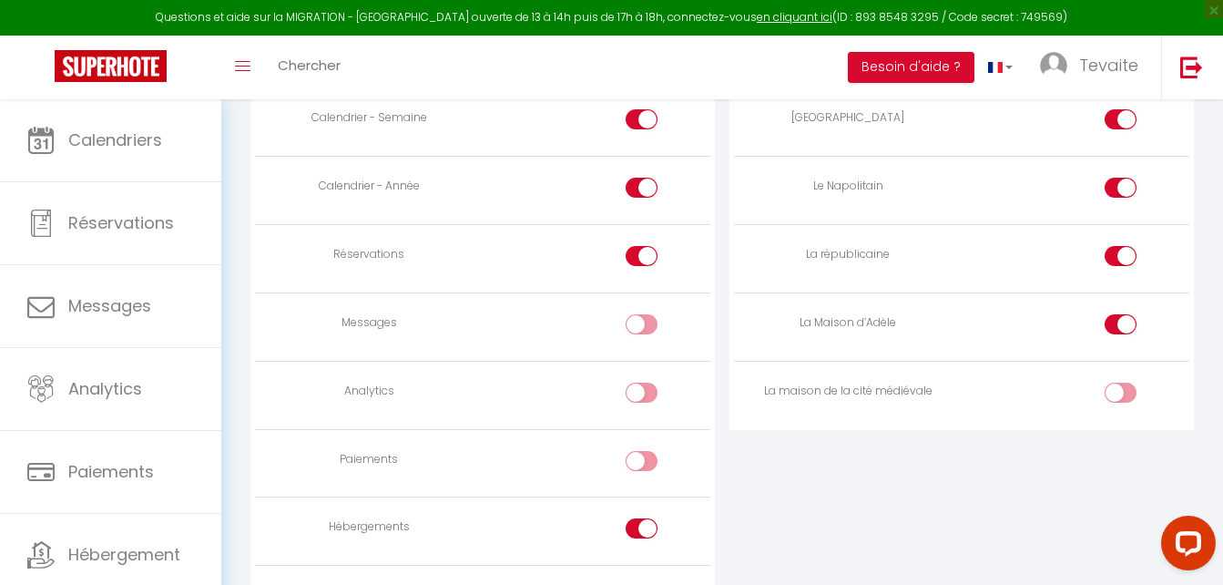
click at [642, 537] on input "checkbox" at bounding box center [657, 531] width 32 height 27
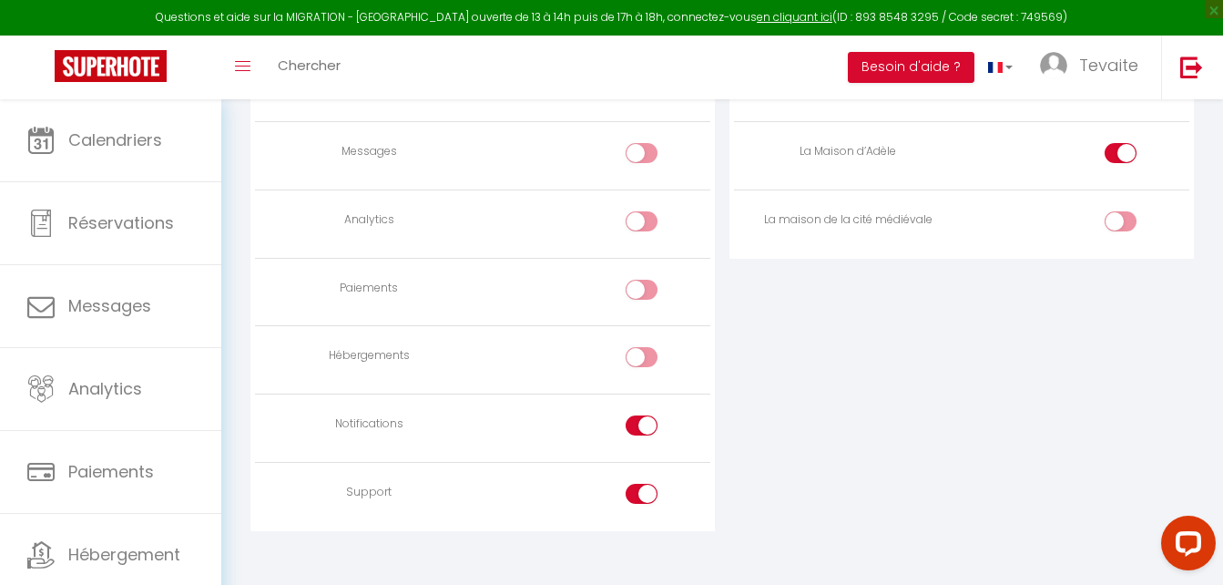
scroll to position [1575, 0]
click at [638, 424] on div at bounding box center [642, 422] width 32 height 20
click at [641, 424] on input "checkbox" at bounding box center [657, 425] width 32 height 27
click at [629, 493] on div at bounding box center [642, 490] width 32 height 20
click at [641, 493] on input "checkbox" at bounding box center [657, 493] width 32 height 27
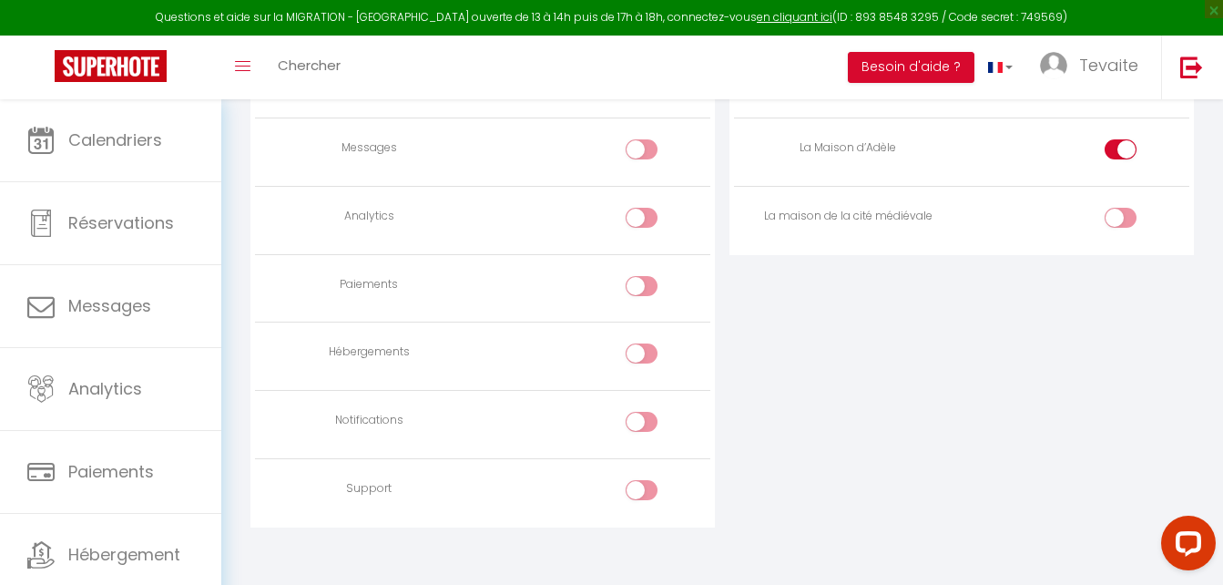
click at [645, 489] on input "checkbox" at bounding box center [657, 493] width 32 height 27
click at [643, 414] on input "checkbox" at bounding box center [657, 425] width 32 height 27
click at [635, 414] on div at bounding box center [642, 422] width 32 height 20
click at [641, 414] on input "checkbox" at bounding box center [657, 425] width 32 height 27
click at [647, 411] on td at bounding box center [597, 425] width 228 height 68
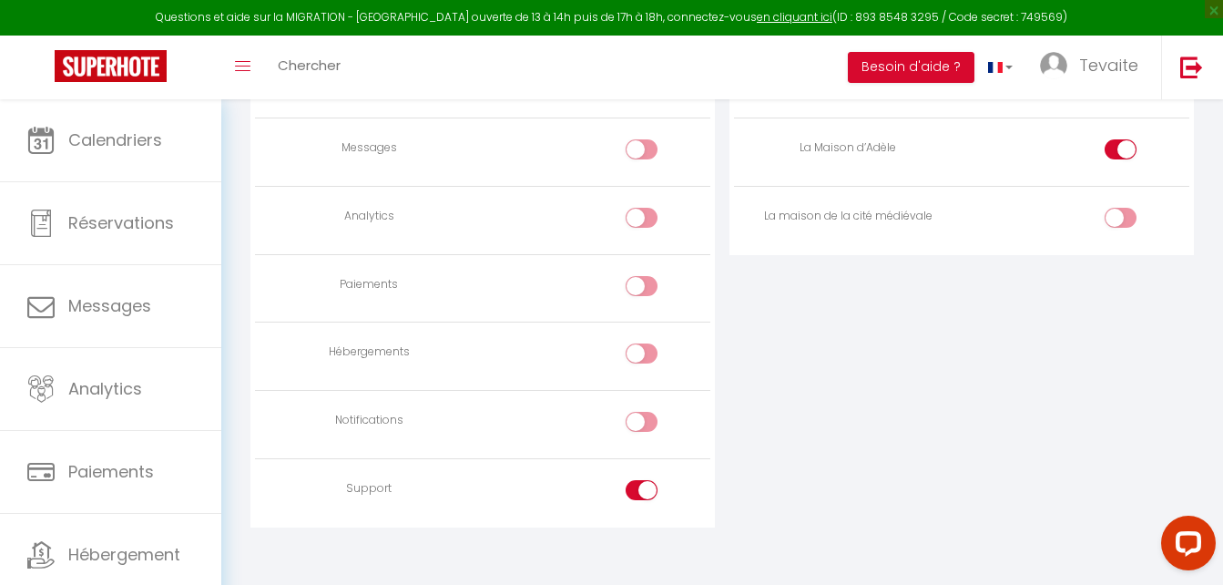
click at [647, 424] on input "checkbox" at bounding box center [657, 425] width 32 height 27
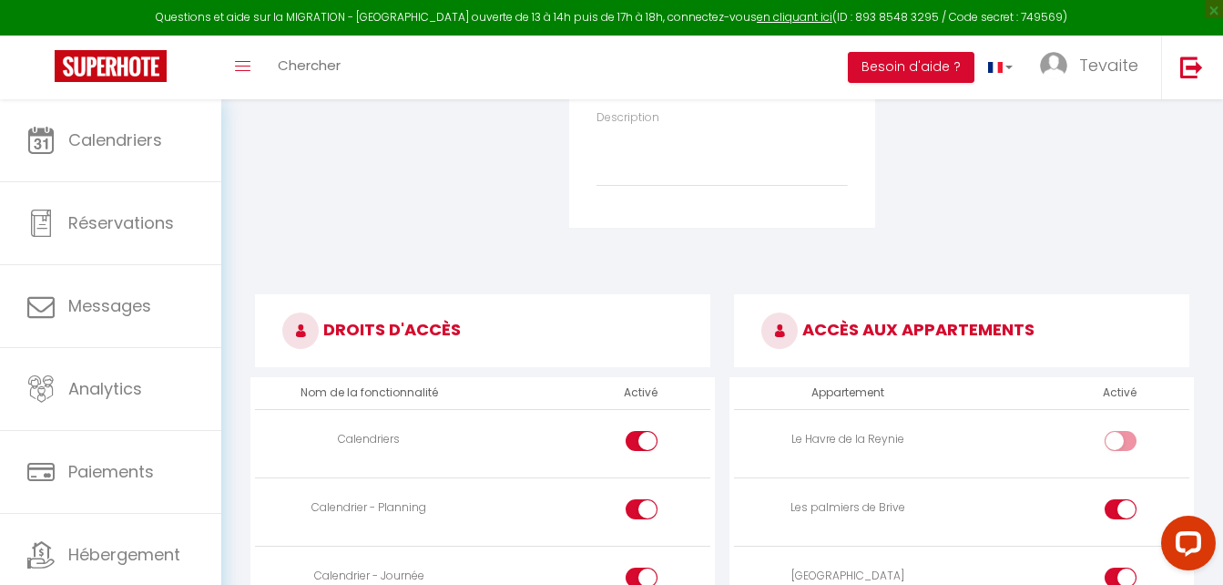
scroll to position [873, 0]
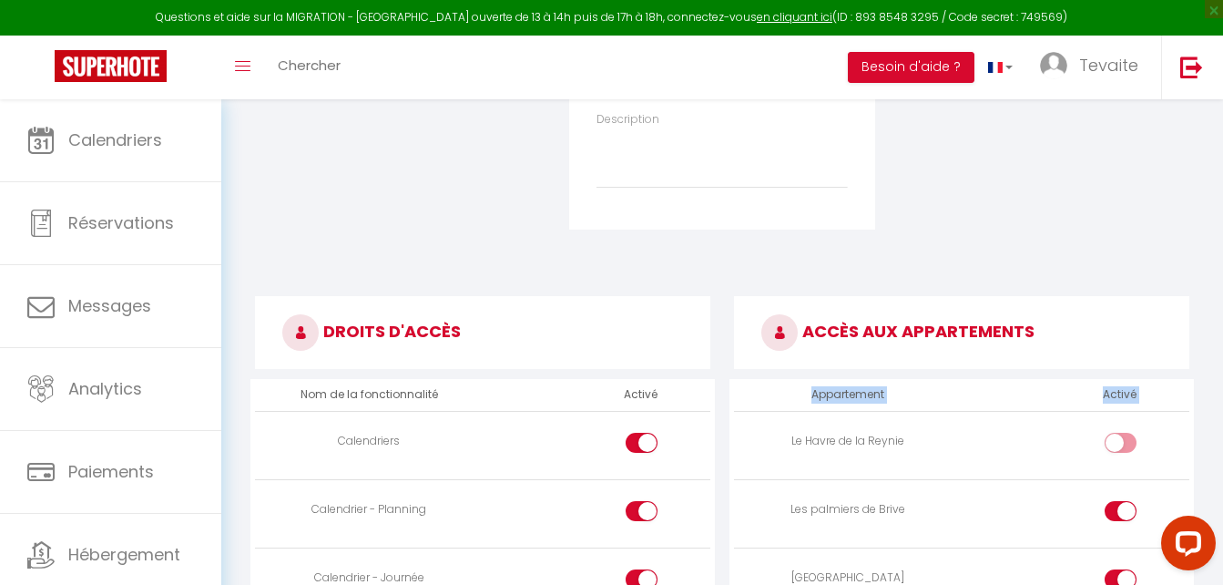
drag, startPoint x: 742, startPoint y: 408, endPoint x: 765, endPoint y: 494, distance: 88.6
drag, startPoint x: 765, startPoint y: 494, endPoint x: 690, endPoint y: 303, distance: 204.5
click at [690, 303] on h3 "DROITS D'ACCÈS" at bounding box center [482, 332] width 455 height 73
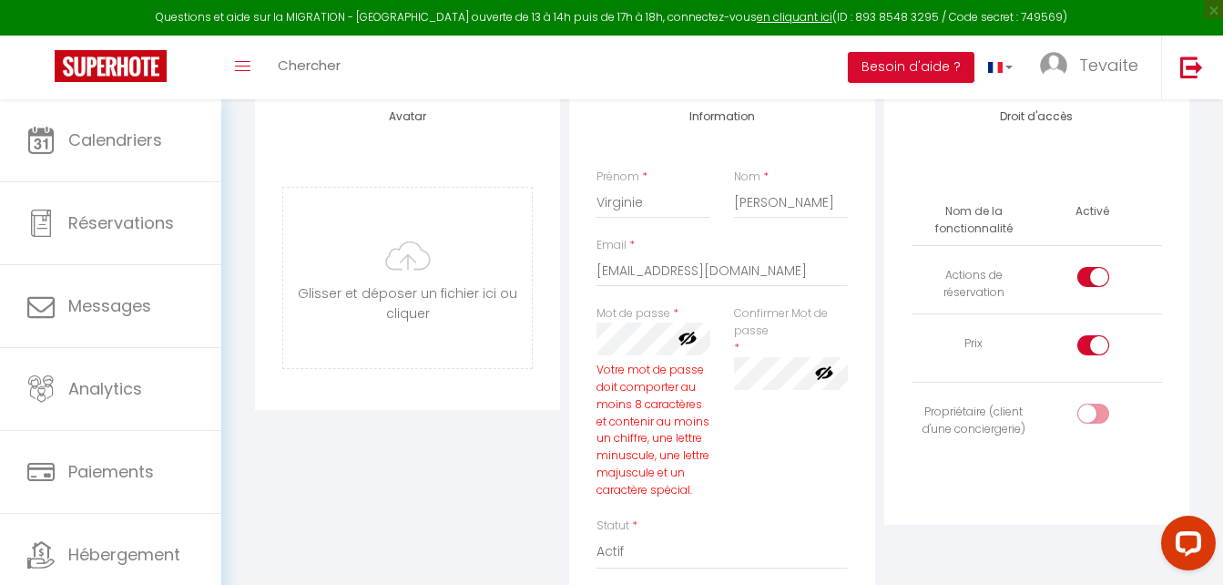
scroll to position [0, 0]
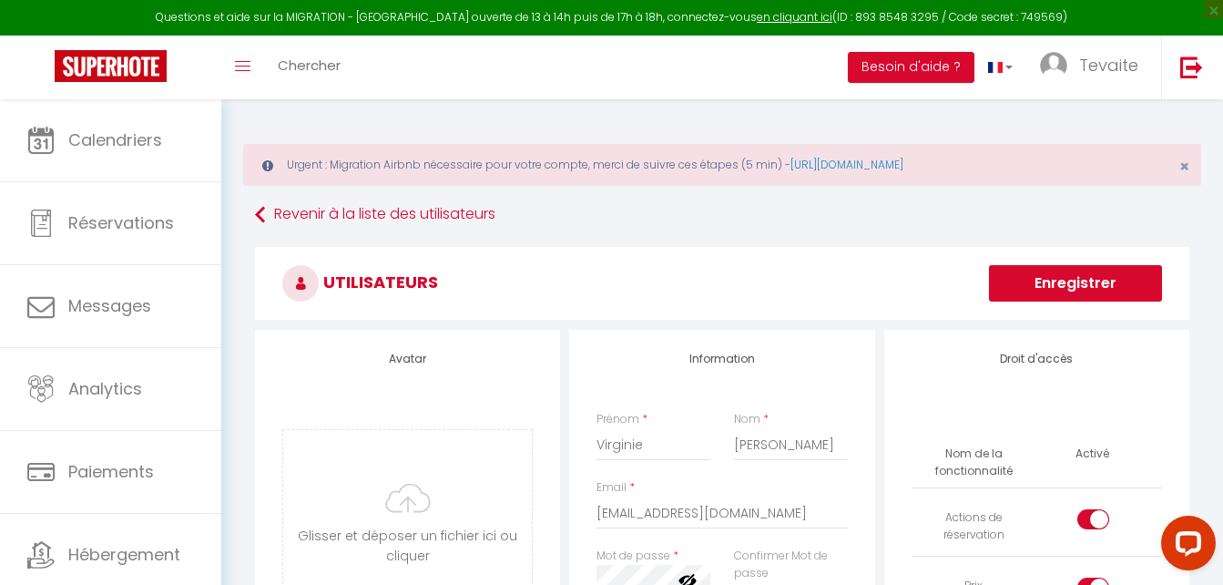
click at [1087, 280] on button "Enregistrer" at bounding box center [1075, 283] width 173 height 36
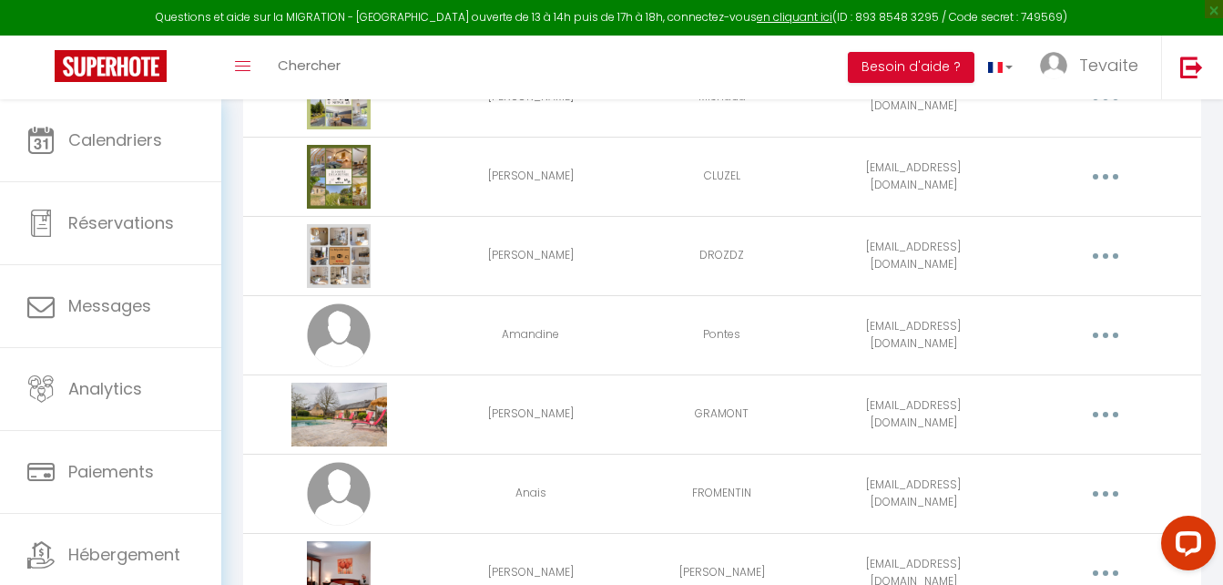
scroll to position [583, 0]
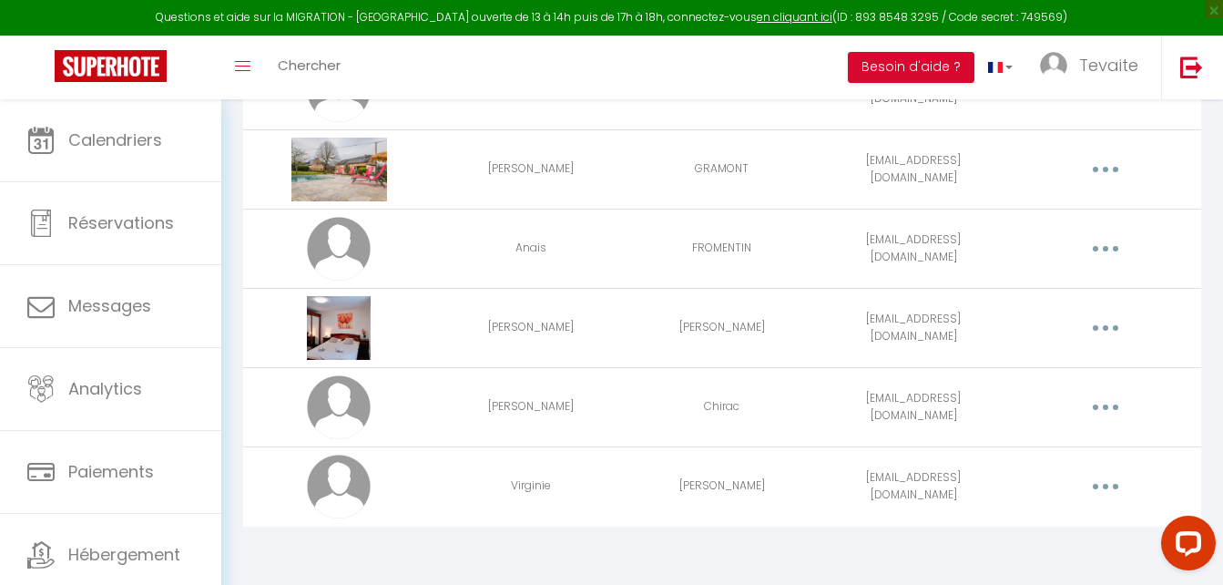
click at [1110, 404] on button "button" at bounding box center [1105, 407] width 51 height 29
click at [1014, 442] on link "Editer" at bounding box center [1058, 449] width 135 height 31
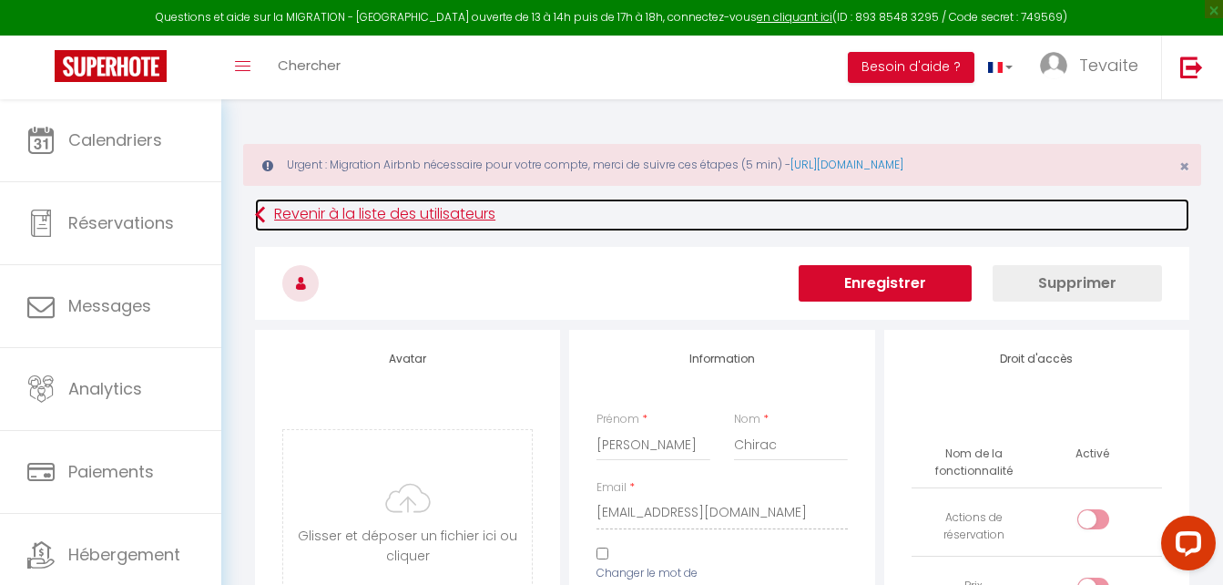
click at [314, 214] on link "Revenir à la liste des utilisateurs" at bounding box center [722, 215] width 934 height 33
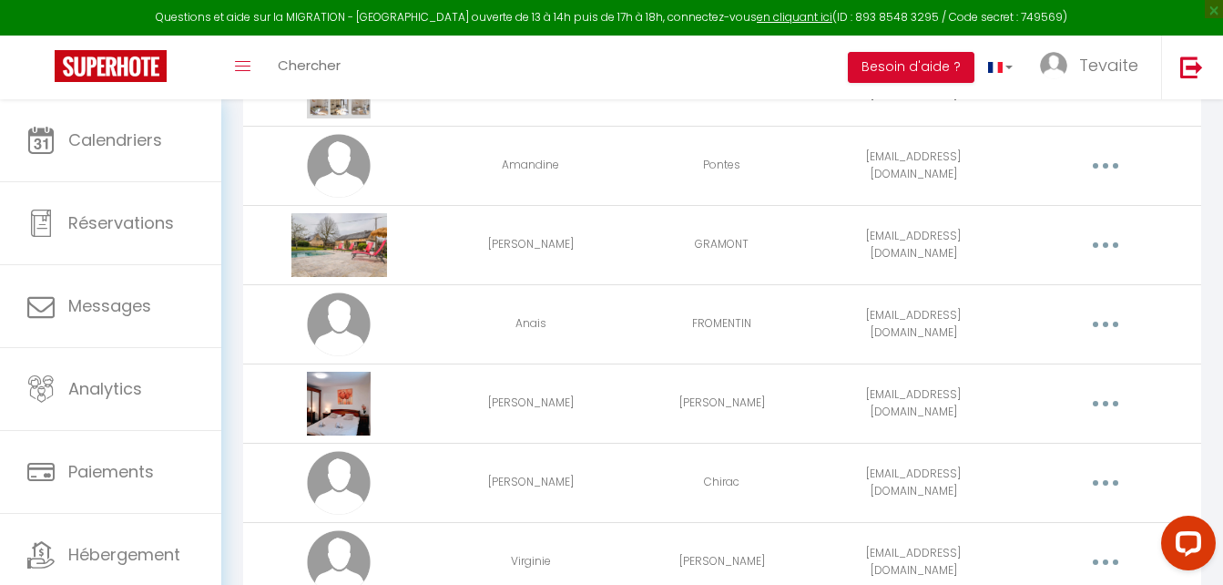
scroll to position [583, 0]
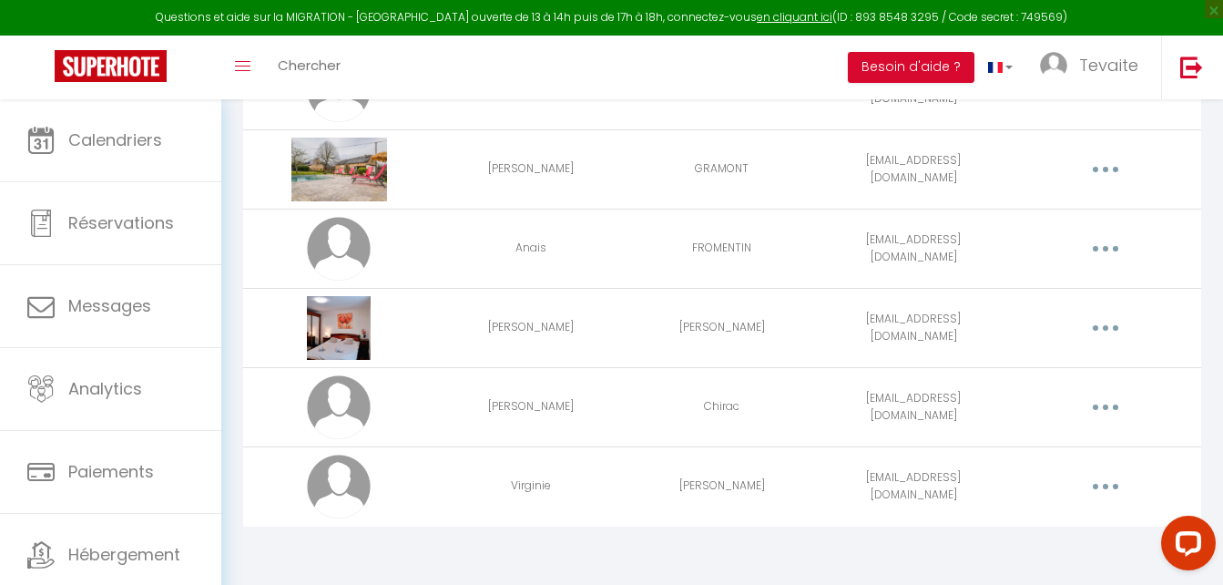
click at [1107, 487] on icon "button" at bounding box center [1105, 486] width 5 height 5
click at [1007, 530] on link "Editer" at bounding box center [1058, 528] width 135 height 31
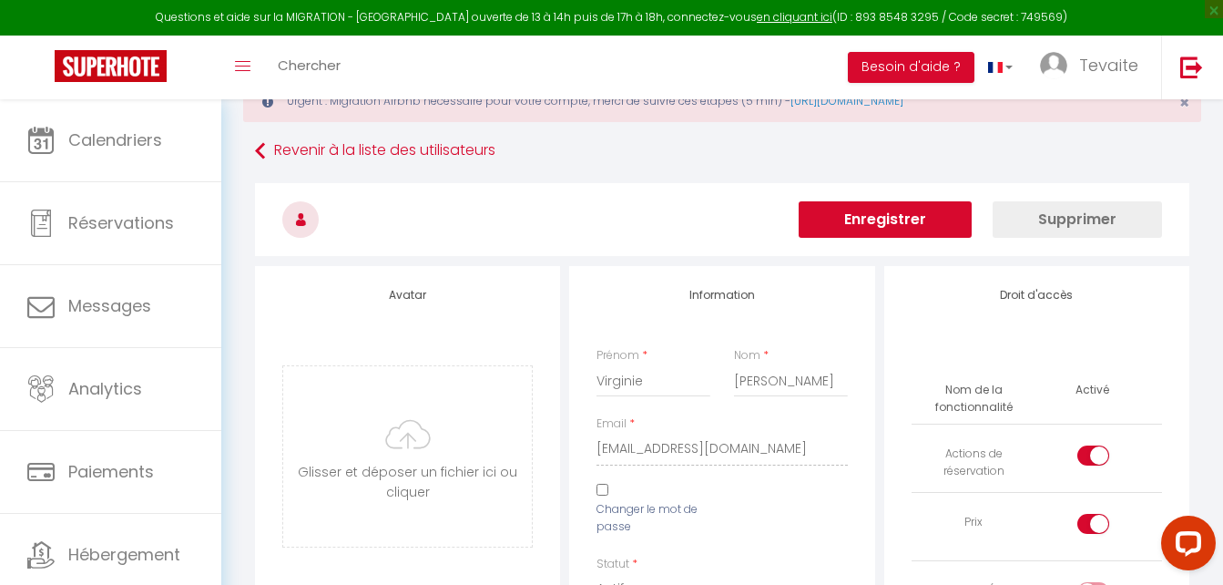
scroll to position [1580, 0]
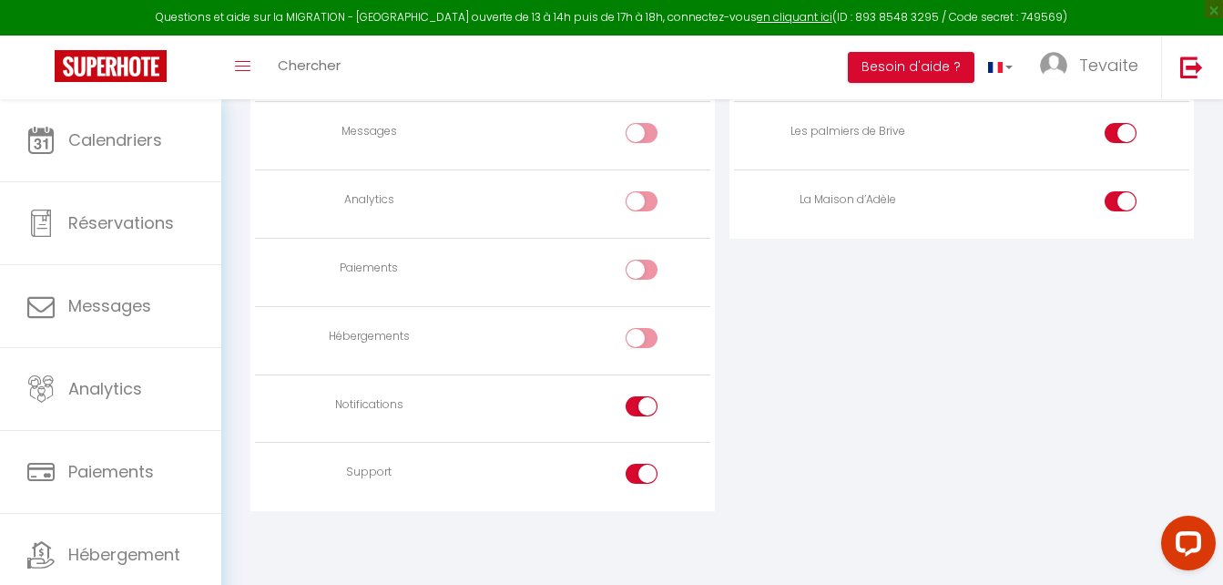
click at [640, 473] on div at bounding box center [642, 474] width 32 height 20
click at [641, 473] on input "checkbox" at bounding box center [657, 477] width 32 height 27
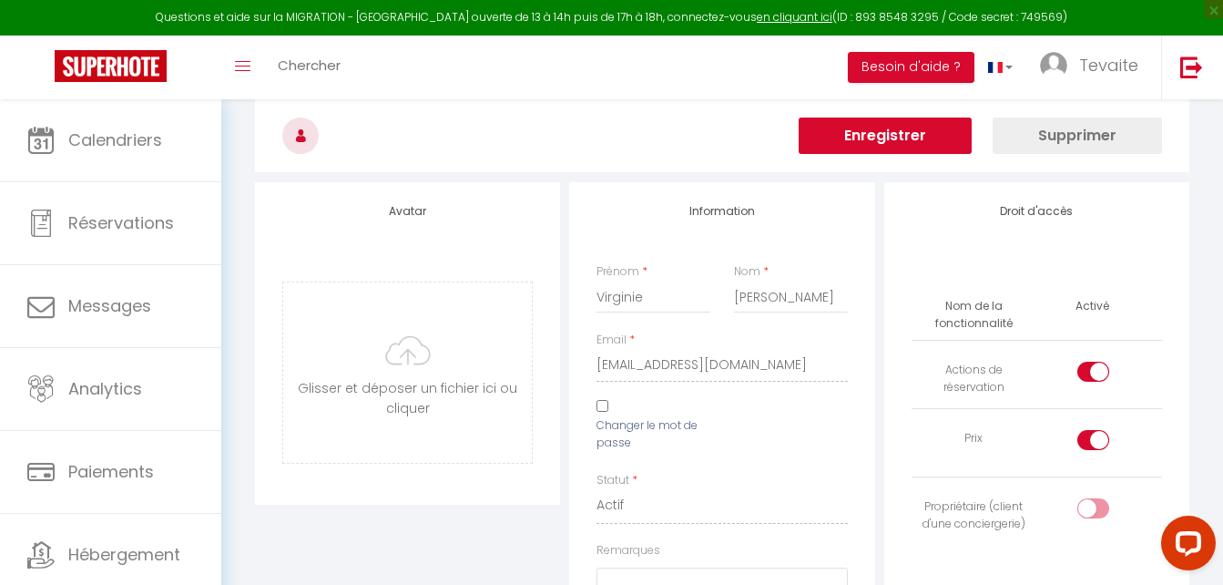
scroll to position [173, 0]
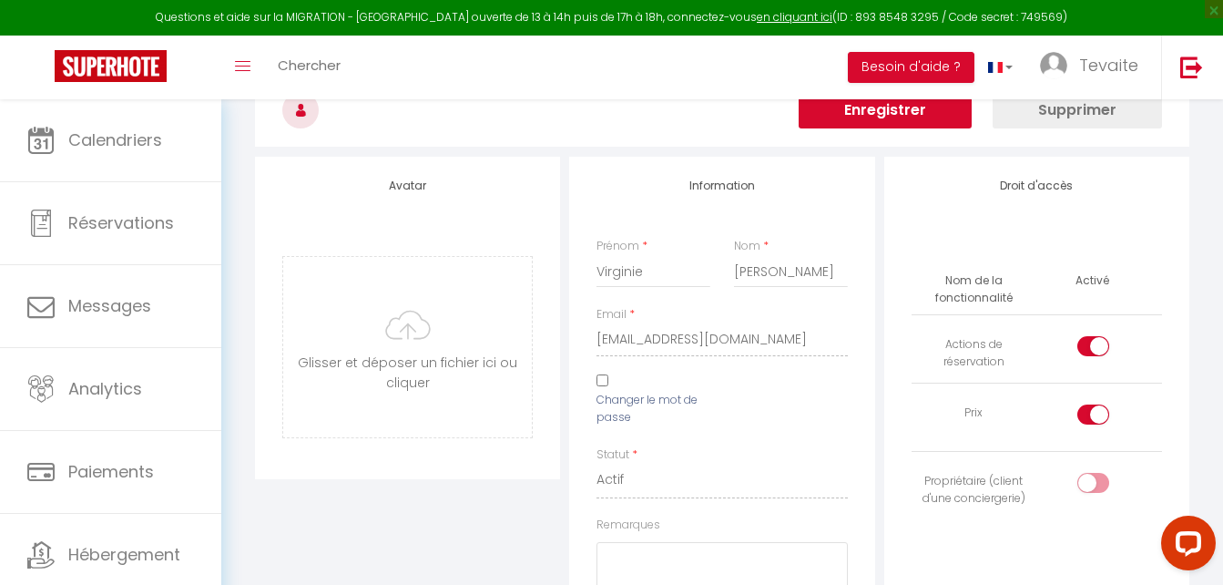
click at [1087, 345] on div at bounding box center [1093, 346] width 32 height 20
click at [1093, 345] on input "checkbox" at bounding box center [1109, 349] width 32 height 27
click at [1088, 408] on div at bounding box center [1093, 414] width 32 height 20
click at [1093, 408] on input "checkbox" at bounding box center [1109, 417] width 32 height 27
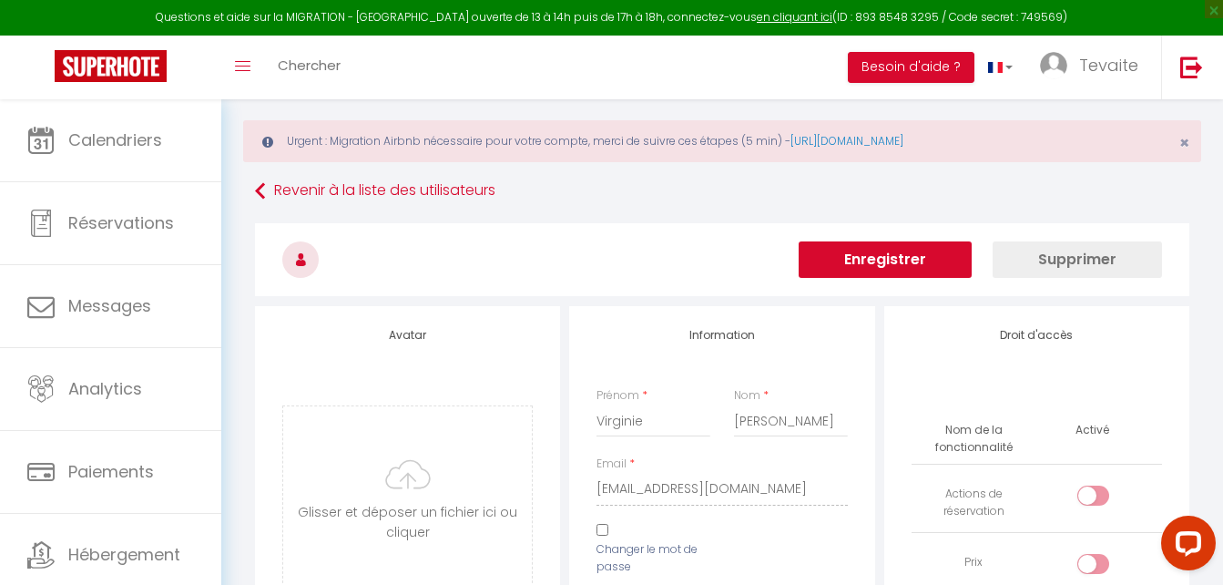
scroll to position [0, 0]
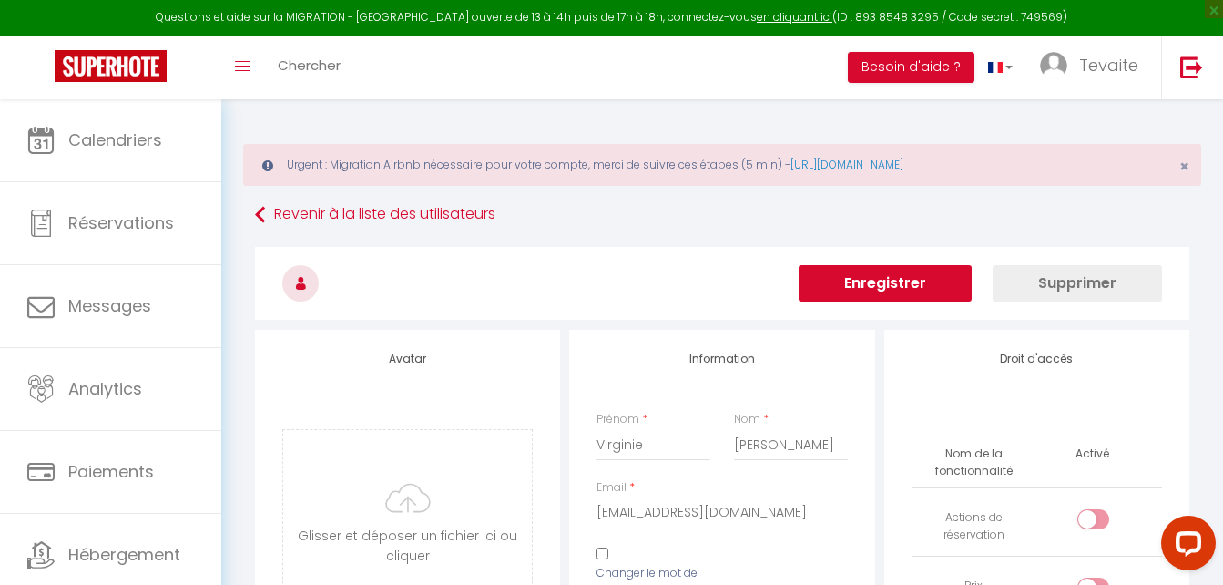
click at [917, 287] on button "Enregistrer" at bounding box center [885, 283] width 173 height 36
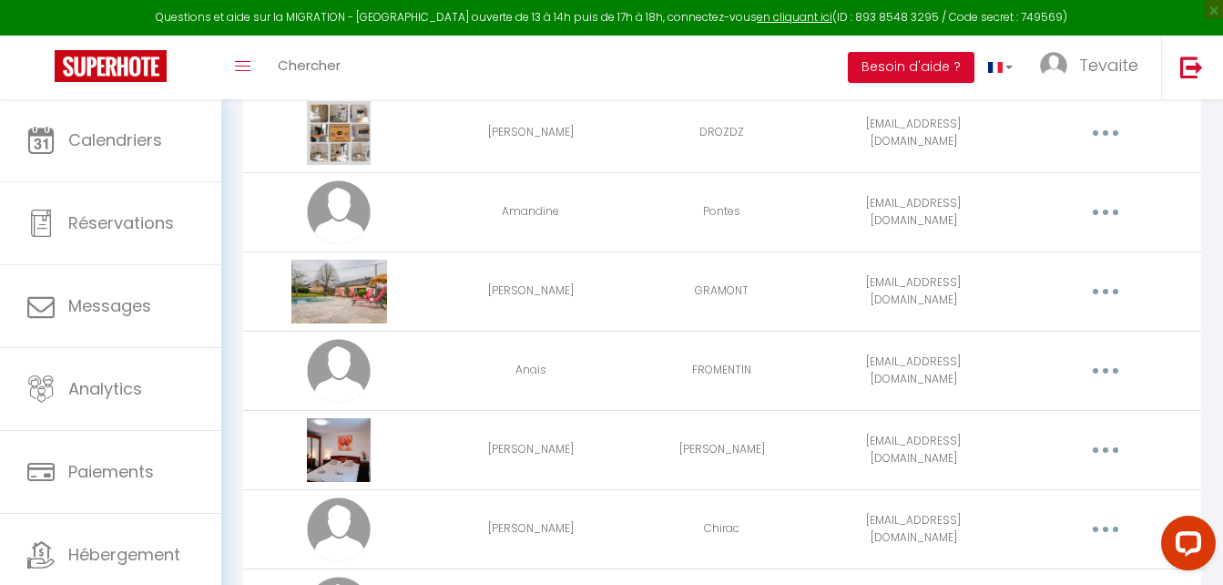
scroll to position [462, 0]
